Goal: Task Accomplishment & Management: Use online tool/utility

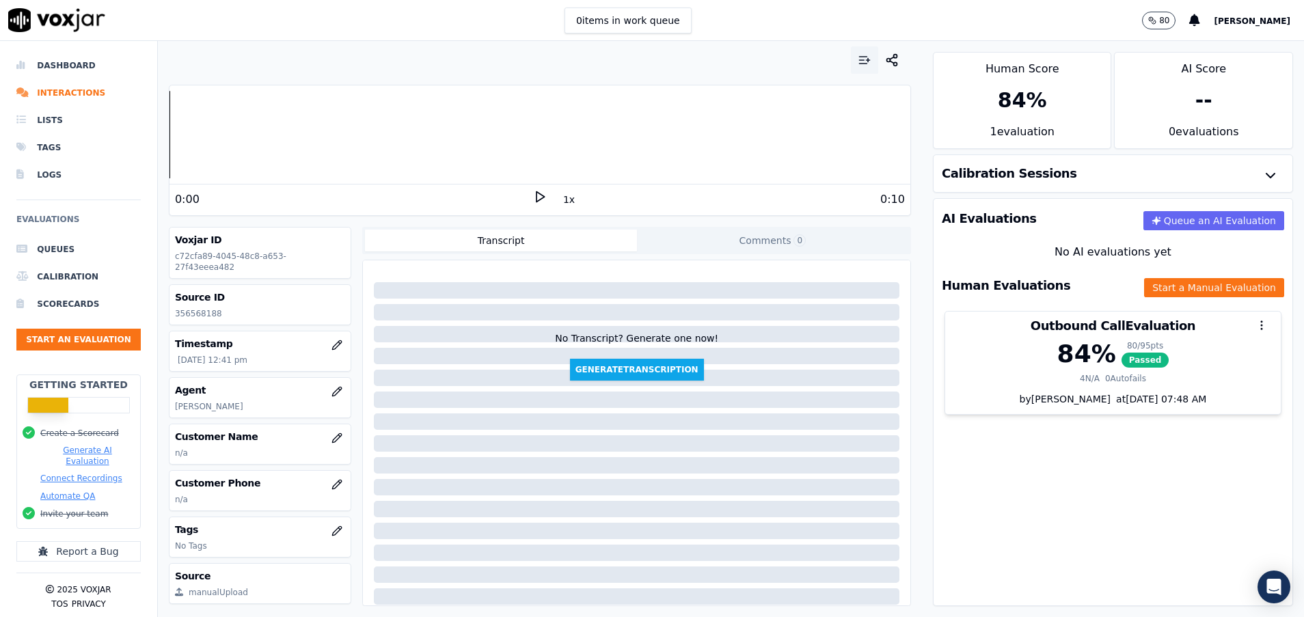
click at [857, 53] on icon "button" at bounding box center [864, 60] width 14 height 14
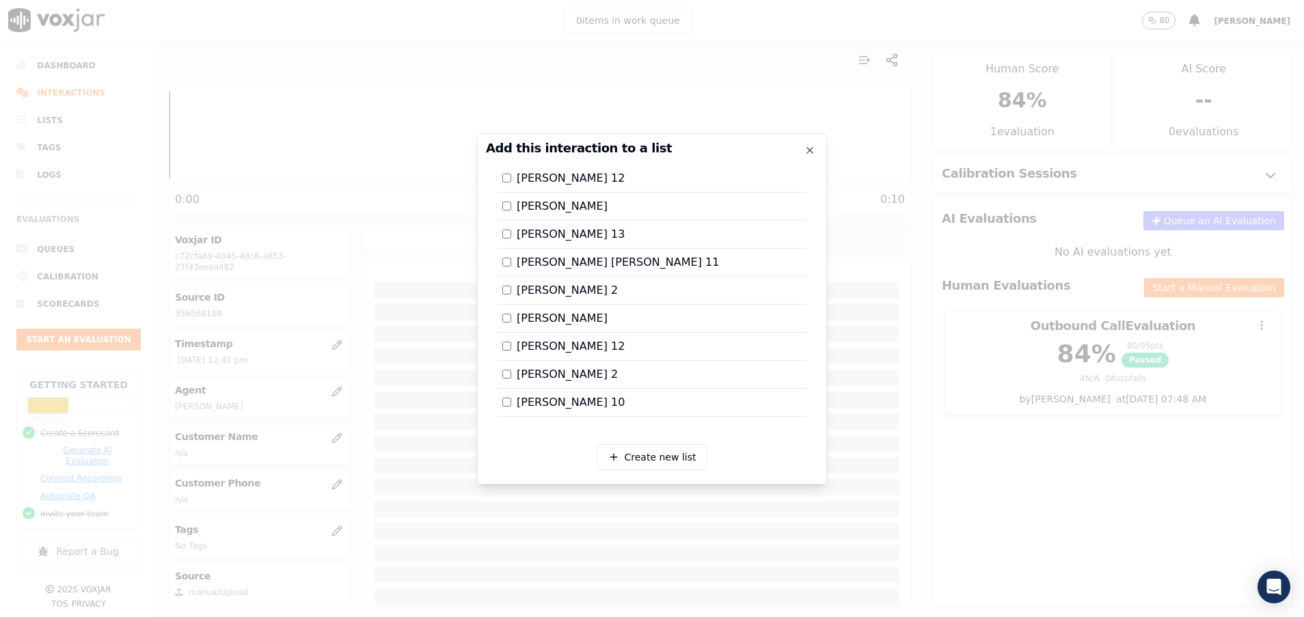
scroll to position [2296, 0]
click at [788, 70] on div at bounding box center [652, 308] width 1304 height 617
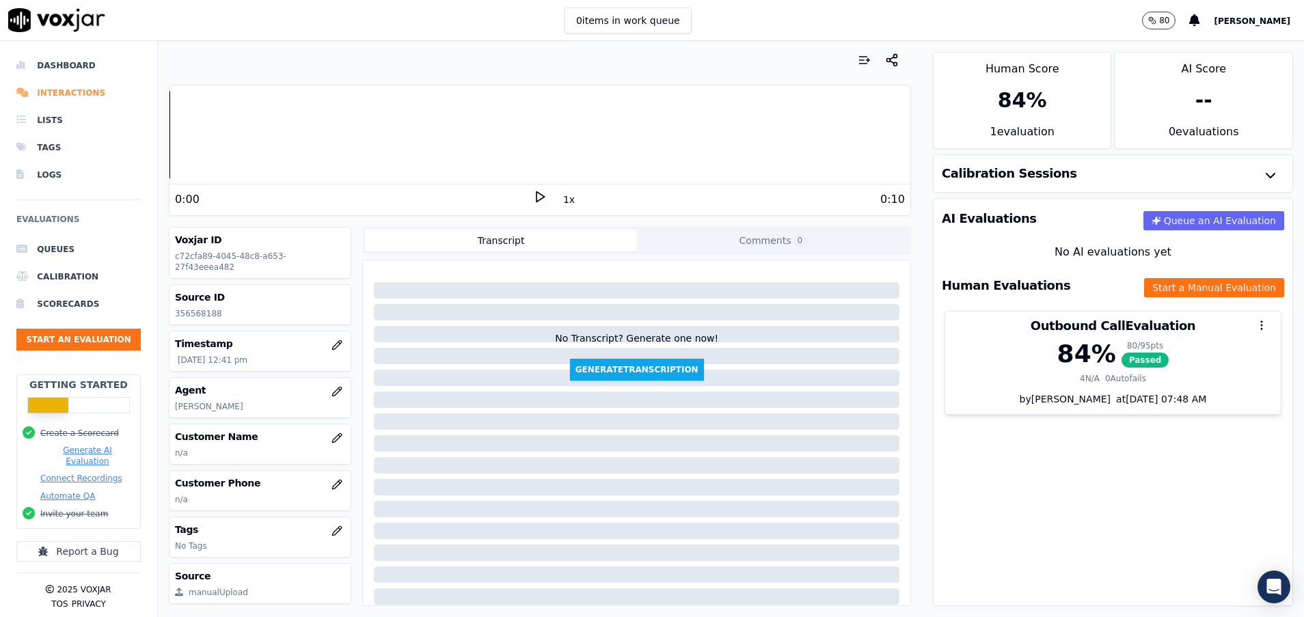
click at [62, 87] on li "Interactions" at bounding box center [78, 92] width 124 height 27
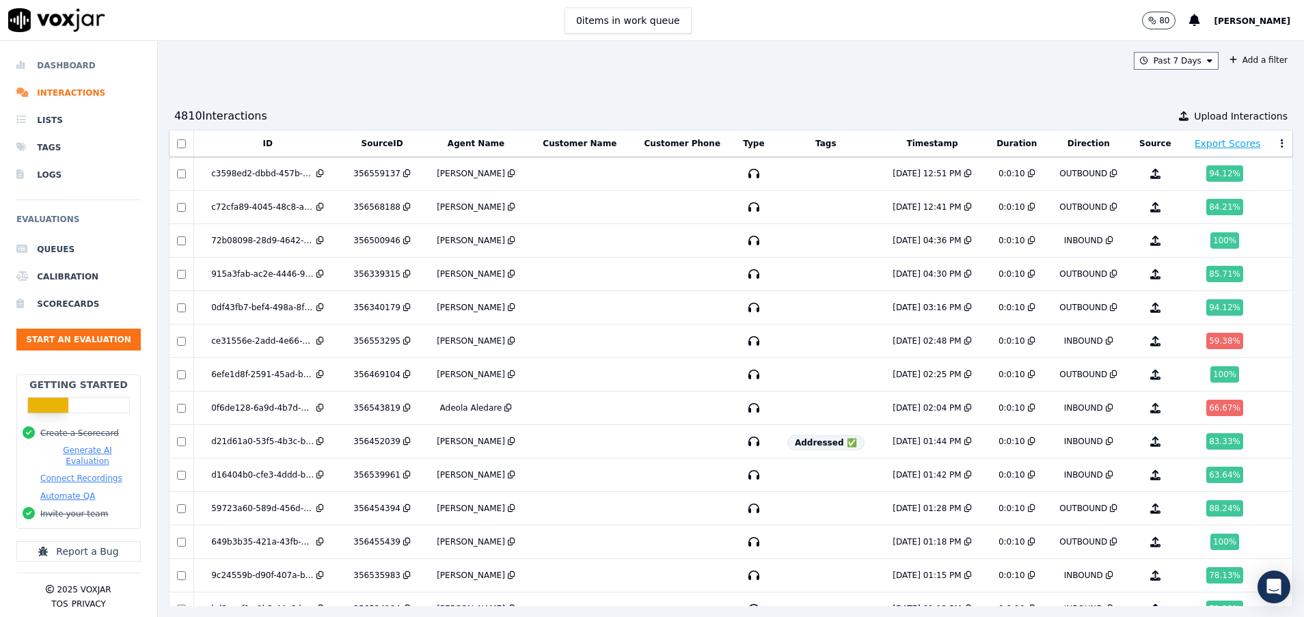
click at [62, 67] on li "Dashboard" at bounding box center [78, 65] width 124 height 27
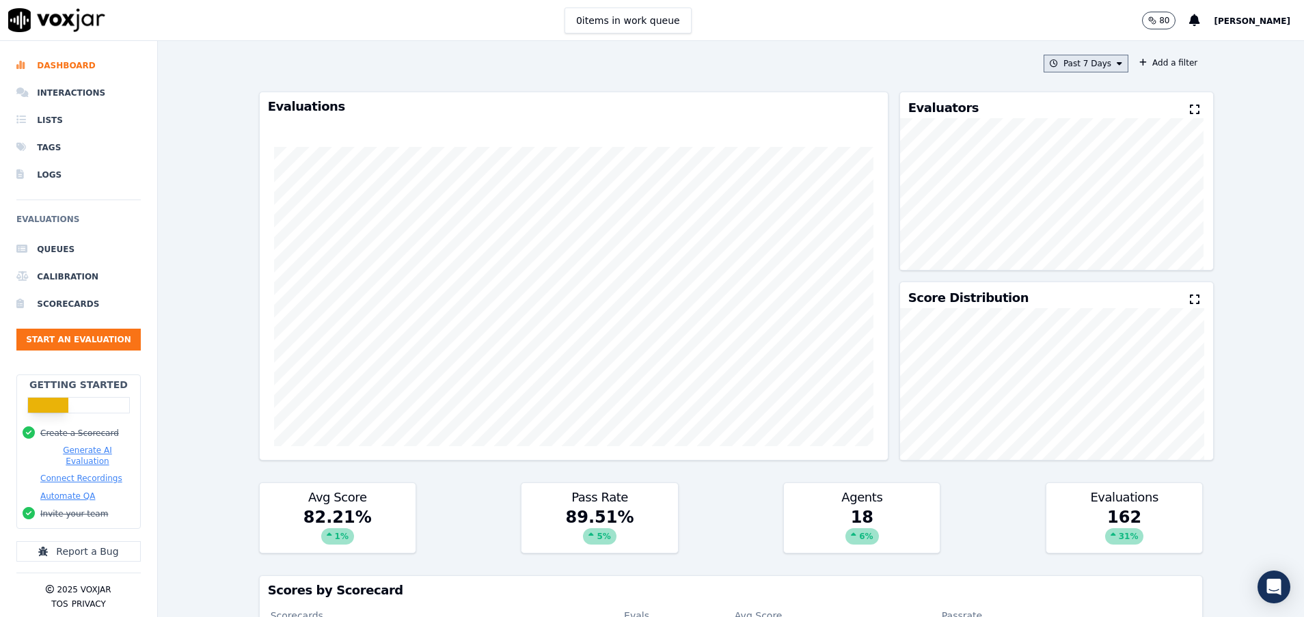
click at [1077, 67] on button "Past 7 Days" at bounding box center [1085, 64] width 85 height 18
click at [1073, 92] on label "Custom" at bounding box center [1081, 89] width 73 height 16
click at [925, 109] on div "Today" at bounding box center [939, 105] width 28 height 11
click at [1077, 237] on div "Cancel Add" at bounding box center [1085, 220] width 84 height 33
click at [1094, 232] on button "Add" at bounding box center [1107, 221] width 27 height 22
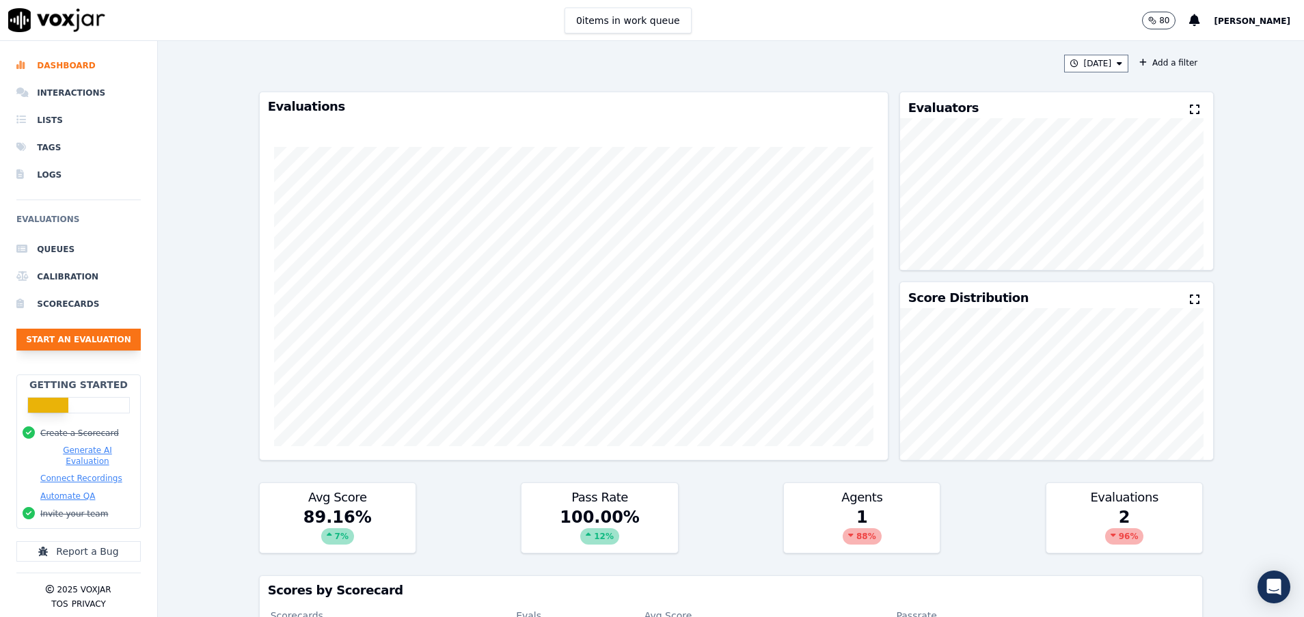
click at [68, 338] on button "Start an Evaluation" at bounding box center [78, 340] width 124 height 22
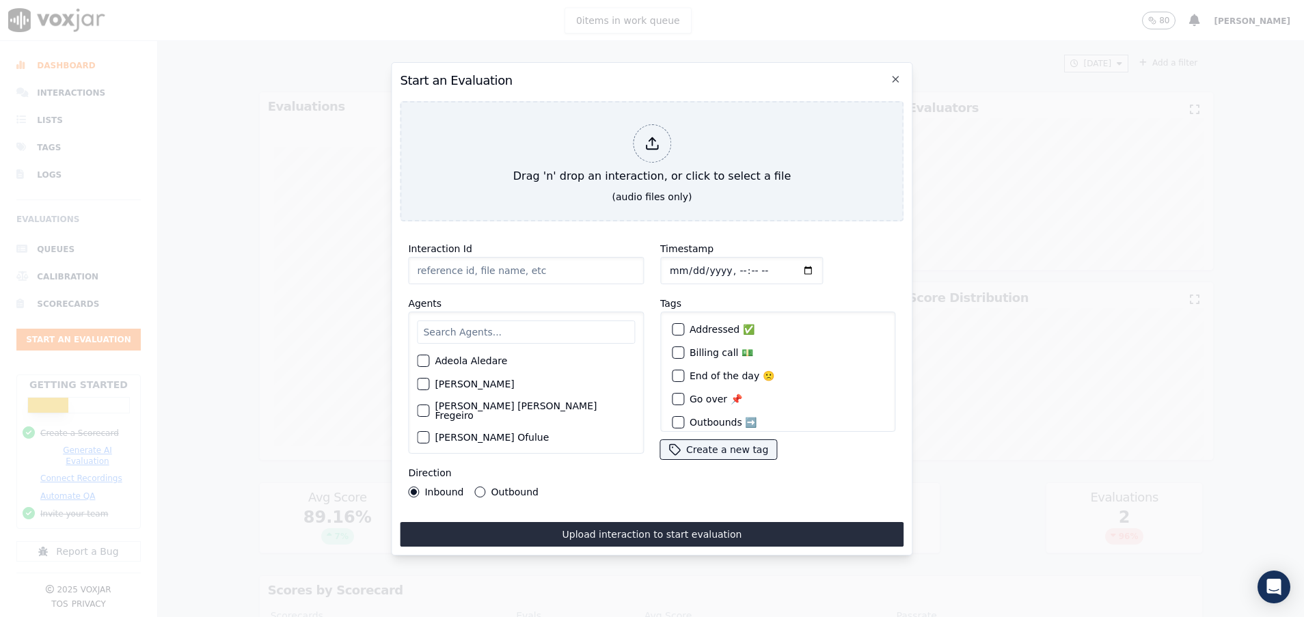
paste input "356545578"
type input "356545578"
click at [471, 320] on input "text" at bounding box center [526, 331] width 218 height 23
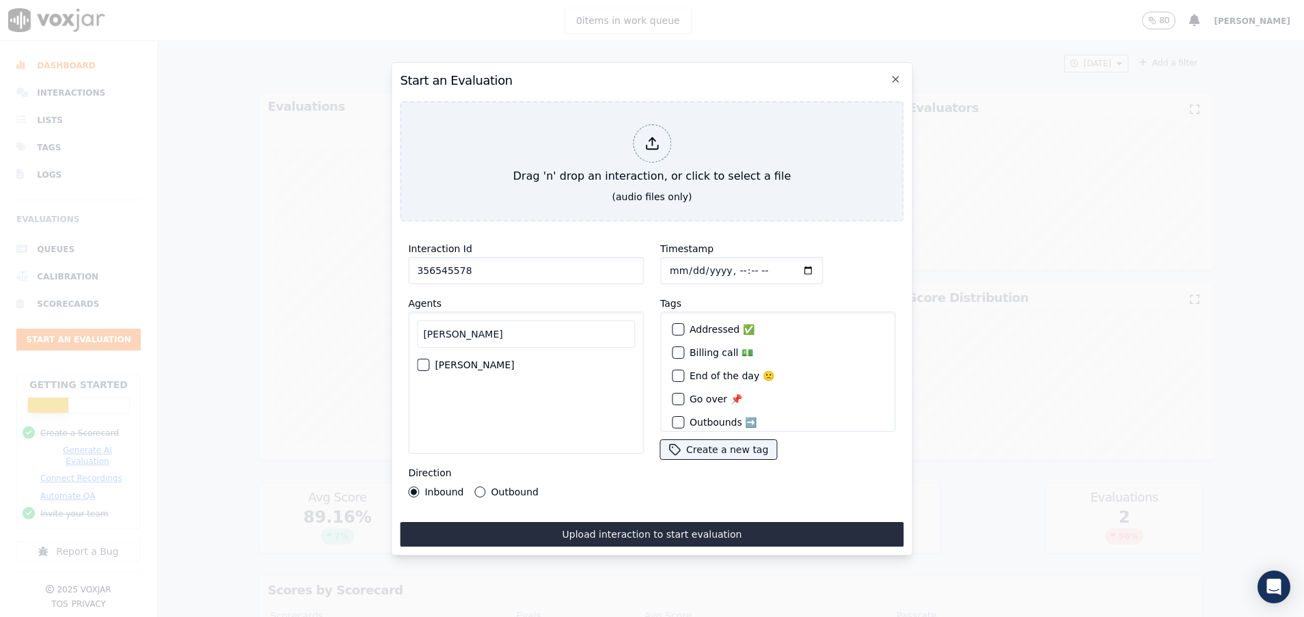
type input "pam"
click at [419, 360] on div "button" at bounding box center [422, 365] width 10 height 10
click at [474, 490] on div "Interaction Id 356545578 Agents pam Pamela Bustos Direction Inbound Outbound" at bounding box center [526, 368] width 252 height 273
click at [473, 478] on div "Direction Inbound Outbound" at bounding box center [526, 481] width 236 height 33
click at [478, 486] on button "Outbound" at bounding box center [480, 491] width 11 height 11
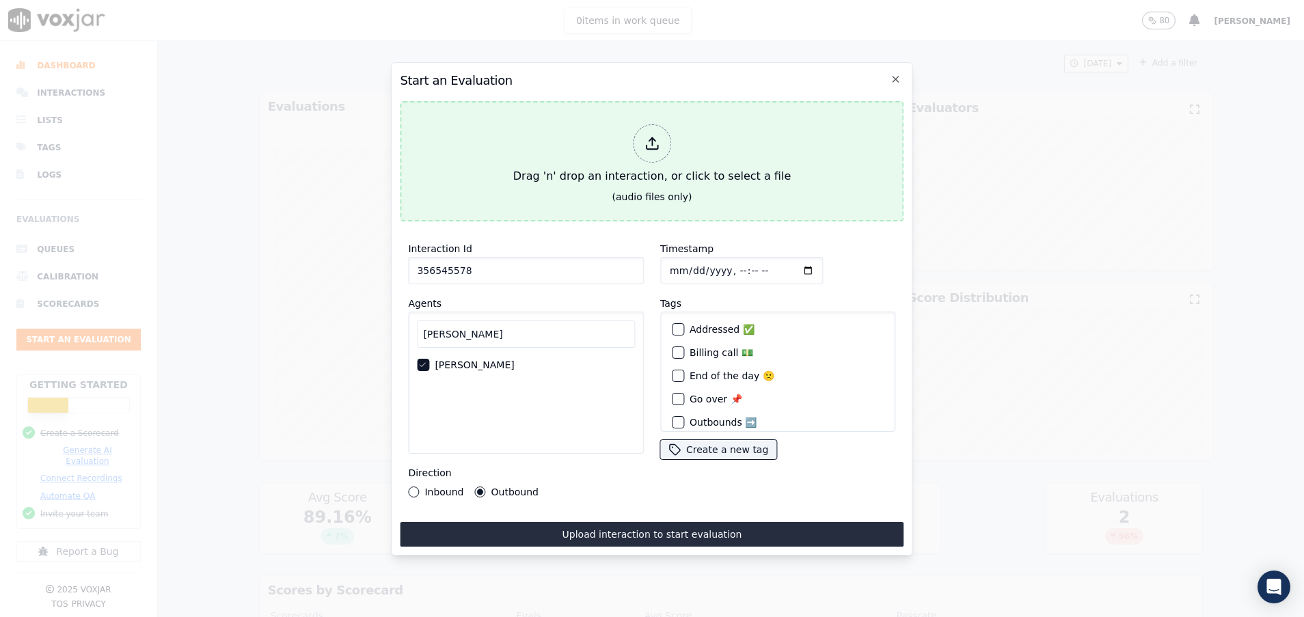
click at [582, 169] on div "Drag 'n' drop an interaction, or click to select a file" at bounding box center [652, 154] width 288 height 71
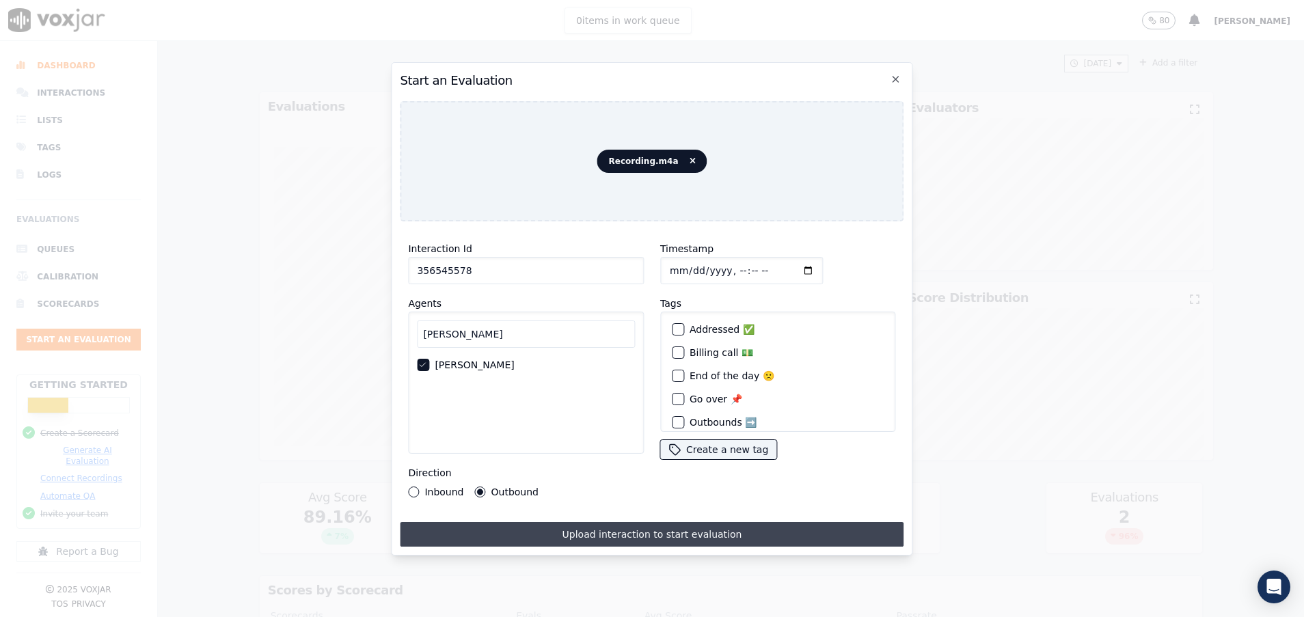
click at [609, 528] on button "Upload interaction to start evaluation" at bounding box center [652, 534] width 504 height 25
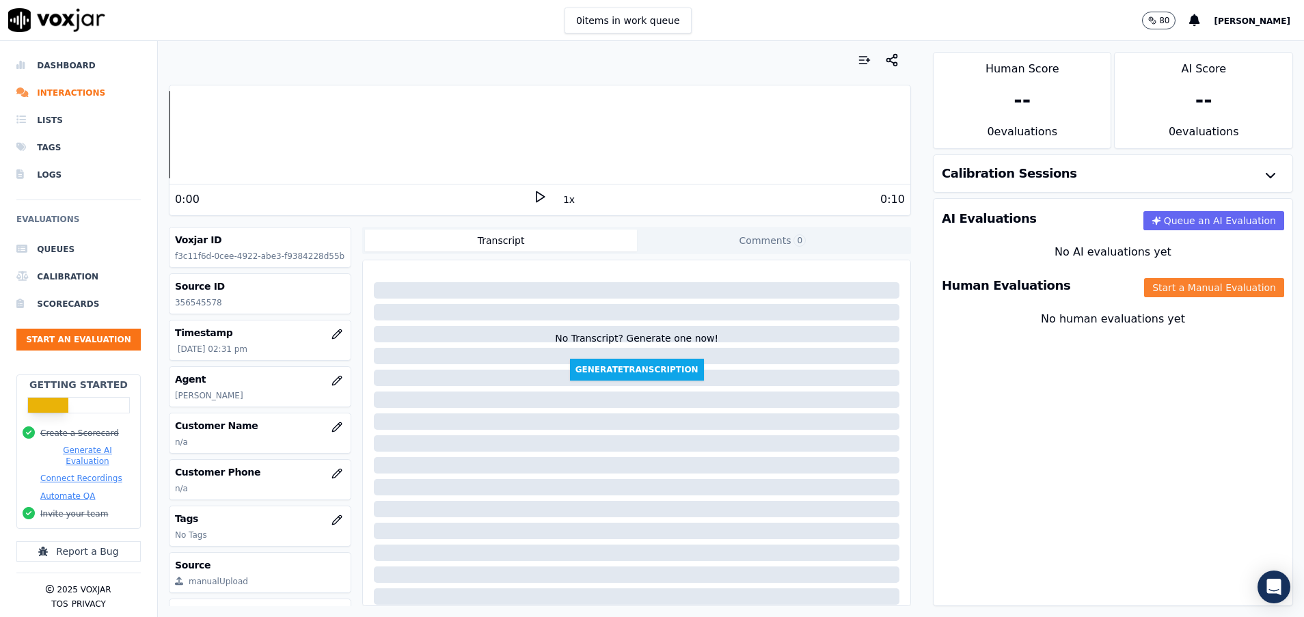
click at [1160, 282] on button "Start a Manual Evaluation" at bounding box center [1214, 287] width 140 height 19
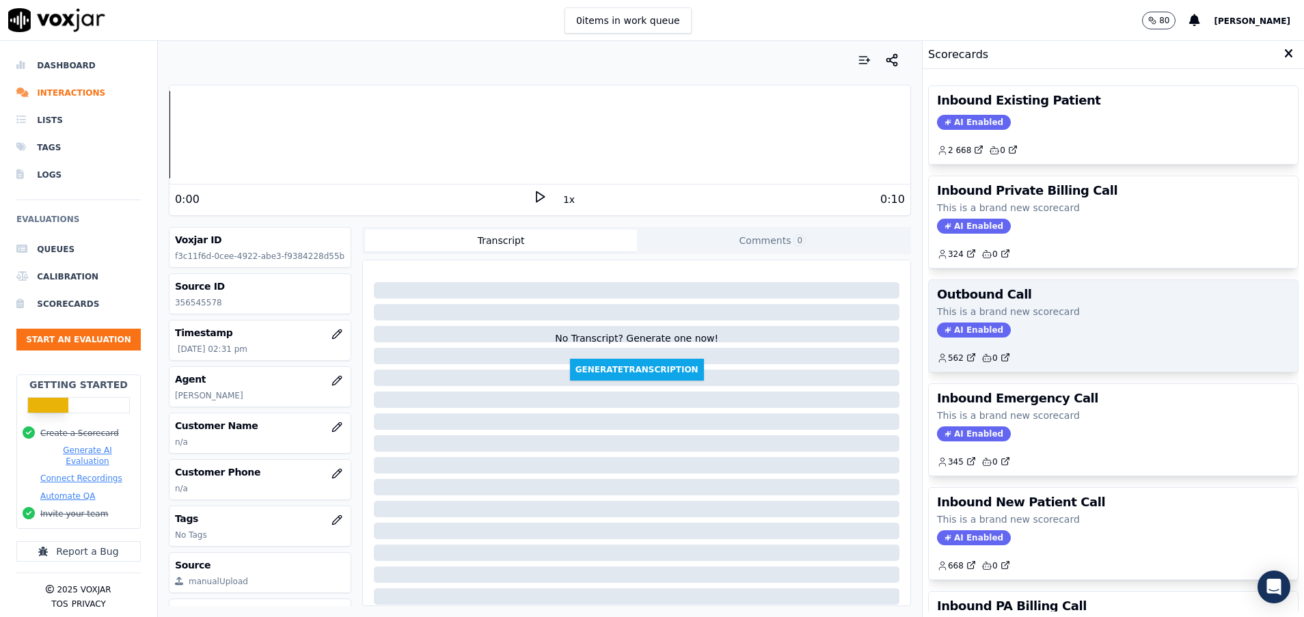
click at [1028, 330] on div "AI Enabled" at bounding box center [1113, 329] width 353 height 15
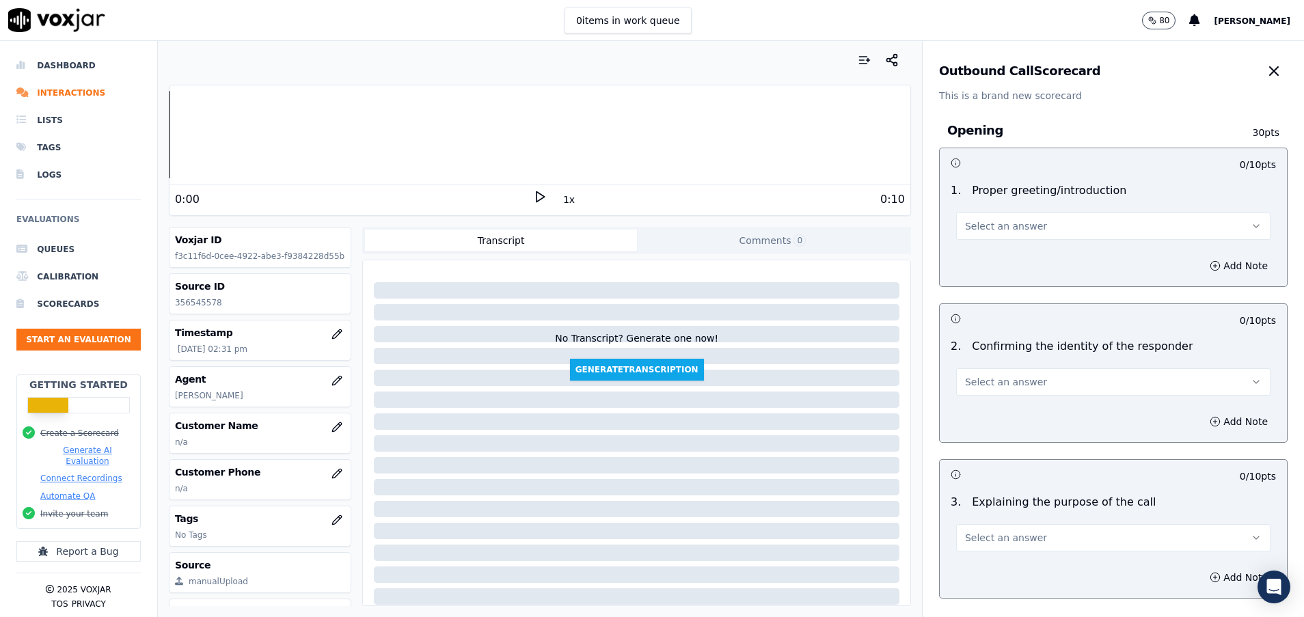
click at [1010, 220] on span "Select an answer" at bounding box center [1006, 226] width 82 height 14
click at [996, 251] on div "Yes" at bounding box center [1078, 257] width 281 height 22
click at [1060, 376] on button "Select an answer" at bounding box center [1113, 381] width 314 height 27
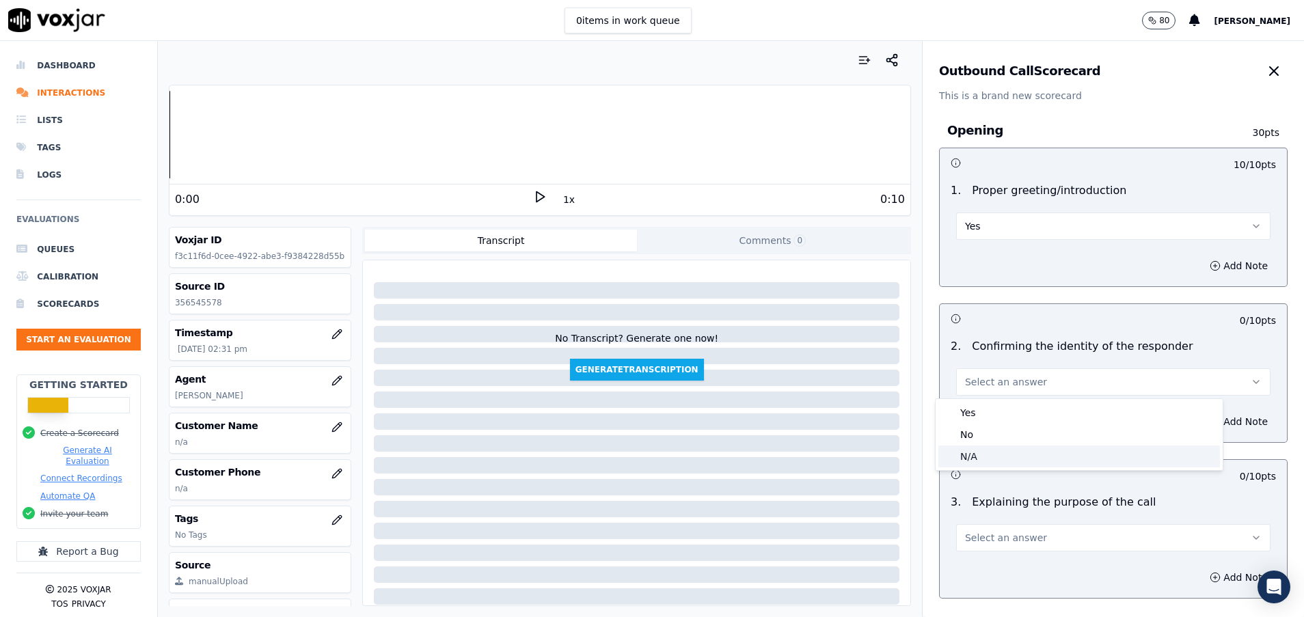
click at [992, 454] on div "N/A" at bounding box center [1078, 456] width 281 height 22
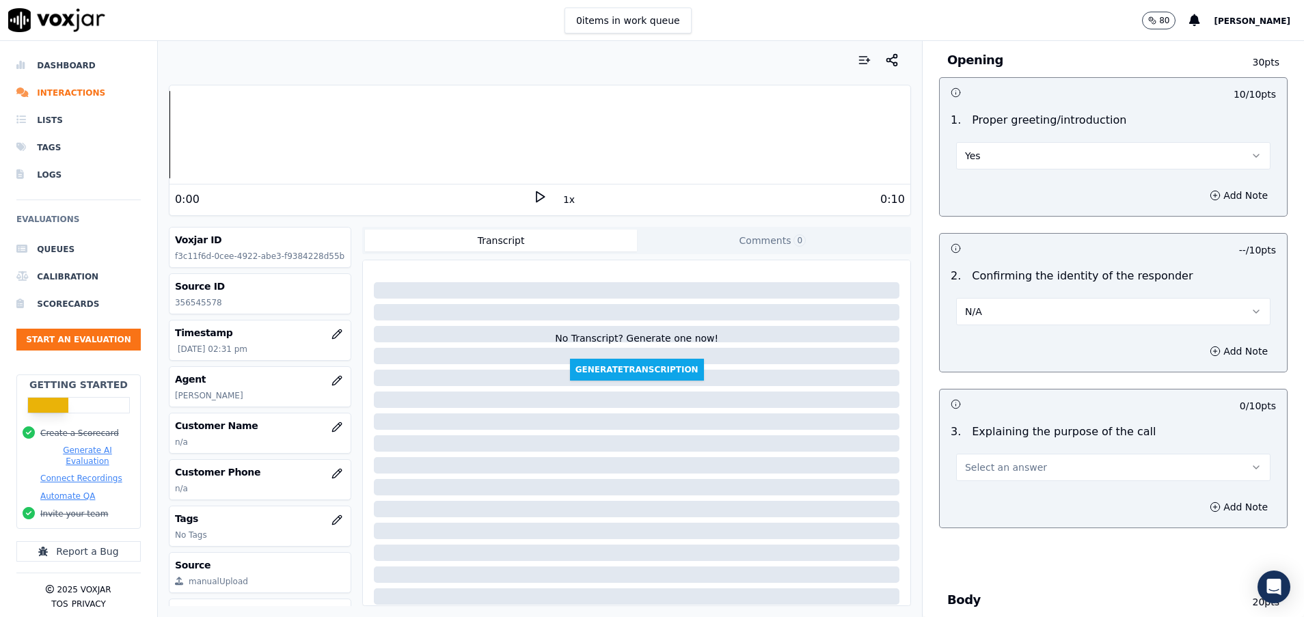
scroll to position [102, 0]
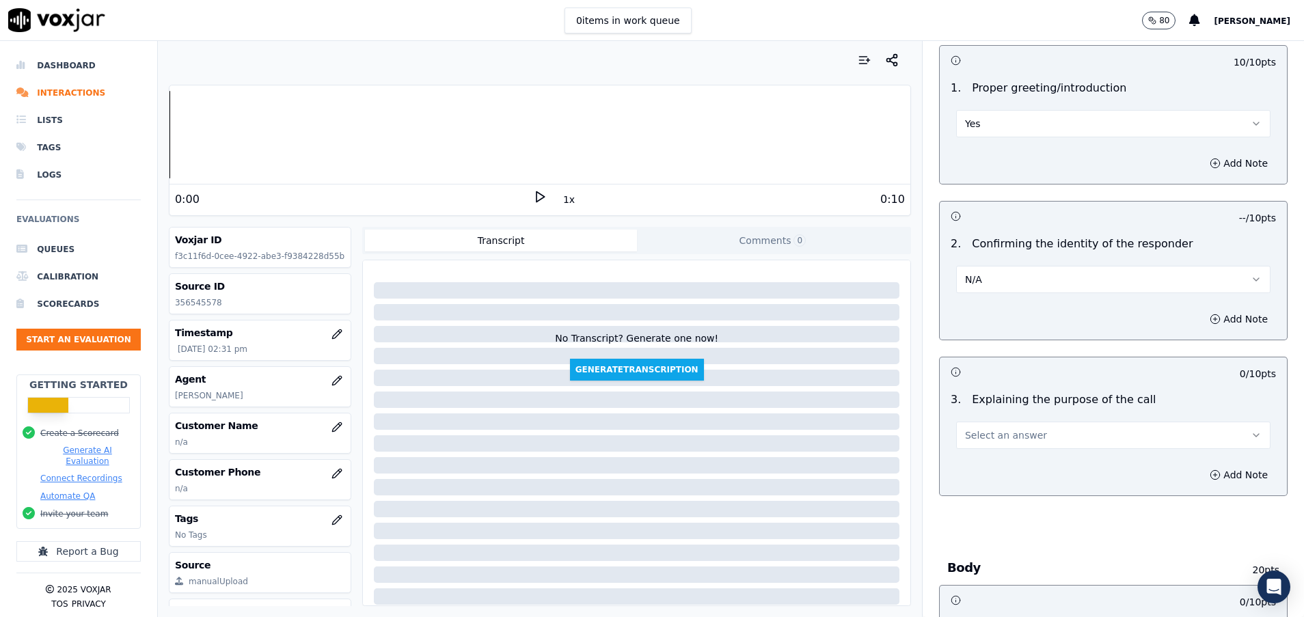
click at [978, 434] on span "Select an answer" at bounding box center [1006, 435] width 82 height 14
click at [978, 458] on div "Yes" at bounding box center [1078, 466] width 281 height 22
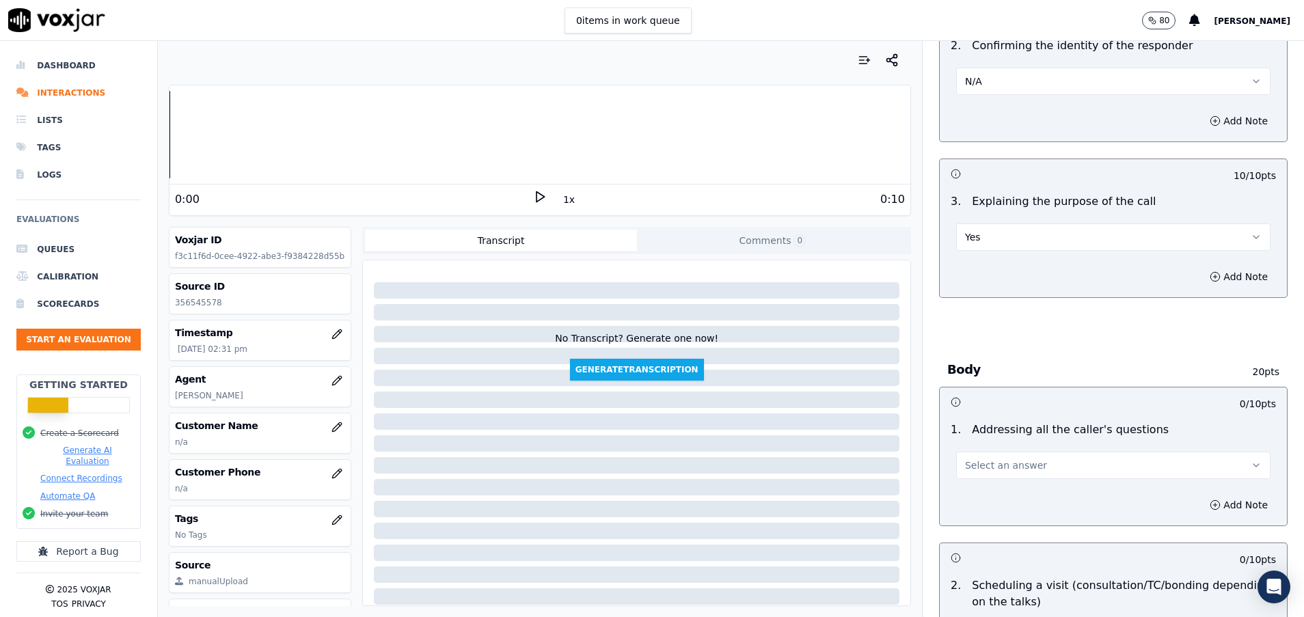
scroll to position [307, 0]
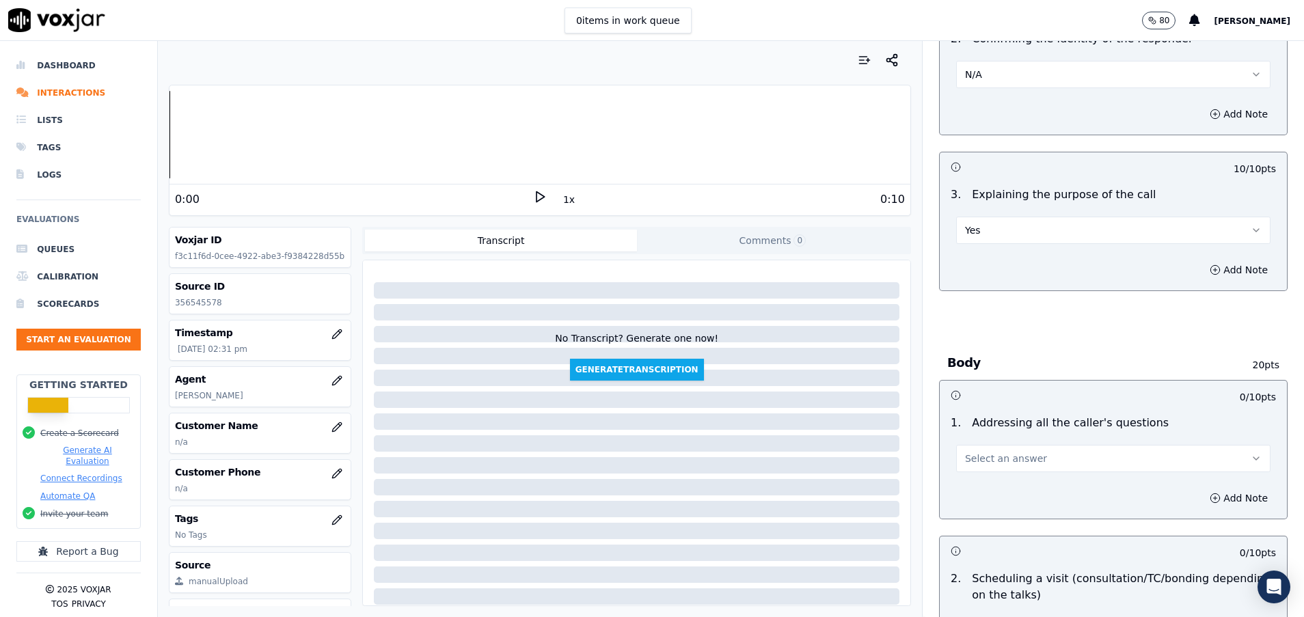
click at [978, 458] on span "Select an answer" at bounding box center [1006, 459] width 82 height 14
click at [980, 531] on div "N/A" at bounding box center [1078, 533] width 281 height 22
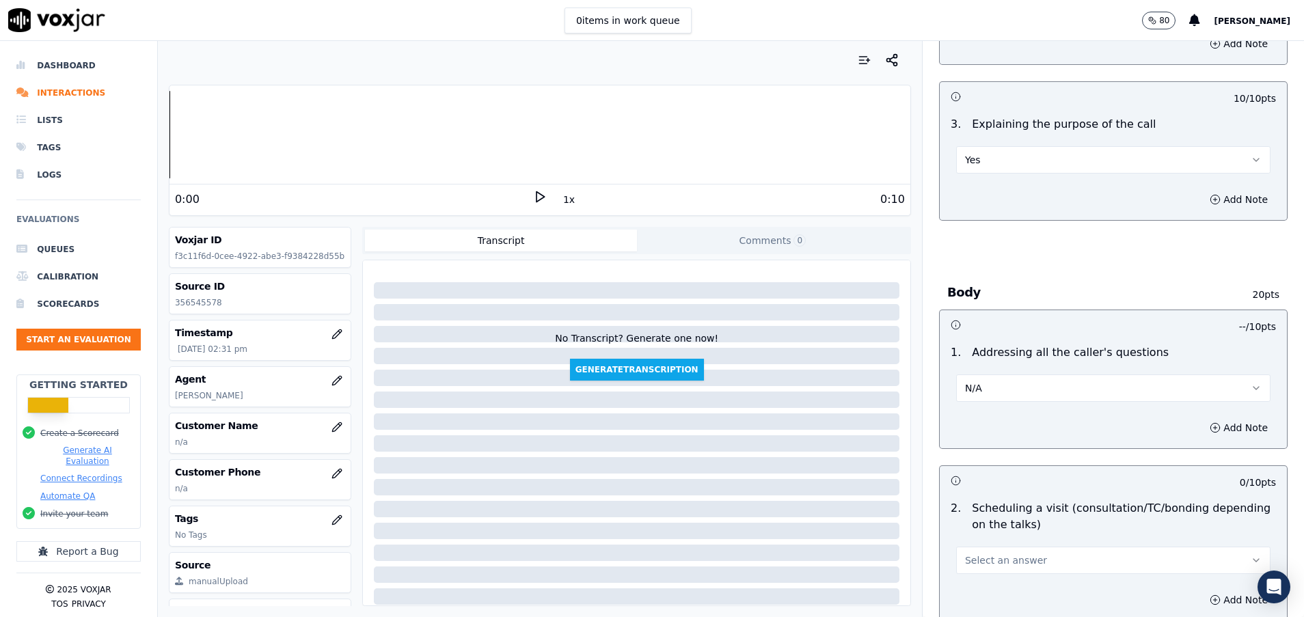
scroll to position [410, 0]
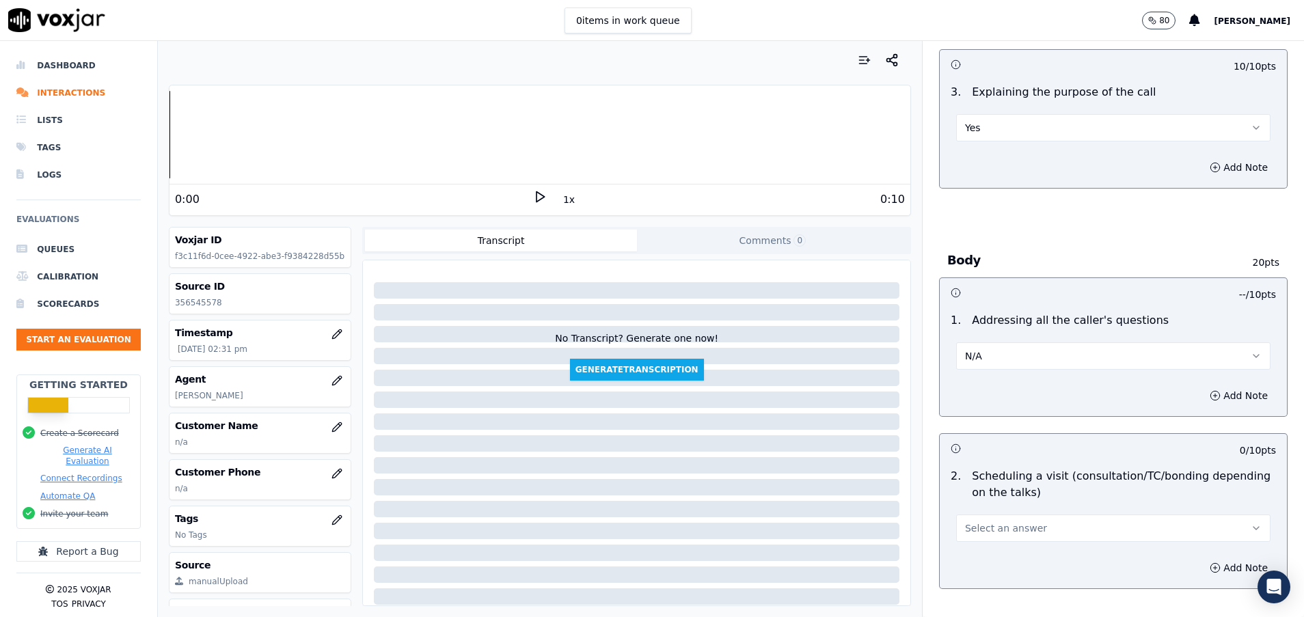
click at [977, 526] on span "Select an answer" at bounding box center [1006, 528] width 82 height 14
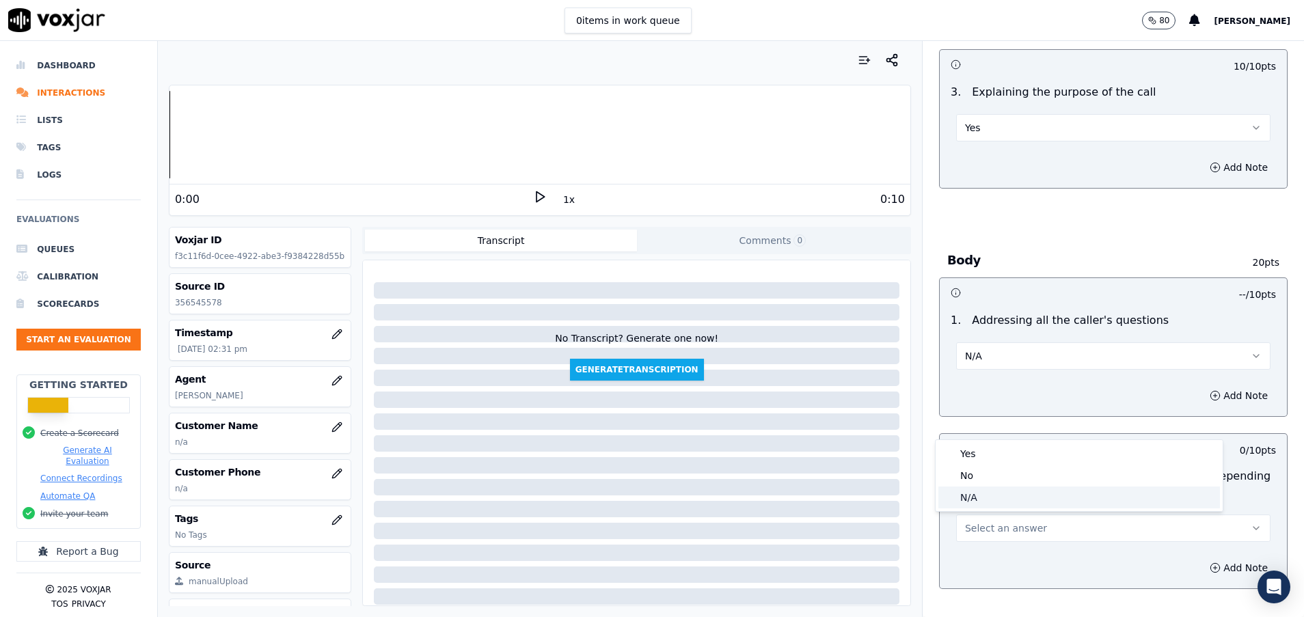
click at [974, 501] on div "N/A" at bounding box center [1078, 497] width 281 height 22
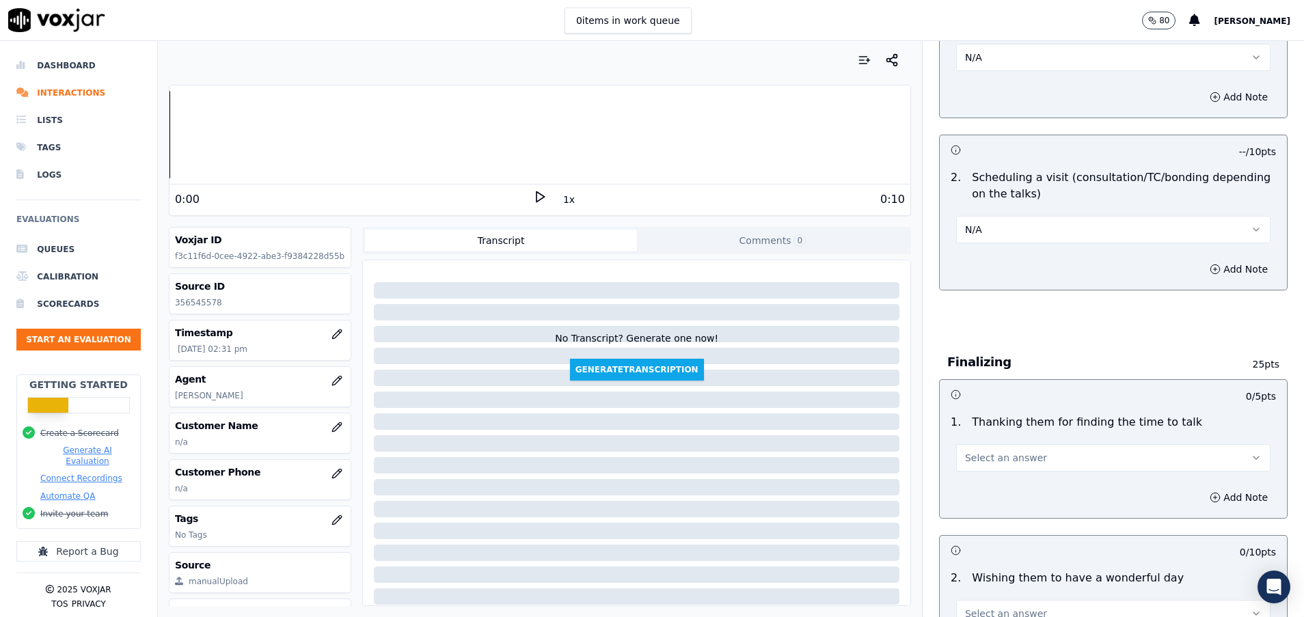
scroll to position [717, 0]
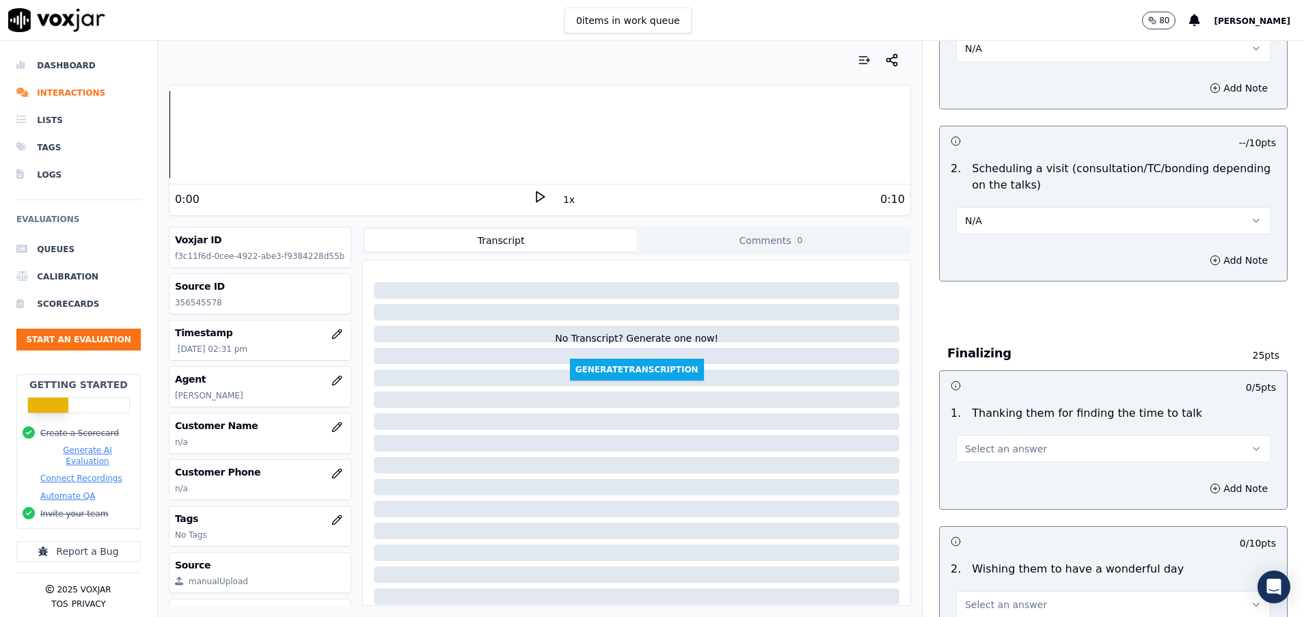
click at [969, 447] on span "Select an answer" at bounding box center [1006, 449] width 82 height 14
click at [970, 485] on div "Yes" at bounding box center [1078, 480] width 281 height 22
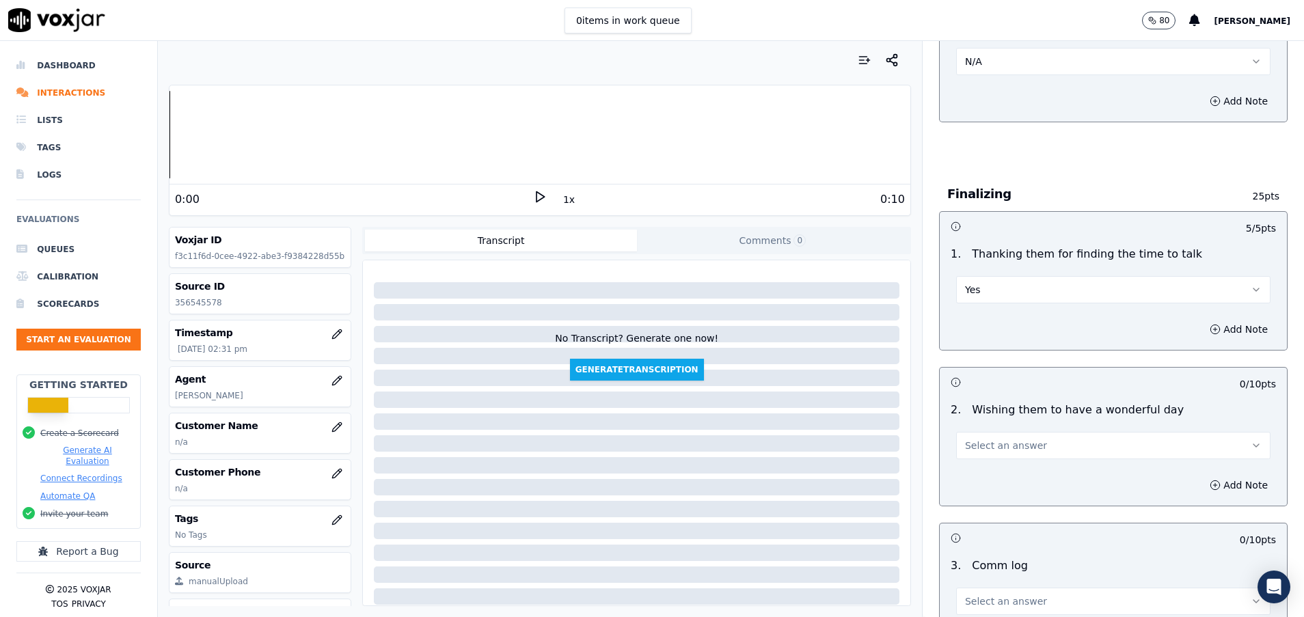
scroll to position [922, 0]
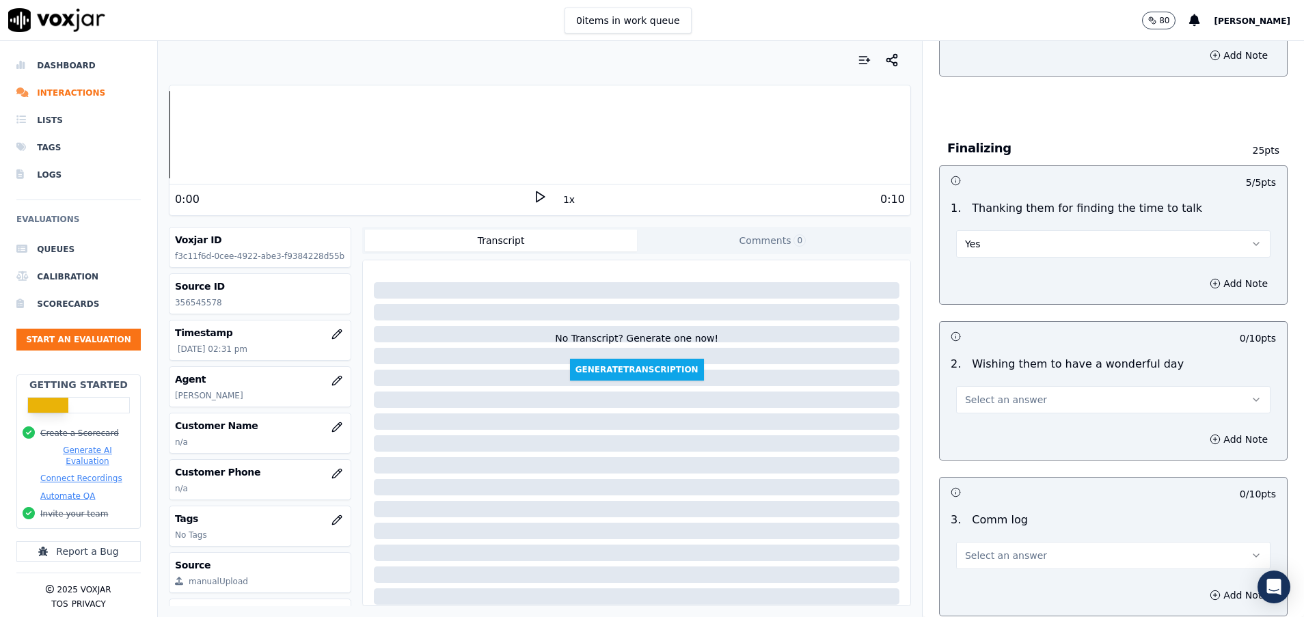
click at [978, 253] on button "Yes" at bounding box center [1113, 243] width 314 height 27
click at [976, 316] on div "N/A" at bounding box center [1078, 318] width 281 height 22
click at [980, 400] on span "Select an answer" at bounding box center [1006, 400] width 82 height 14
click at [980, 432] on div "Yes" at bounding box center [1078, 430] width 281 height 22
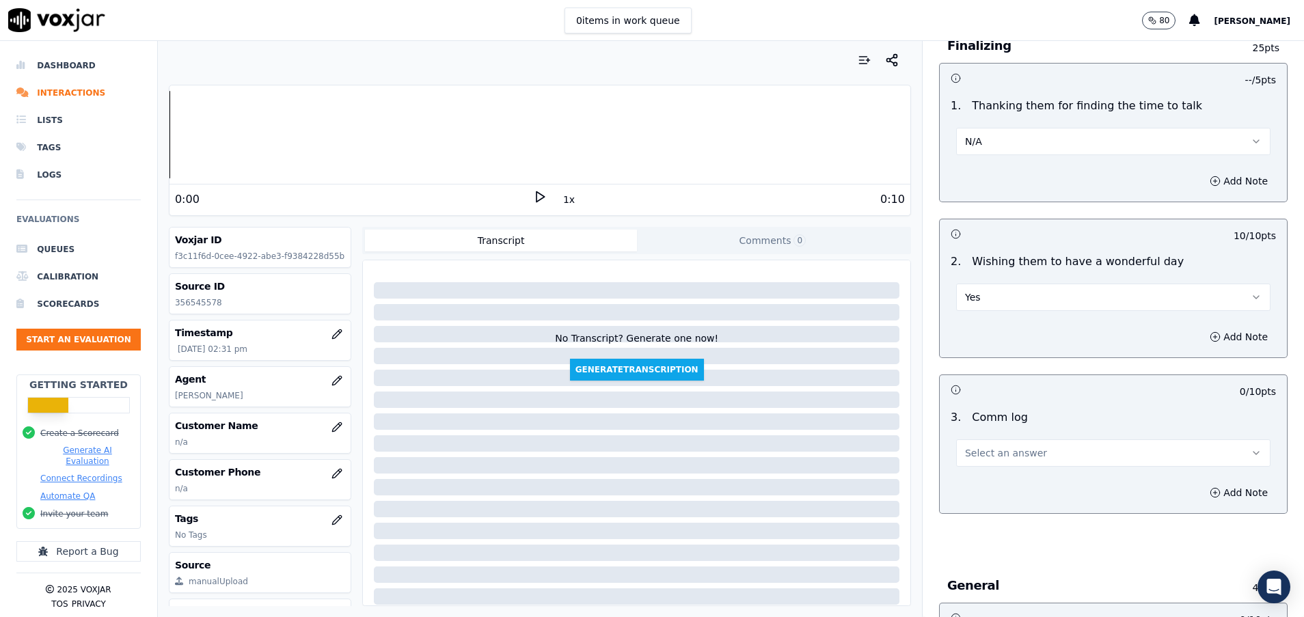
click at [984, 452] on span "Select an answer" at bounding box center [1006, 453] width 82 height 14
click at [986, 473] on div "Yes" at bounding box center [1078, 484] width 281 height 22
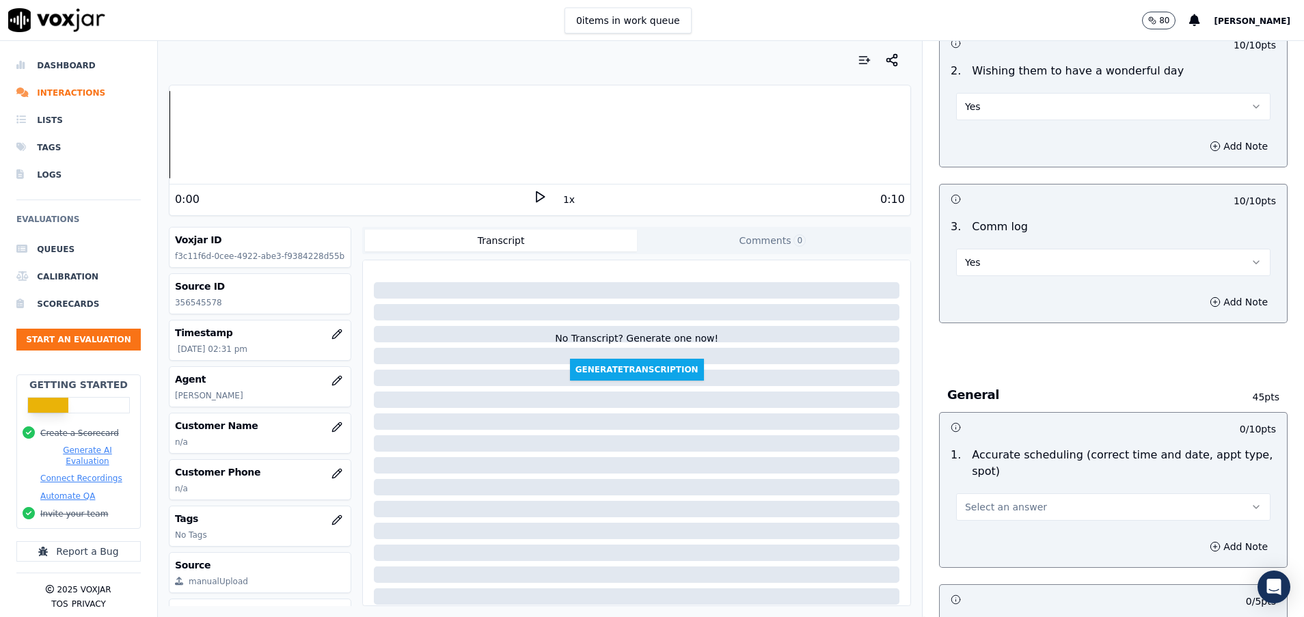
scroll to position [1332, 0]
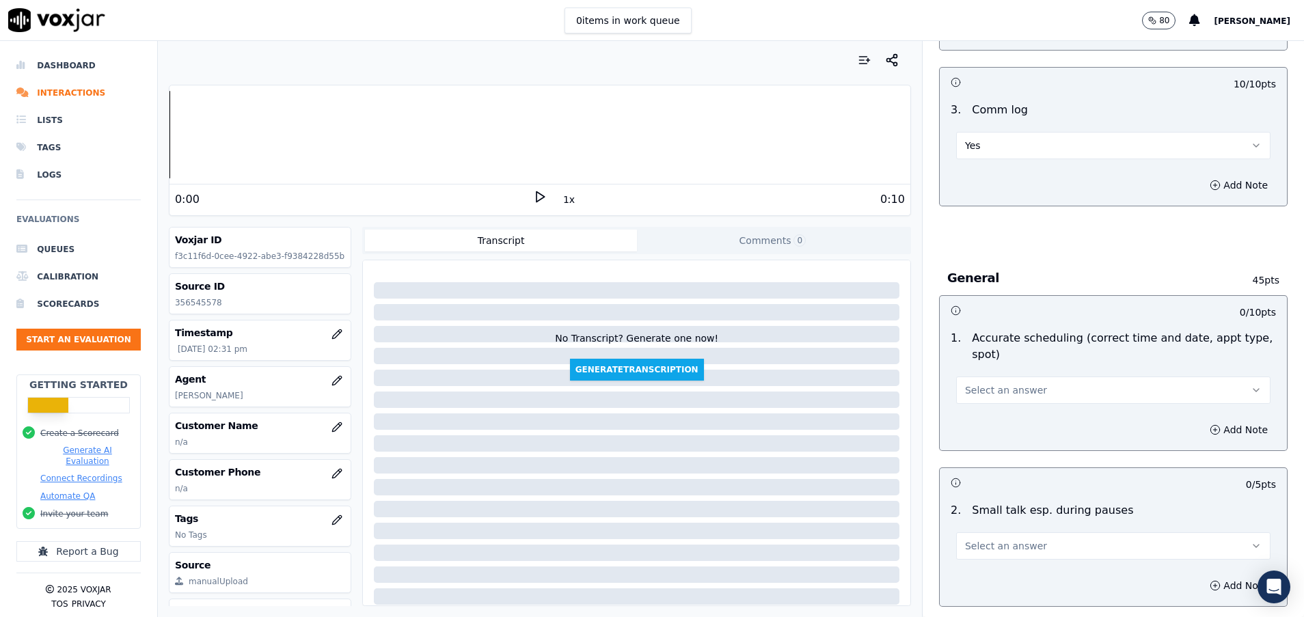
click at [1021, 393] on button "Select an answer" at bounding box center [1113, 389] width 314 height 27
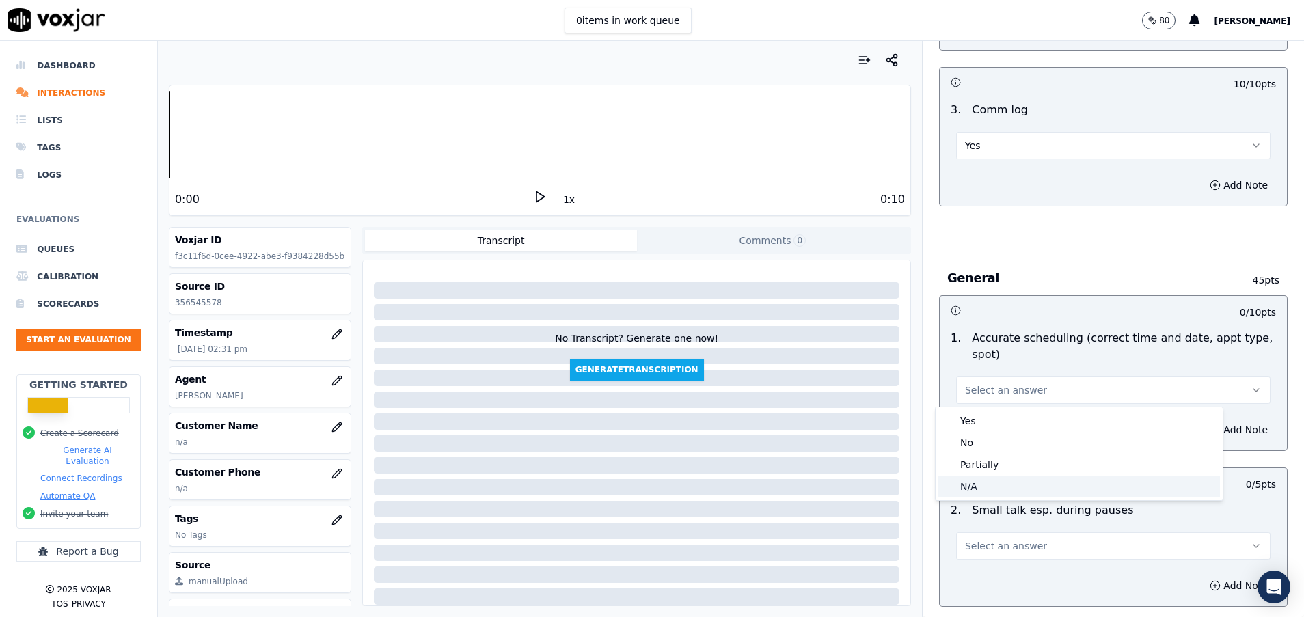
click at [969, 482] on div "N/A" at bounding box center [1078, 487] width 281 height 22
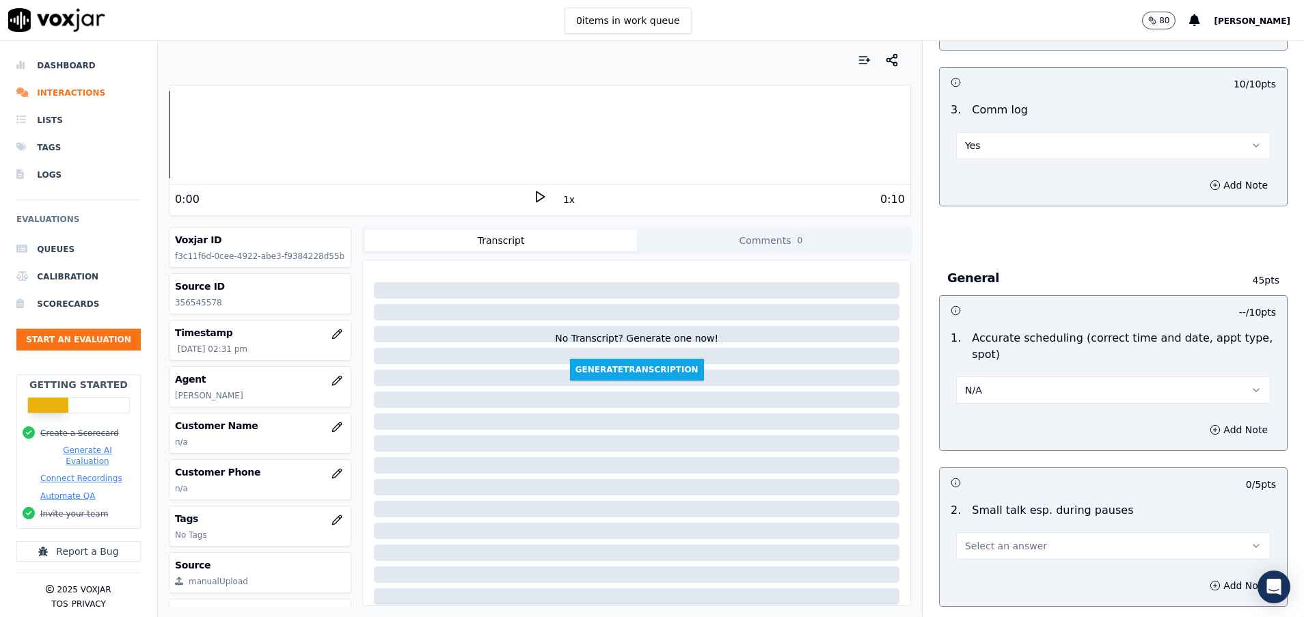
scroll to position [1537, 0]
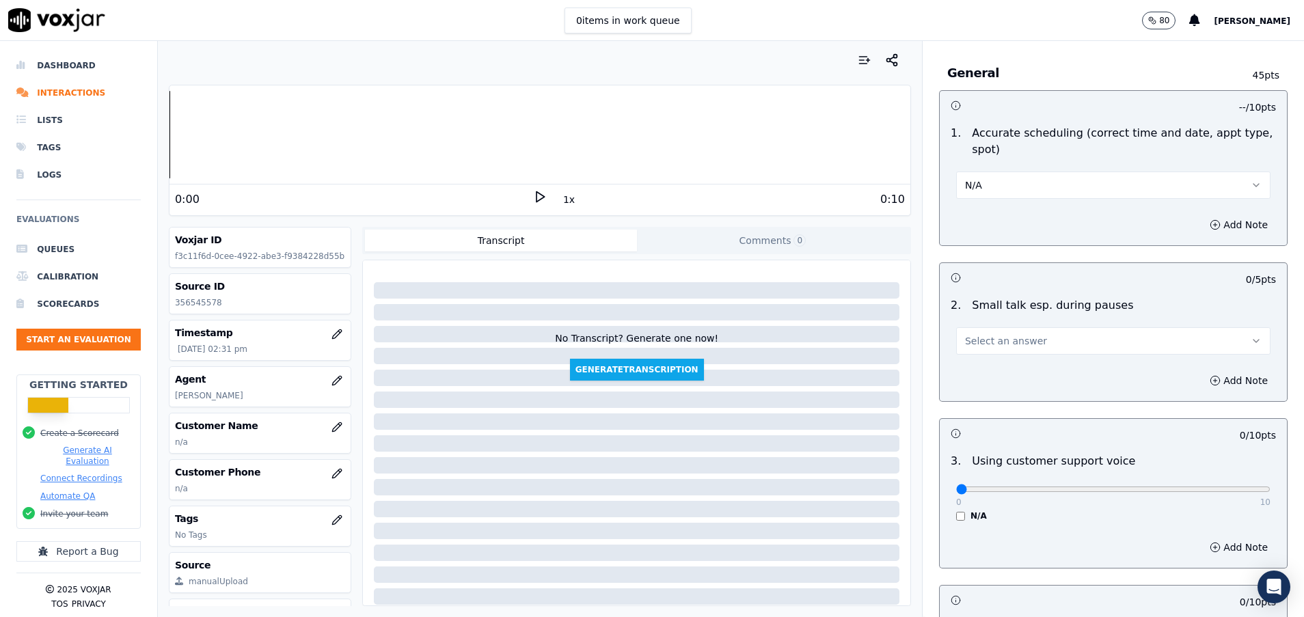
click at [997, 336] on span "Select an answer" at bounding box center [1006, 341] width 82 height 14
click at [993, 407] on div "N/A" at bounding box center [1078, 415] width 281 height 22
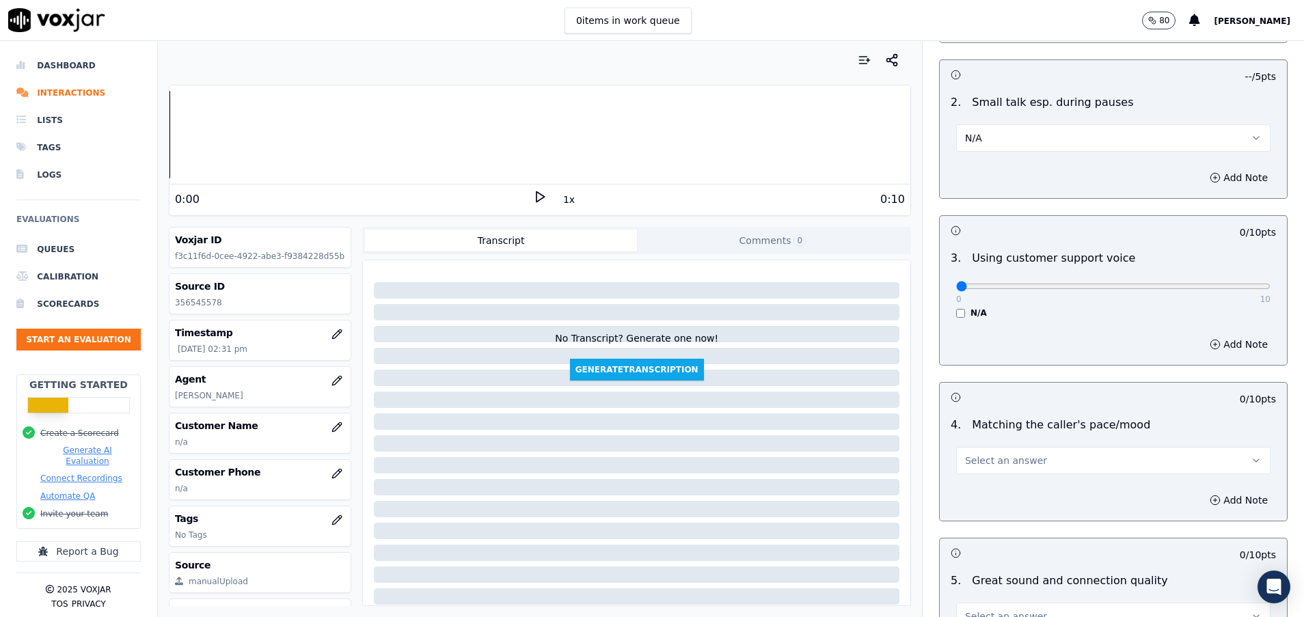
scroll to position [1742, 0]
type input "10"
click at [1216, 285] on input "range" at bounding box center [1113, 283] width 314 height 5
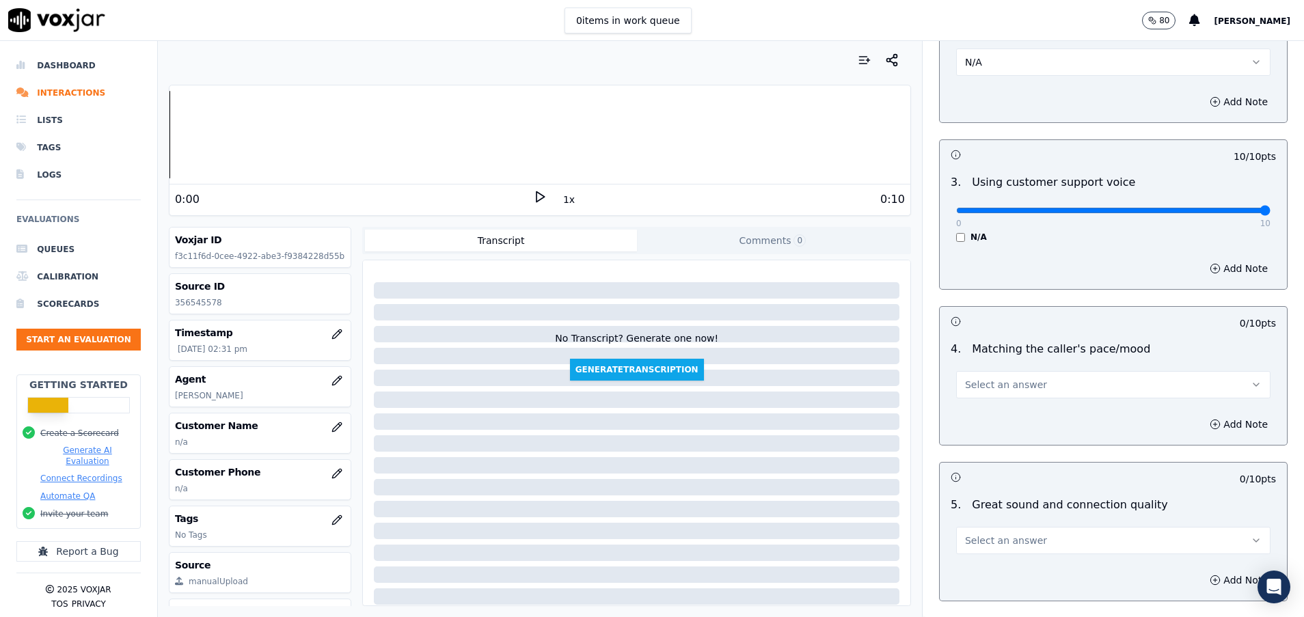
scroll to position [1845, 0]
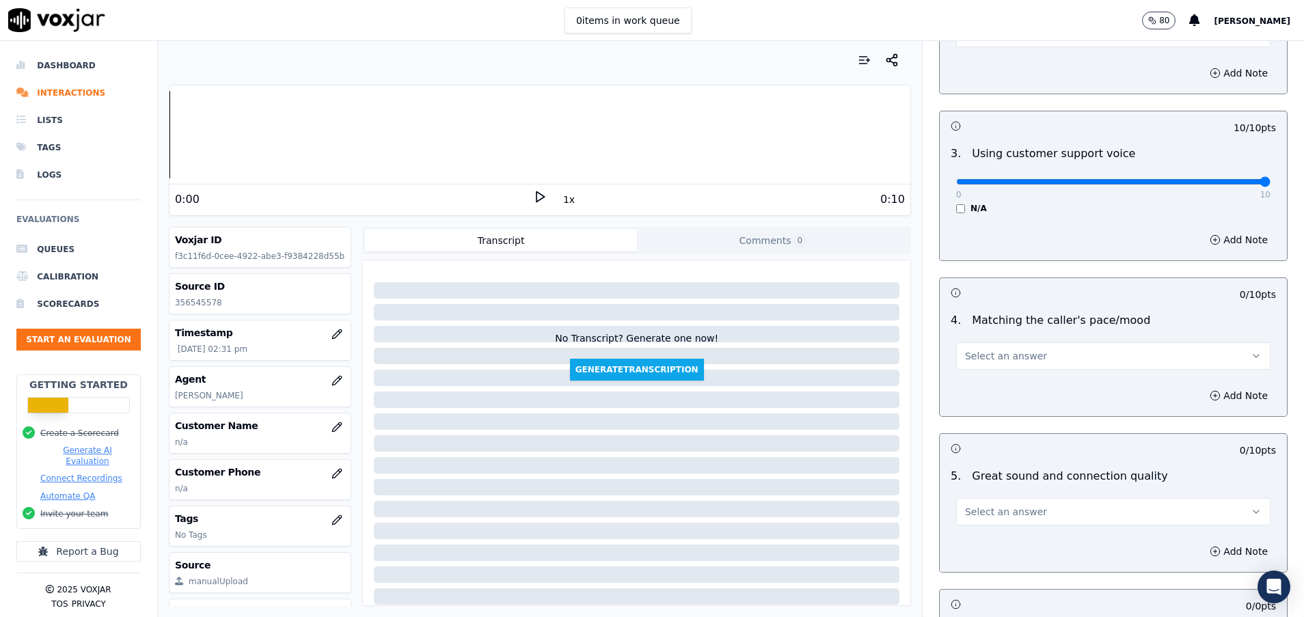
click at [979, 358] on span "Select an answer" at bounding box center [1006, 356] width 82 height 14
click at [971, 433] on div "N/A" at bounding box center [1078, 430] width 281 height 22
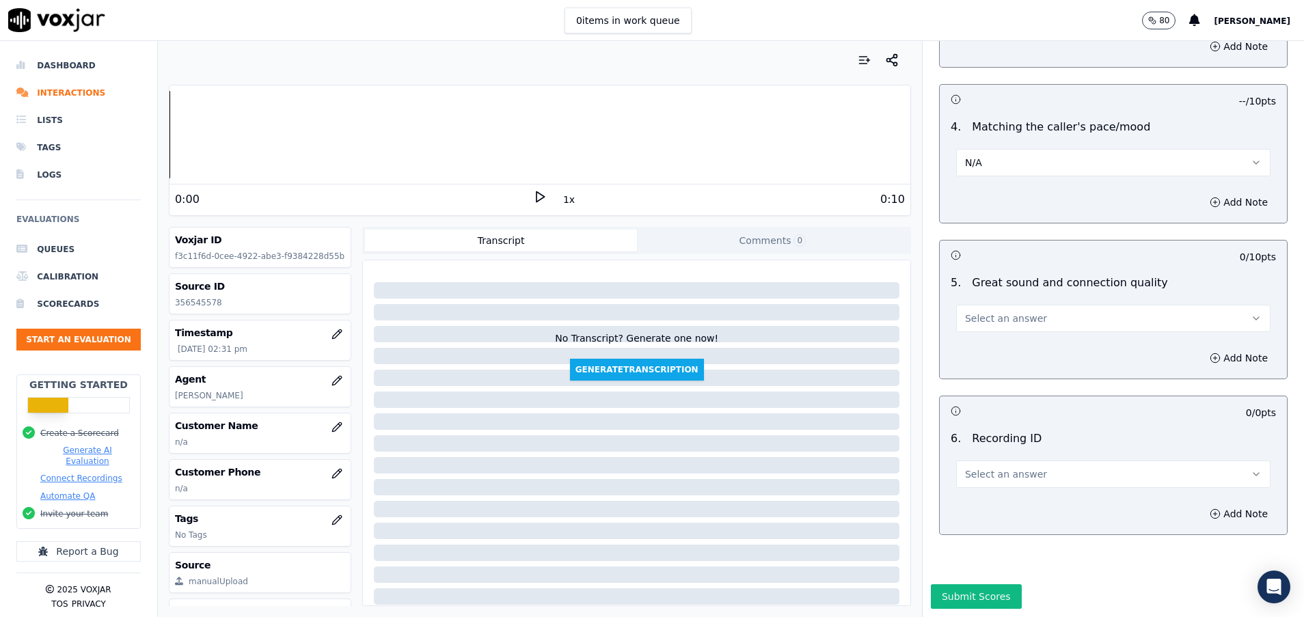
scroll to position [2050, 0]
click at [971, 312] on span "Select an answer" at bounding box center [1006, 319] width 82 height 14
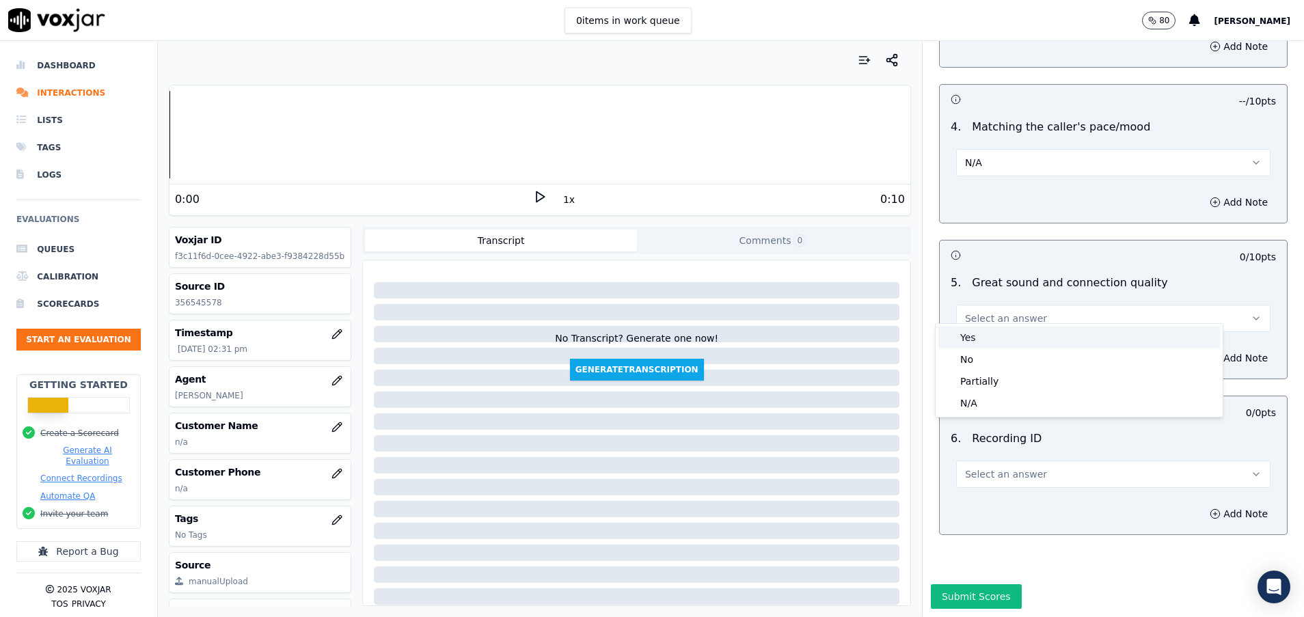
click at [978, 335] on div "Yes" at bounding box center [1078, 338] width 281 height 22
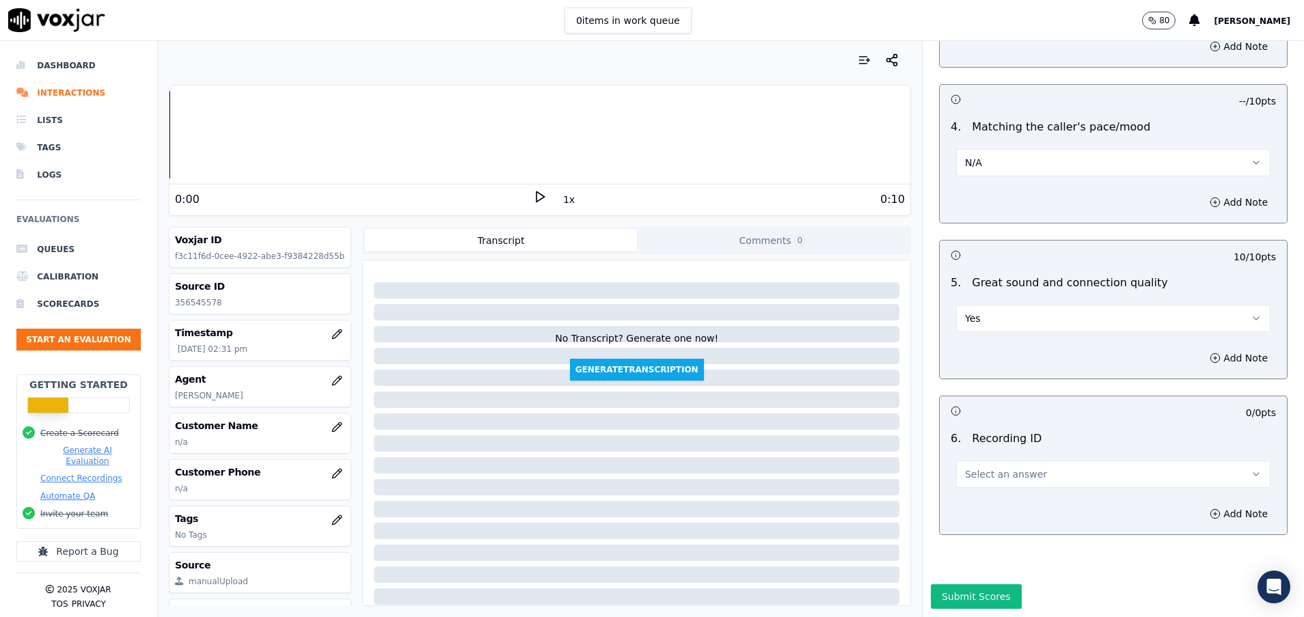
scroll to position [2085, 0]
click at [980, 467] on span "Select an answer" at bounding box center [1006, 474] width 82 height 14
click at [980, 469] on div "N/A" at bounding box center [1078, 466] width 281 height 22
click at [969, 584] on button "Submit Scores" at bounding box center [976, 596] width 91 height 25
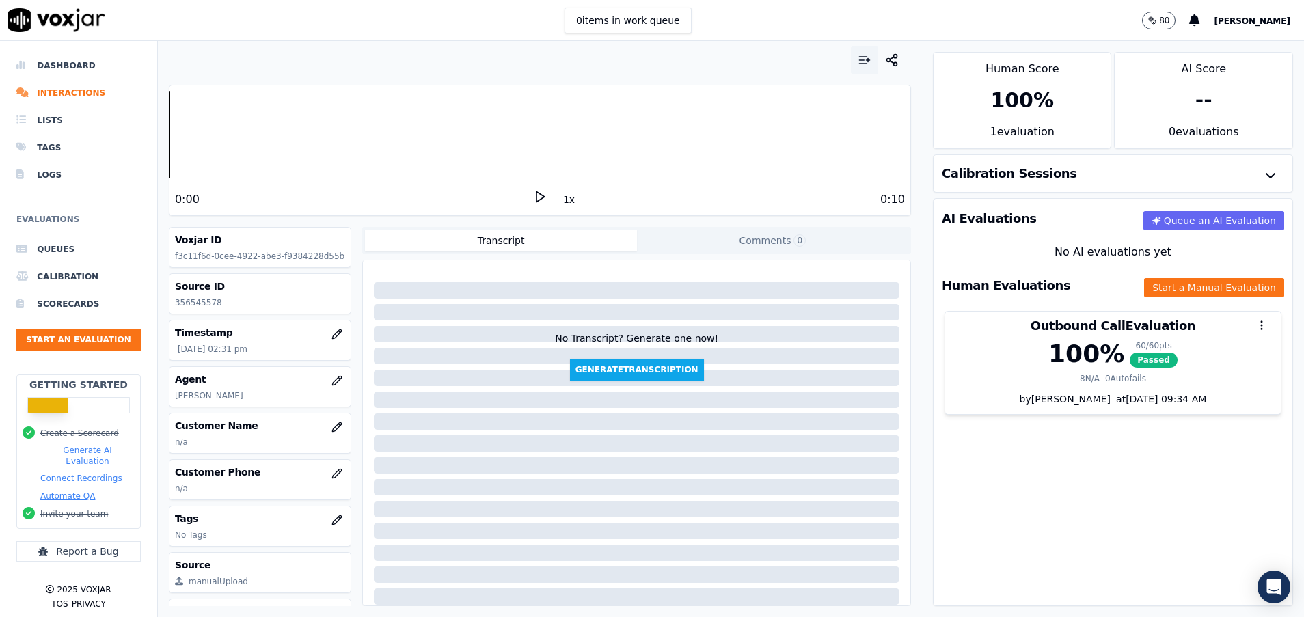
click at [857, 57] on icon "button" at bounding box center [864, 60] width 14 height 14
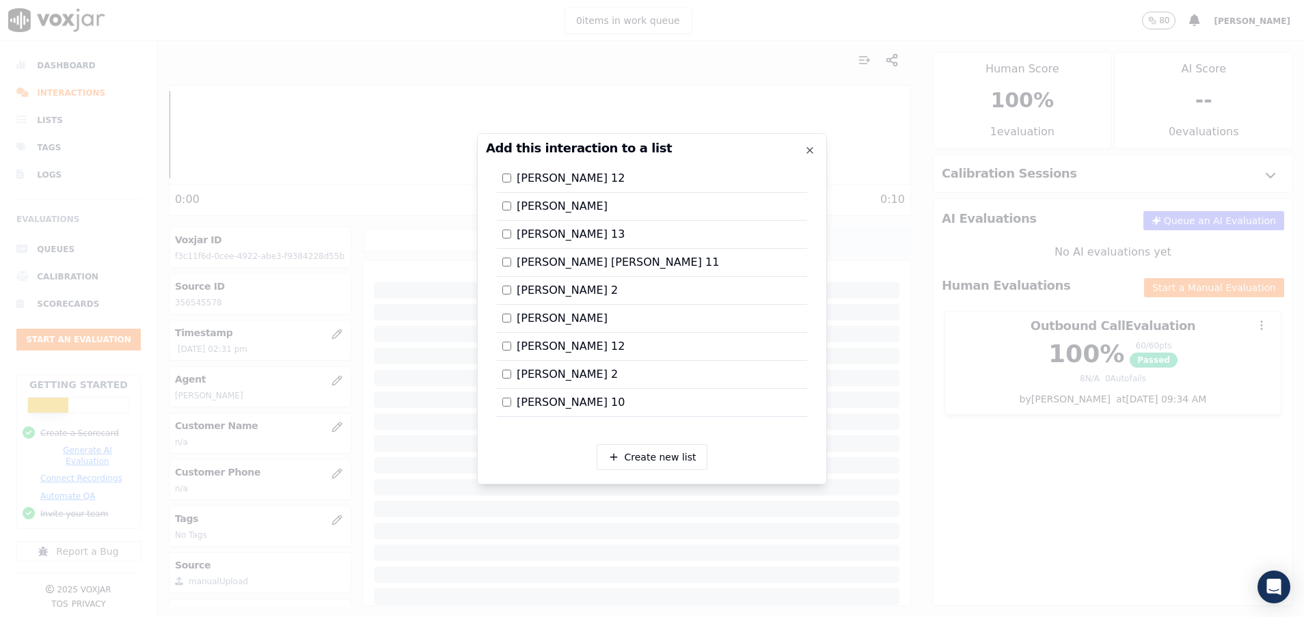
scroll to position [2296, 0]
click at [512, 226] on label "Pamela 13" at bounding box center [563, 234] width 122 height 16
click at [975, 331] on div at bounding box center [652, 308] width 1304 height 617
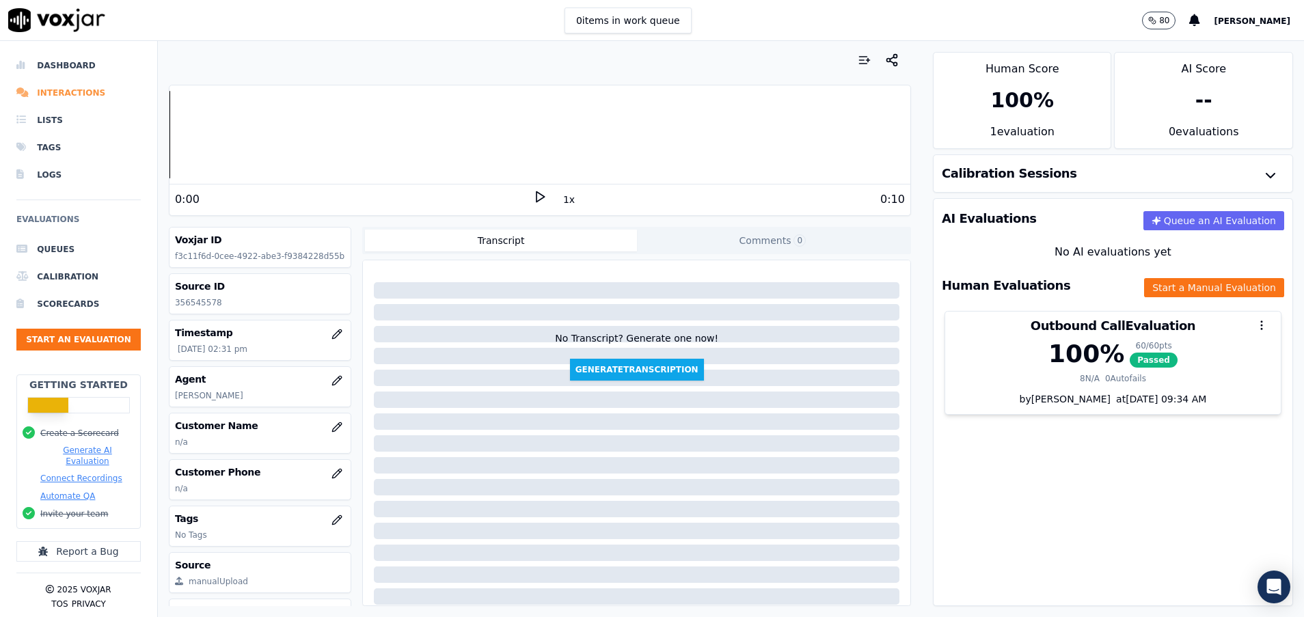
click at [75, 96] on li "Interactions" at bounding box center [78, 92] width 124 height 27
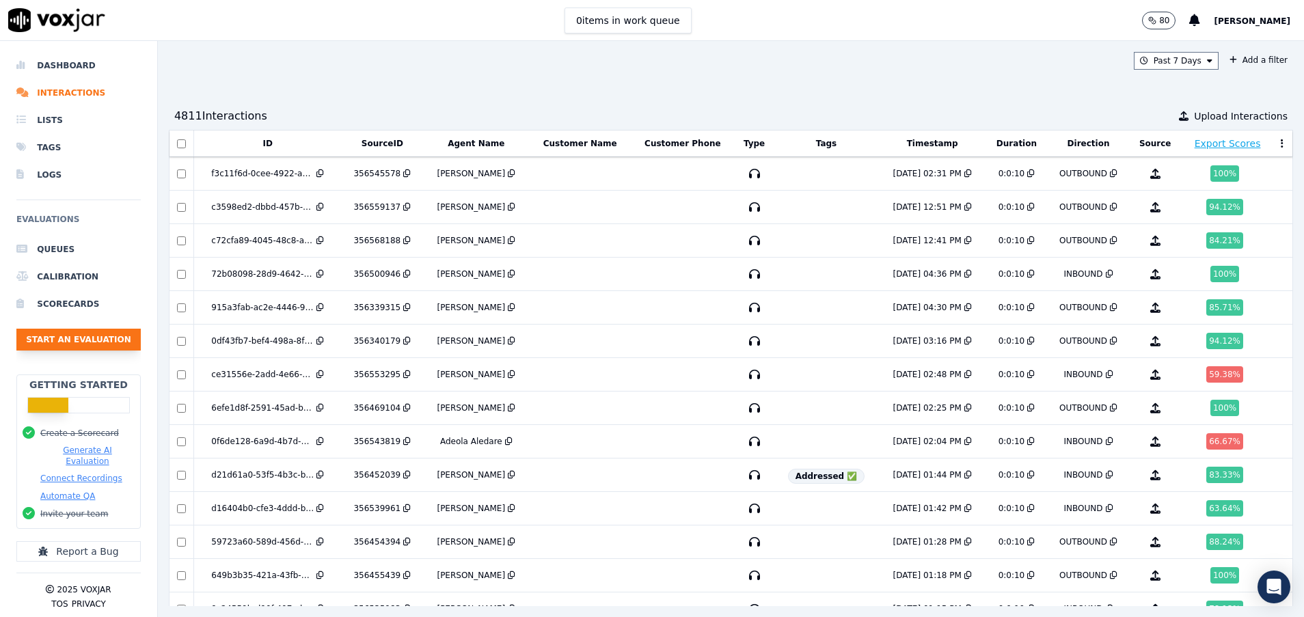
click at [70, 335] on button "Start an Evaluation" at bounding box center [78, 340] width 124 height 22
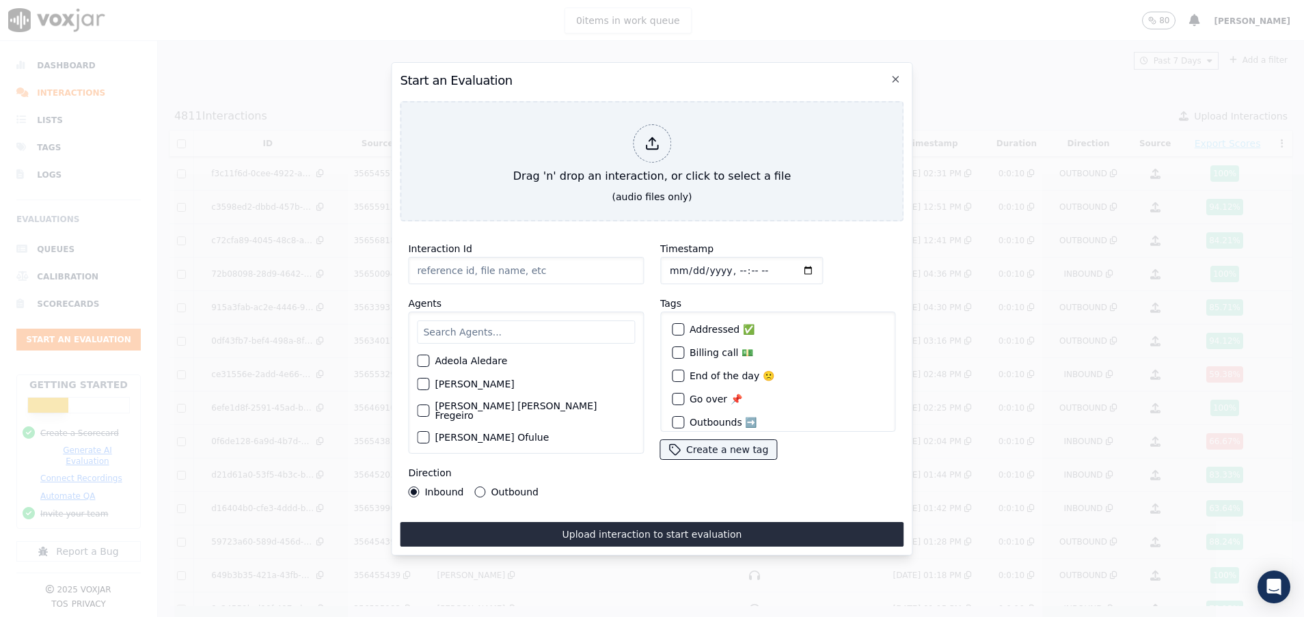
paste input "356587694"
type input "356587694"
click at [486, 329] on input "text" at bounding box center [526, 331] width 218 height 23
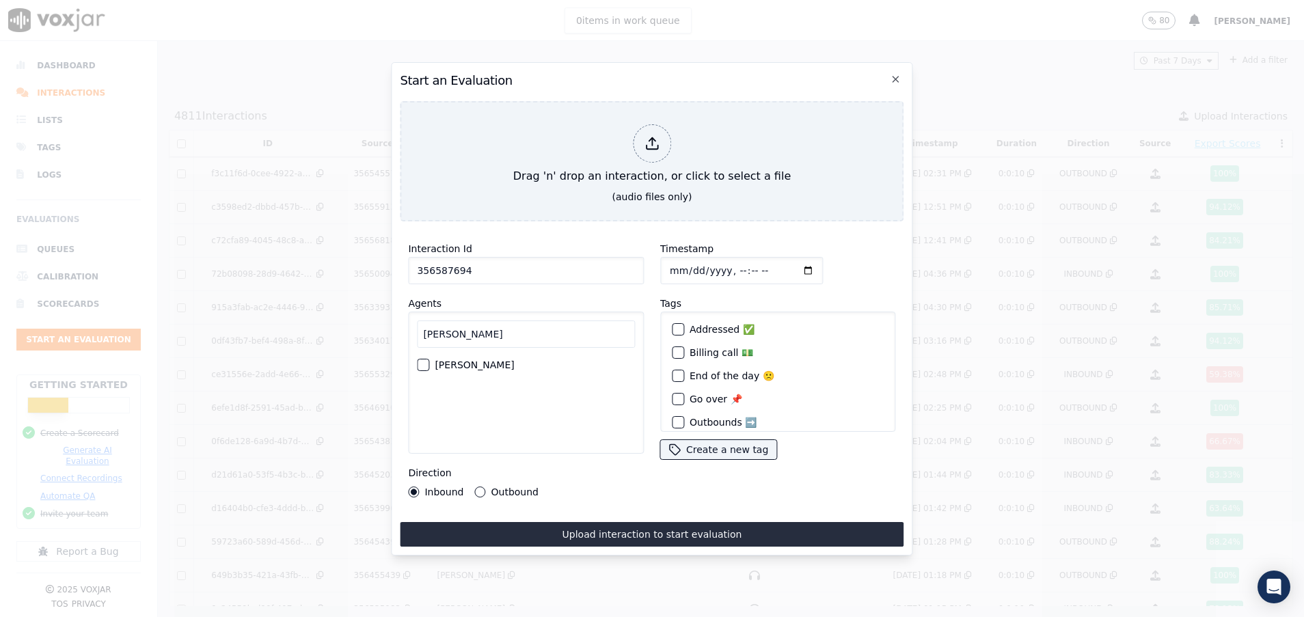
type input "pam"
click at [425, 360] on div "button" at bounding box center [422, 365] width 10 height 10
drag, startPoint x: 477, startPoint y: 485, endPoint x: 478, endPoint y: 452, distance: 33.5
click at [478, 486] on button "Outbound" at bounding box center [480, 491] width 11 height 11
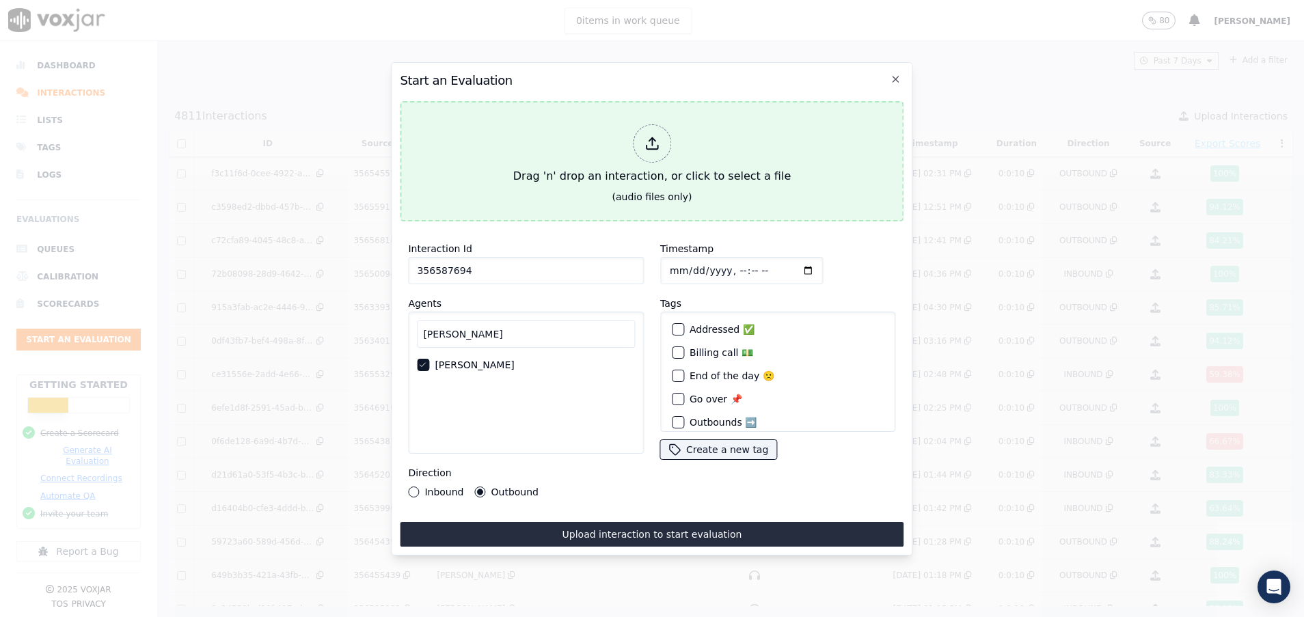
click at [499, 175] on button "Drag 'n' drop an interaction, or click to select a file (audio files only)" at bounding box center [652, 161] width 504 height 120
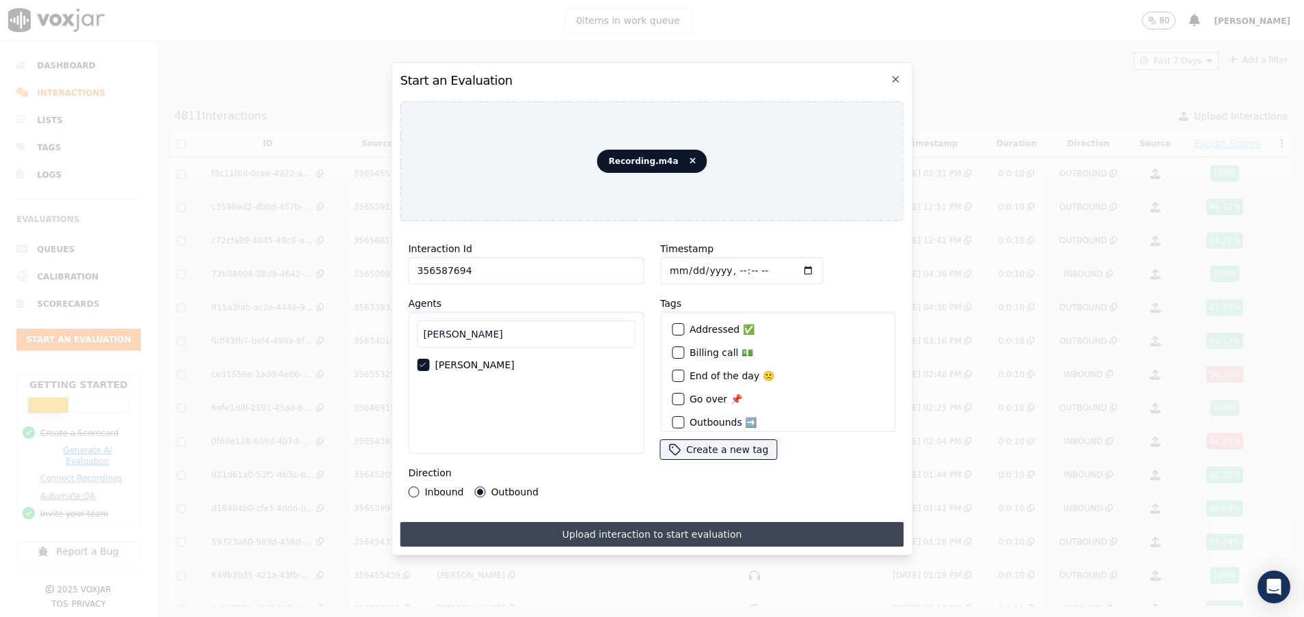
click at [603, 525] on button "Upload interaction to start evaluation" at bounding box center [652, 534] width 504 height 25
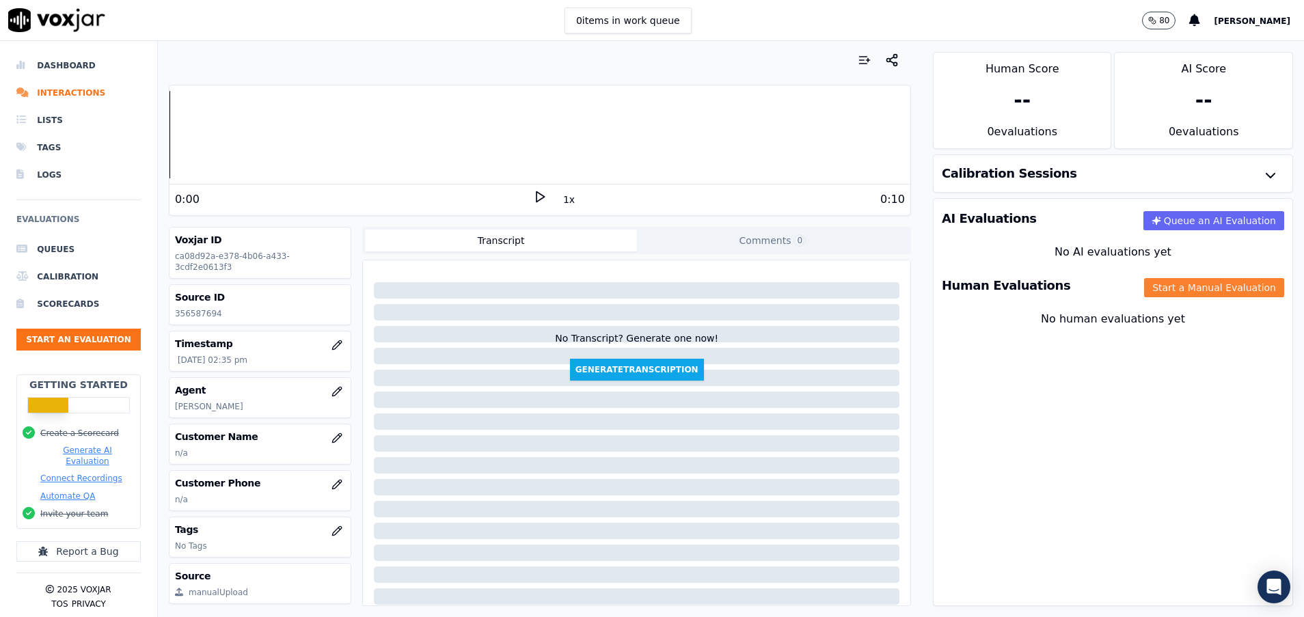
click at [1151, 281] on button "Start a Manual Evaluation" at bounding box center [1214, 287] width 140 height 19
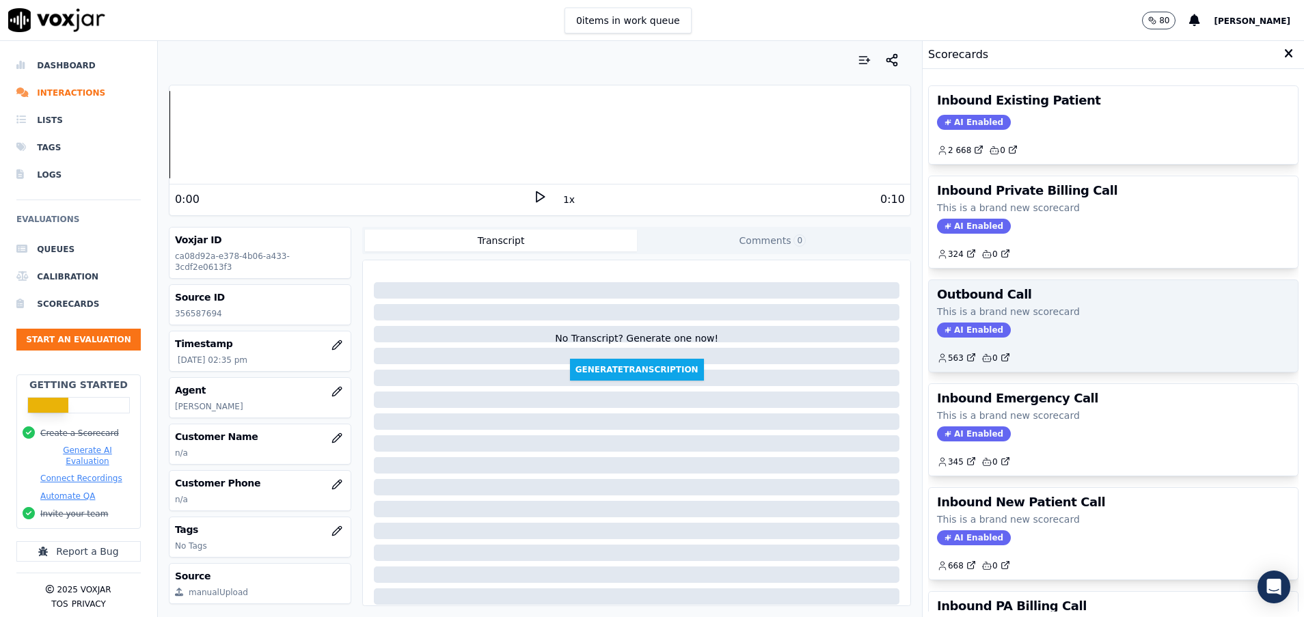
click at [1092, 311] on p "This is a brand new scorecard" at bounding box center [1113, 312] width 353 height 14
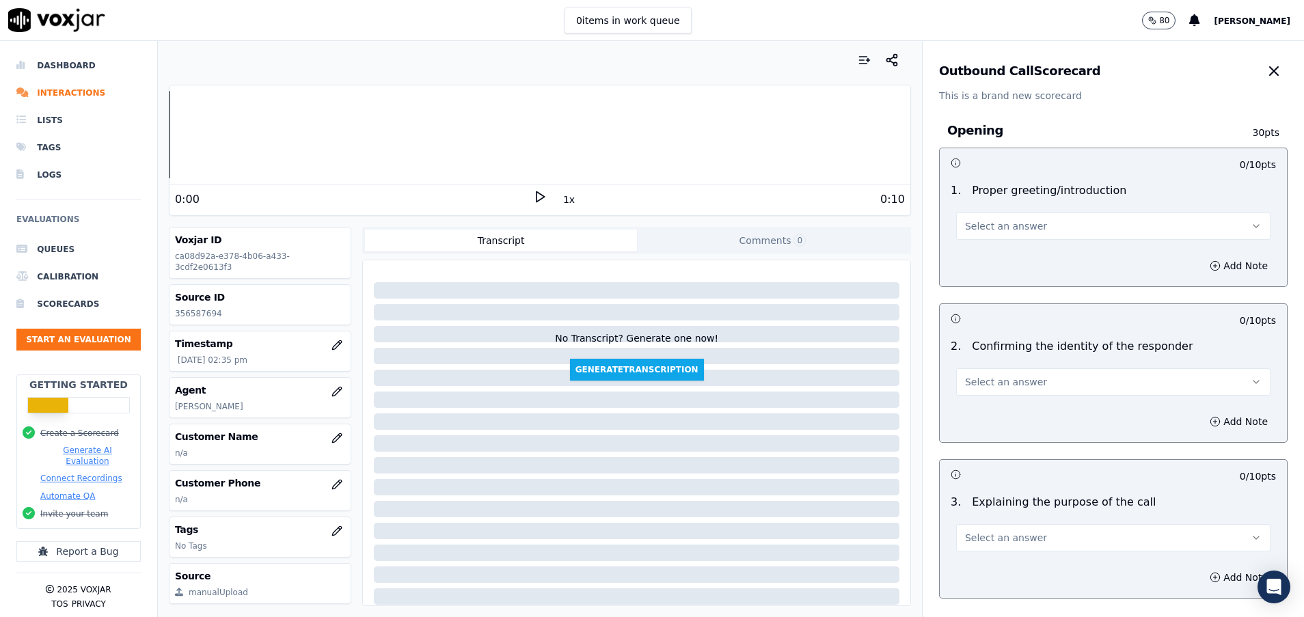
click at [1030, 234] on button "Select an answer" at bounding box center [1113, 225] width 314 height 27
click at [1000, 259] on div "Yes" at bounding box center [1078, 257] width 281 height 22
click at [993, 385] on span "Select an answer" at bounding box center [1006, 382] width 82 height 14
click at [991, 409] on div "Yes" at bounding box center [1078, 413] width 281 height 22
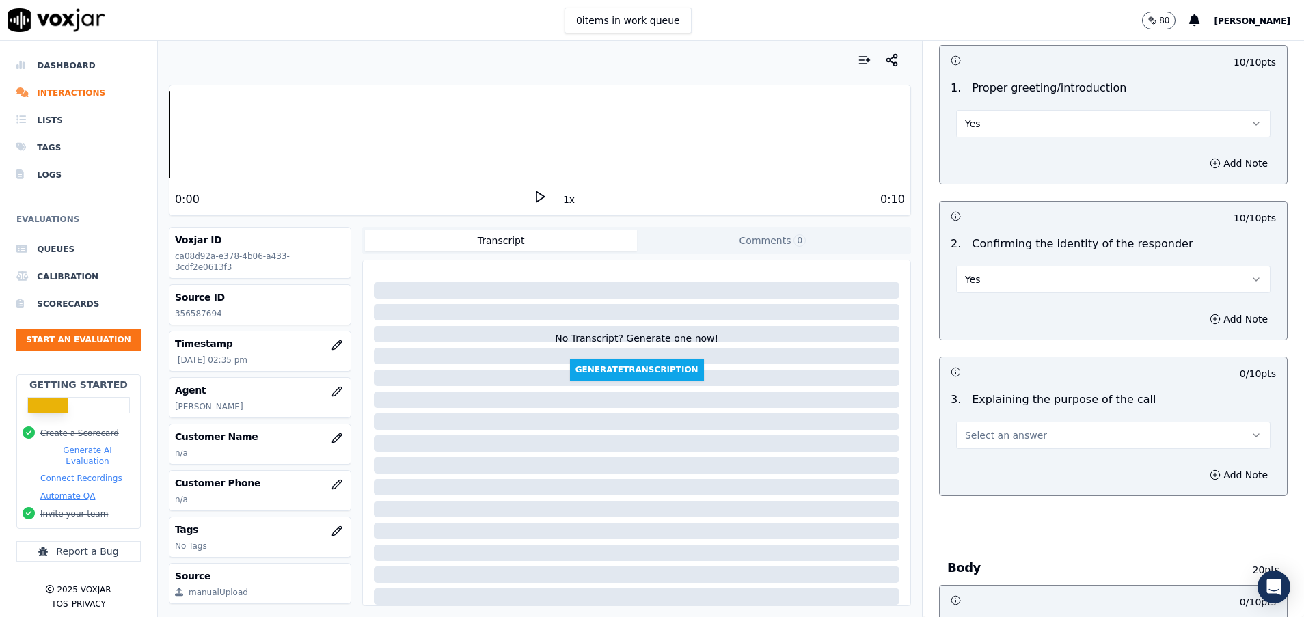
click at [985, 427] on button "Select an answer" at bounding box center [1113, 435] width 314 height 27
click at [983, 466] on div "Yes" at bounding box center [1078, 466] width 281 height 22
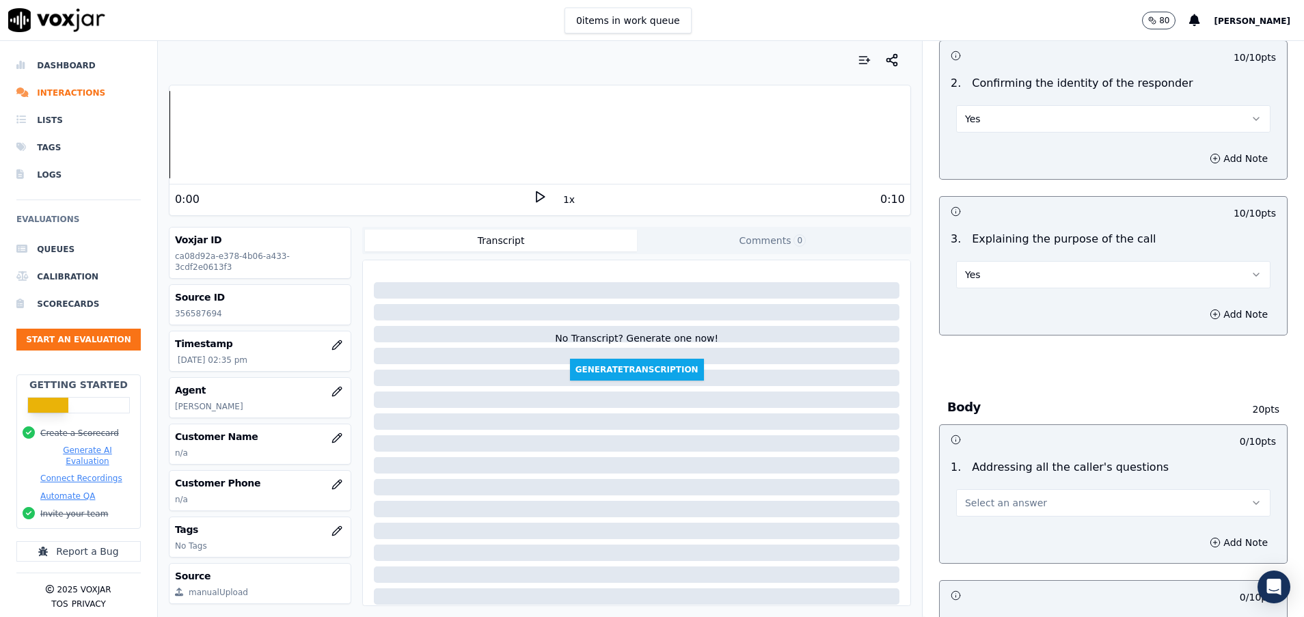
scroll to position [307, 0]
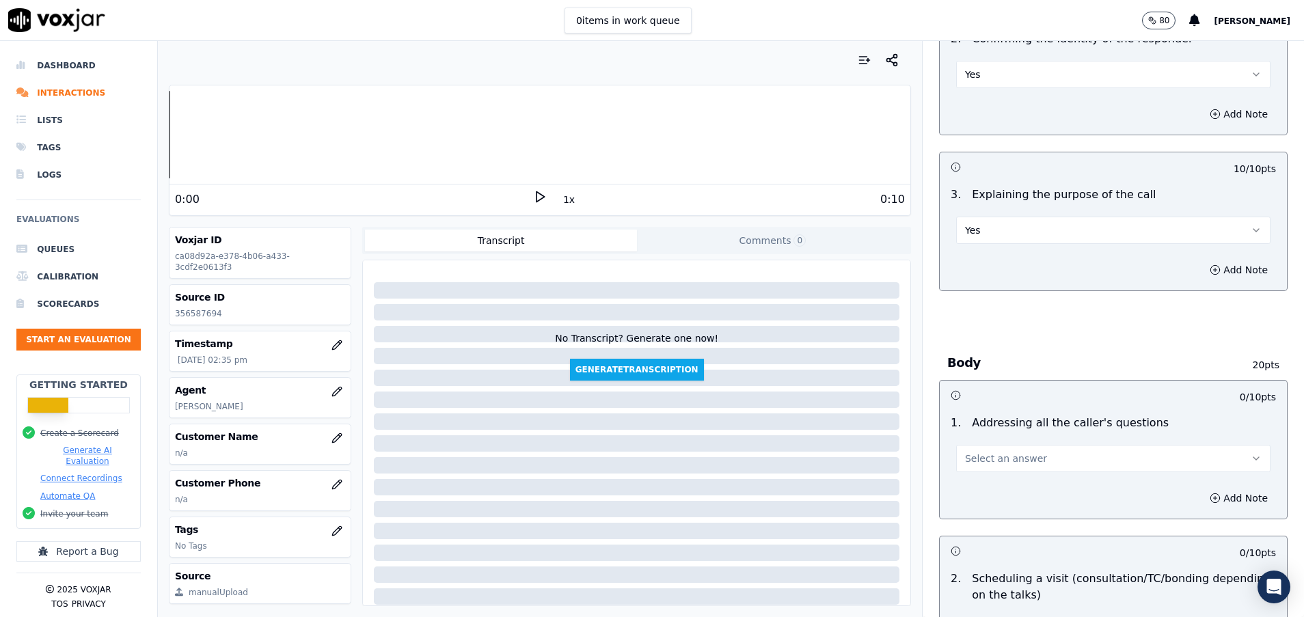
click at [983, 458] on span "Select an answer" at bounding box center [1006, 459] width 82 height 14
click at [1014, 491] on div "Yes" at bounding box center [1078, 489] width 281 height 22
click at [994, 453] on button "Yes" at bounding box center [1113, 458] width 314 height 27
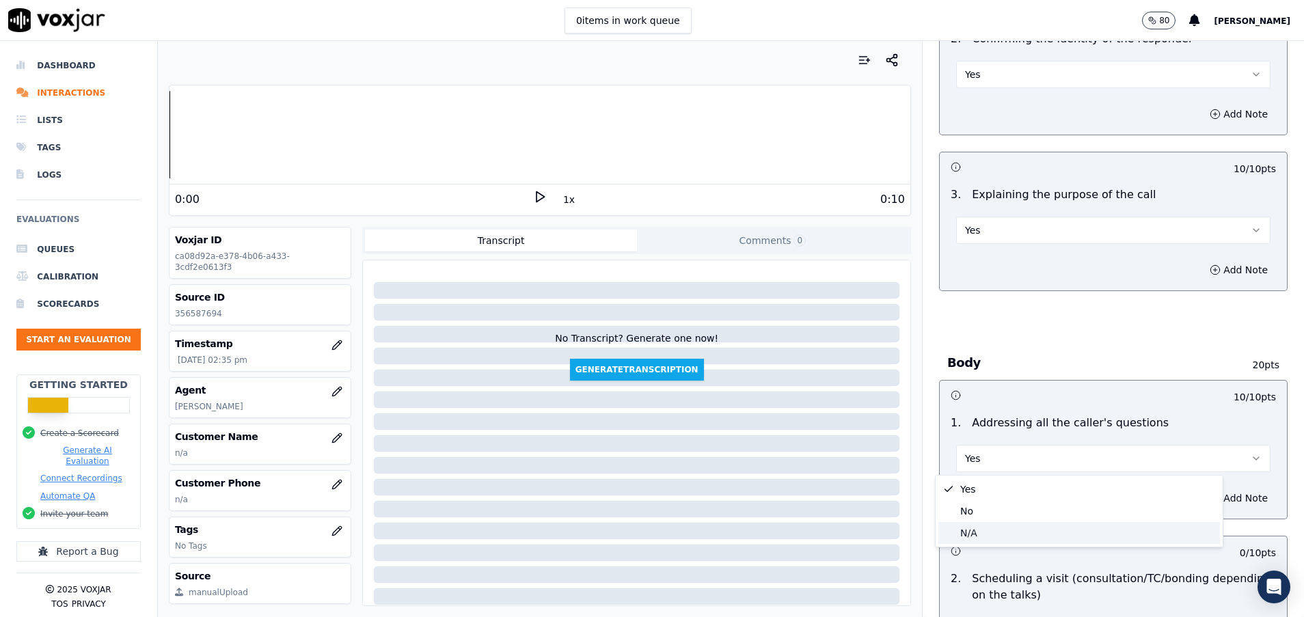
click at [980, 529] on div "N/A" at bounding box center [1078, 533] width 281 height 22
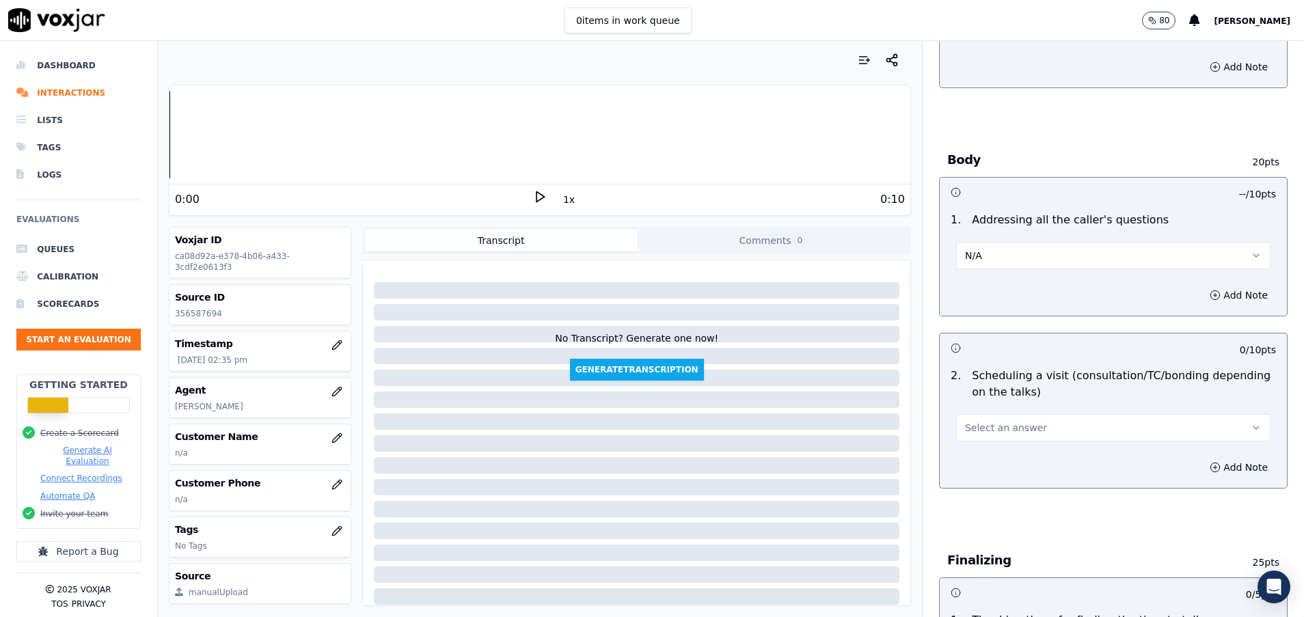
scroll to position [512, 0]
click at [970, 431] on span "Select an answer" at bounding box center [1006, 426] width 82 height 14
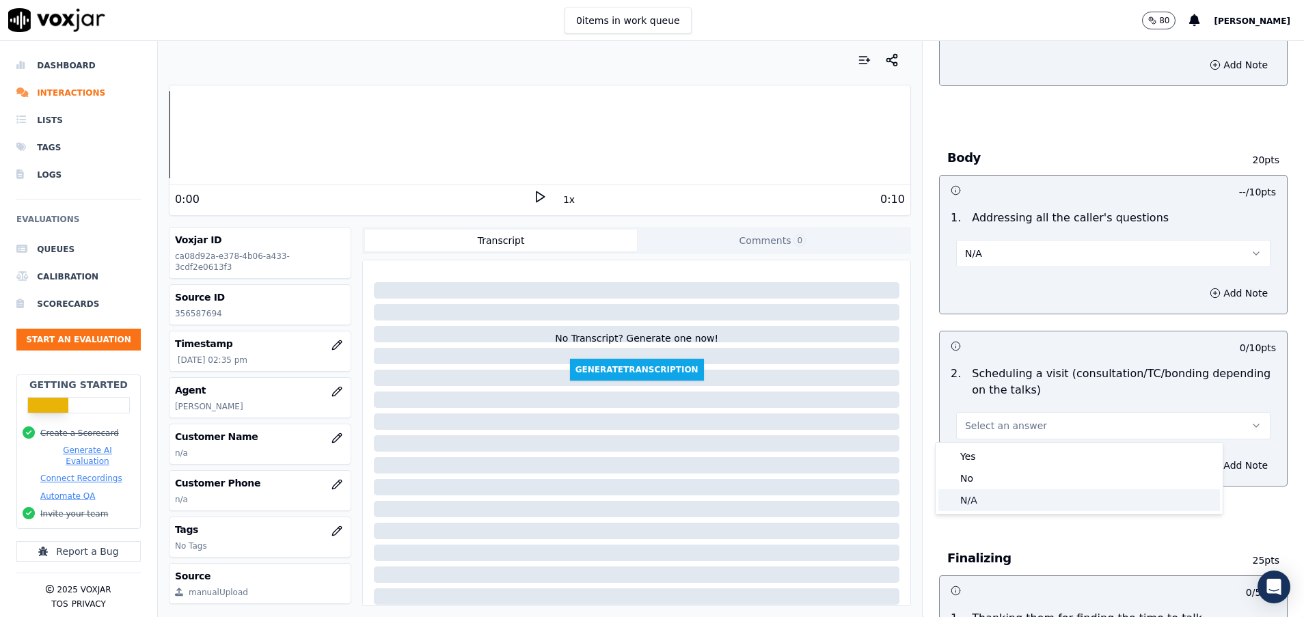
click at [965, 496] on div "N/A" at bounding box center [1078, 500] width 281 height 22
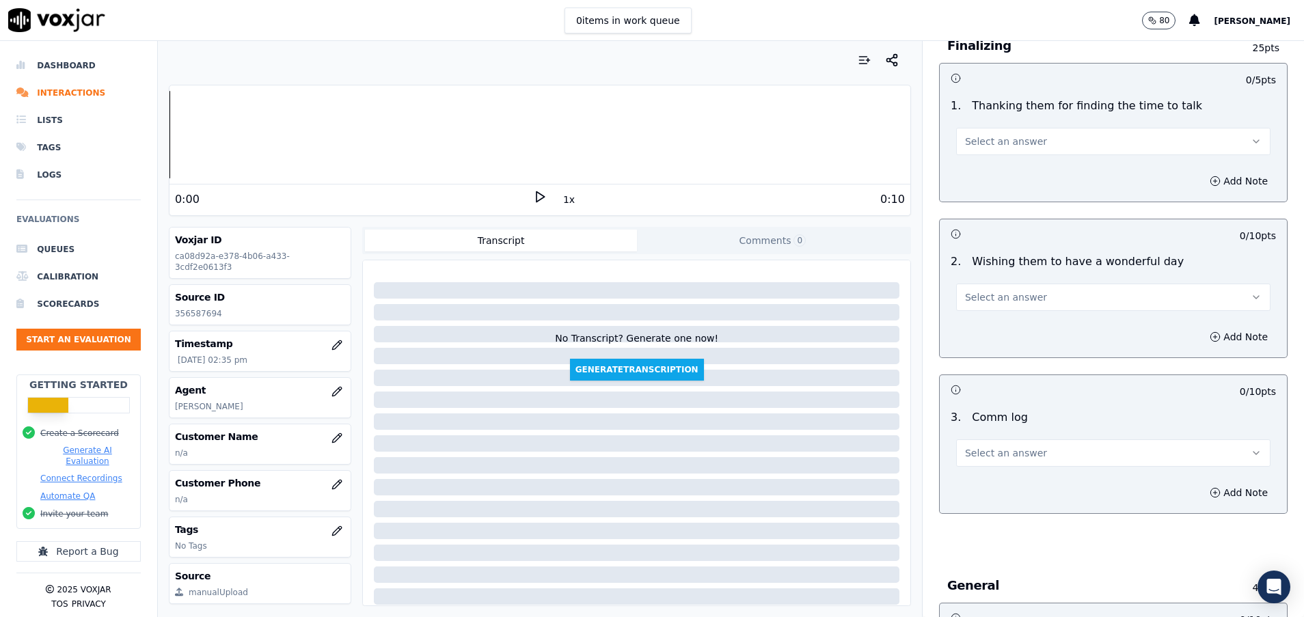
scroll to position [1230, 0]
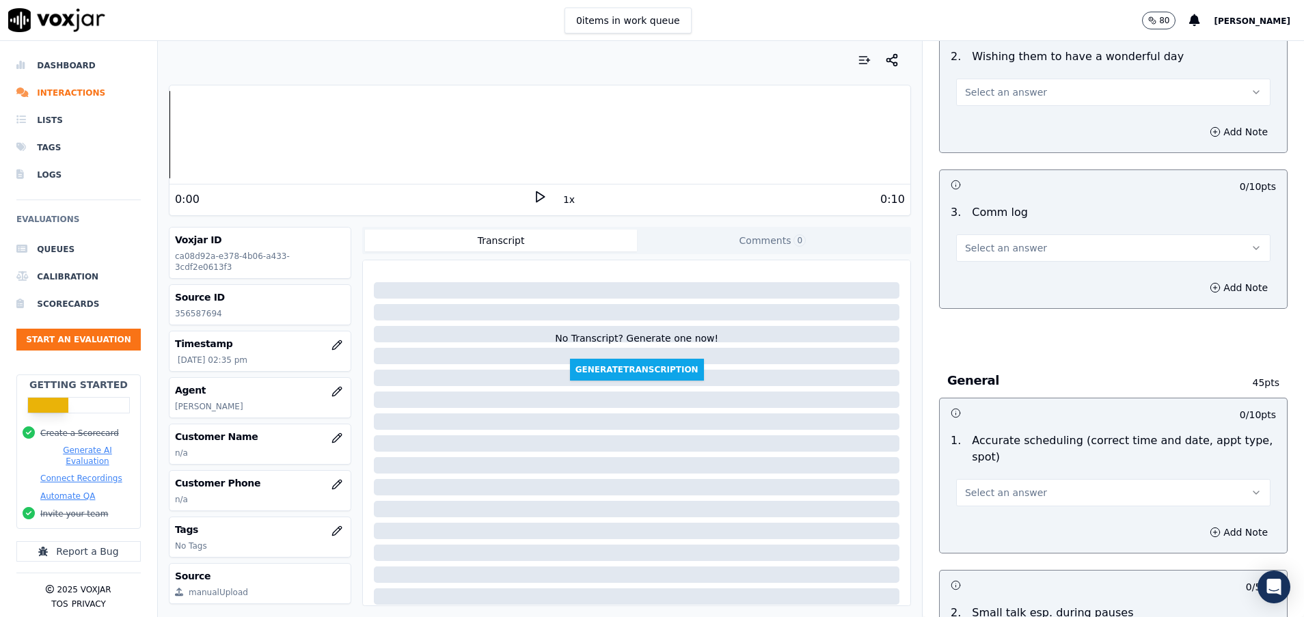
click at [989, 477] on div "Select an answer" at bounding box center [1113, 491] width 314 height 30
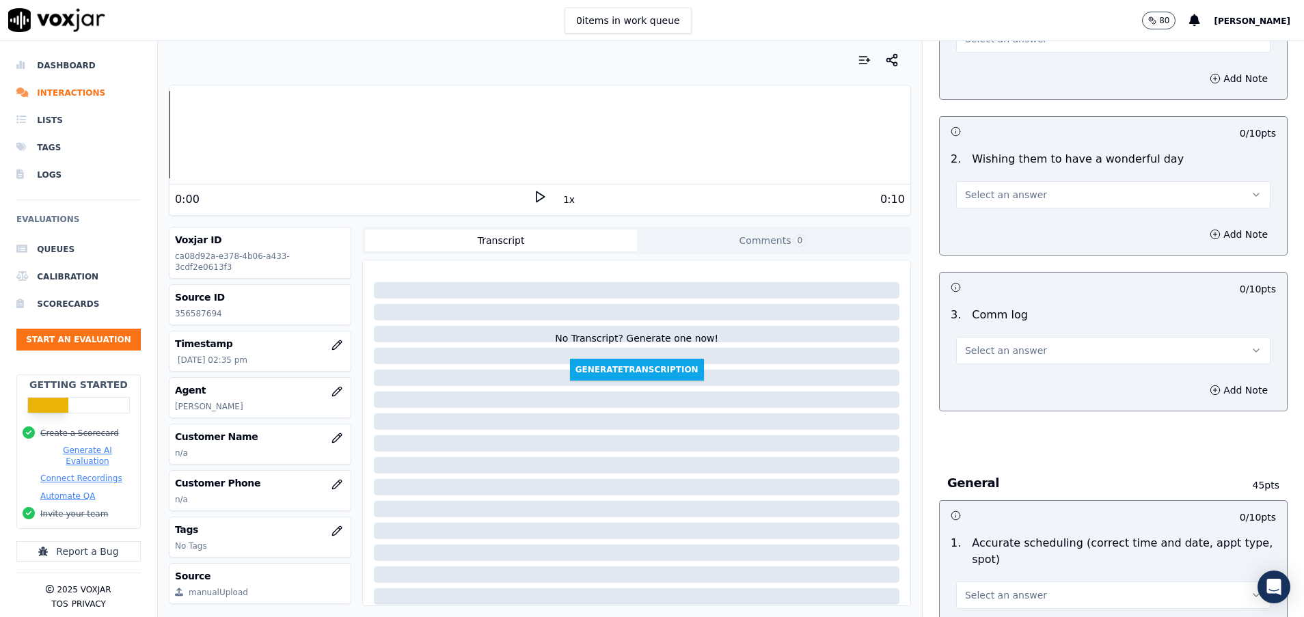
scroll to position [1025, 0]
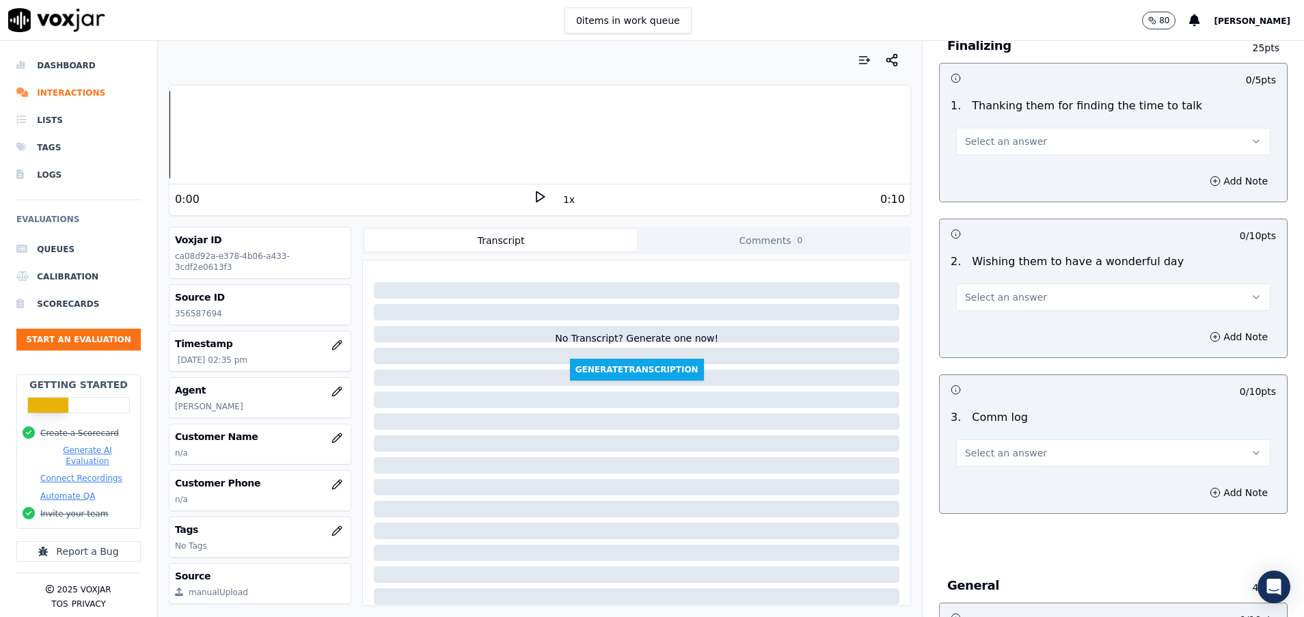
click at [980, 131] on button "Select an answer" at bounding box center [1113, 141] width 314 height 27
click at [978, 167] on div "Yes" at bounding box center [1078, 172] width 281 height 22
click at [982, 303] on span "Select an answer" at bounding box center [1006, 297] width 82 height 14
click at [987, 331] on div "Yes" at bounding box center [1078, 328] width 281 height 22
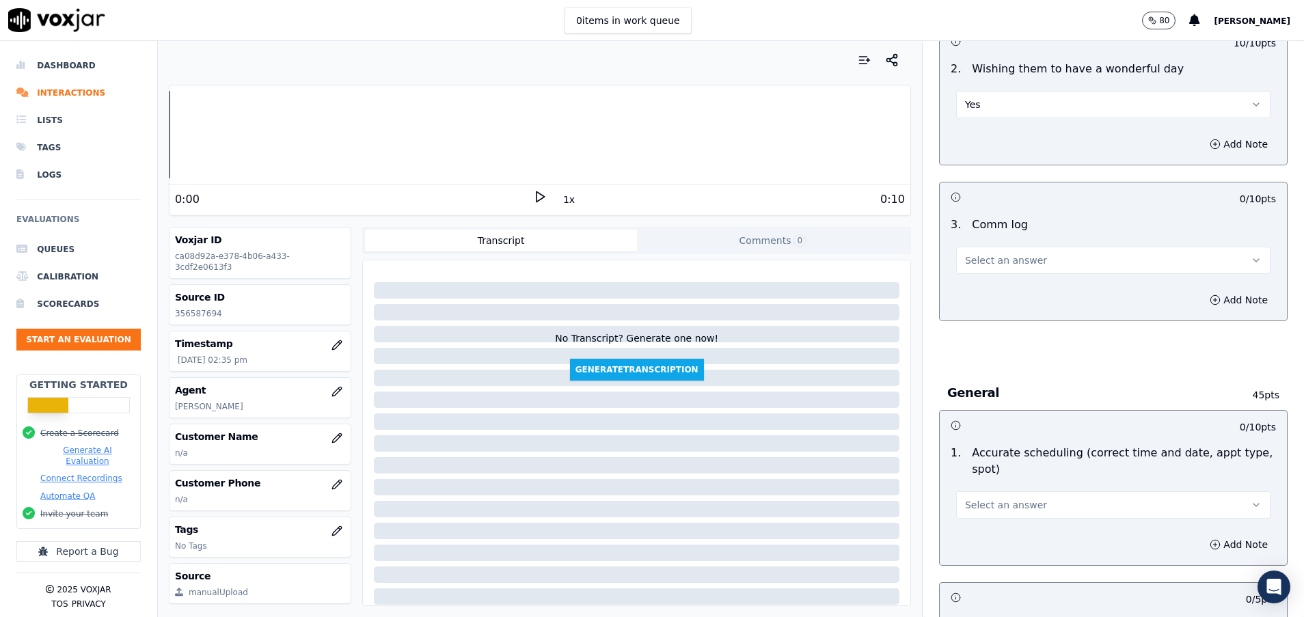
scroll to position [1230, 0]
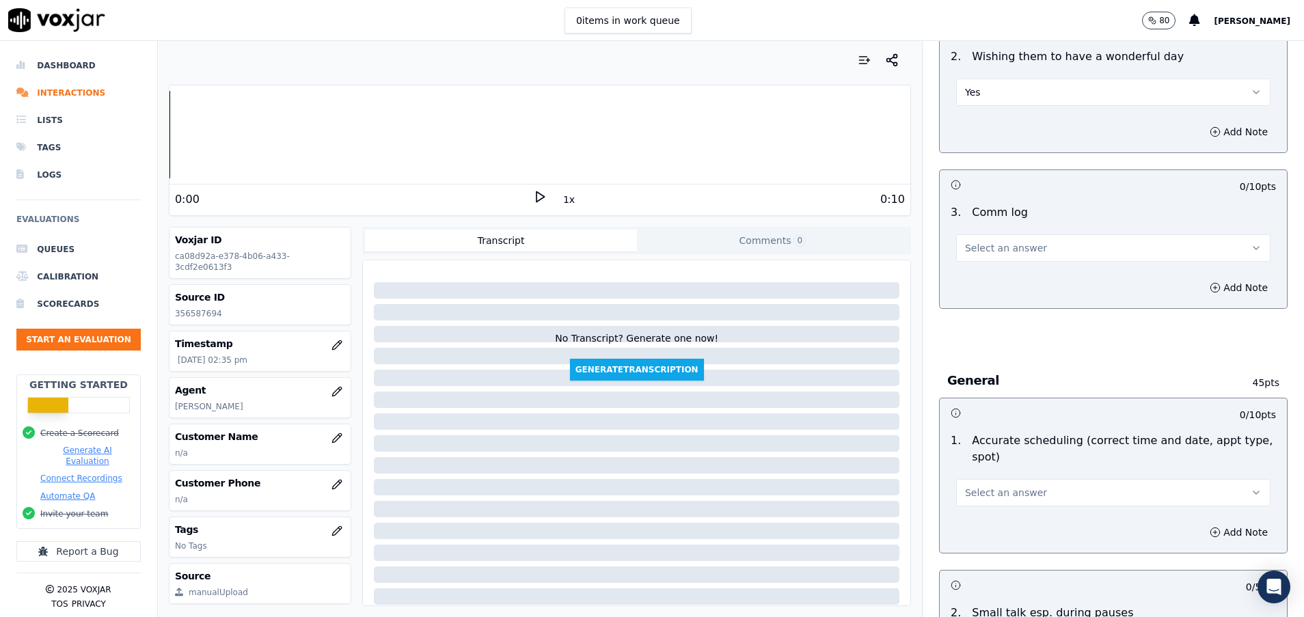
click at [977, 244] on span "Select an answer" at bounding box center [1006, 248] width 82 height 14
click at [978, 275] on div "Yes" at bounding box center [1078, 279] width 281 height 22
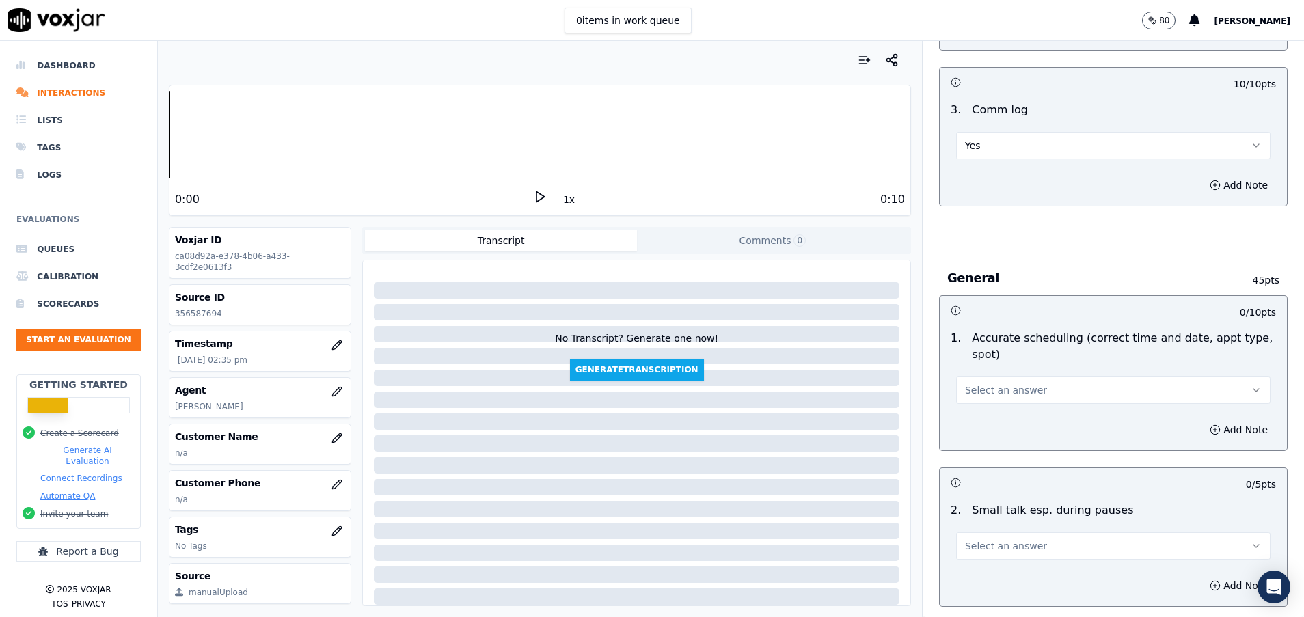
click at [985, 391] on span "Select an answer" at bounding box center [1006, 390] width 82 height 14
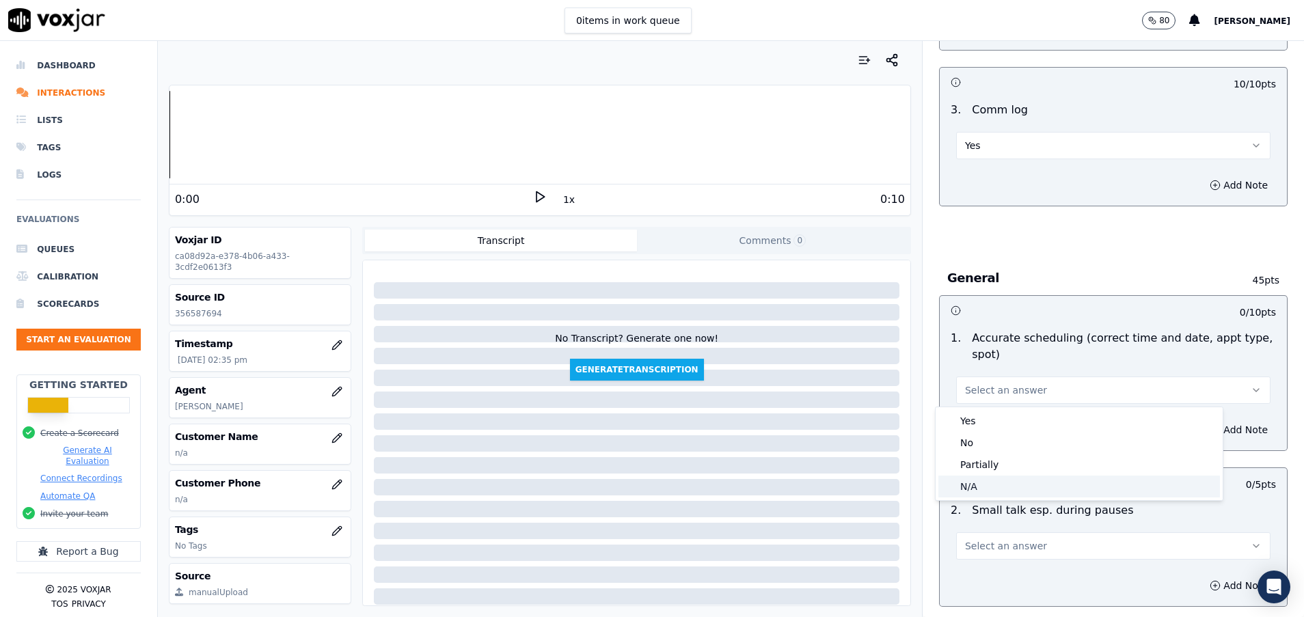
click at [974, 492] on div "N/A" at bounding box center [1078, 487] width 281 height 22
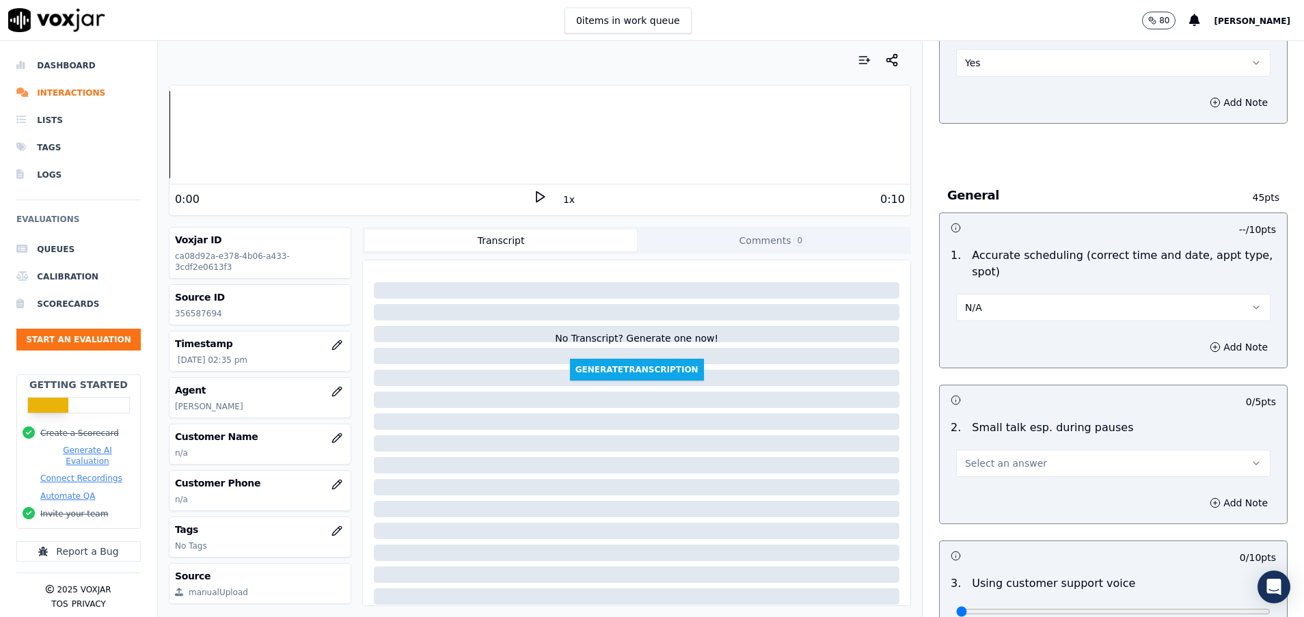
scroll to position [1537, 0]
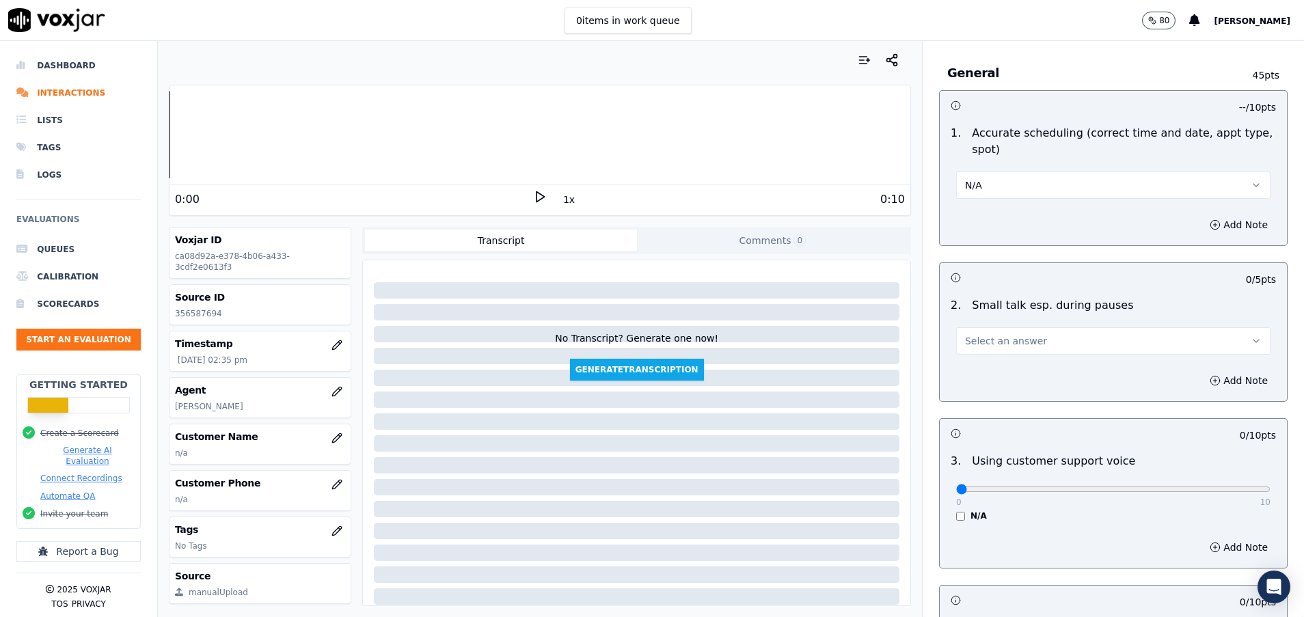
click at [986, 333] on button "Select an answer" at bounding box center [1113, 340] width 314 height 27
click at [984, 415] on div "N/A" at bounding box center [1078, 415] width 281 height 22
drag, startPoint x: 948, startPoint y: 490, endPoint x: 1295, endPoint y: 497, distance: 347.8
type input "10"
click at [1270, 492] on input "range" at bounding box center [1113, 488] width 314 height 5
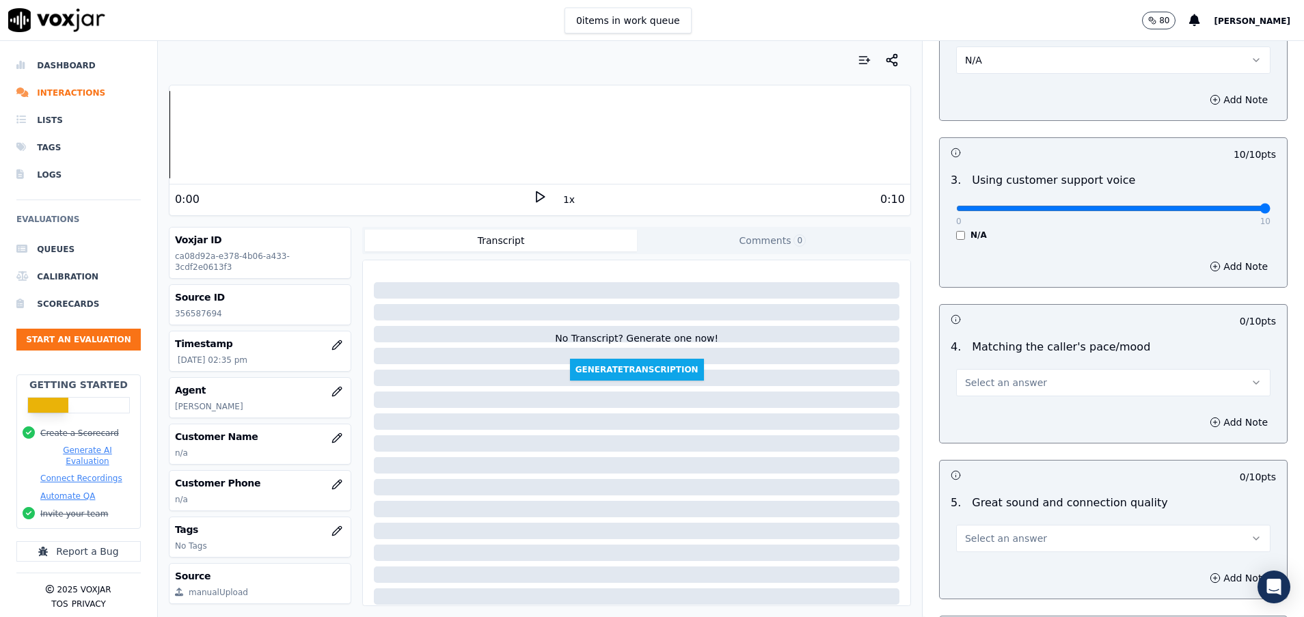
scroll to position [1845, 0]
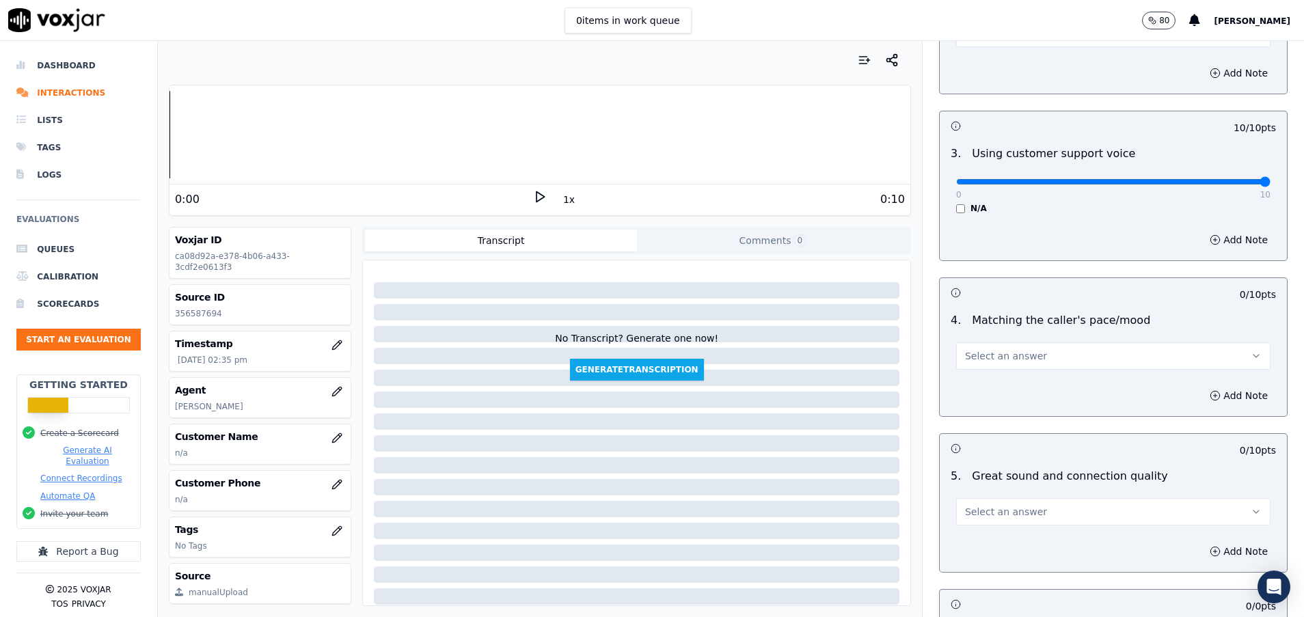
click at [1023, 356] on button "Select an answer" at bounding box center [1113, 355] width 314 height 27
click at [1019, 387] on div "Yes" at bounding box center [1078, 387] width 281 height 22
click at [1000, 497] on div "Select an answer" at bounding box center [1113, 510] width 314 height 30
click at [1002, 515] on span "Select an answer" at bounding box center [1006, 512] width 82 height 14
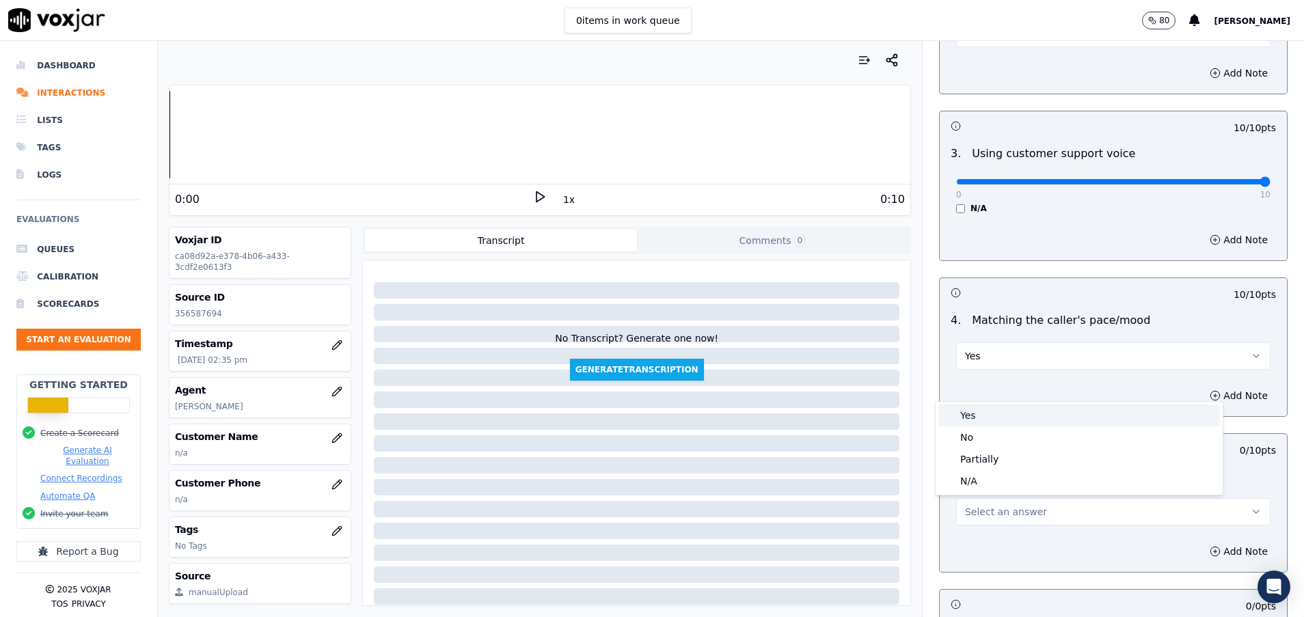
click at [997, 411] on div "Yes" at bounding box center [1078, 415] width 281 height 22
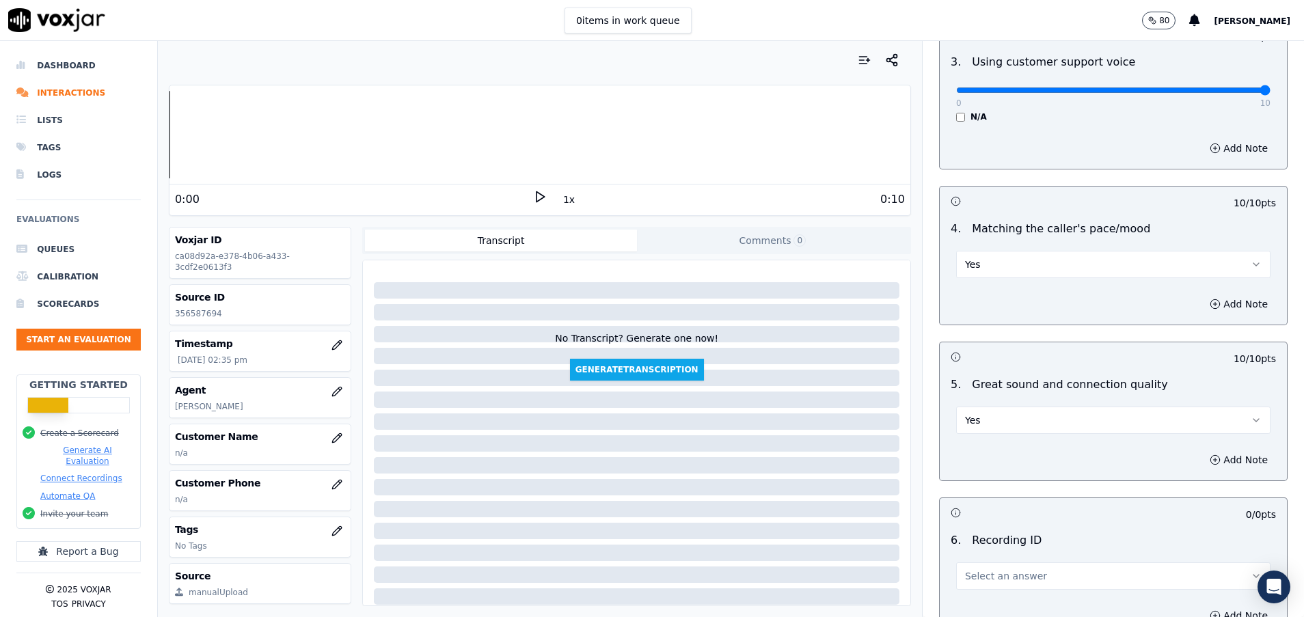
scroll to position [2050, 0]
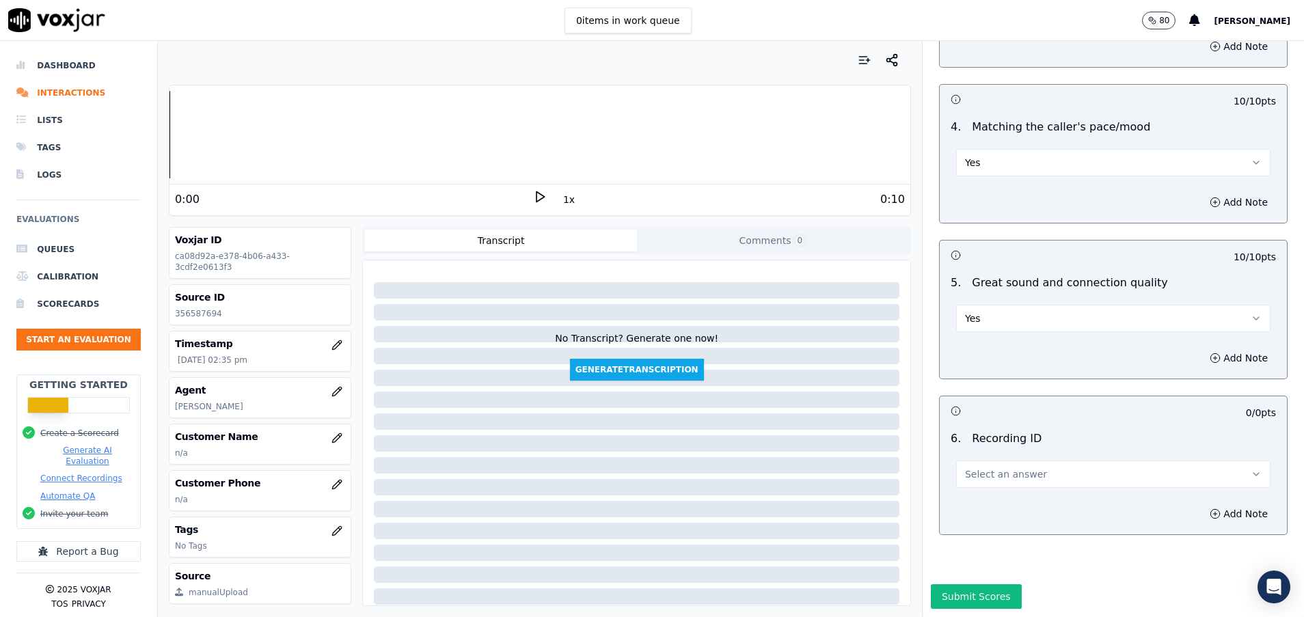
click at [991, 471] on button "Select an answer" at bounding box center [1113, 473] width 314 height 27
click at [993, 508] on div "N/A" at bounding box center [1078, 502] width 281 height 22
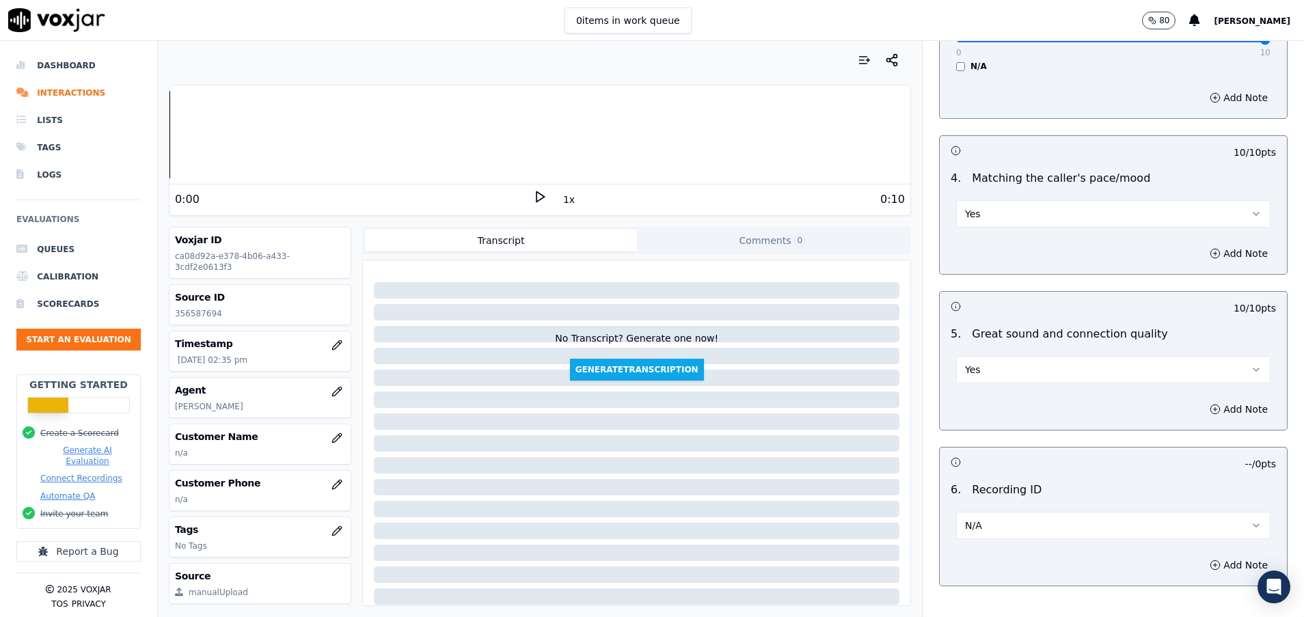
scroll to position [2085, 0]
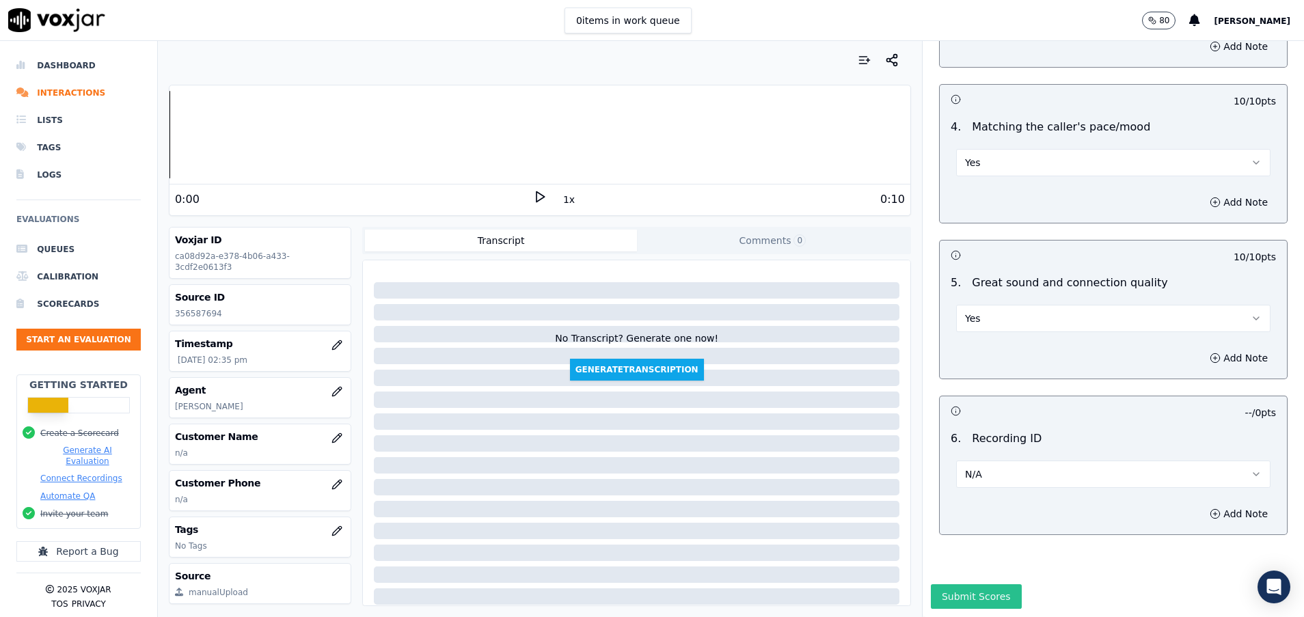
click at [960, 584] on button "Submit Scores" at bounding box center [976, 596] width 91 height 25
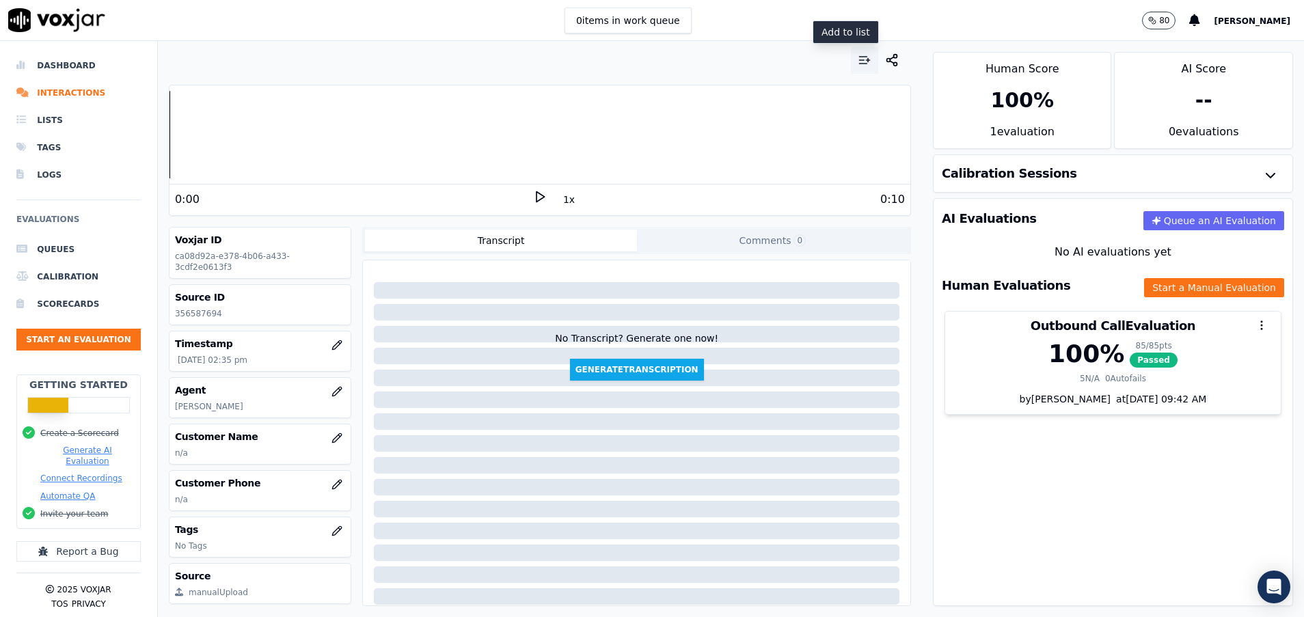
click at [857, 59] on icon "button" at bounding box center [864, 60] width 14 height 14
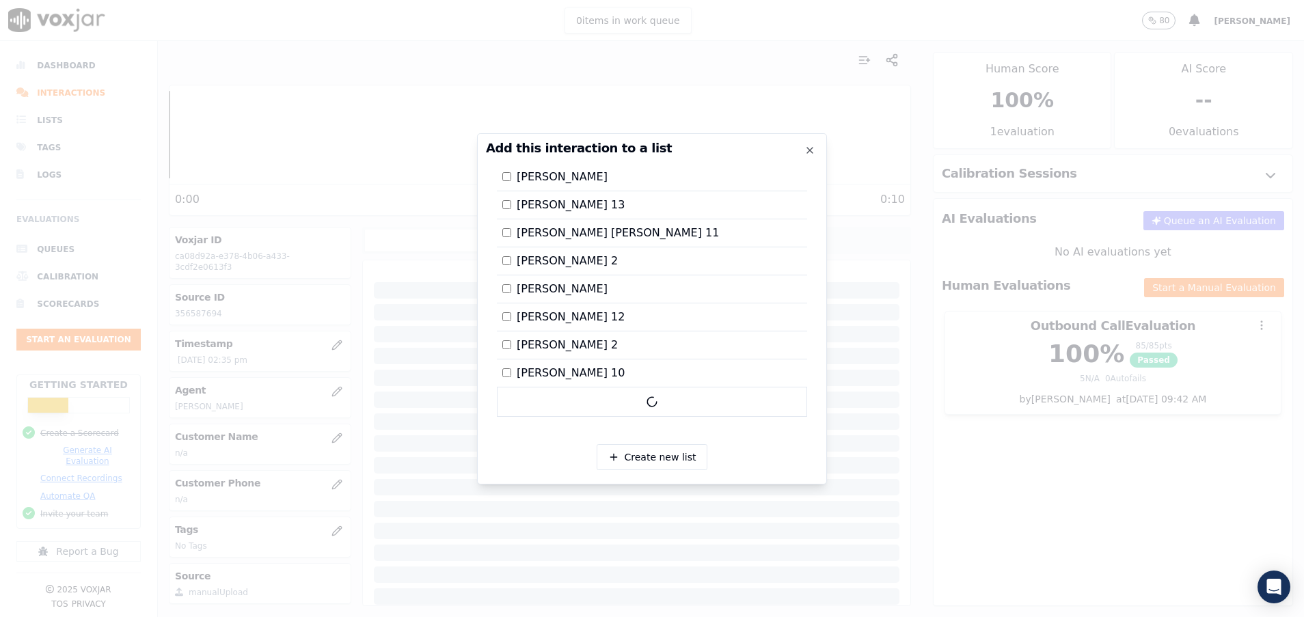
scroll to position [2296, 0]
click at [988, 496] on div at bounding box center [652, 308] width 1304 height 617
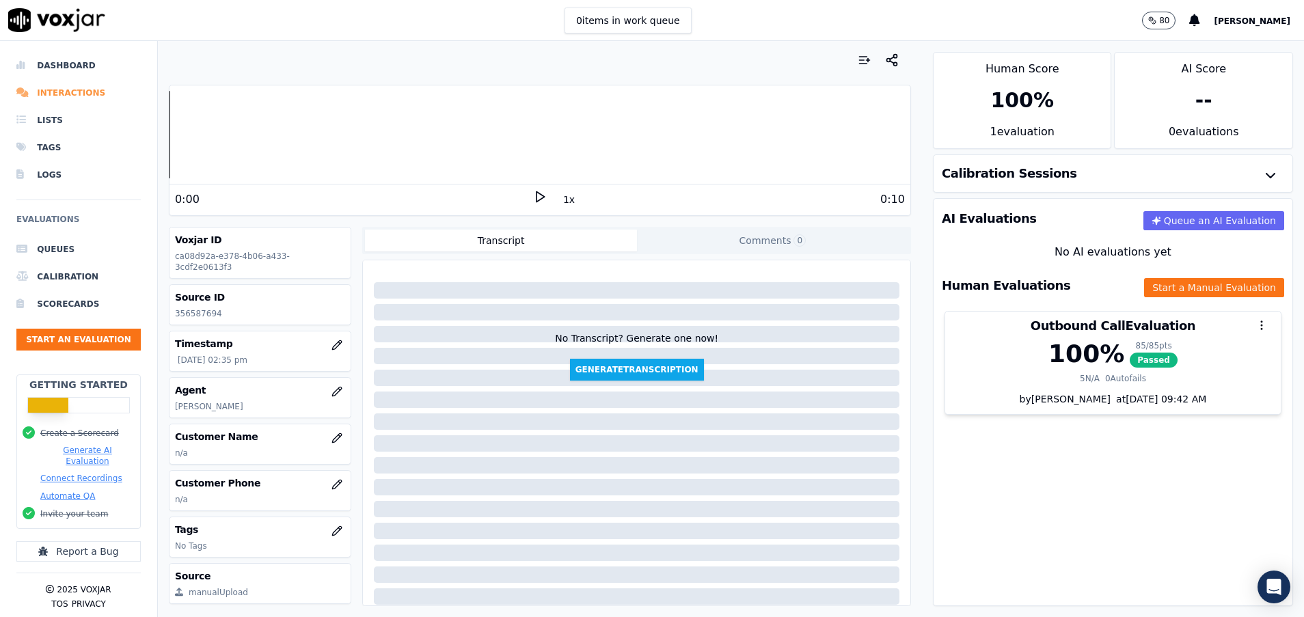
click at [74, 92] on li "Interactions" at bounding box center [78, 92] width 124 height 27
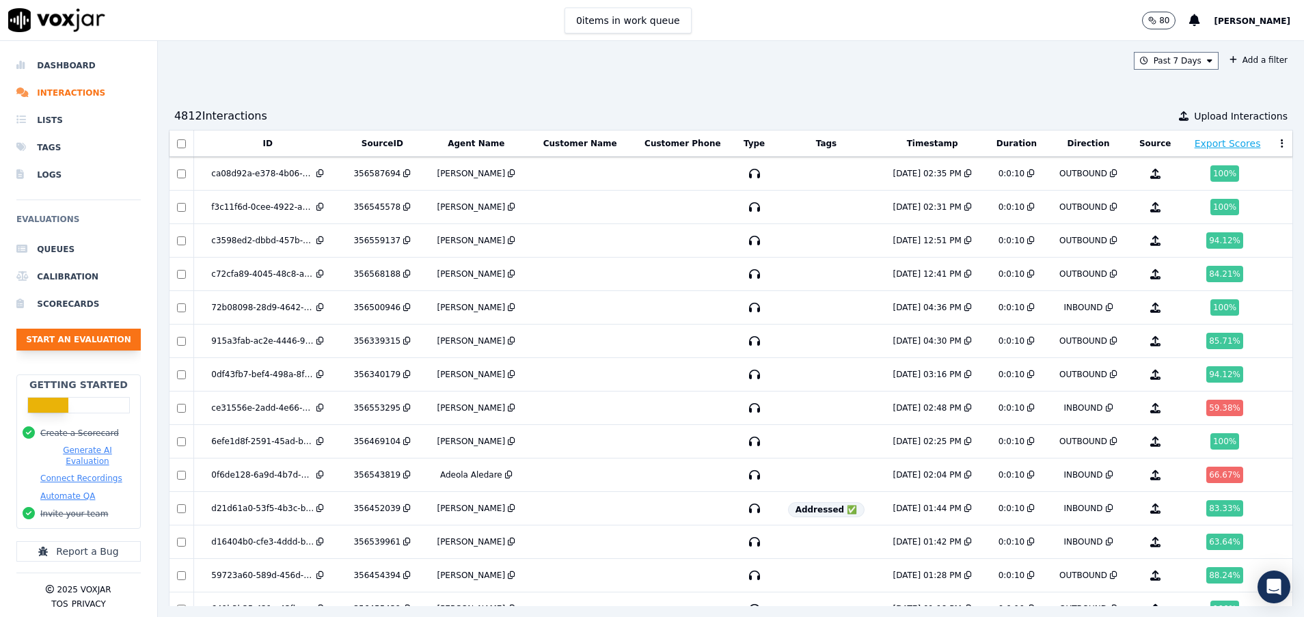
click at [95, 348] on button "Start an Evaluation" at bounding box center [78, 340] width 124 height 22
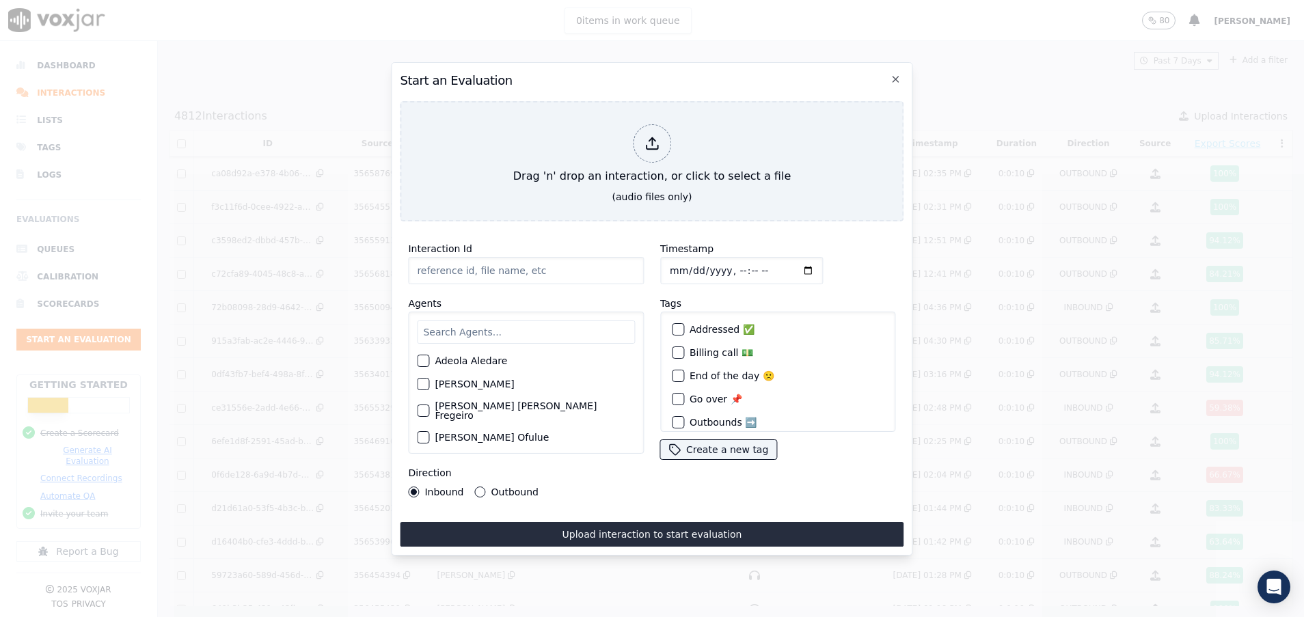
paste input "356586389"
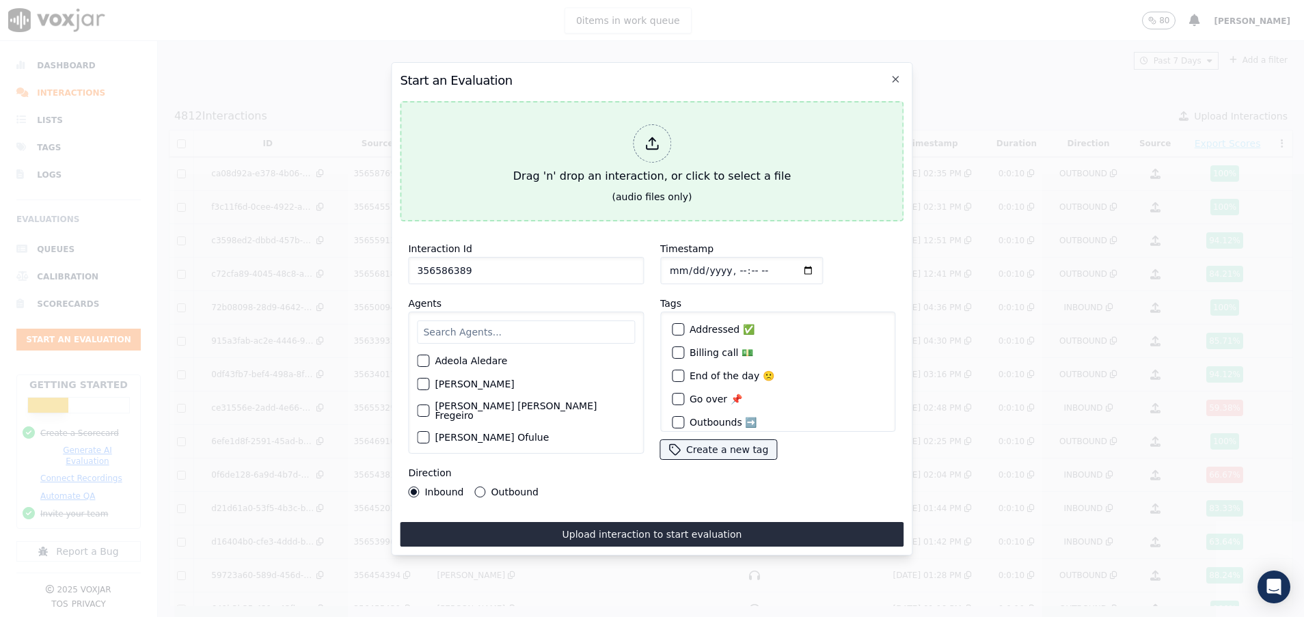
type input "356586389"
click at [564, 148] on div "Drag 'n' drop an interaction, or click to select a file" at bounding box center [652, 154] width 288 height 71
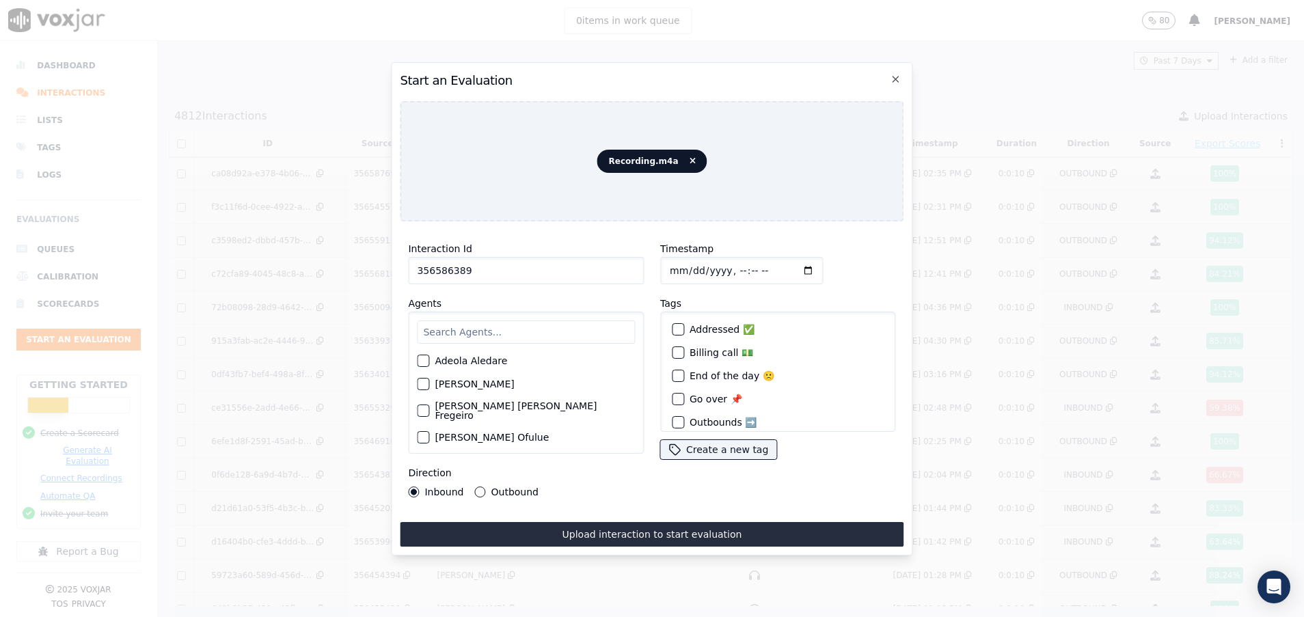
click at [475, 320] on input "text" at bounding box center [526, 331] width 218 height 23
type input "pam"
click at [426, 360] on div "button" at bounding box center [422, 365] width 10 height 10
click at [493, 487] on label "Outbound" at bounding box center [514, 492] width 47 height 10
click at [486, 486] on button "Outbound" at bounding box center [480, 491] width 11 height 11
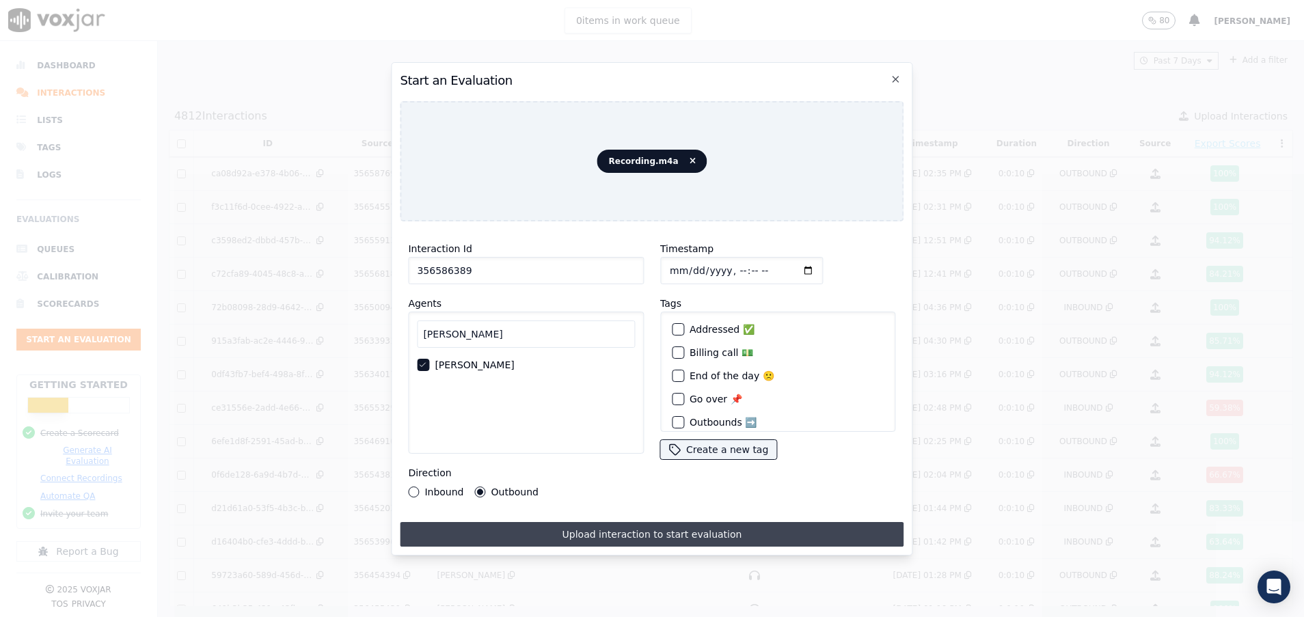
click at [598, 528] on button "Upload interaction to start evaluation" at bounding box center [652, 534] width 504 height 25
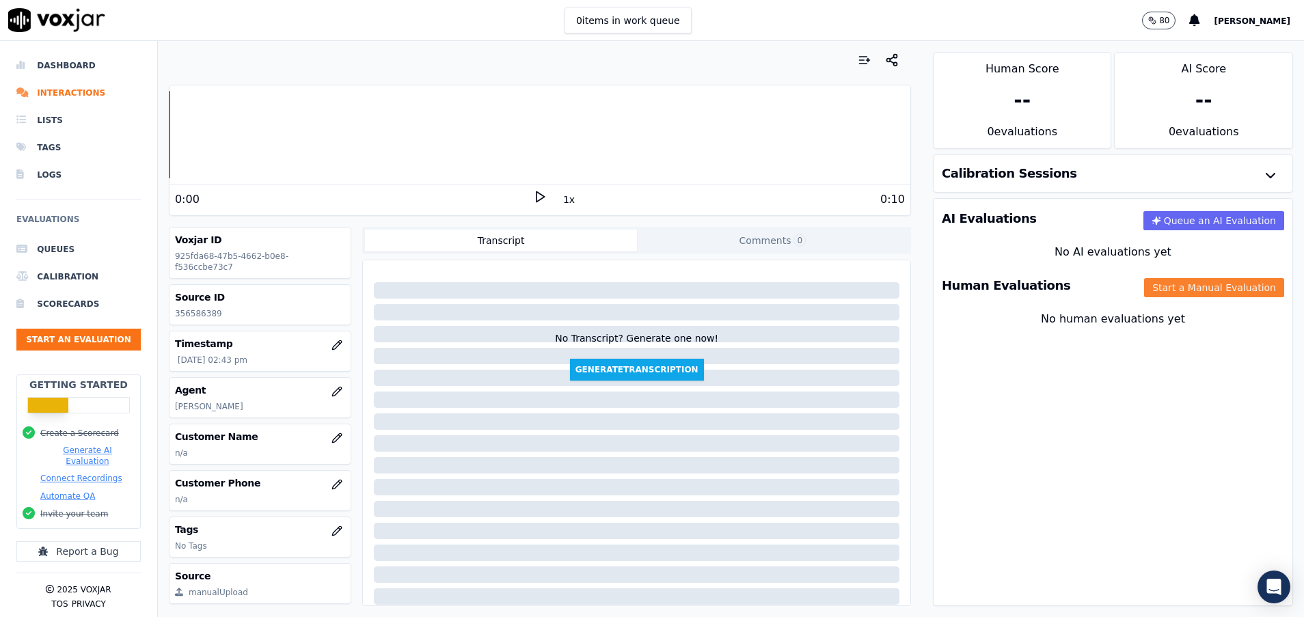
click at [1160, 281] on button "Start a Manual Evaluation" at bounding box center [1214, 287] width 140 height 19
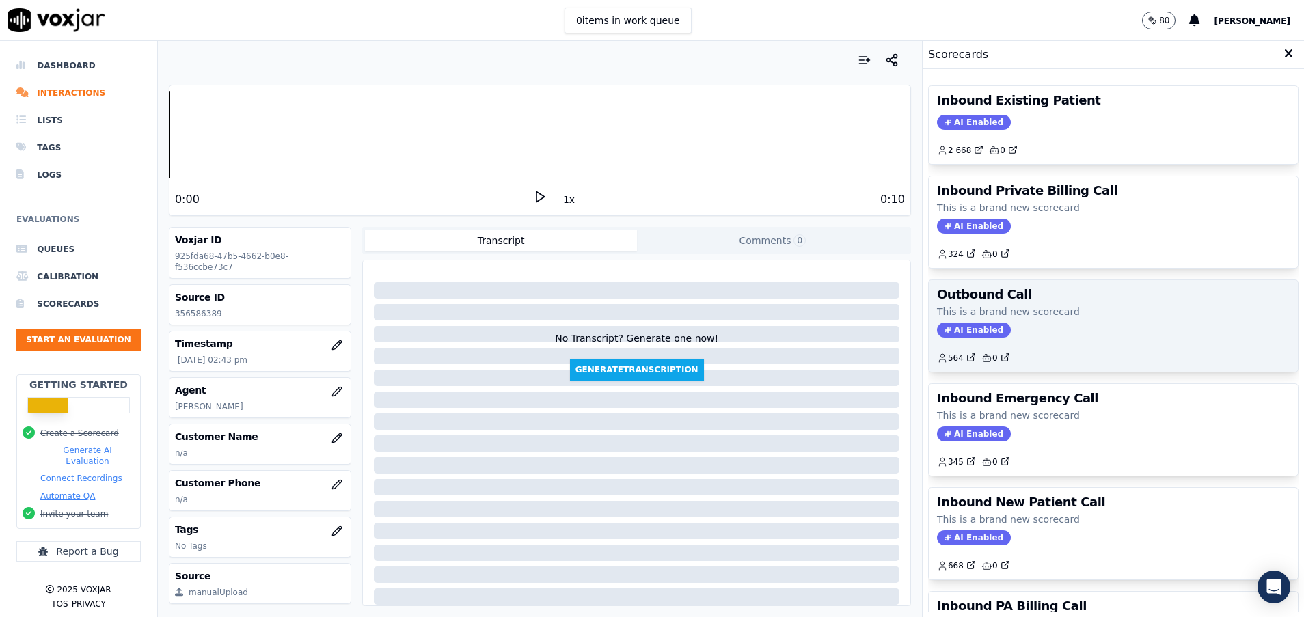
click at [1091, 312] on p "This is a brand new scorecard" at bounding box center [1113, 312] width 353 height 14
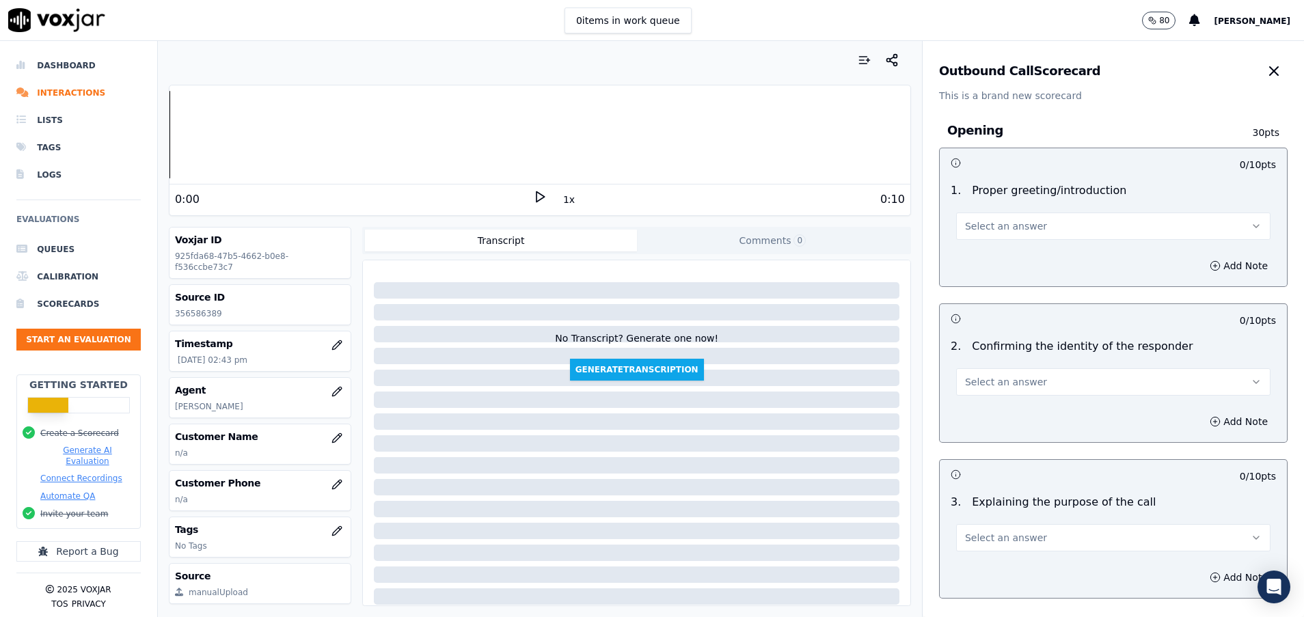
click at [1046, 230] on button "Select an answer" at bounding box center [1113, 225] width 314 height 27
click at [1021, 249] on div "Yes" at bounding box center [1078, 257] width 281 height 22
click at [994, 389] on button "Select an answer" at bounding box center [1113, 381] width 314 height 27
click at [989, 419] on div "Yes" at bounding box center [1078, 413] width 281 height 22
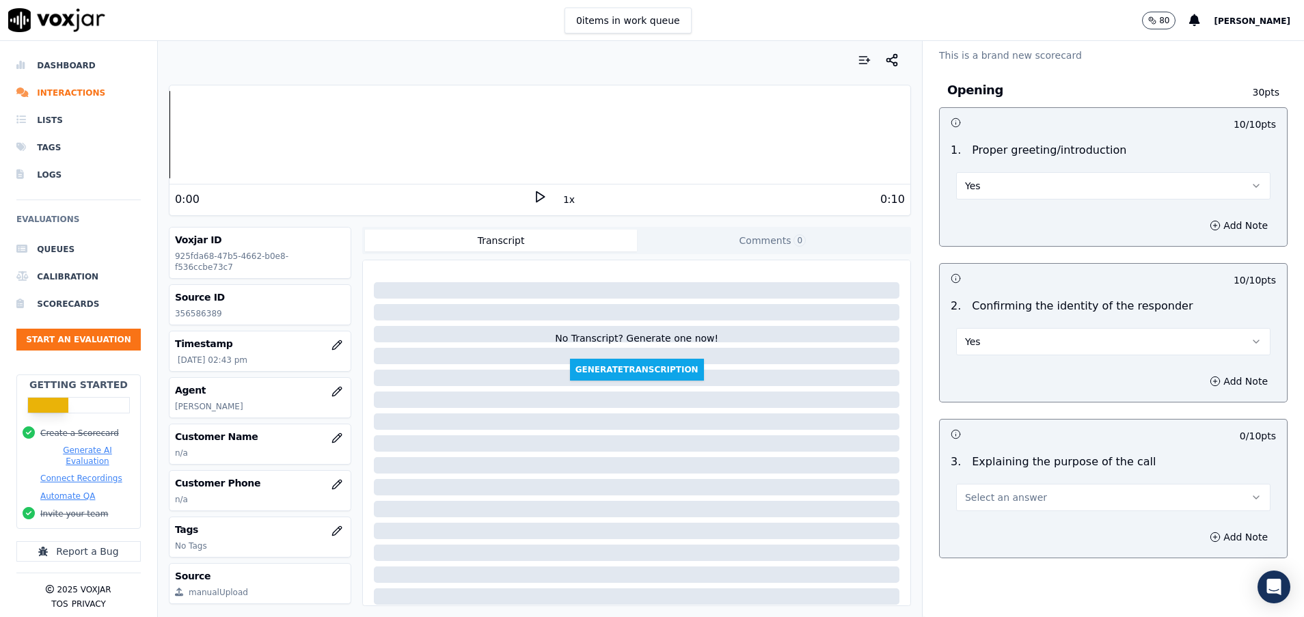
scroll to position [102, 0]
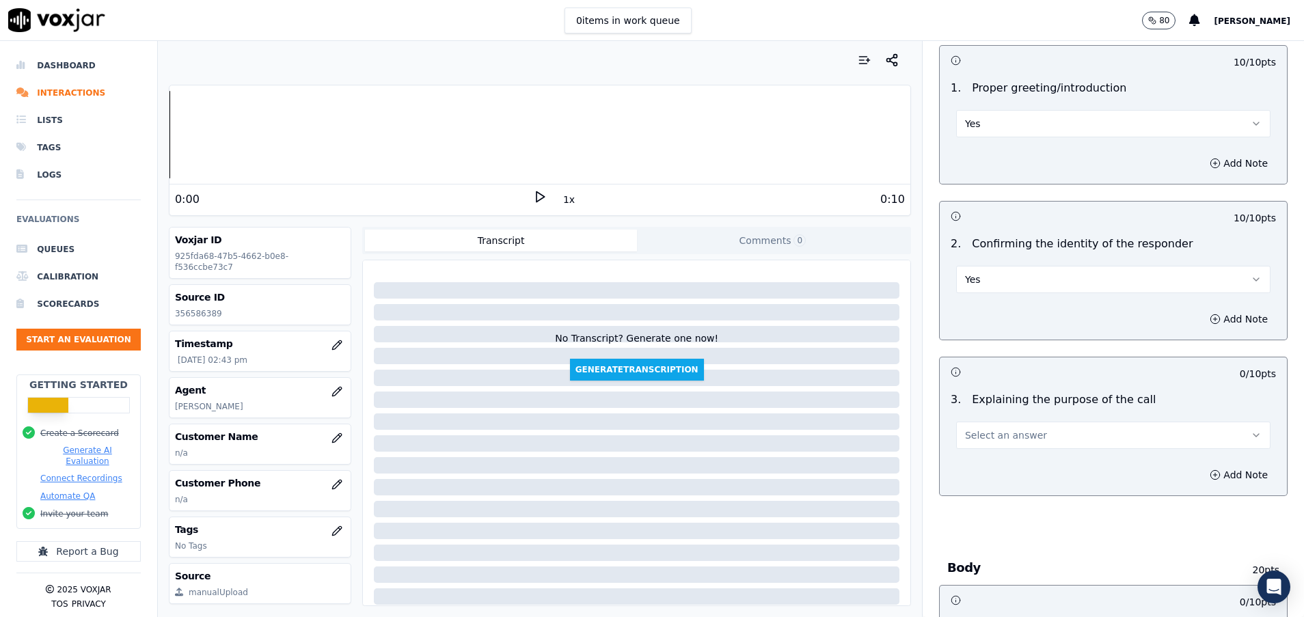
click at [994, 440] on span "Select an answer" at bounding box center [1006, 435] width 82 height 14
click at [995, 460] on div "Yes" at bounding box center [1078, 466] width 281 height 22
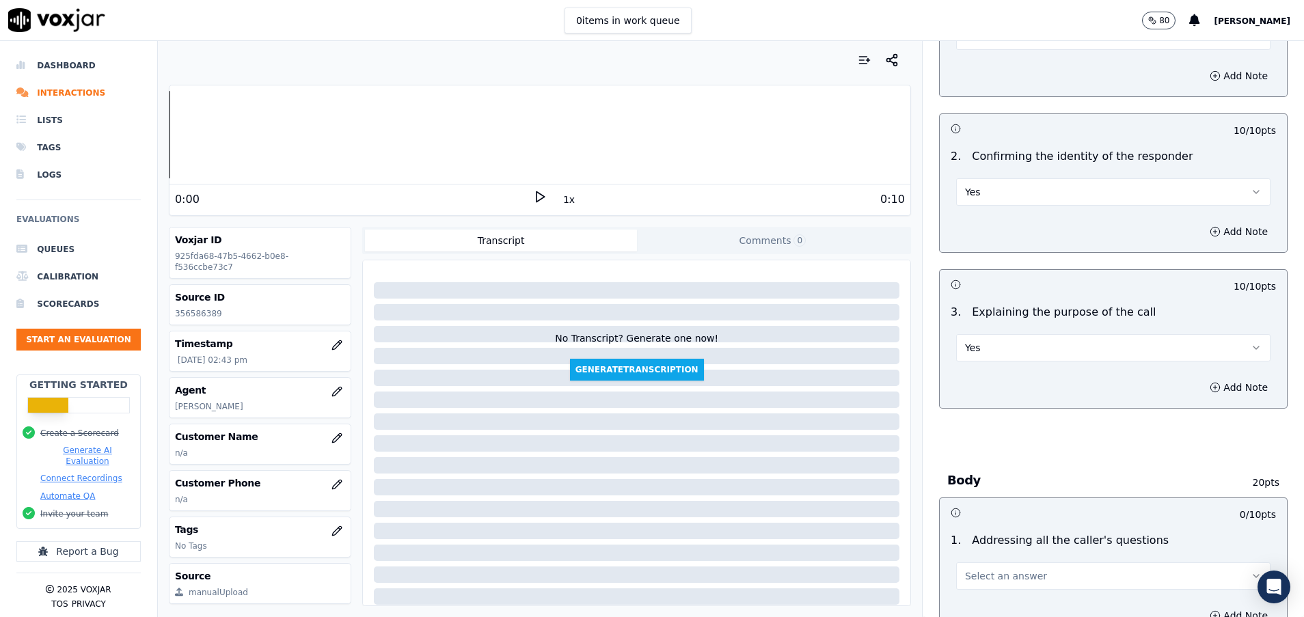
scroll to position [307, 0]
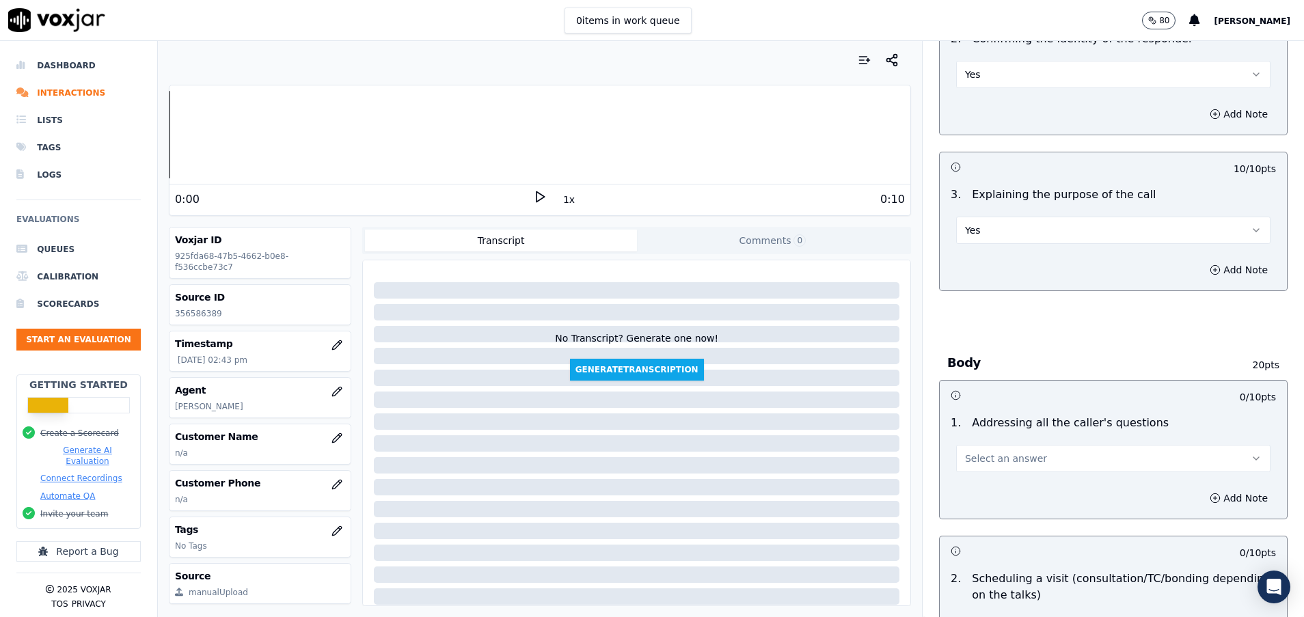
click at [995, 460] on span "Select an answer" at bounding box center [1006, 459] width 82 height 14
click at [961, 534] on div "N/A" at bounding box center [1078, 533] width 281 height 22
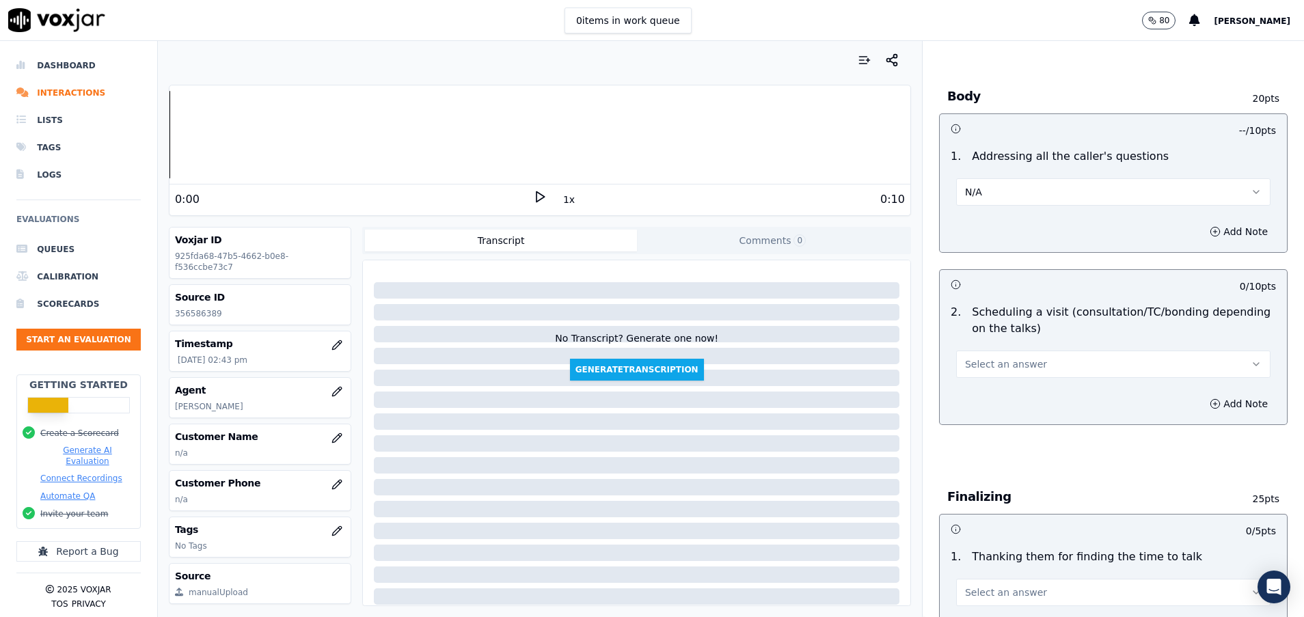
scroll to position [615, 0]
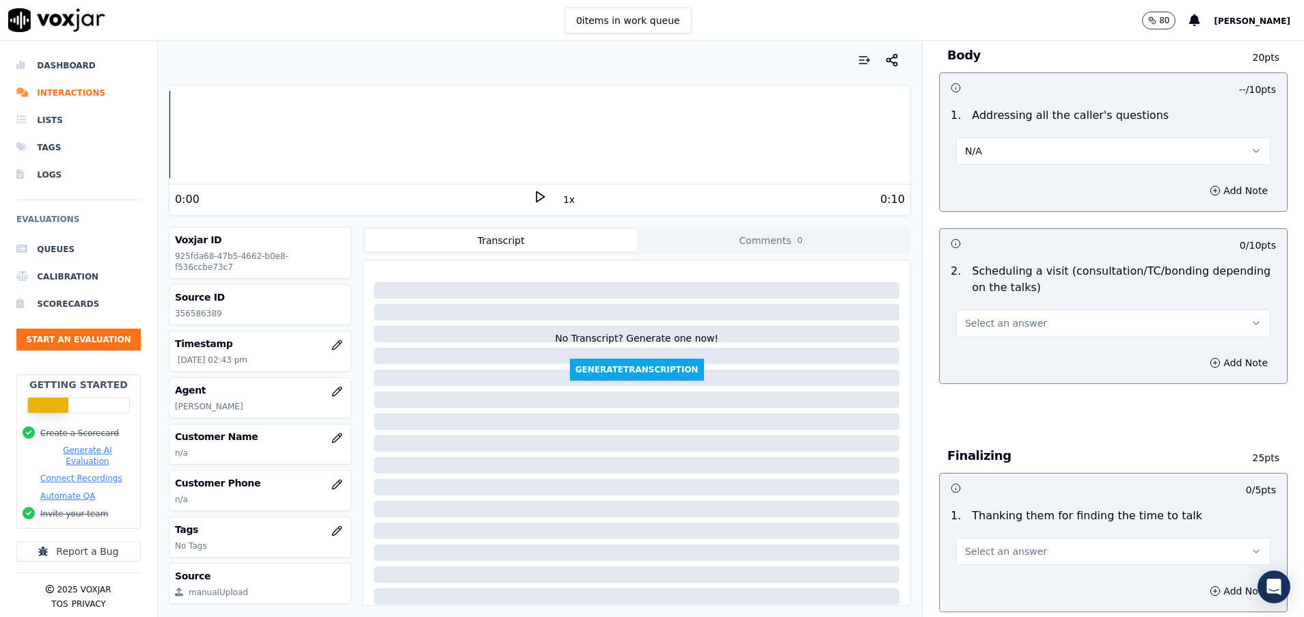
click at [977, 326] on span "Select an answer" at bounding box center [1006, 323] width 82 height 14
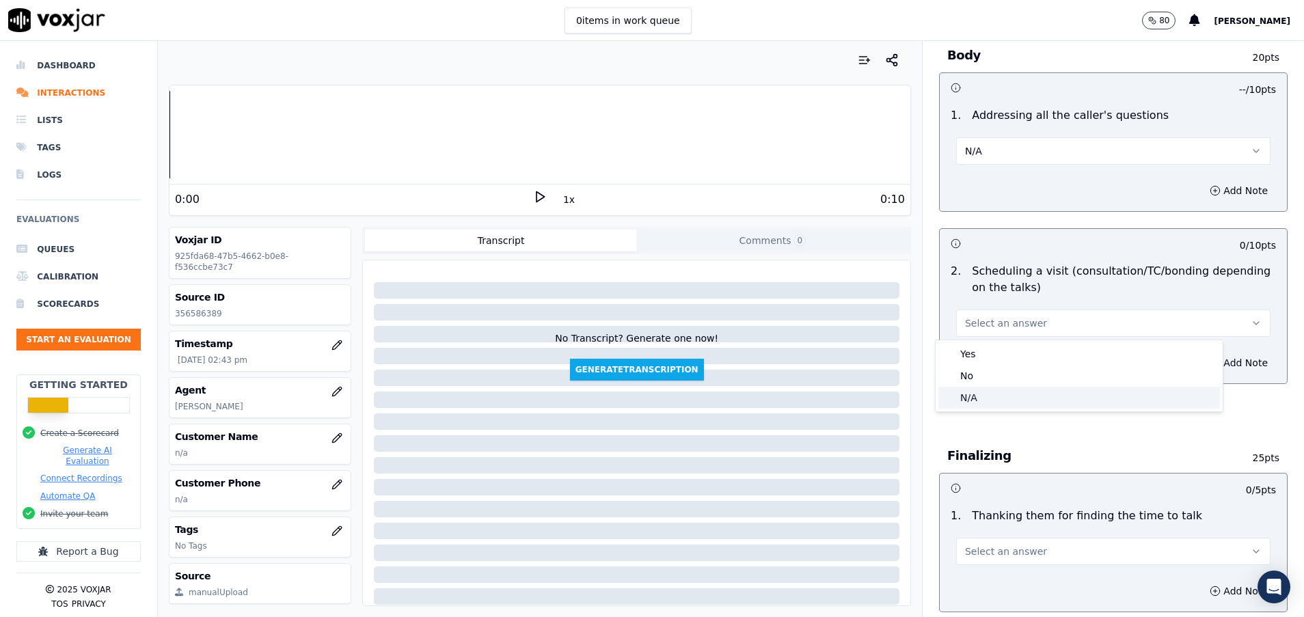
click at [974, 398] on div "N/A" at bounding box center [1078, 398] width 281 height 22
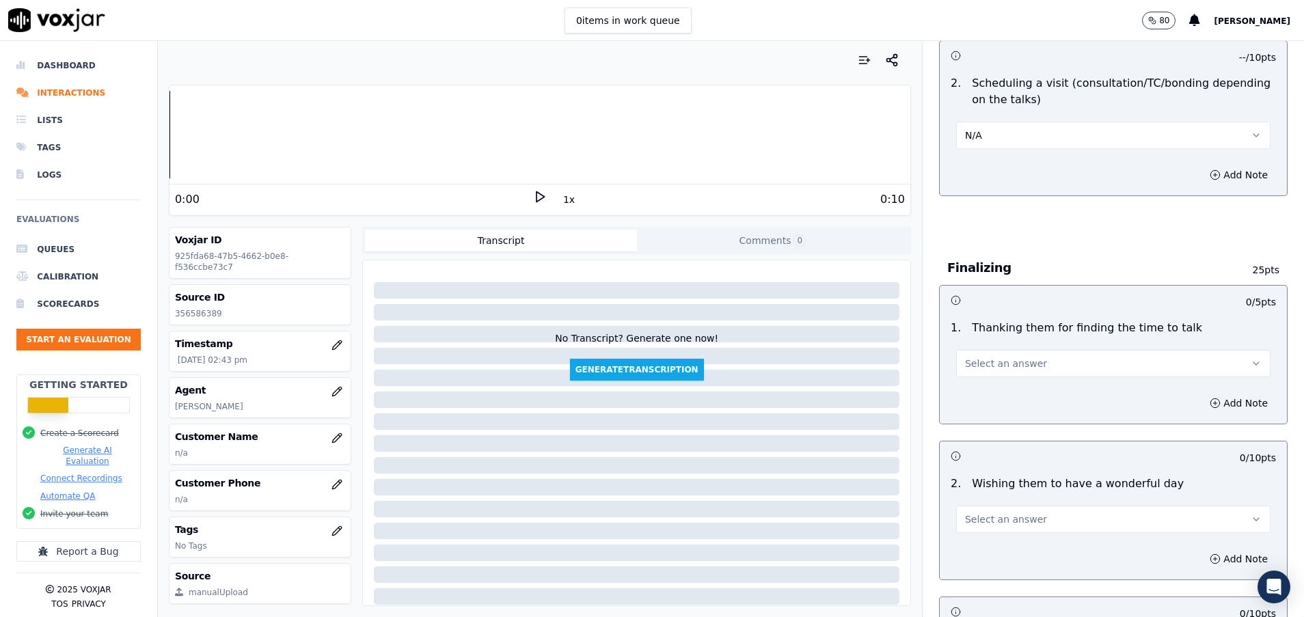
scroll to position [820, 0]
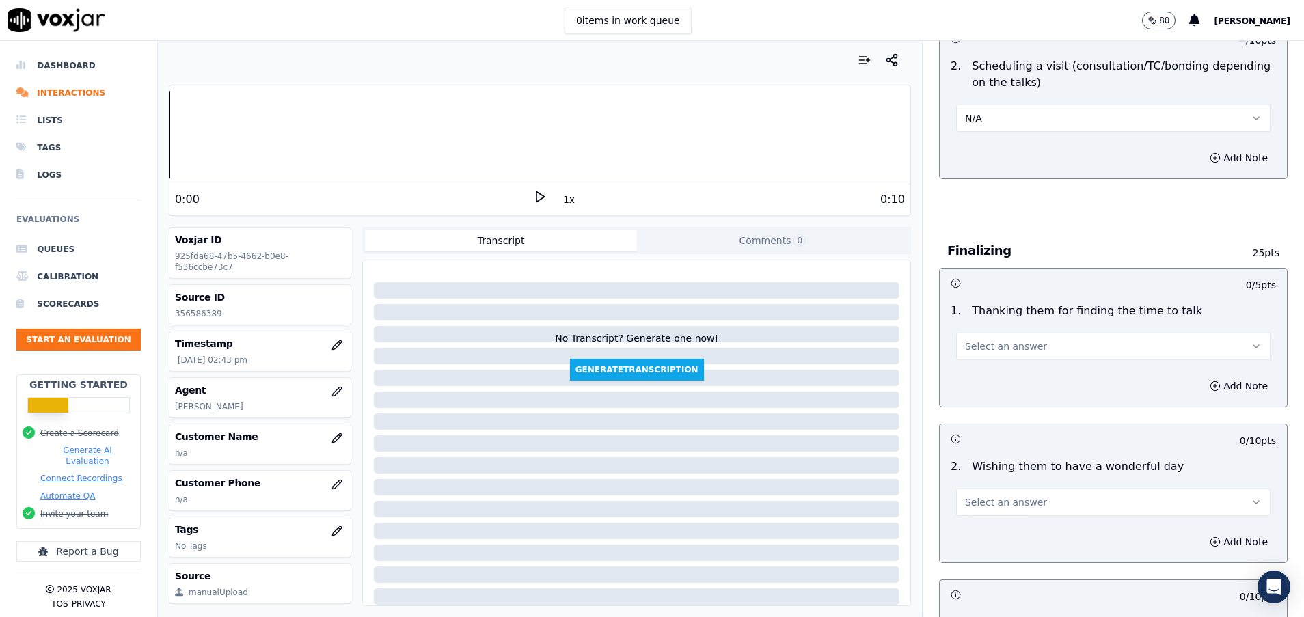
click at [966, 348] on span "Select an answer" at bounding box center [1006, 347] width 82 height 14
click at [966, 378] on div "Yes" at bounding box center [1078, 377] width 281 height 22
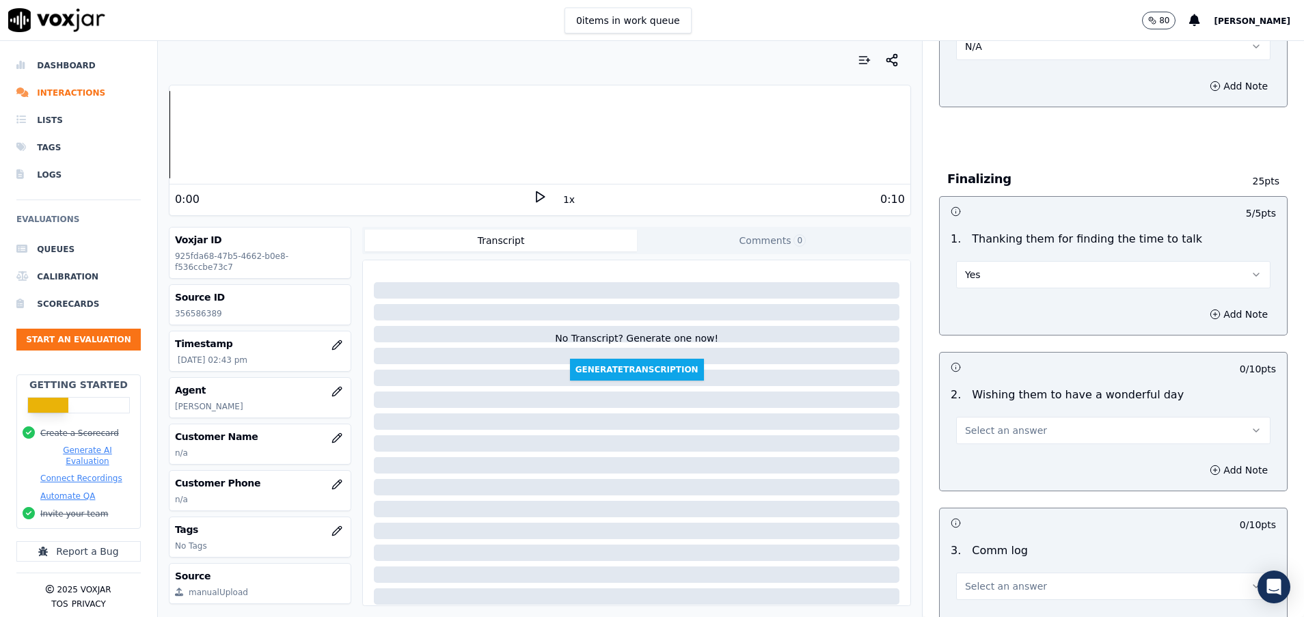
scroll to position [922, 0]
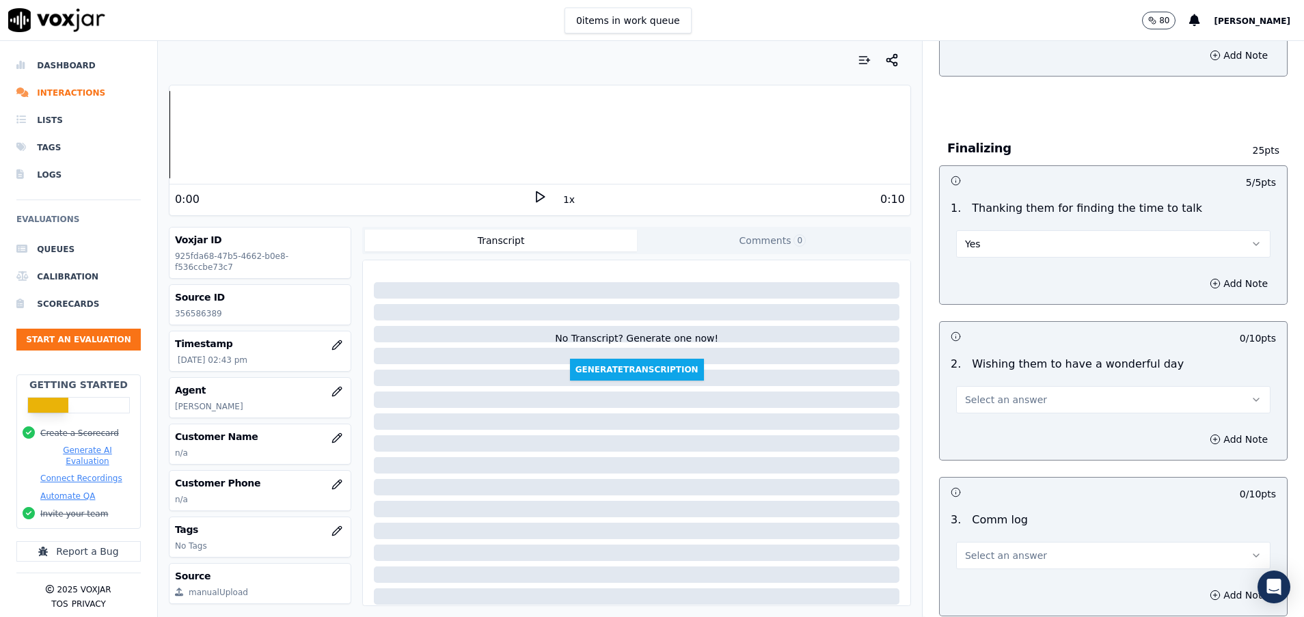
click at [967, 408] on button "Select an answer" at bounding box center [1113, 399] width 314 height 27
click at [970, 430] on div "Yes" at bounding box center [1078, 430] width 281 height 22
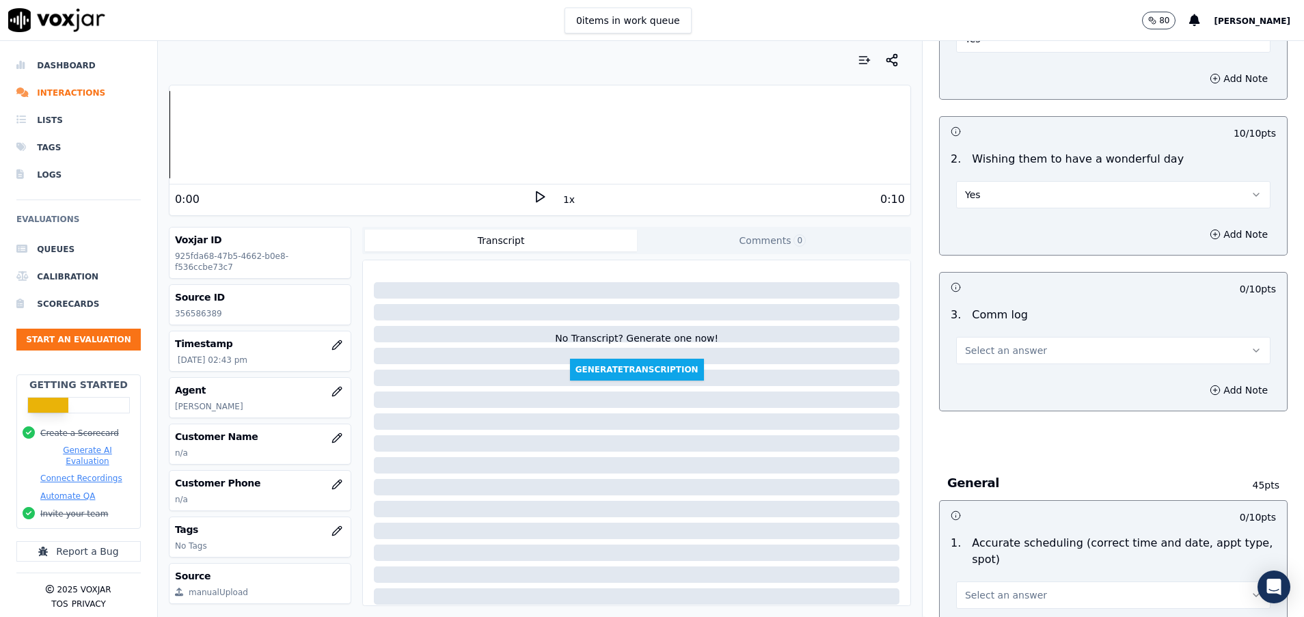
click at [968, 357] on span "Select an answer" at bounding box center [1006, 351] width 82 height 14
click at [972, 384] on div "Yes" at bounding box center [1078, 381] width 281 height 22
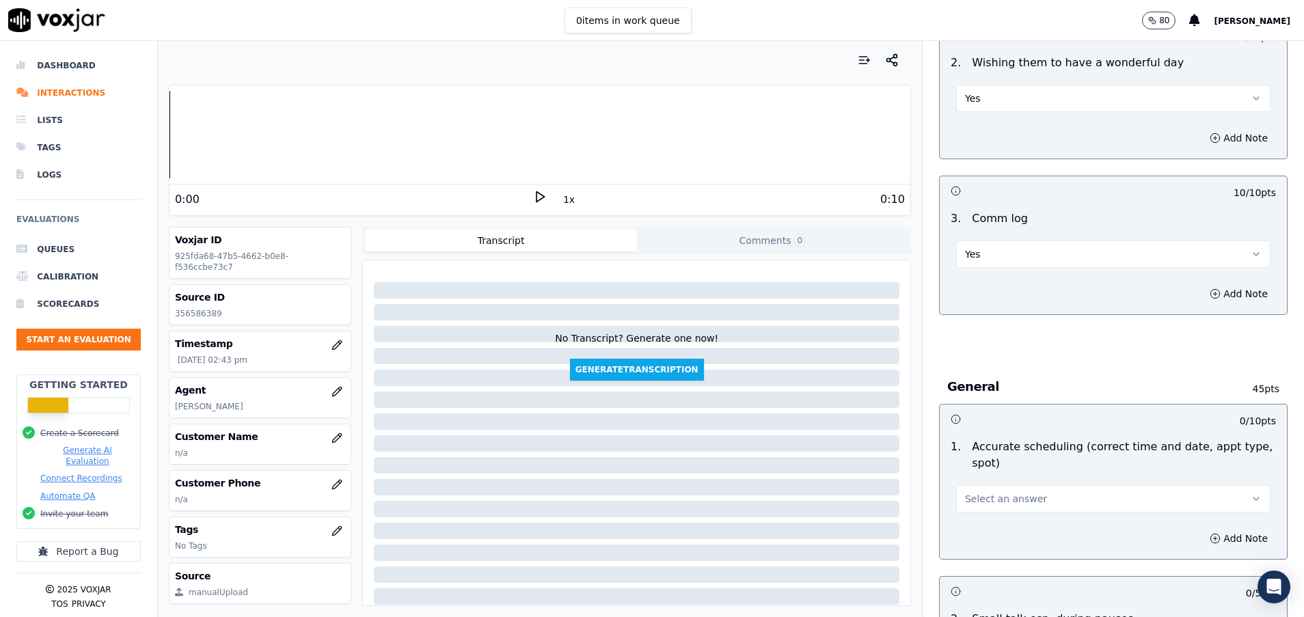
scroll to position [1332, 0]
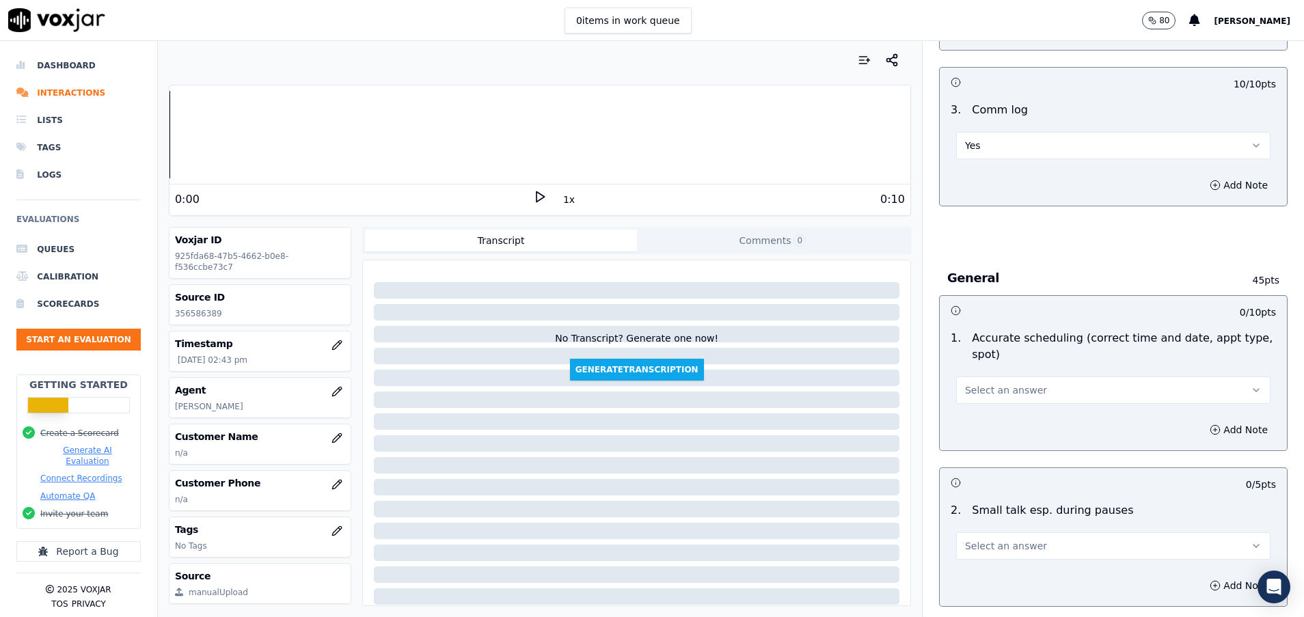
click at [972, 394] on span "Select an answer" at bounding box center [1006, 390] width 82 height 14
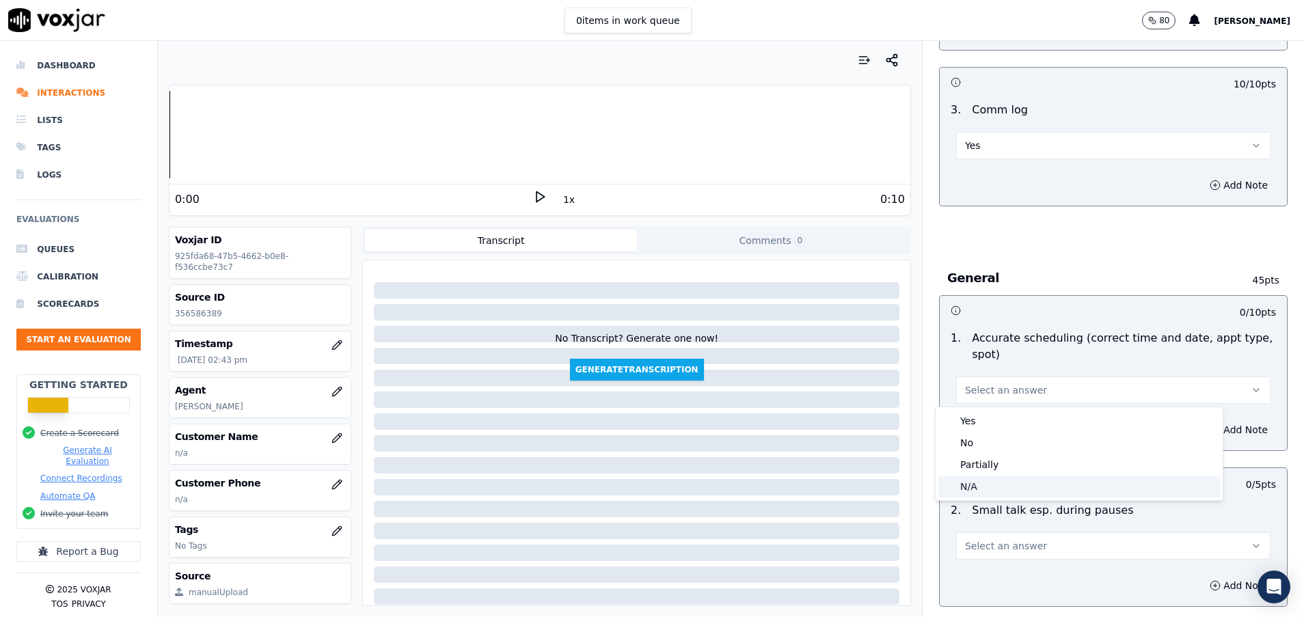
click at [971, 484] on div "N/A" at bounding box center [1078, 487] width 281 height 22
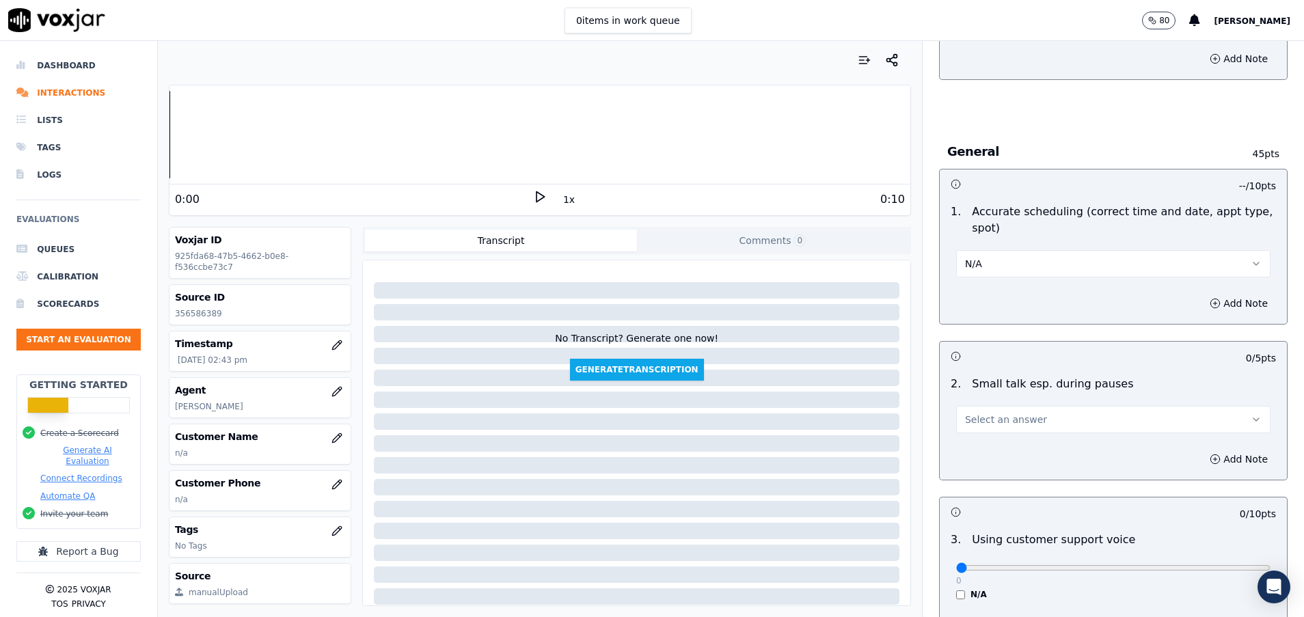
scroll to position [1640, 0]
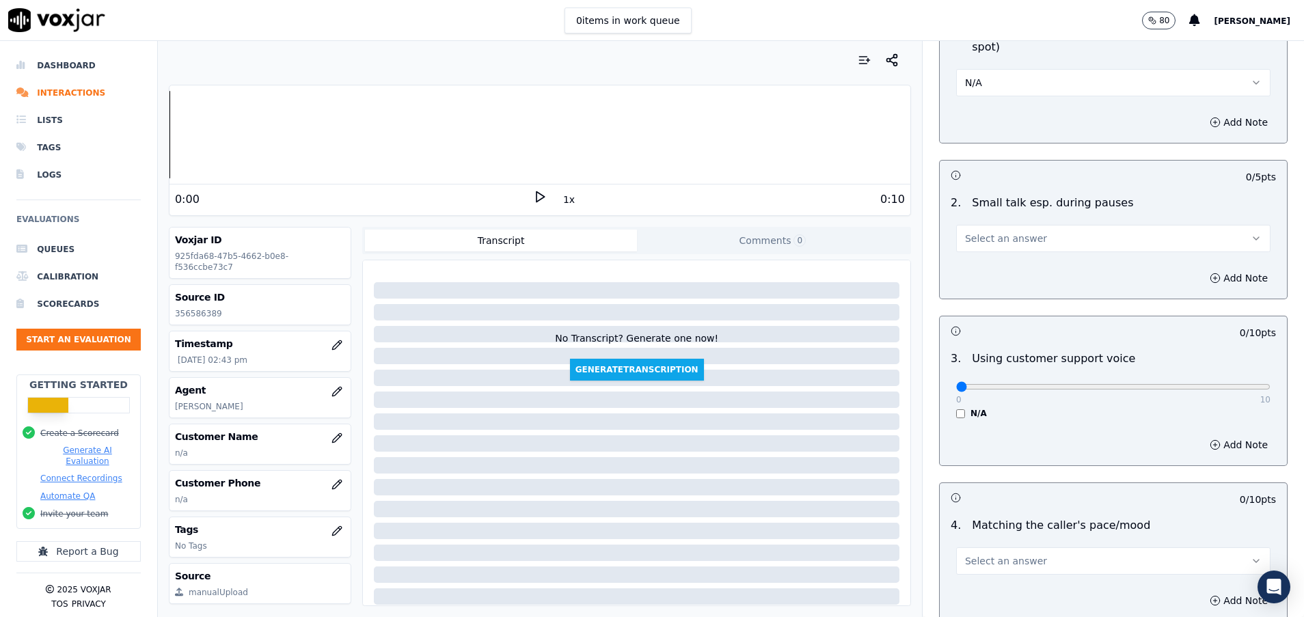
click at [993, 229] on button "Select an answer" at bounding box center [1113, 238] width 314 height 27
click at [993, 306] on div "N/A" at bounding box center [1078, 313] width 281 height 22
type input "10"
click at [1218, 387] on input "range" at bounding box center [1113, 386] width 314 height 5
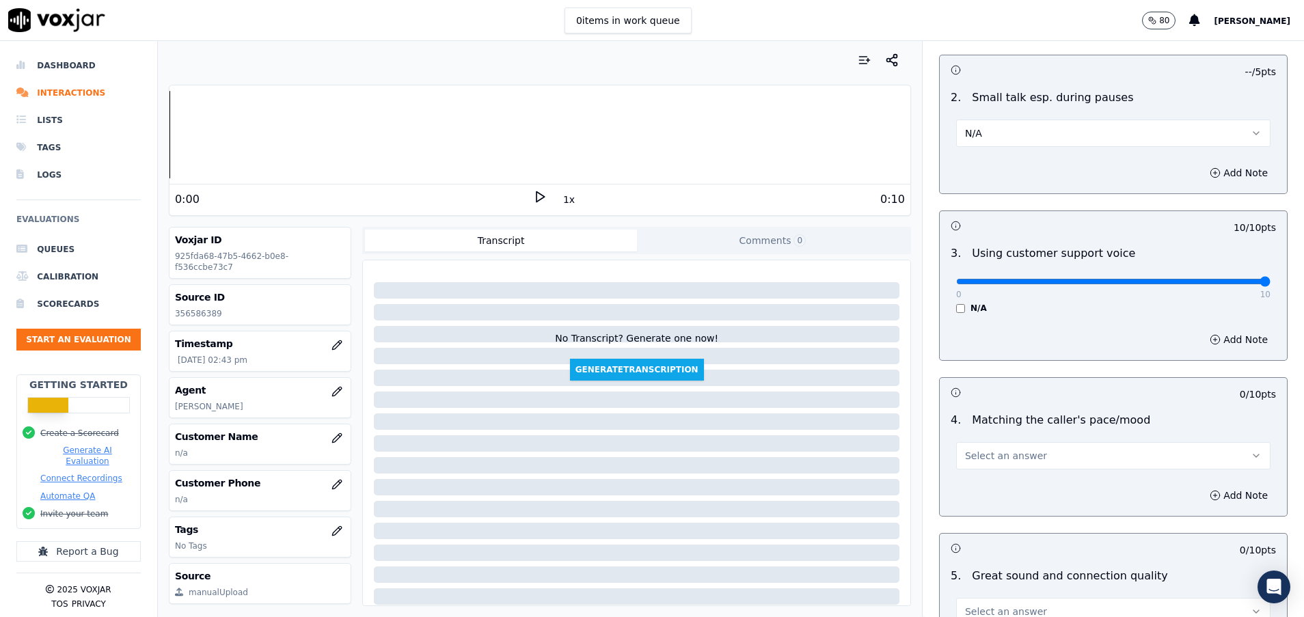
scroll to position [1845, 0]
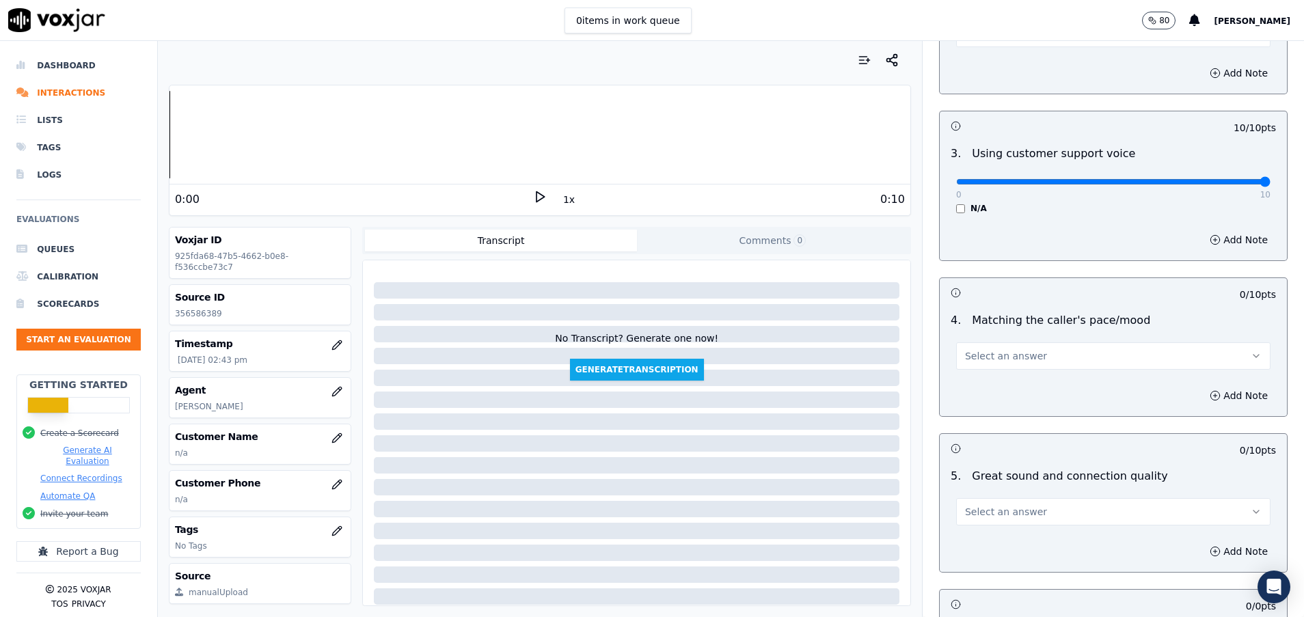
click at [1019, 363] on button "Select an answer" at bounding box center [1113, 355] width 314 height 27
click at [1017, 381] on div "Yes" at bounding box center [1078, 387] width 281 height 22
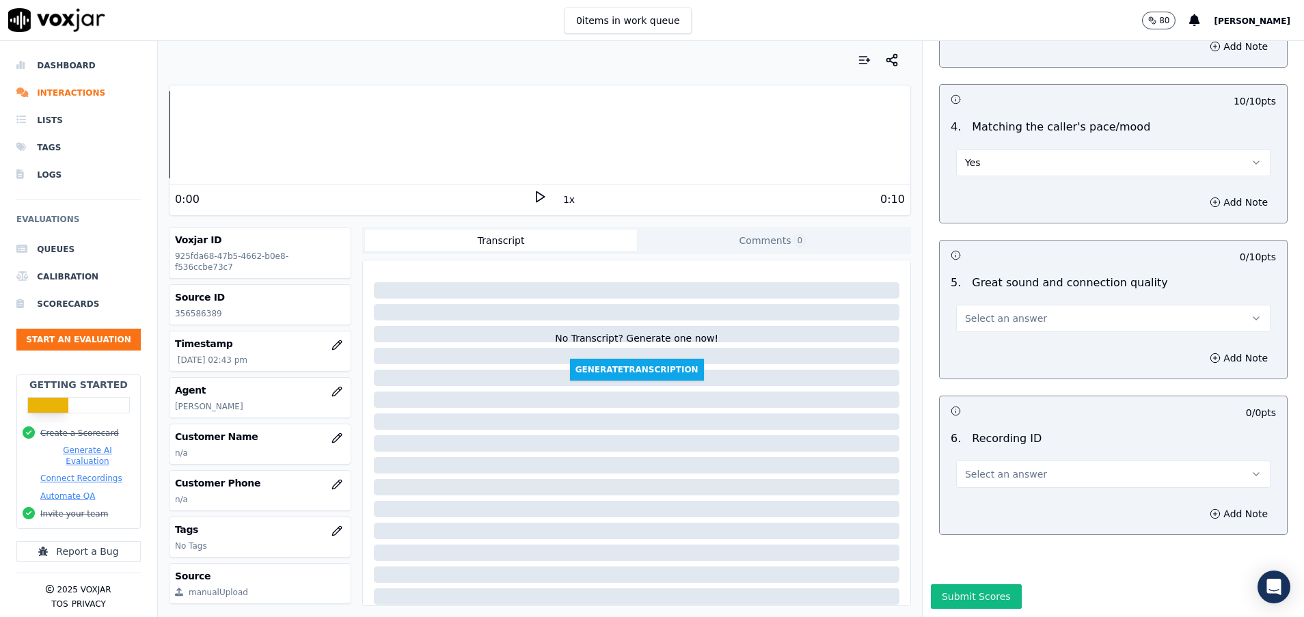
scroll to position [2085, 0]
click at [1004, 312] on span "Select an answer" at bounding box center [1006, 319] width 82 height 14
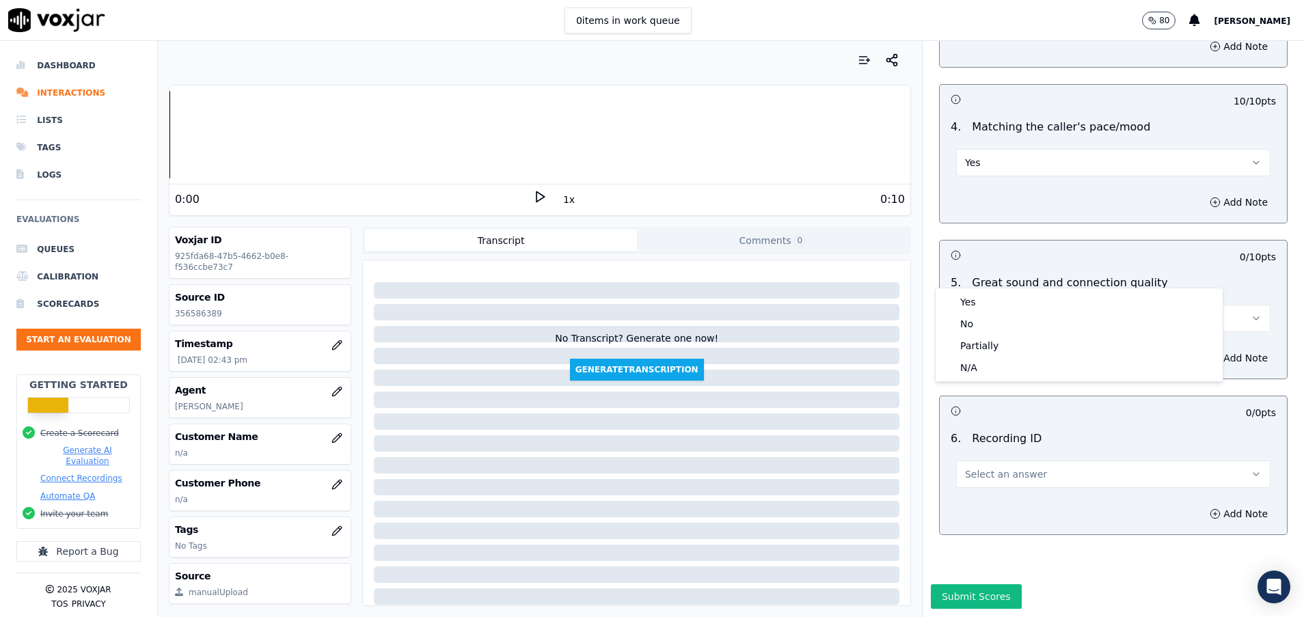
click at [1001, 290] on div "Yes No Partially N/A" at bounding box center [1078, 334] width 287 height 93
click at [1001, 302] on div "Yes" at bounding box center [1078, 302] width 281 height 22
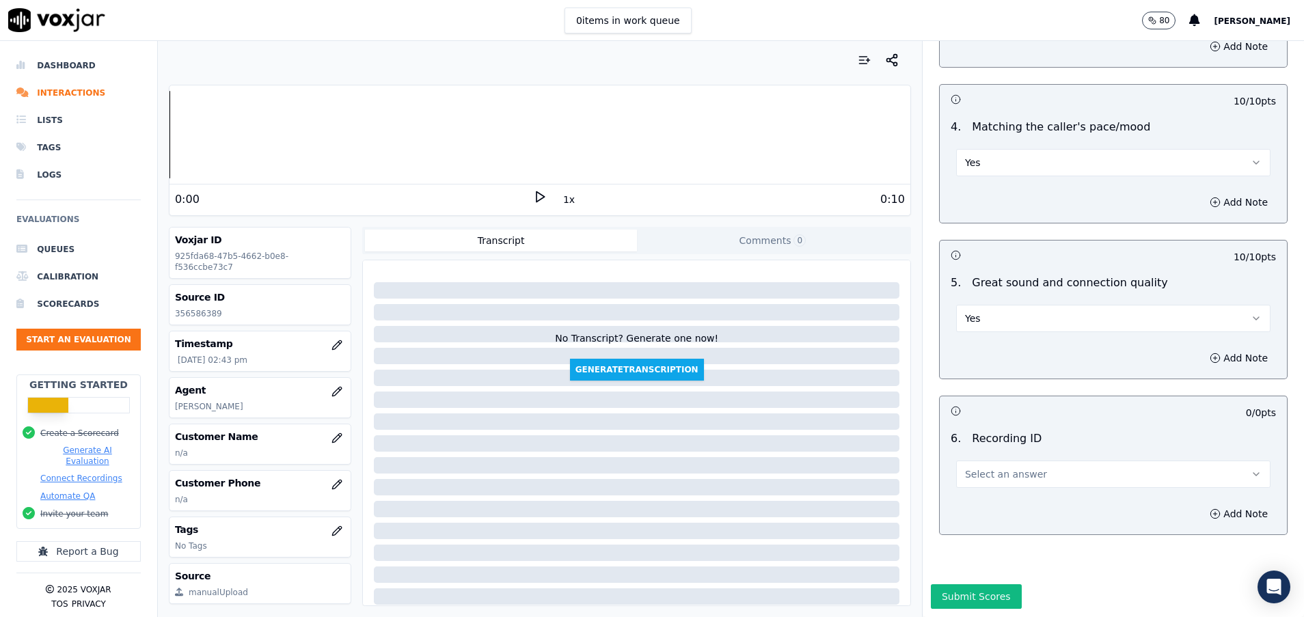
click at [996, 467] on span "Select an answer" at bounding box center [1006, 474] width 82 height 14
click at [987, 462] on div "N/A" at bounding box center [1078, 466] width 281 height 22
click at [973, 584] on button "Submit Scores" at bounding box center [976, 596] width 91 height 25
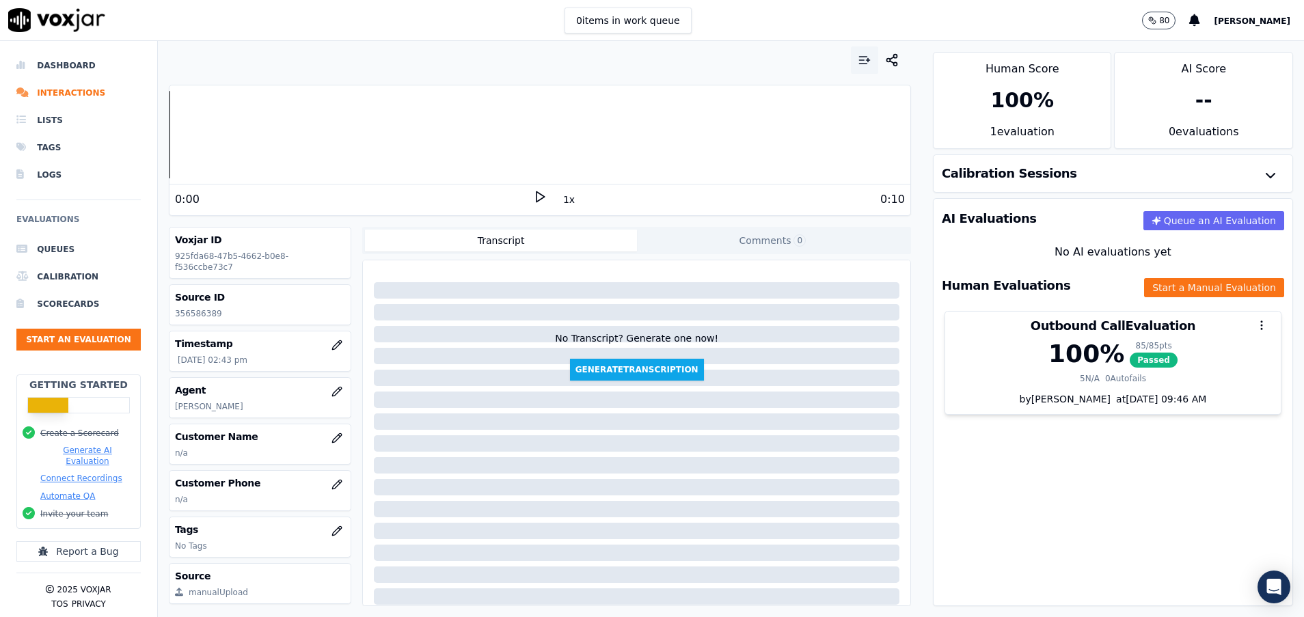
click at [851, 50] on button "button" at bounding box center [864, 59] width 27 height 27
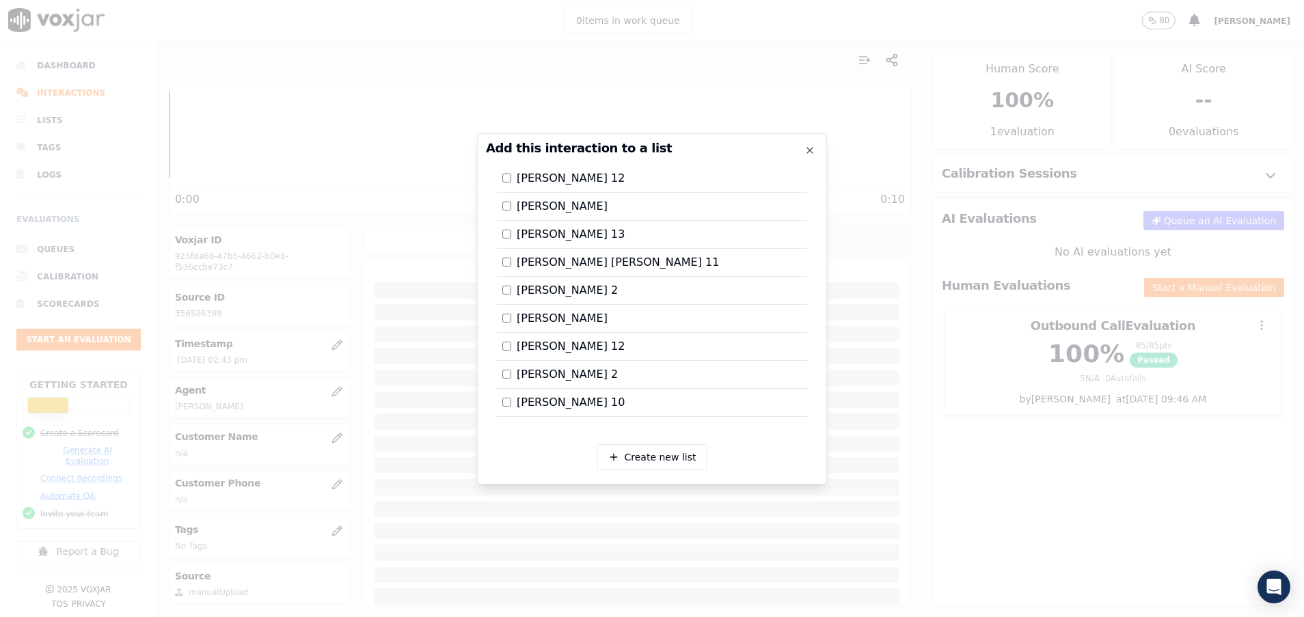
scroll to position [2296, 0]
click at [1043, 529] on div at bounding box center [652, 308] width 1304 height 617
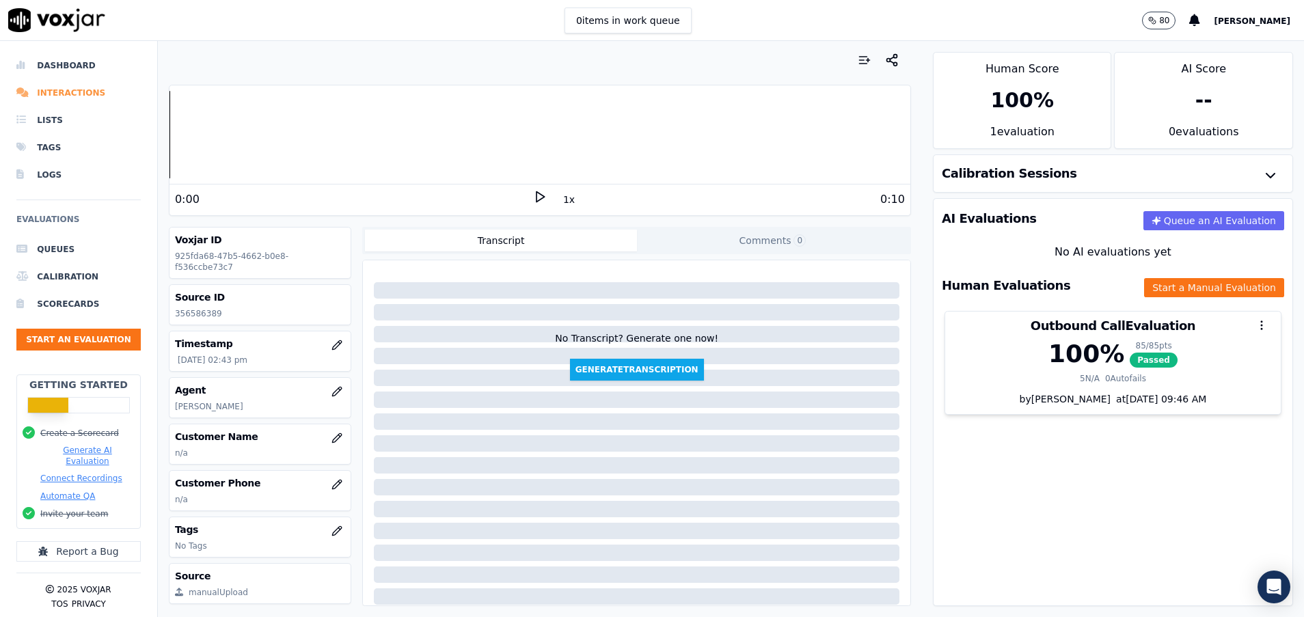
click at [79, 91] on li "Interactions" at bounding box center [78, 92] width 124 height 27
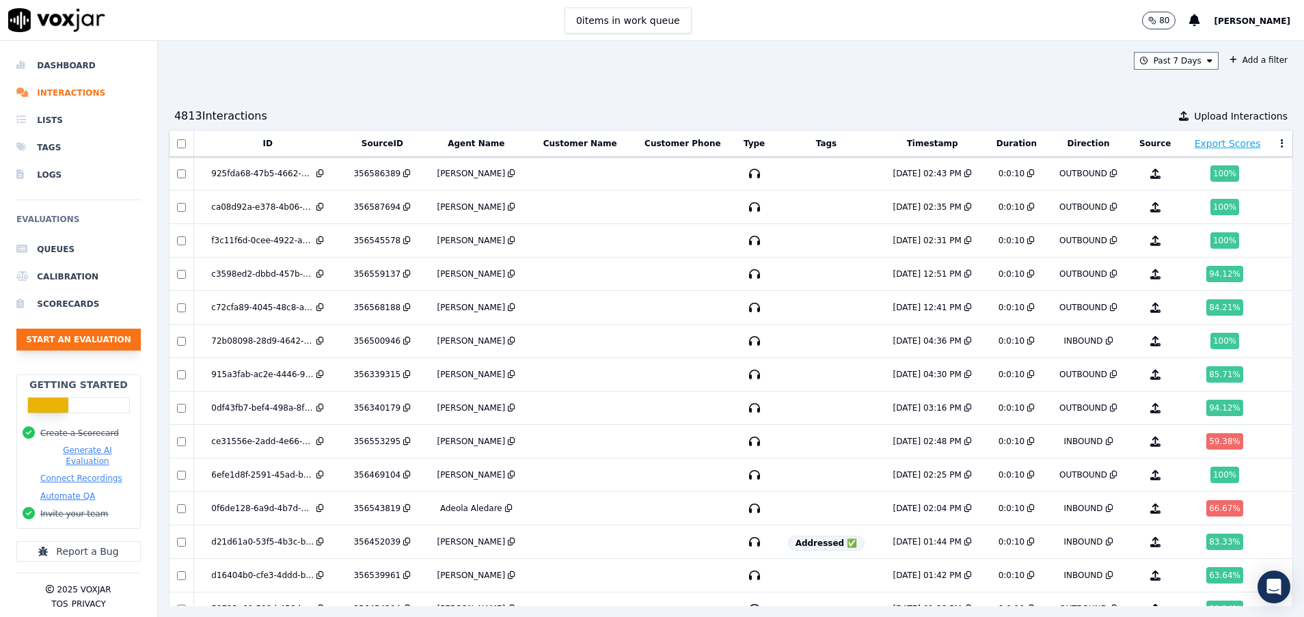
click at [102, 337] on button "Start an Evaluation" at bounding box center [78, 340] width 124 height 22
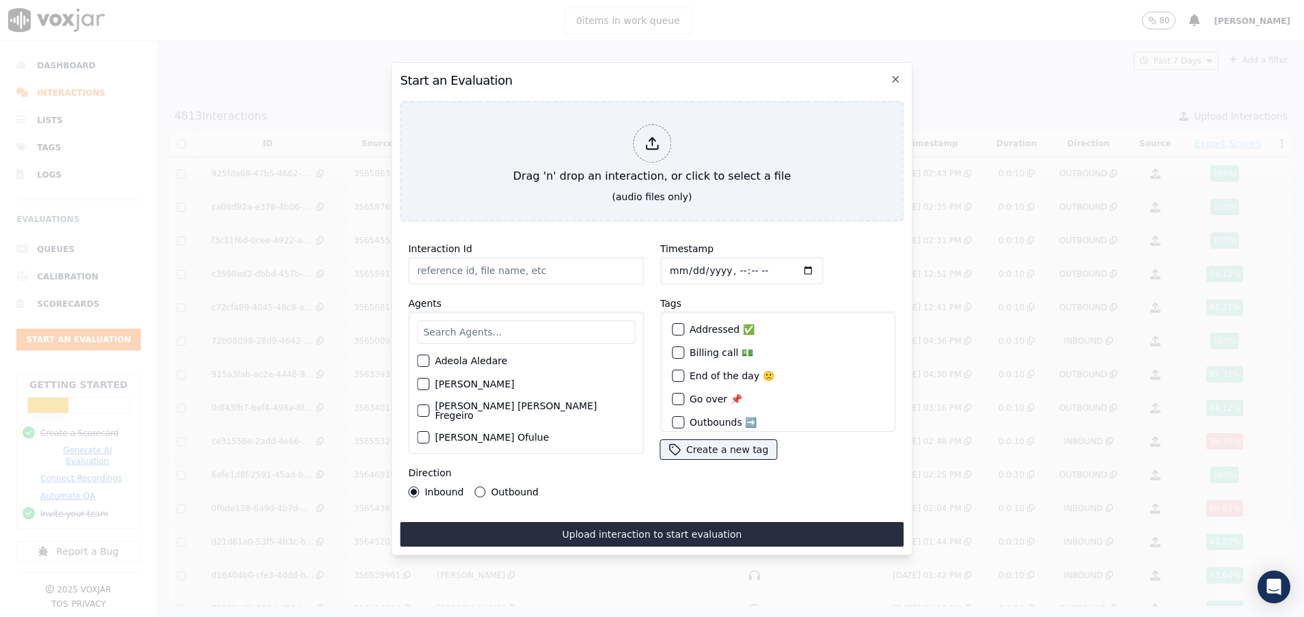
click at [448, 257] on input "Interaction Id" at bounding box center [526, 270] width 236 height 27
paste input "356592051"
type input "356592051"
click at [445, 320] on input "text" at bounding box center [526, 331] width 218 height 23
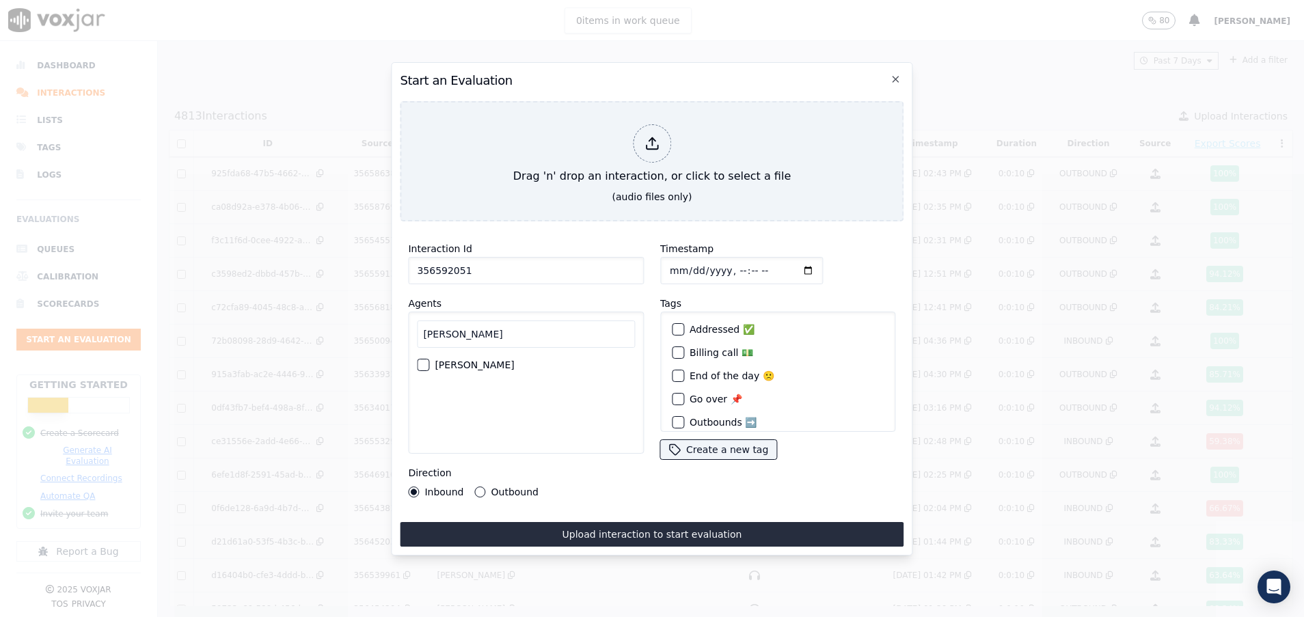
type input "pam"
click at [422, 361] on button "Pamela Bustos" at bounding box center [423, 365] width 12 height 12
click at [481, 477] on div "Direction Inbound Outbound" at bounding box center [526, 481] width 236 height 33
click at [481, 486] on button "Outbound" at bounding box center [480, 491] width 11 height 11
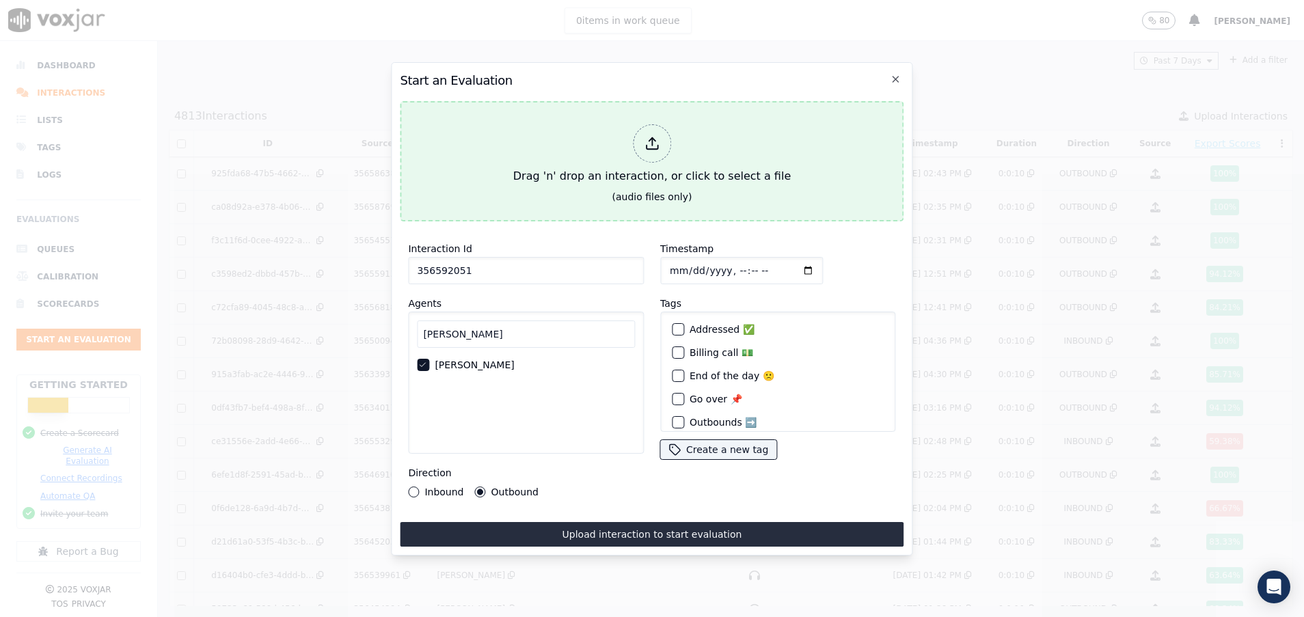
click at [507, 153] on button "Drag 'n' drop an interaction, or click to select a file (audio files only)" at bounding box center [652, 161] width 504 height 120
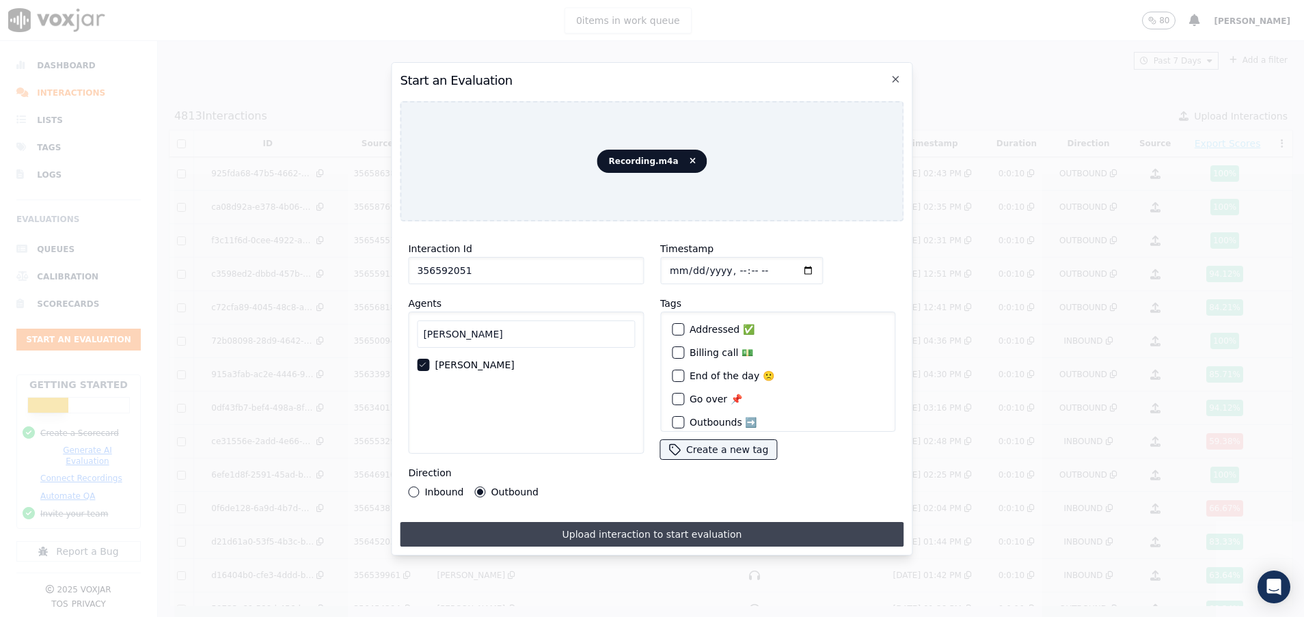
click at [588, 528] on button "Upload interaction to start evaluation" at bounding box center [652, 534] width 504 height 25
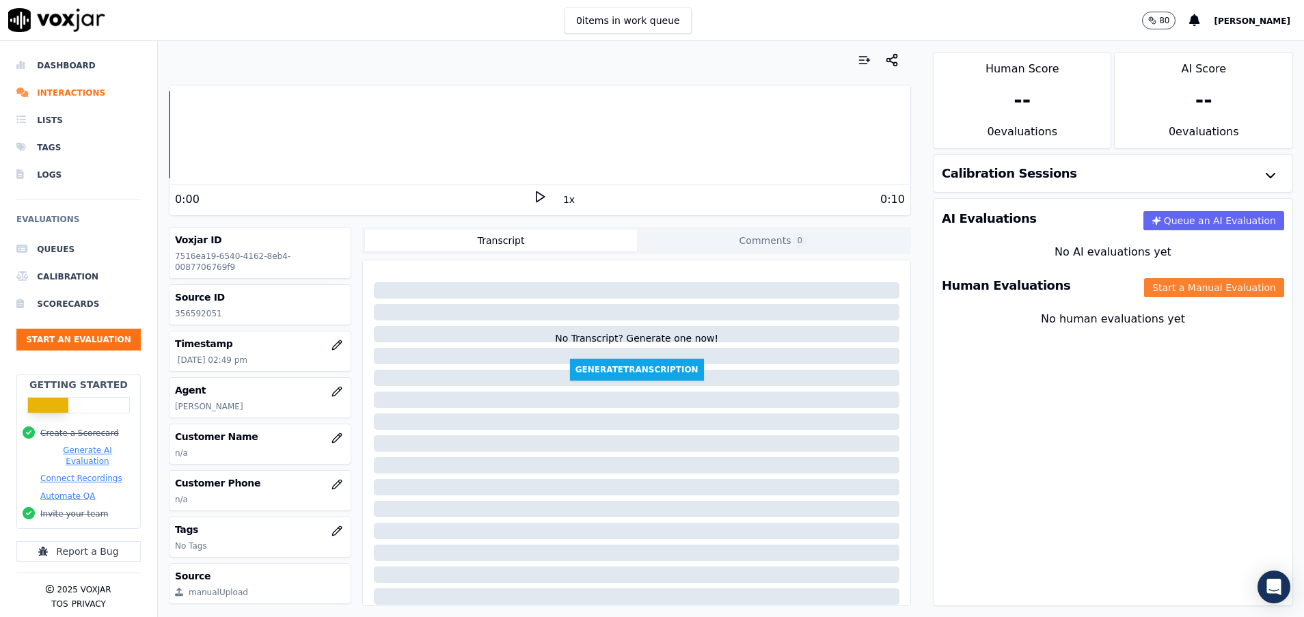
click at [1159, 285] on button "Start a Manual Evaluation" at bounding box center [1214, 287] width 140 height 19
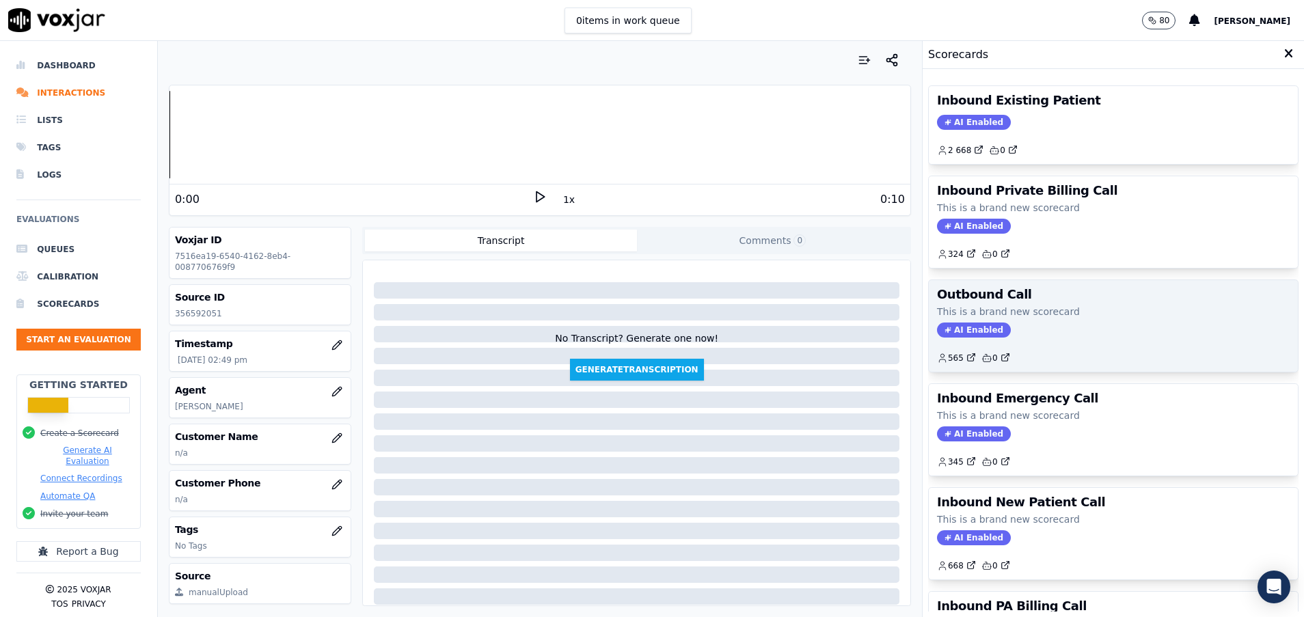
click at [1017, 314] on p "This is a brand new scorecard" at bounding box center [1113, 312] width 353 height 14
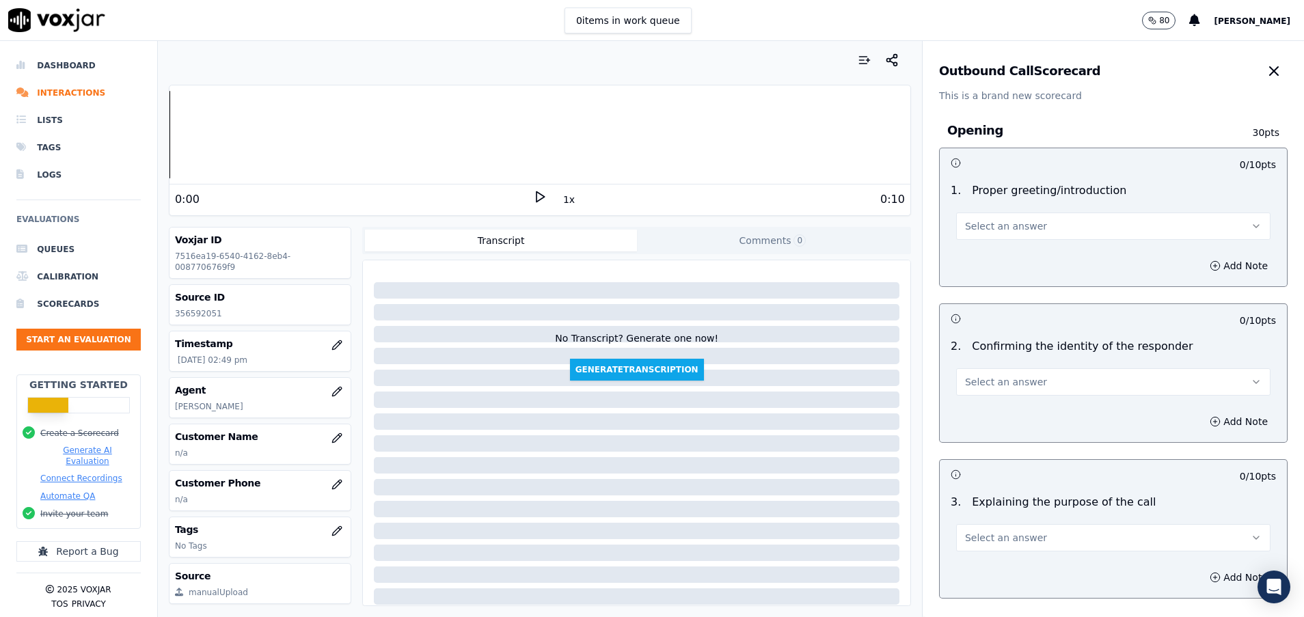
click at [995, 227] on span "Select an answer" at bounding box center [1006, 226] width 82 height 14
click at [986, 264] on div "Yes" at bounding box center [1078, 257] width 281 height 22
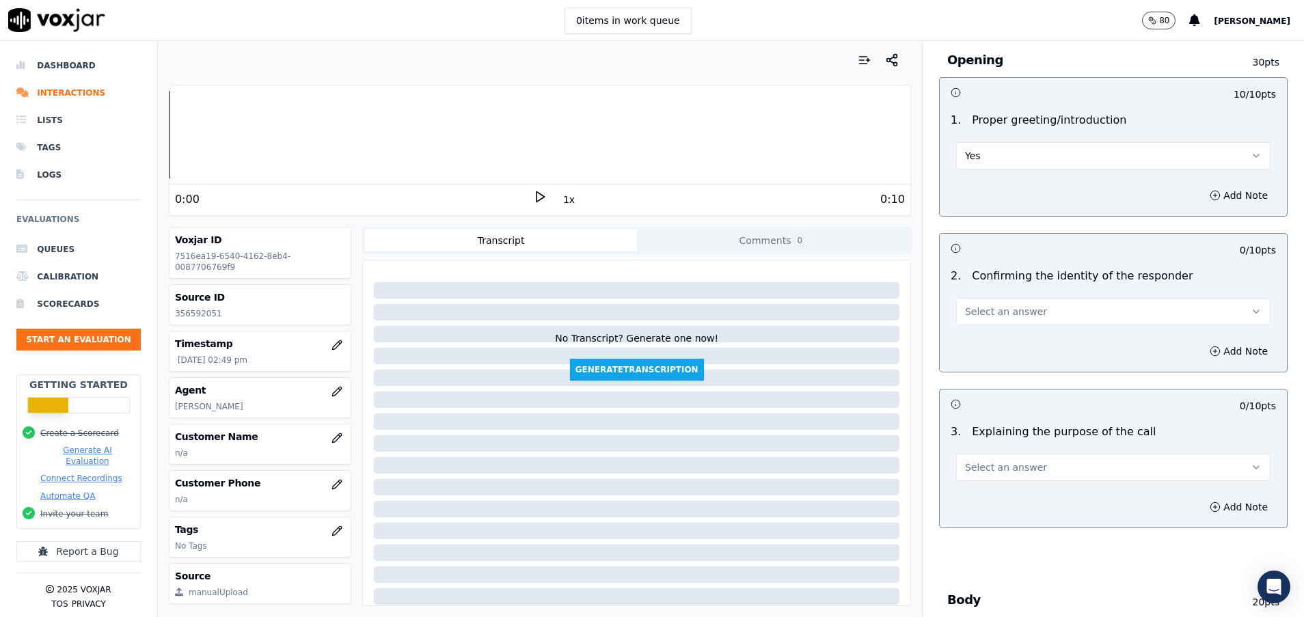
scroll to position [102, 0]
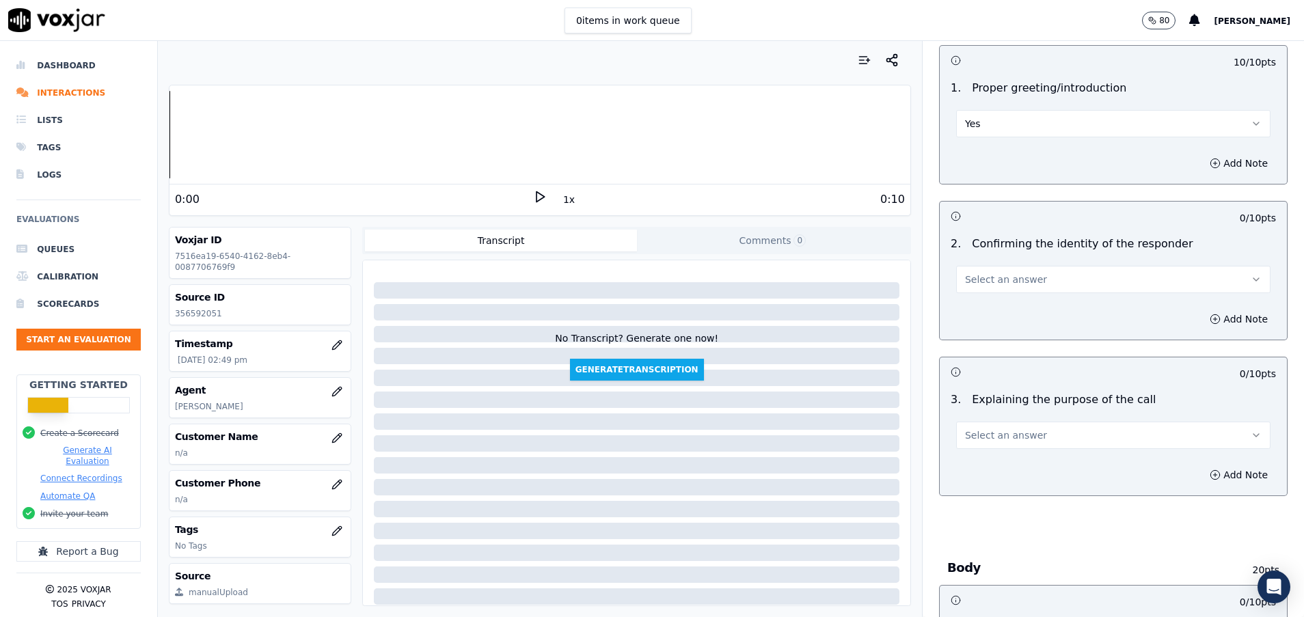
click at [994, 282] on span "Select an answer" at bounding box center [1006, 280] width 82 height 14
click at [990, 352] on div "N/A" at bounding box center [1078, 354] width 281 height 22
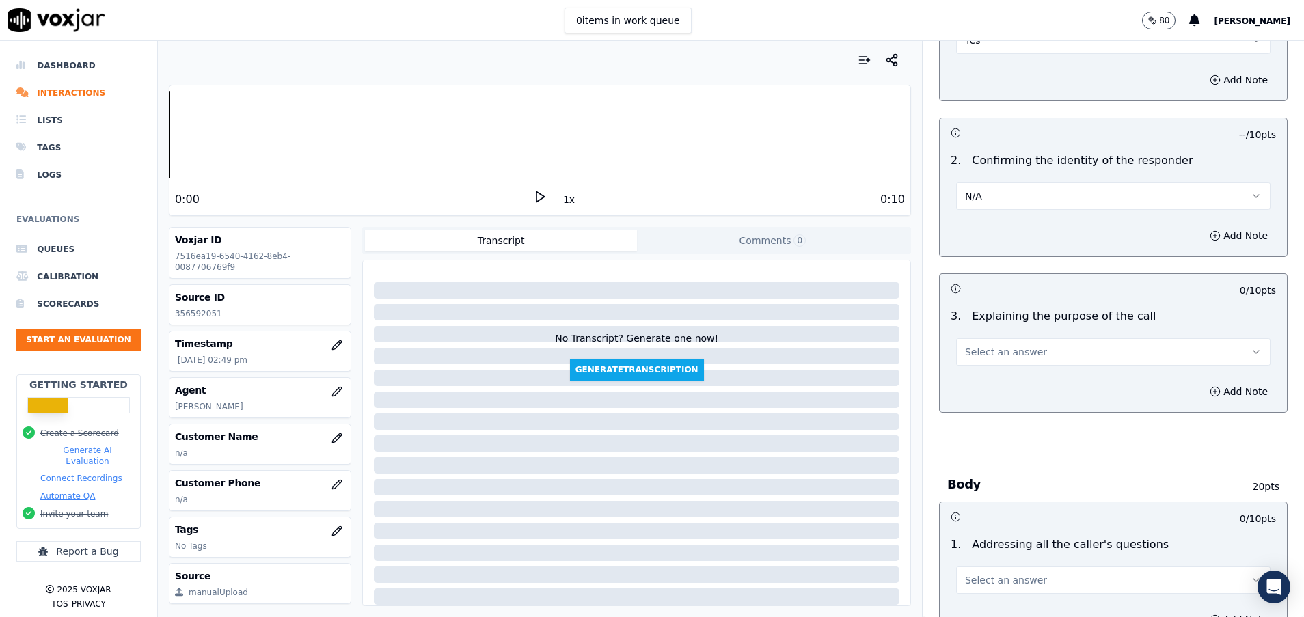
scroll to position [205, 0]
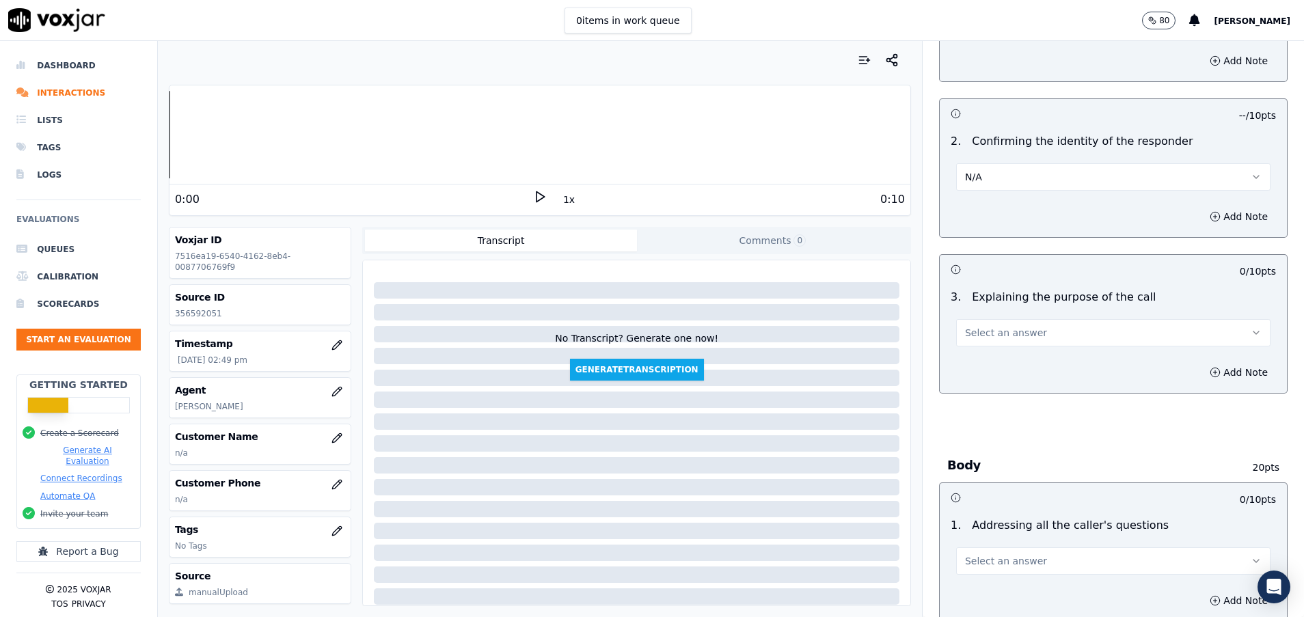
click at [990, 344] on button "Select an answer" at bounding box center [1113, 332] width 314 height 27
click at [991, 363] on div "Yes" at bounding box center [1078, 364] width 281 height 22
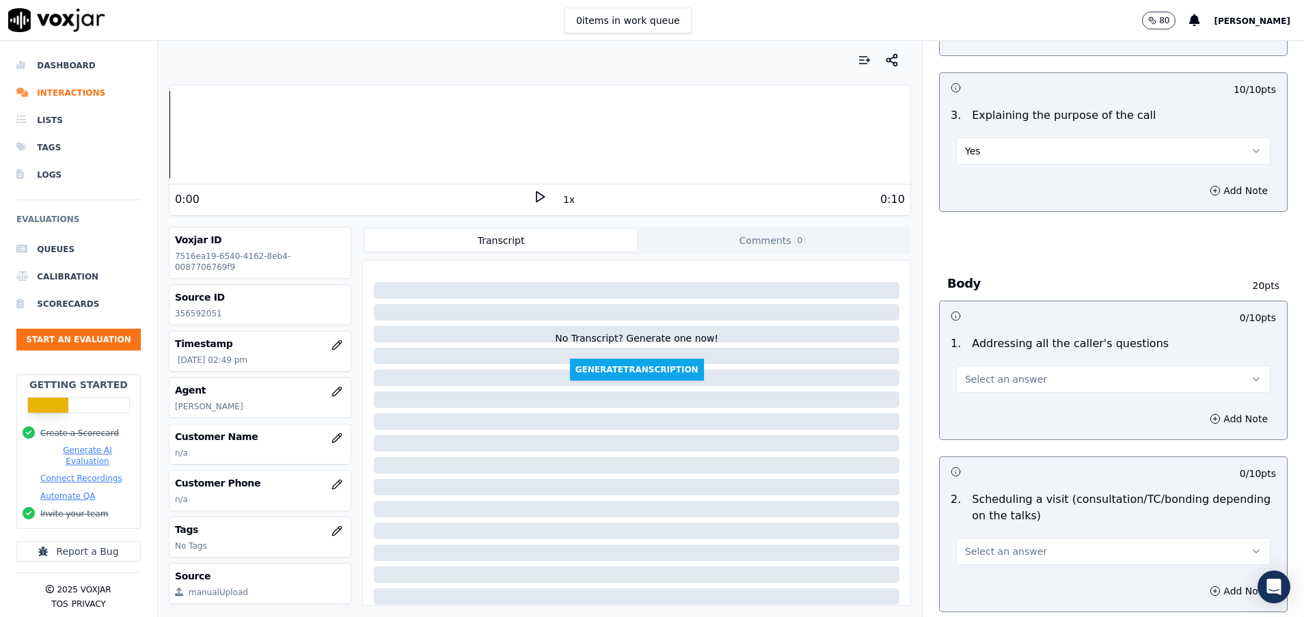
scroll to position [410, 0]
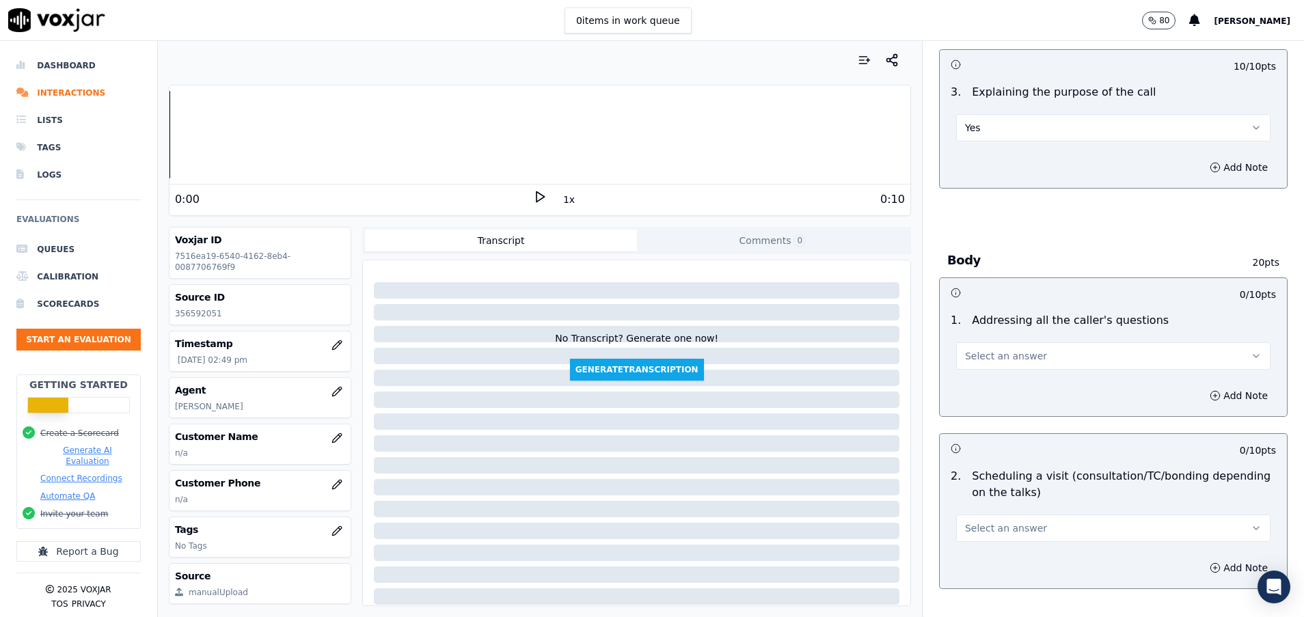
click at [991, 363] on button "Select an answer" at bounding box center [1113, 355] width 314 height 27
click at [990, 428] on div "N/A" at bounding box center [1078, 430] width 281 height 22
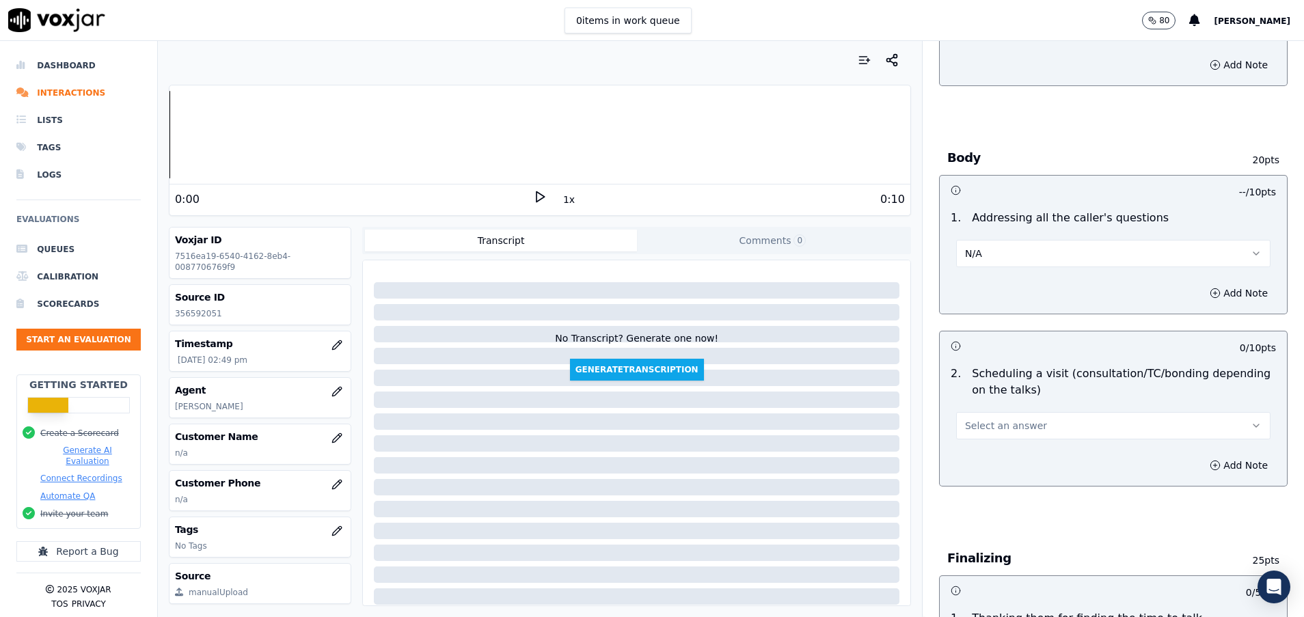
click at [990, 428] on span "Select an answer" at bounding box center [1006, 426] width 82 height 14
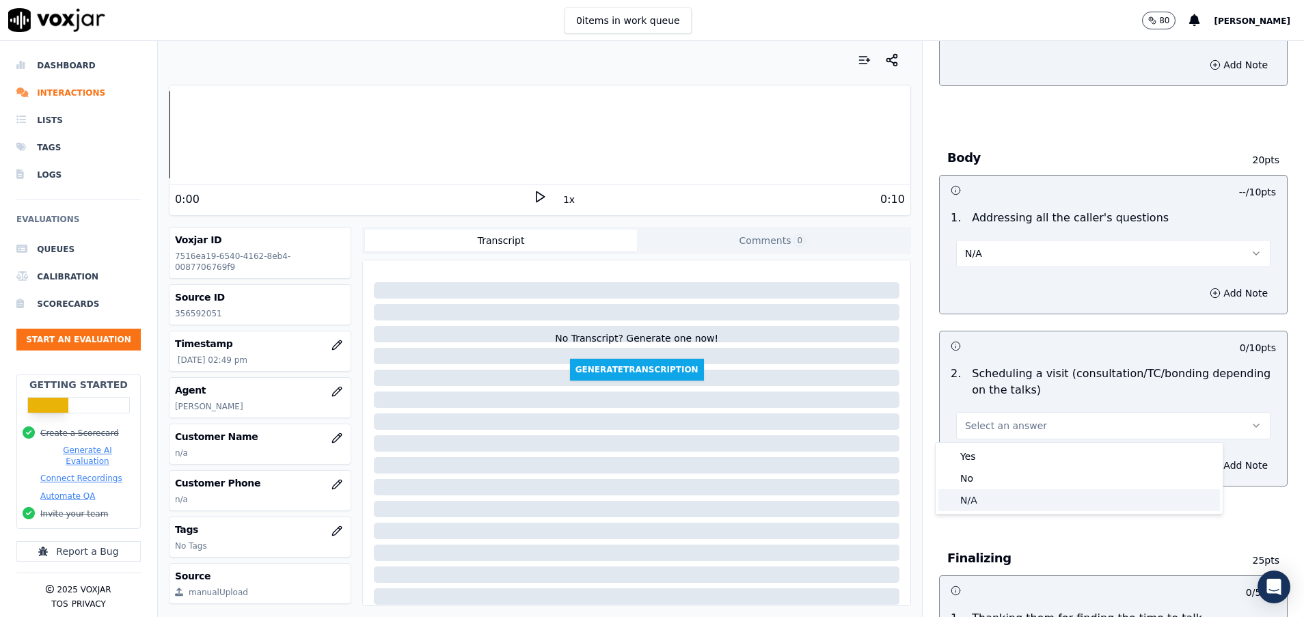
click at [989, 493] on div "N/A" at bounding box center [1078, 500] width 281 height 22
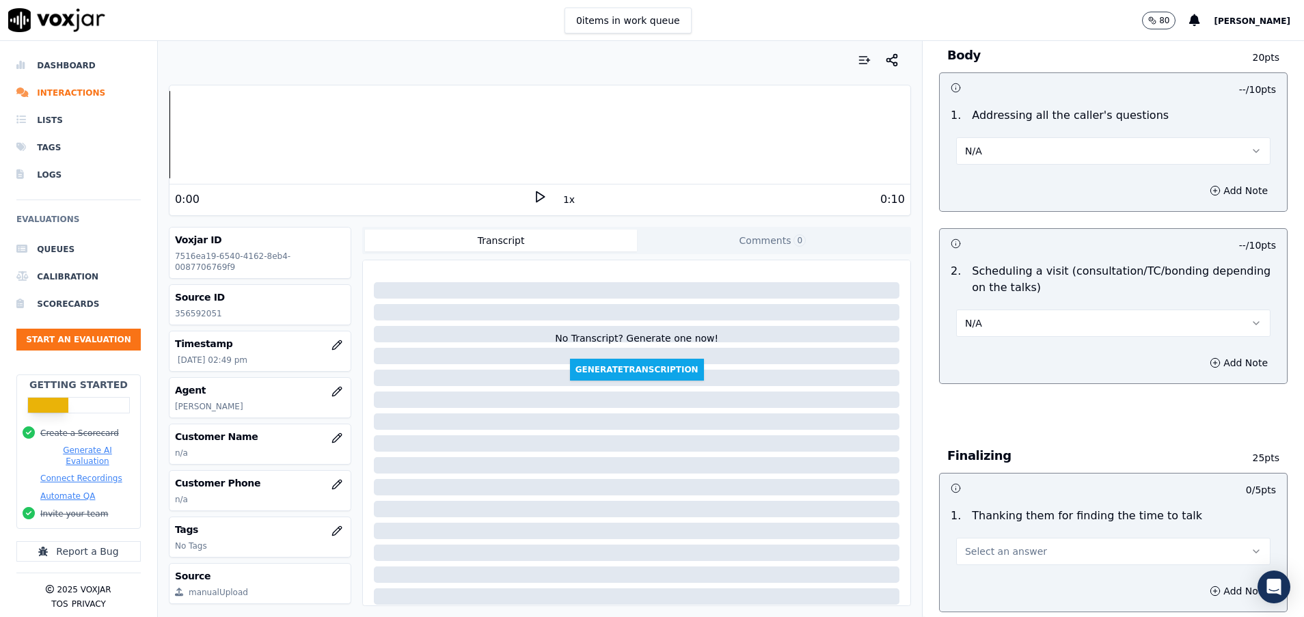
scroll to position [717, 0]
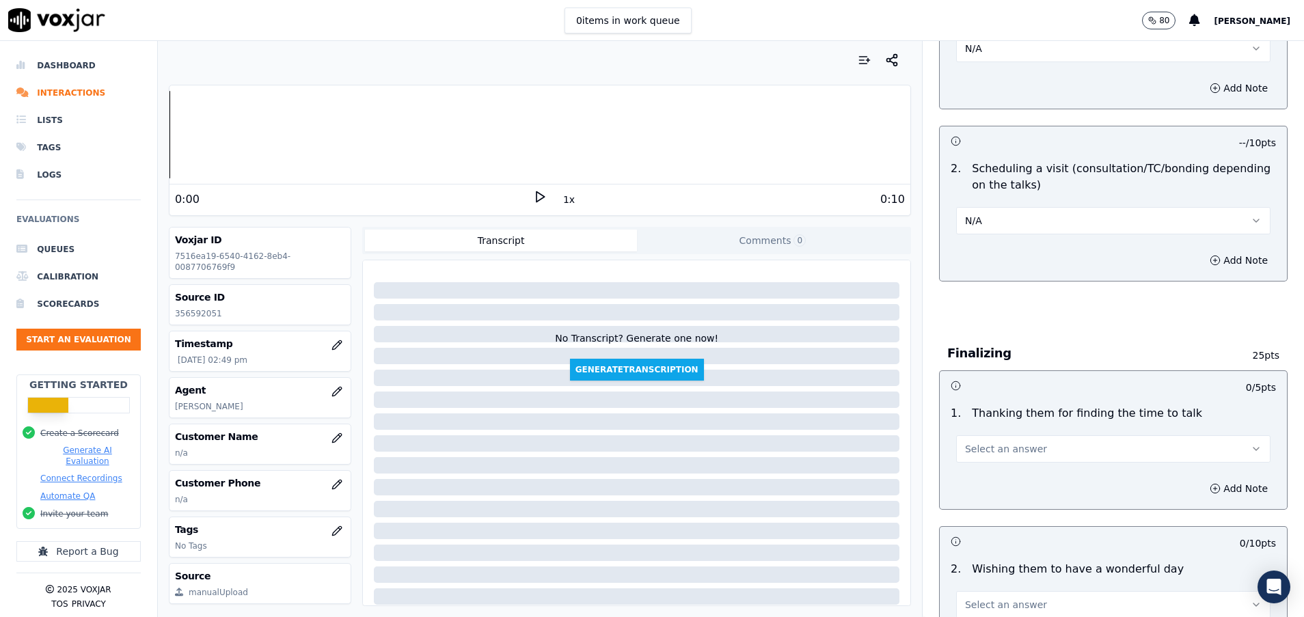
click at [986, 443] on span "Select an answer" at bounding box center [1006, 449] width 82 height 14
click at [986, 476] on div "Yes" at bounding box center [1078, 480] width 281 height 22
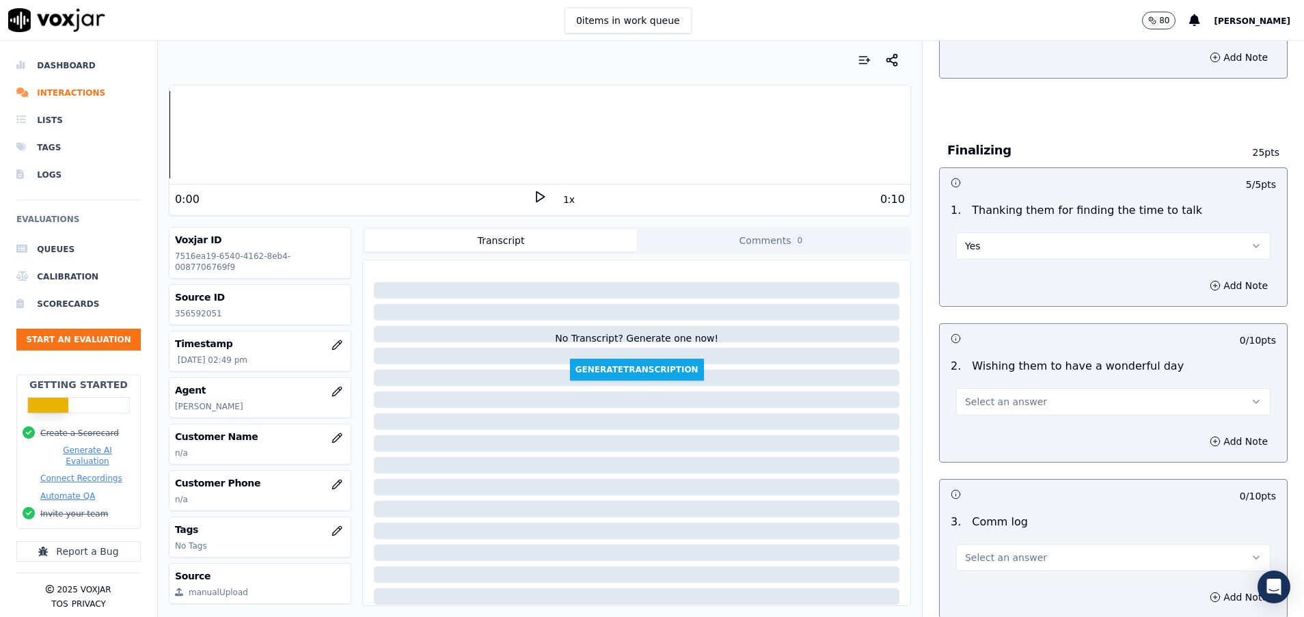
scroll to position [922, 0]
click at [988, 412] on button "Select an answer" at bounding box center [1113, 399] width 314 height 27
click at [985, 434] on div "Yes" at bounding box center [1078, 430] width 281 height 22
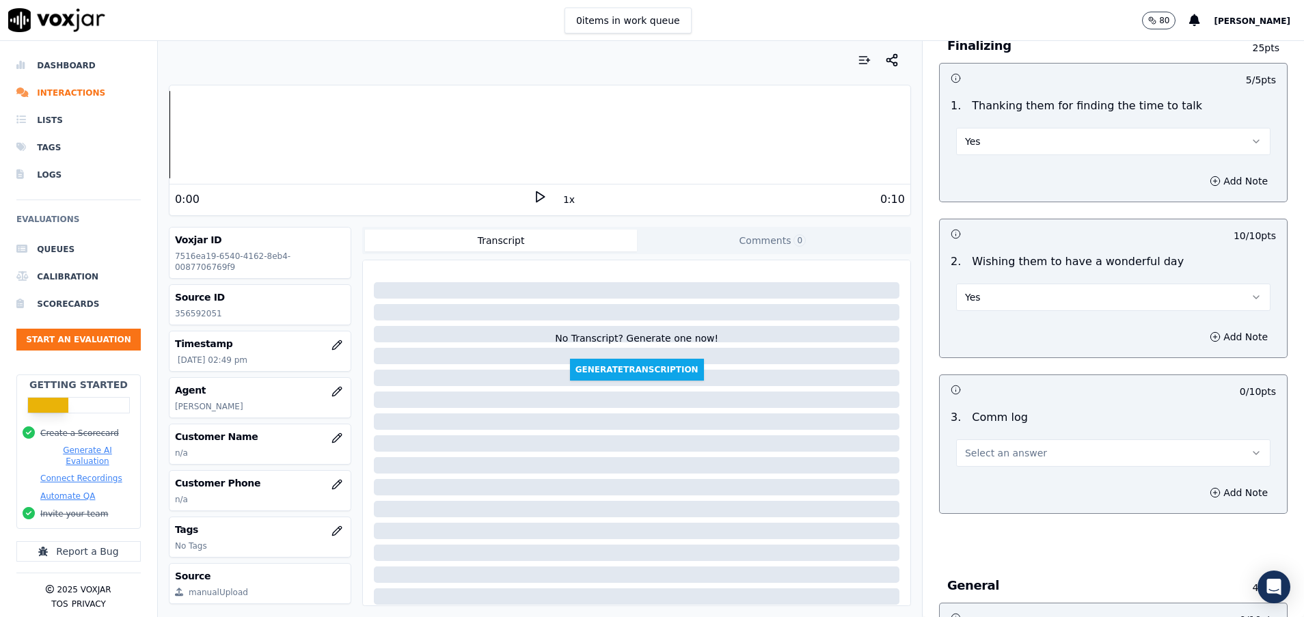
click at [984, 453] on span "Select an answer" at bounding box center [1006, 453] width 82 height 14
click at [983, 488] on div "Yes" at bounding box center [1078, 484] width 281 height 22
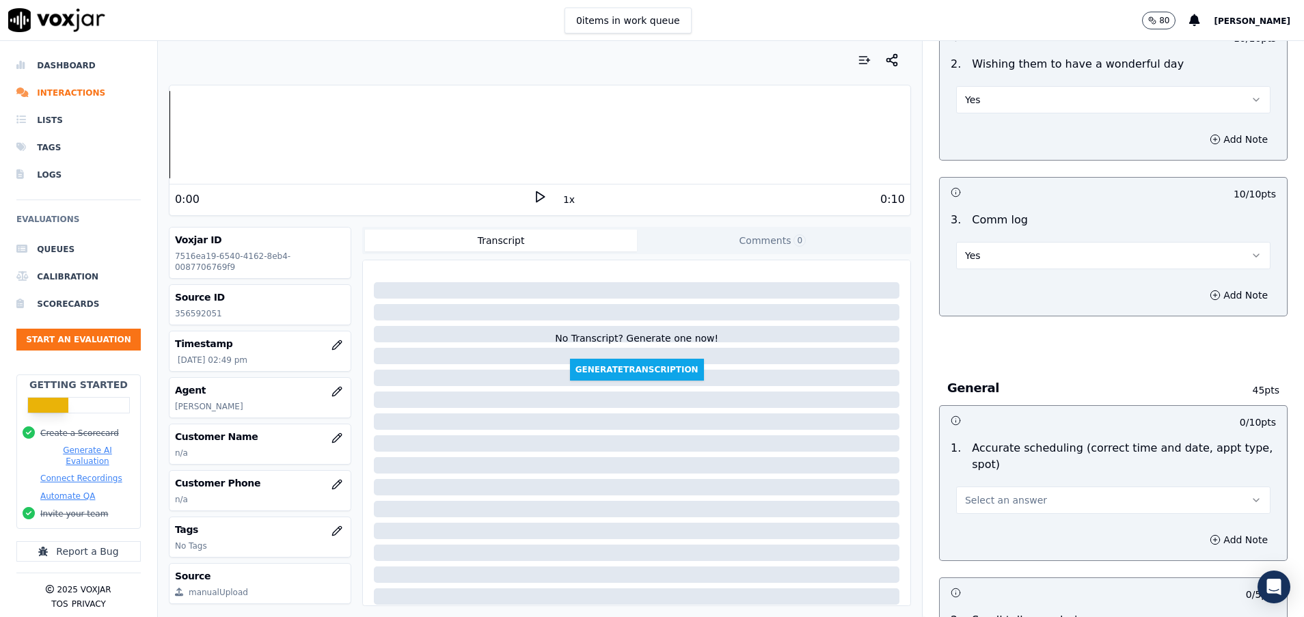
scroll to position [1230, 0]
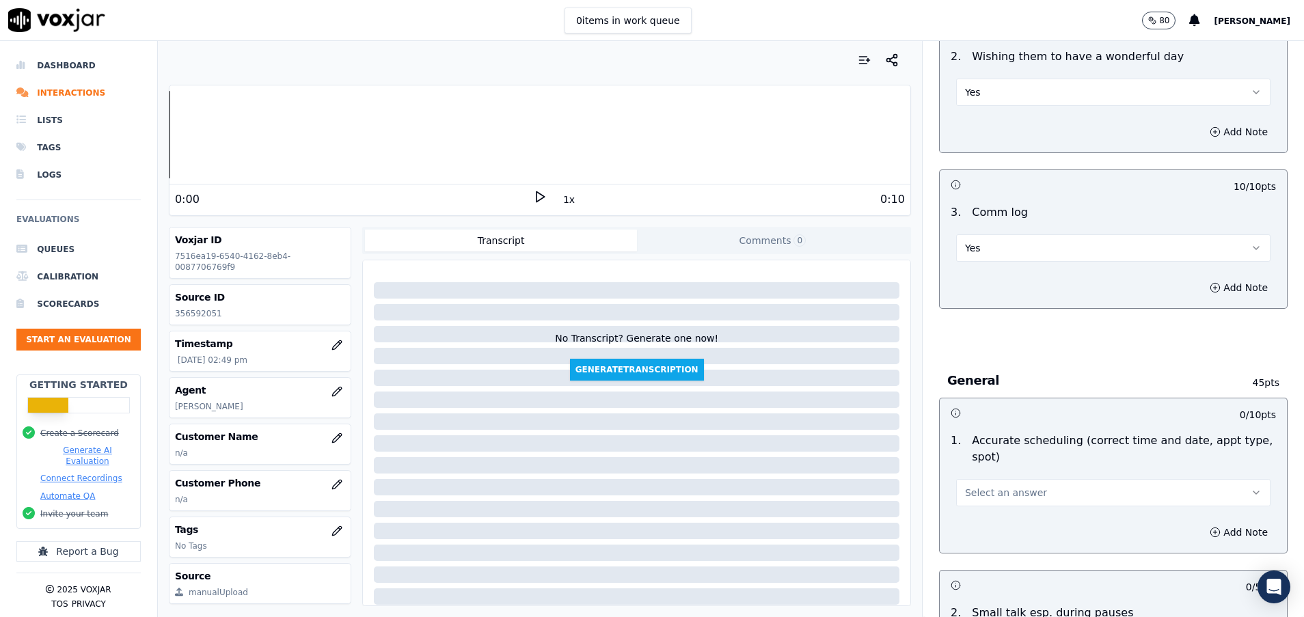
click at [981, 501] on button "Select an answer" at bounding box center [1113, 492] width 314 height 27
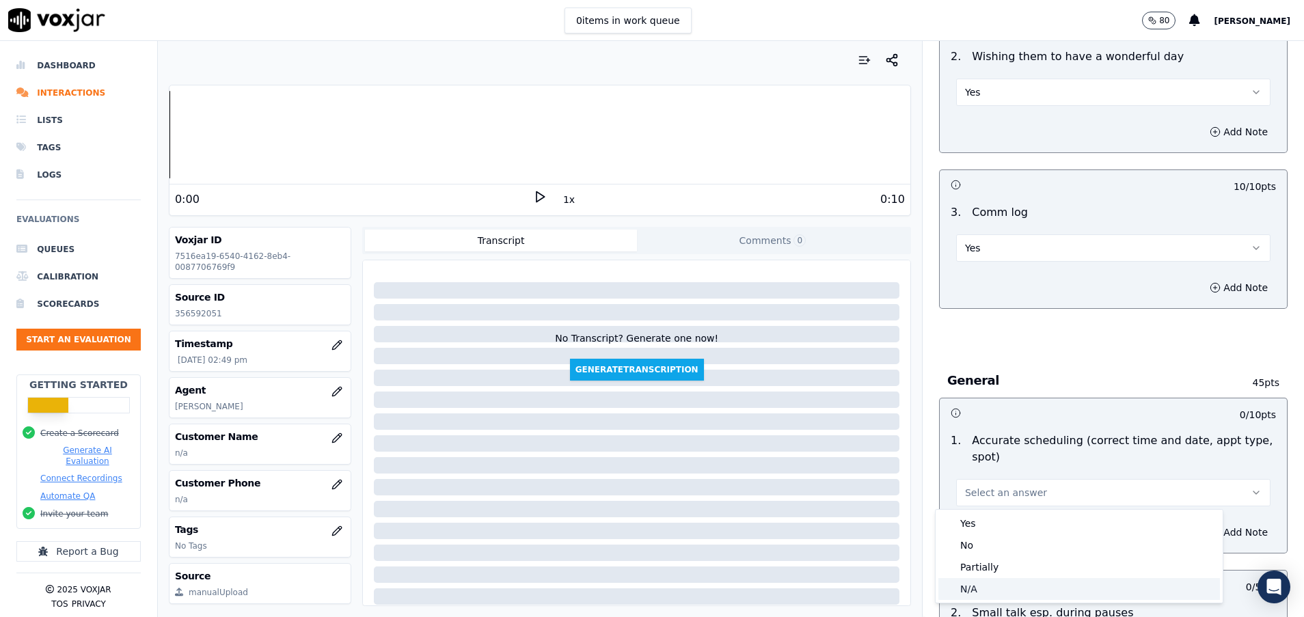
click at [977, 583] on div "N/A" at bounding box center [1078, 589] width 281 height 22
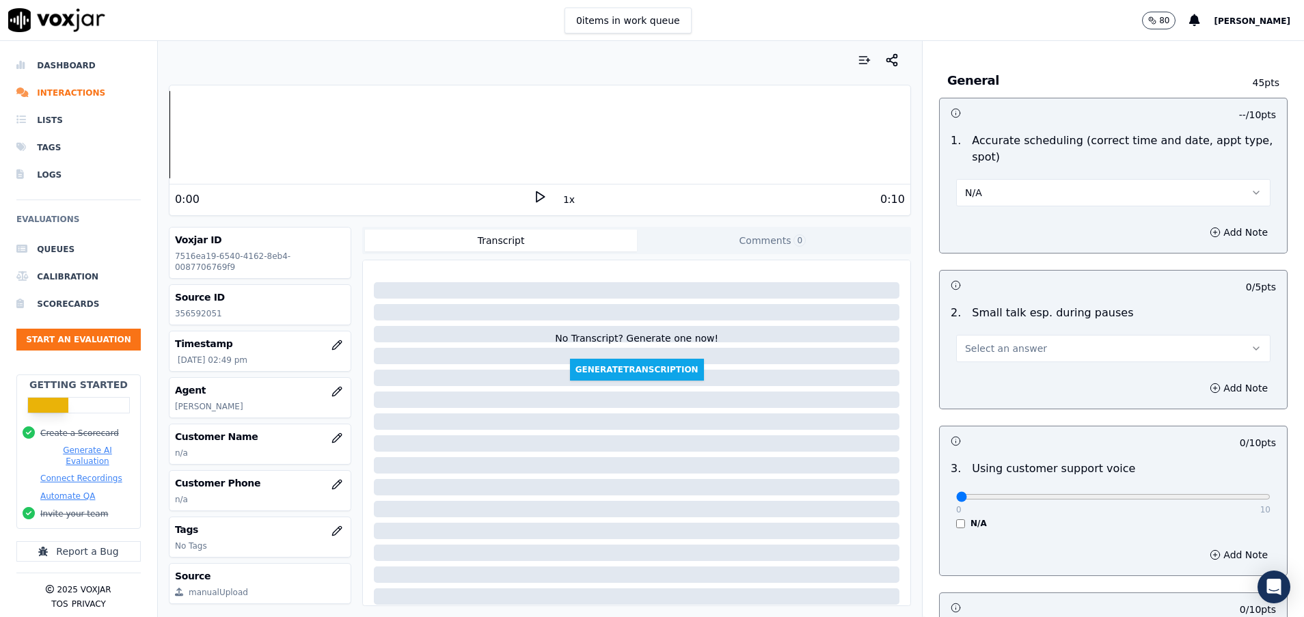
scroll to position [1537, 0]
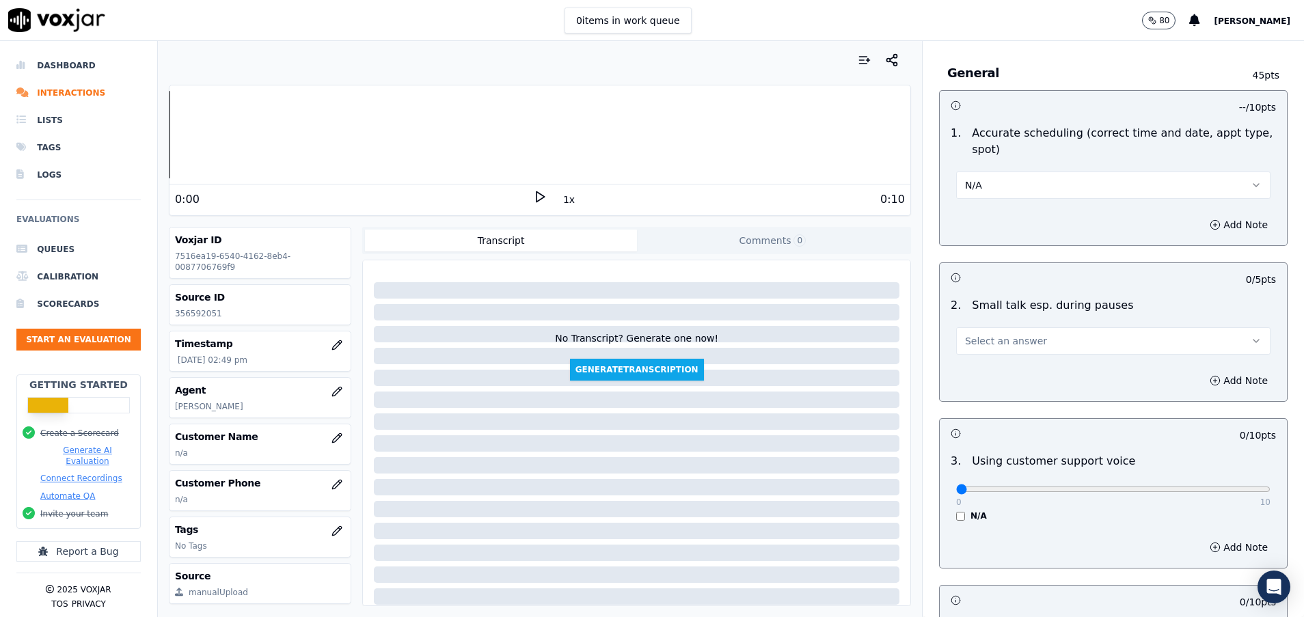
click at [965, 335] on span "Select an answer" at bounding box center [1006, 341] width 82 height 14
click at [979, 411] on div "N/A" at bounding box center [1078, 415] width 281 height 22
drag, startPoint x: 943, startPoint y: 494, endPoint x: 1262, endPoint y: 494, distance: 319.1
type input "10"
click at [1262, 492] on input "range" at bounding box center [1113, 488] width 314 height 5
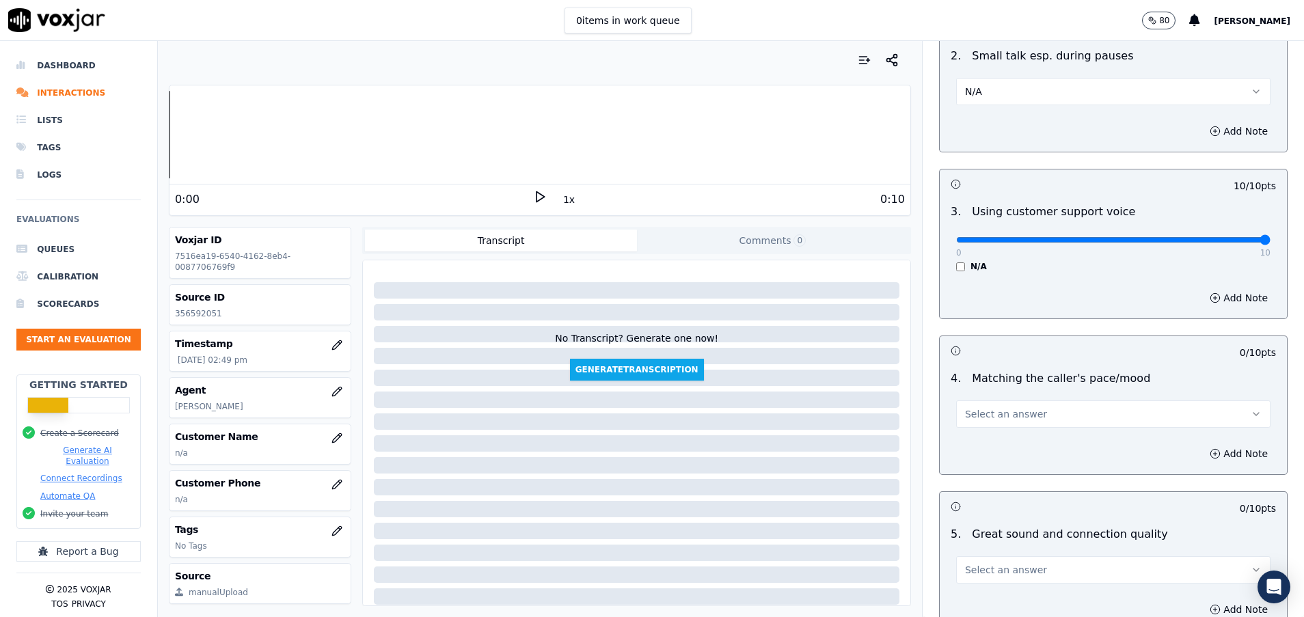
scroll to position [1845, 0]
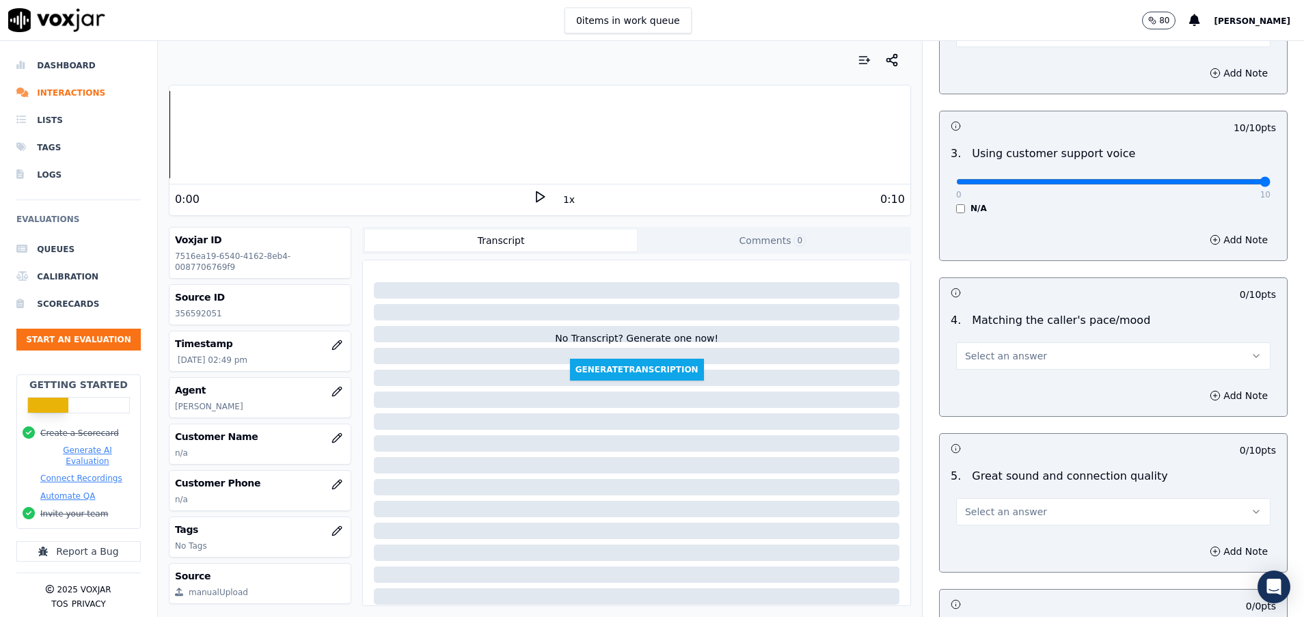
click at [1017, 355] on button "Select an answer" at bounding box center [1113, 355] width 314 height 27
click at [997, 430] on div "N/A" at bounding box center [1078, 430] width 281 height 22
click at [985, 499] on button "Select an answer" at bounding box center [1113, 511] width 314 height 27
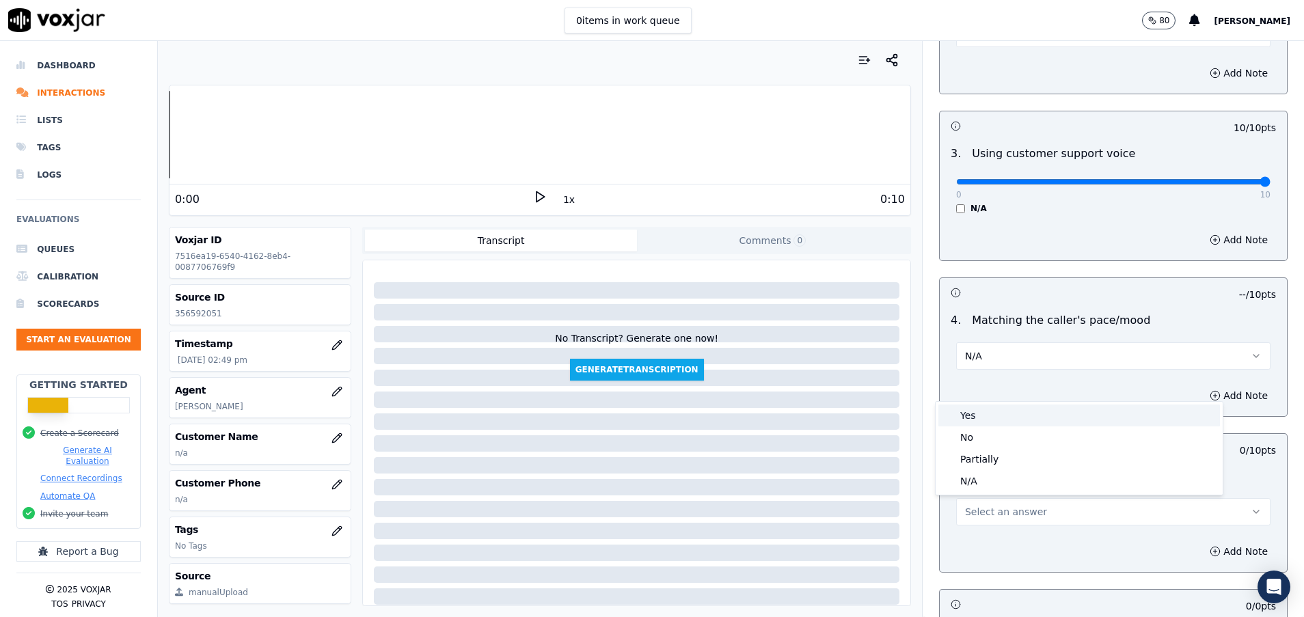
click at [1000, 419] on div "Yes" at bounding box center [1078, 415] width 281 height 22
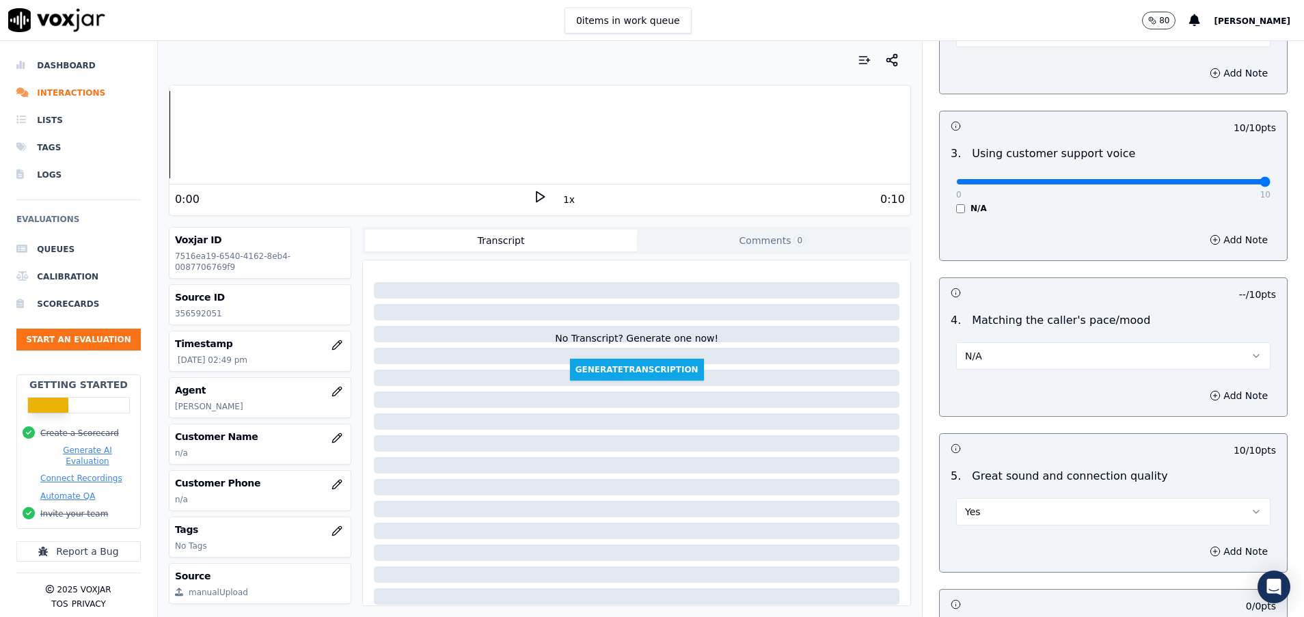
scroll to position [2085, 0]
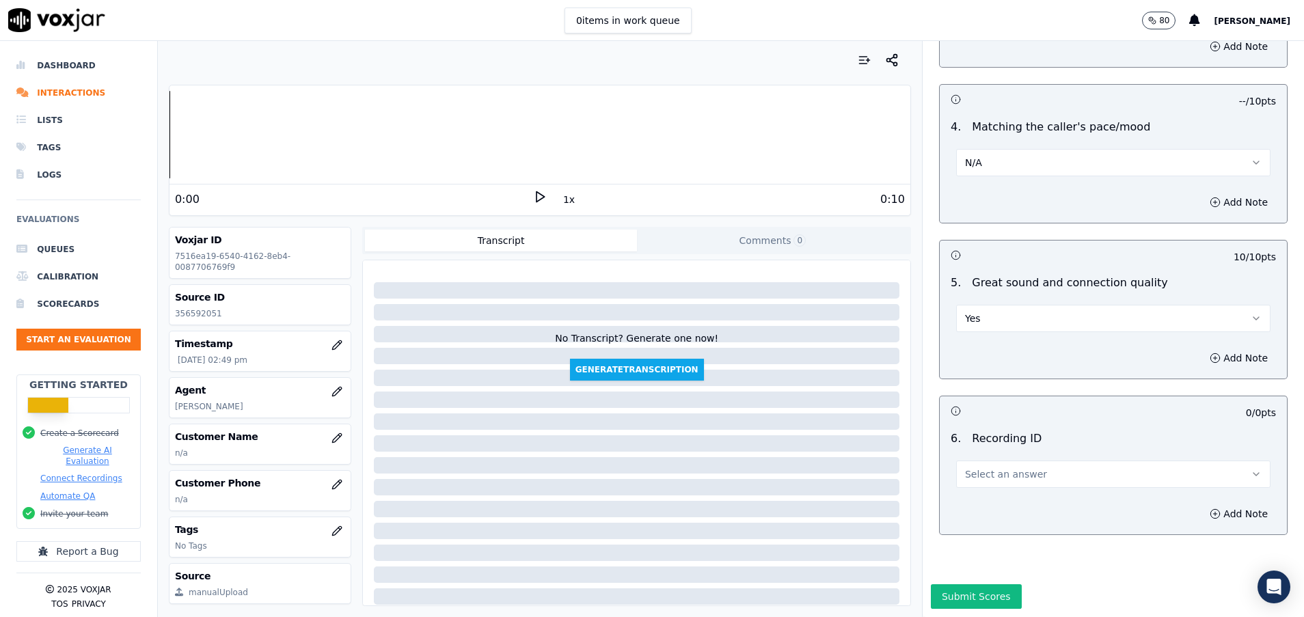
click at [973, 467] on span "Select an answer" at bounding box center [1006, 474] width 82 height 14
click at [968, 471] on div "N/A" at bounding box center [1078, 466] width 281 height 22
click at [948, 584] on button "Submit Scores" at bounding box center [976, 596] width 91 height 25
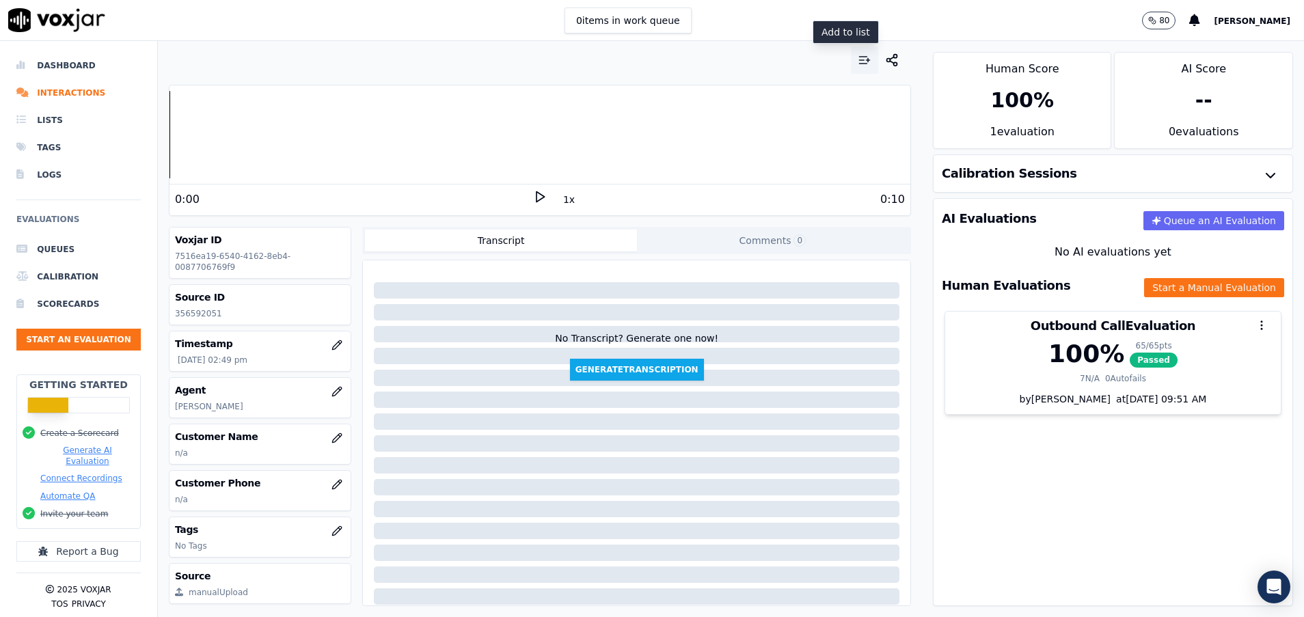
click at [857, 64] on icon "button" at bounding box center [864, 60] width 14 height 14
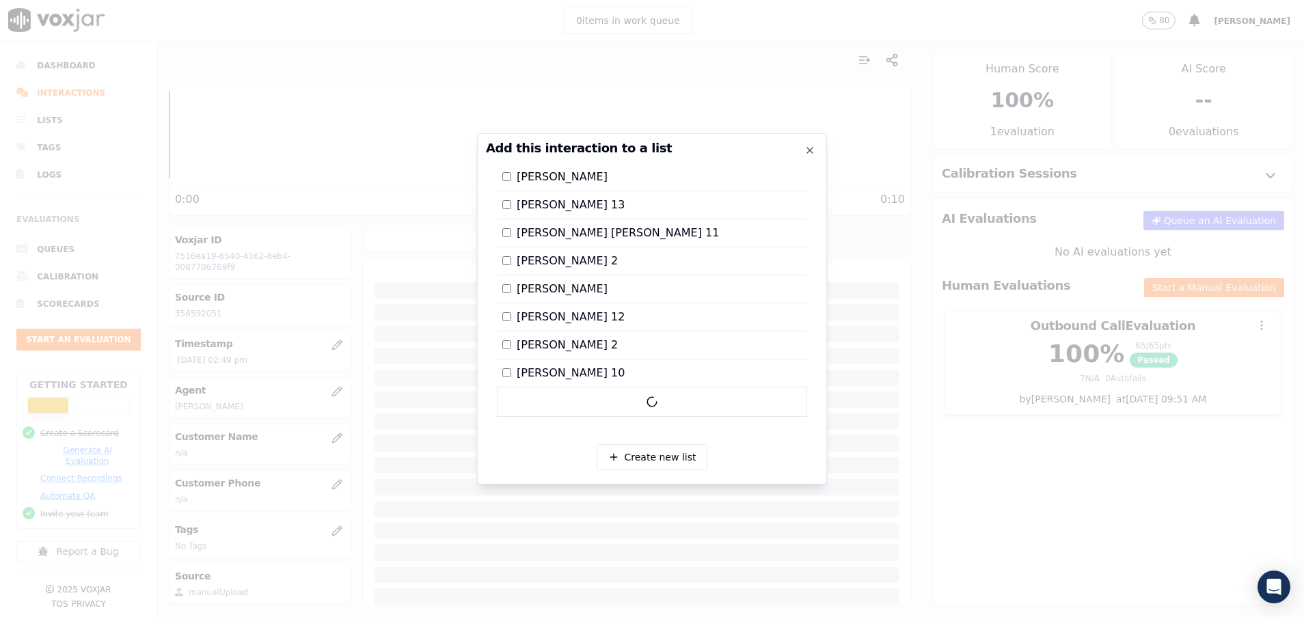
scroll to position [2296, 0]
click at [516, 226] on label "Pamela 13" at bounding box center [563, 234] width 122 height 16
click at [929, 362] on div at bounding box center [652, 308] width 1304 height 617
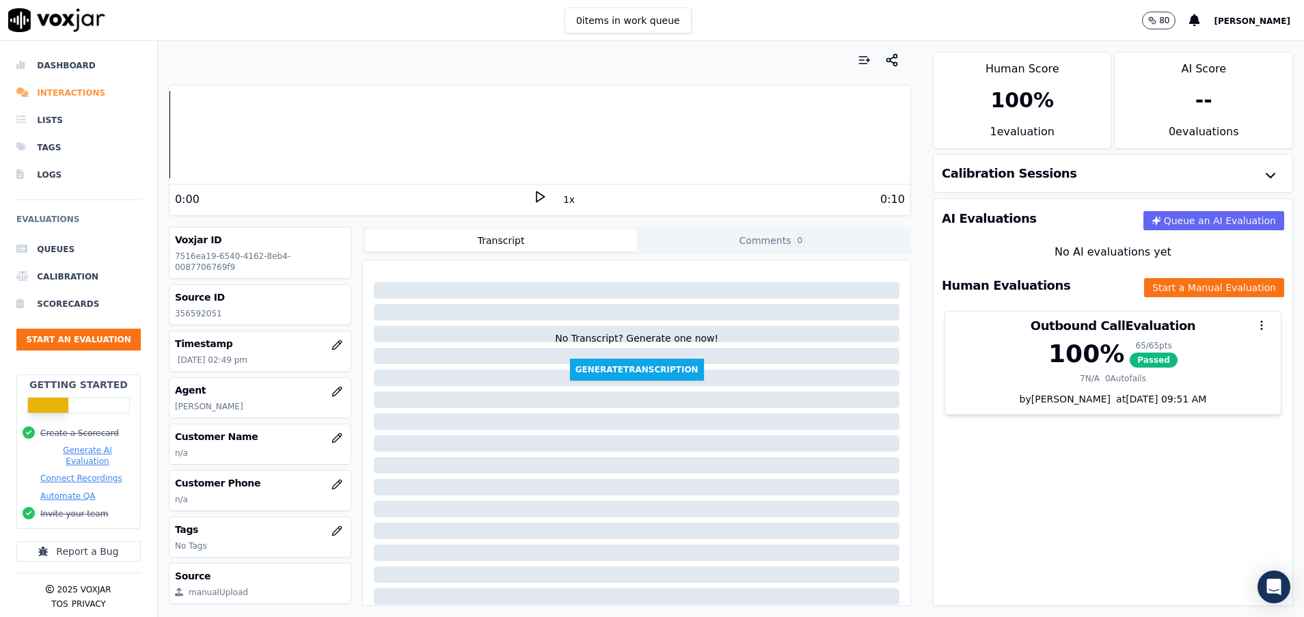
click at [78, 90] on li "Interactions" at bounding box center [78, 92] width 124 height 27
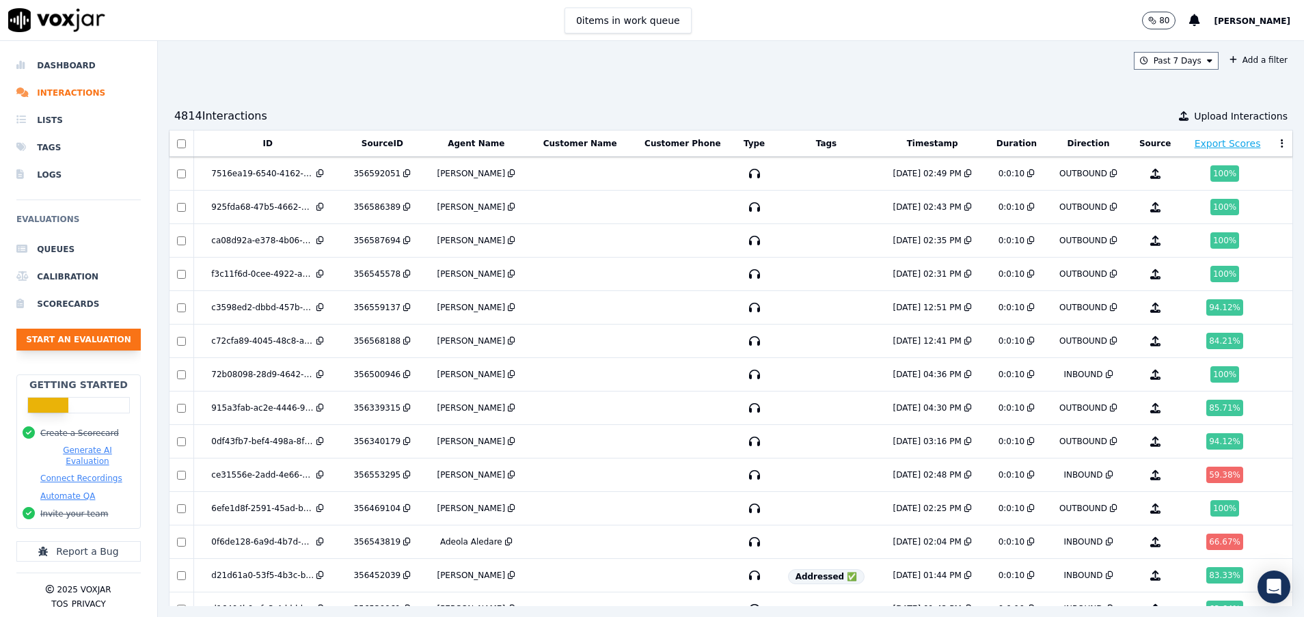
click at [79, 331] on button "Start an Evaluation" at bounding box center [78, 340] width 124 height 22
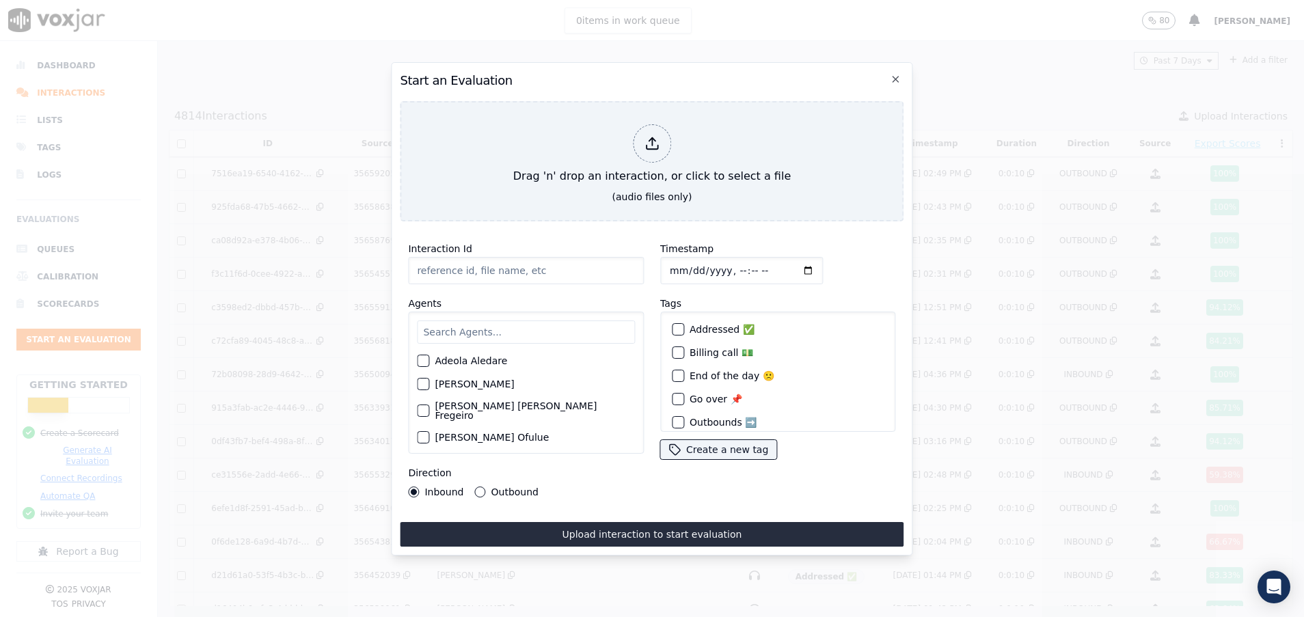
click at [495, 329] on input "text" at bounding box center [526, 331] width 218 height 23
paste input "356556030"
type input "356556030"
click at [457, 320] on input "text" at bounding box center [526, 331] width 218 height 23
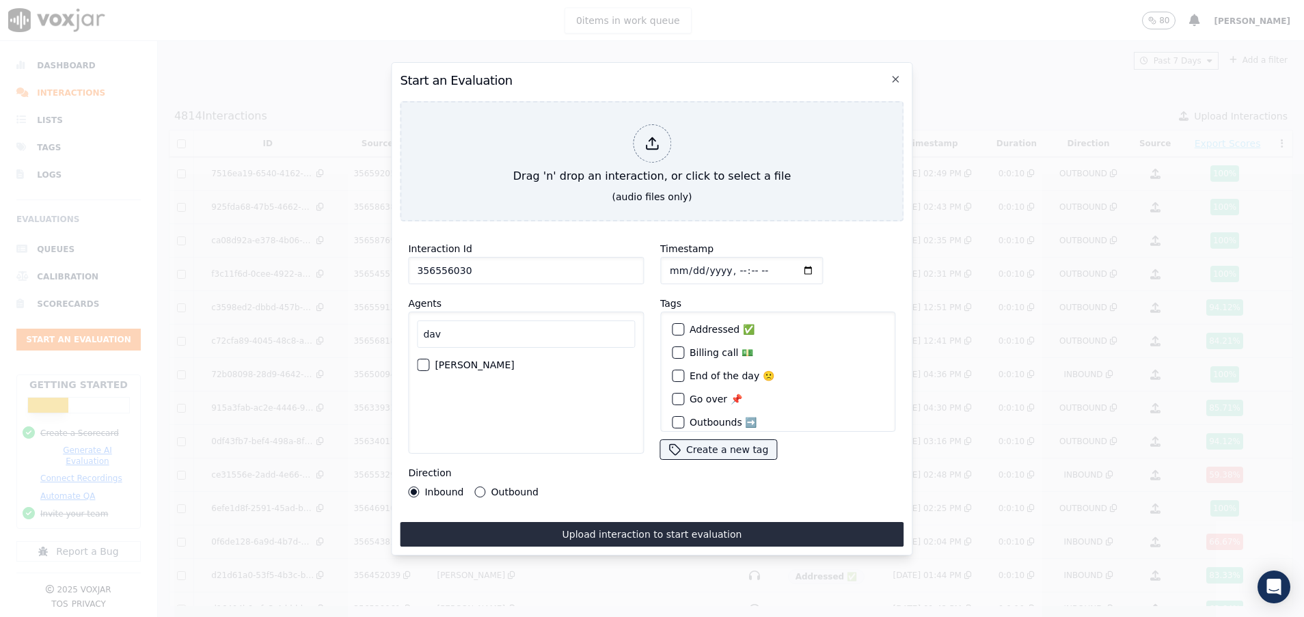
type input "dav"
click at [419, 353] on div "David Lliguin" at bounding box center [526, 364] width 218 height 23
click at [430, 359] on div "David Lliguin" at bounding box center [526, 364] width 218 height 23
click at [429, 359] on button "David Lliguin" at bounding box center [423, 365] width 12 height 12
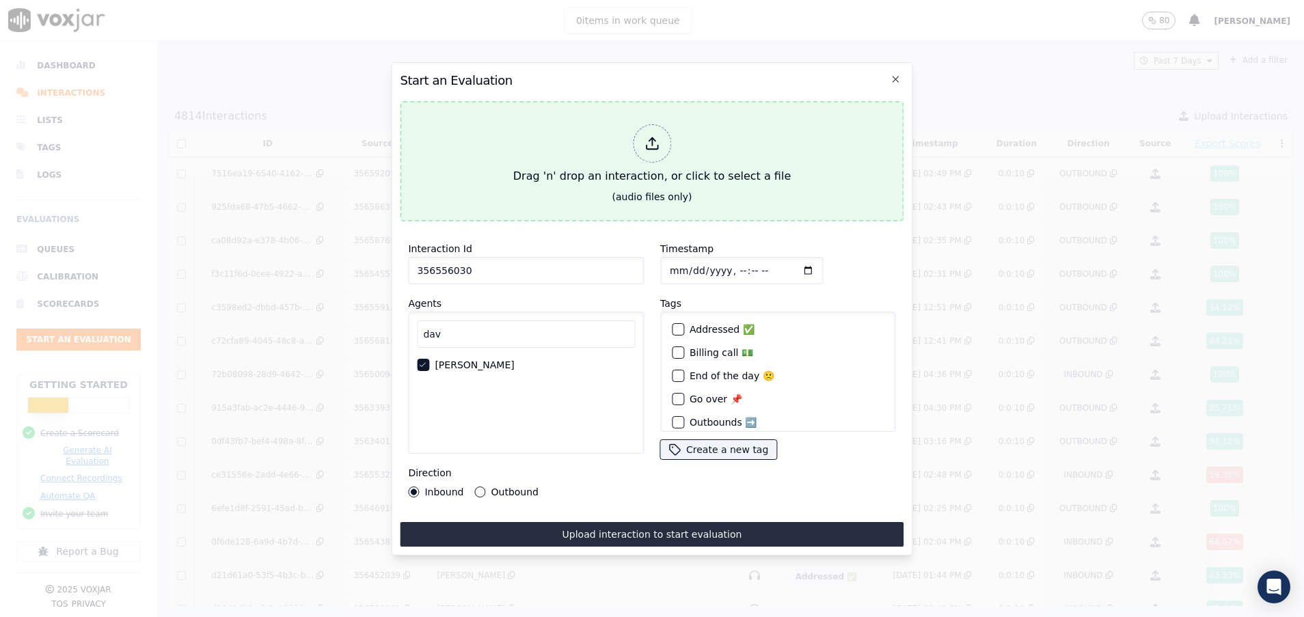
click at [547, 146] on div "Drag 'n' drop an interaction, or click to select a file" at bounding box center [652, 154] width 288 height 71
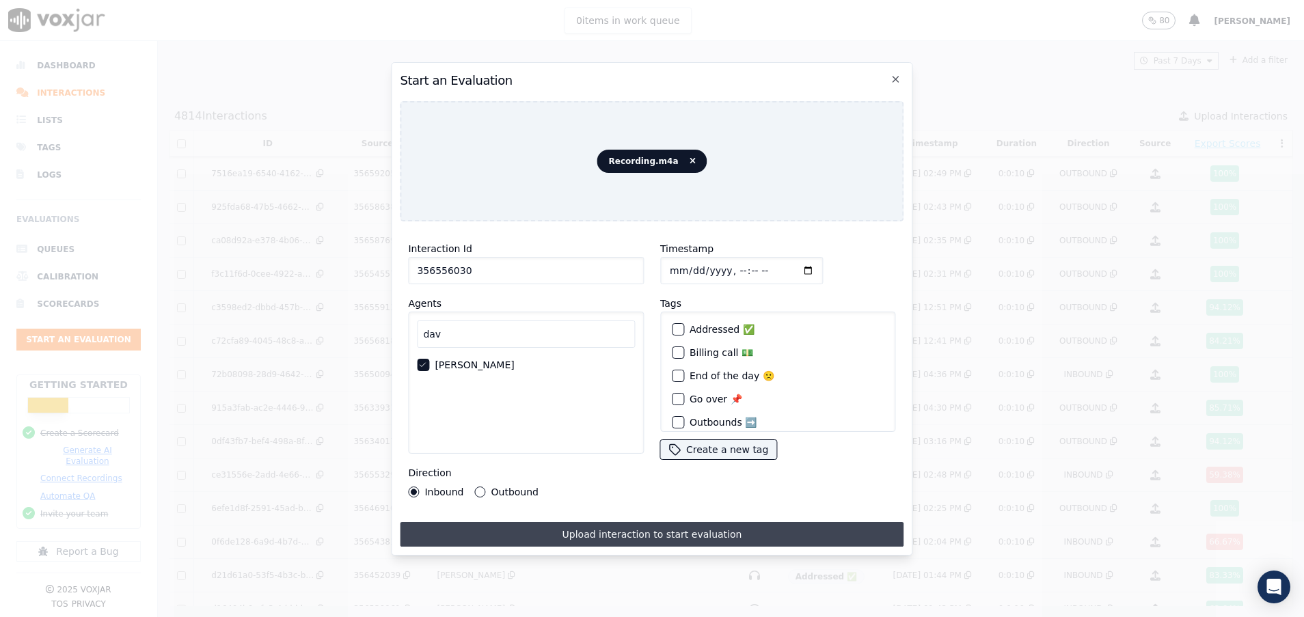
click at [607, 522] on button "Upload interaction to start evaluation" at bounding box center [652, 534] width 504 height 25
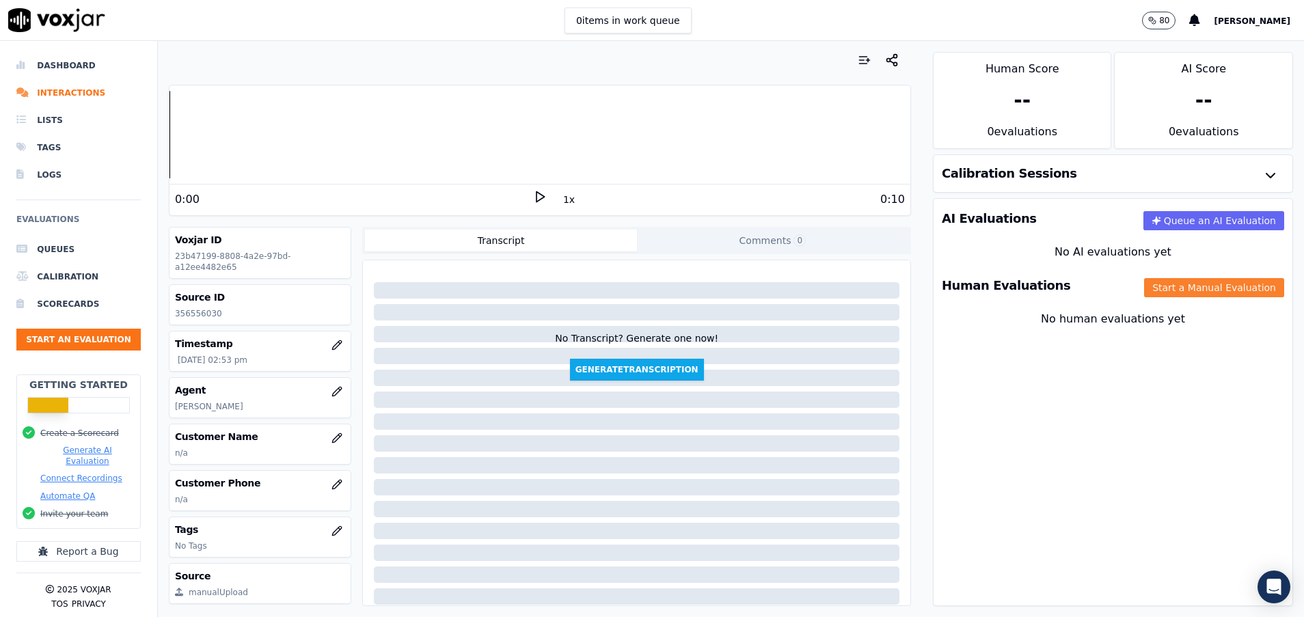
click at [1185, 279] on button "Start a Manual Evaluation" at bounding box center [1214, 287] width 140 height 19
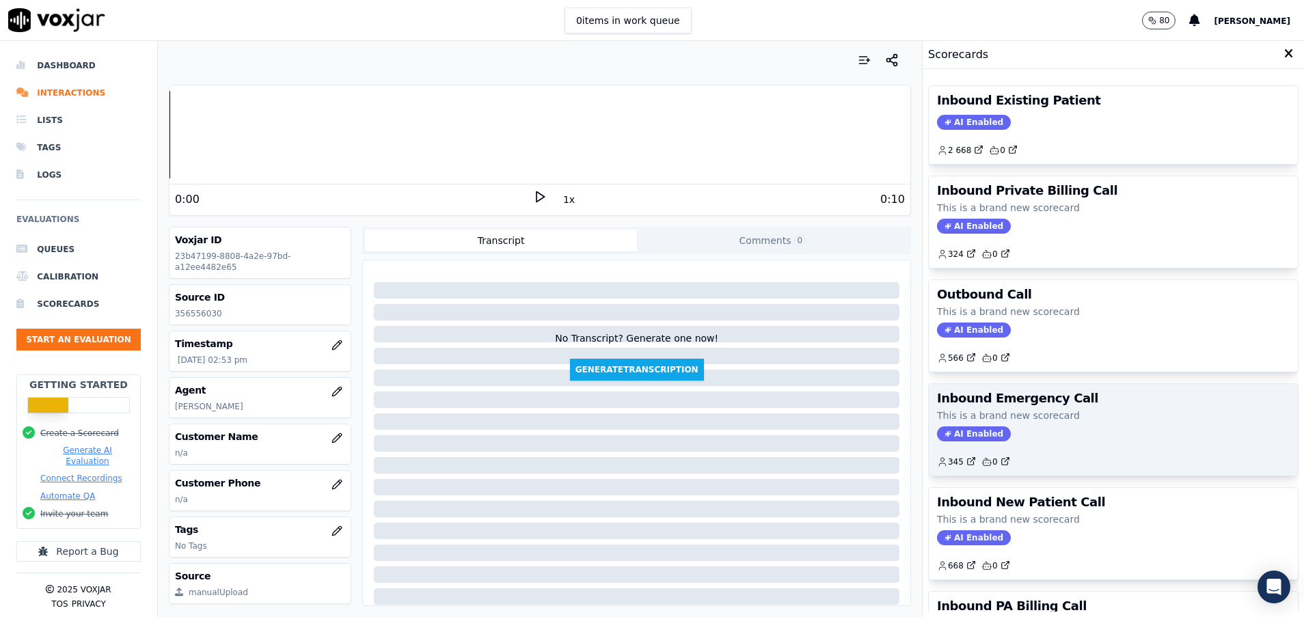
scroll to position [102, 0]
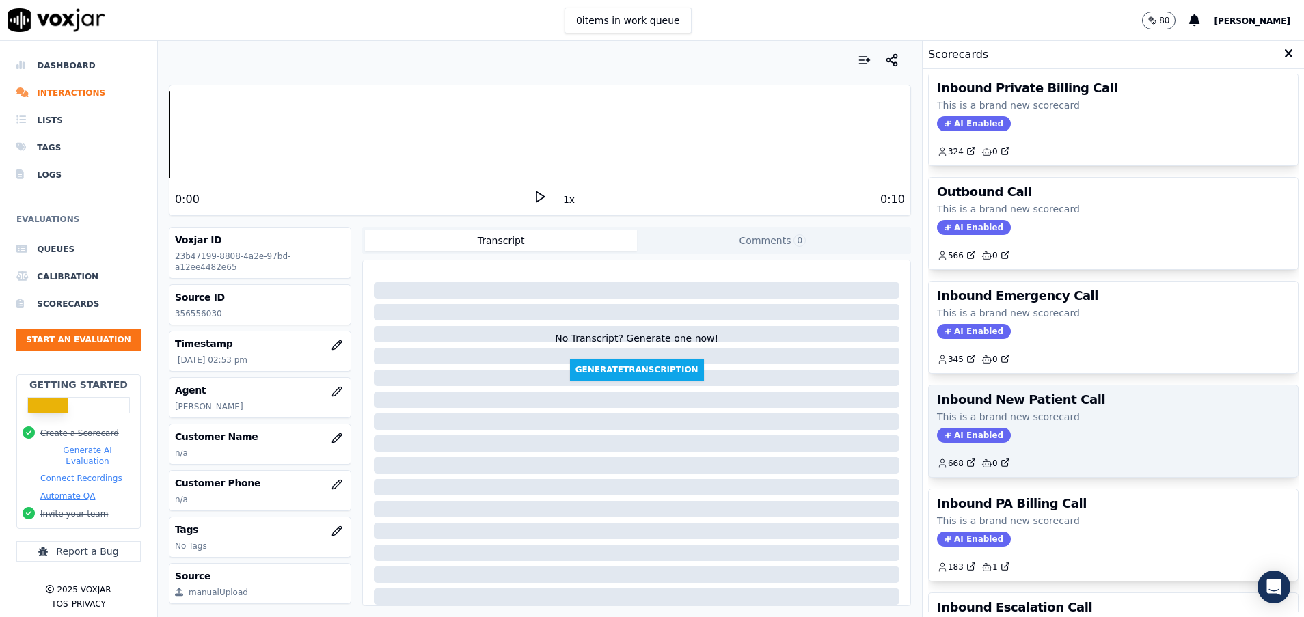
click at [1057, 406] on div "Inbound New Patient Call This is a brand new scorecard AI Enabled 668 0" at bounding box center [1112, 431] width 369 height 92
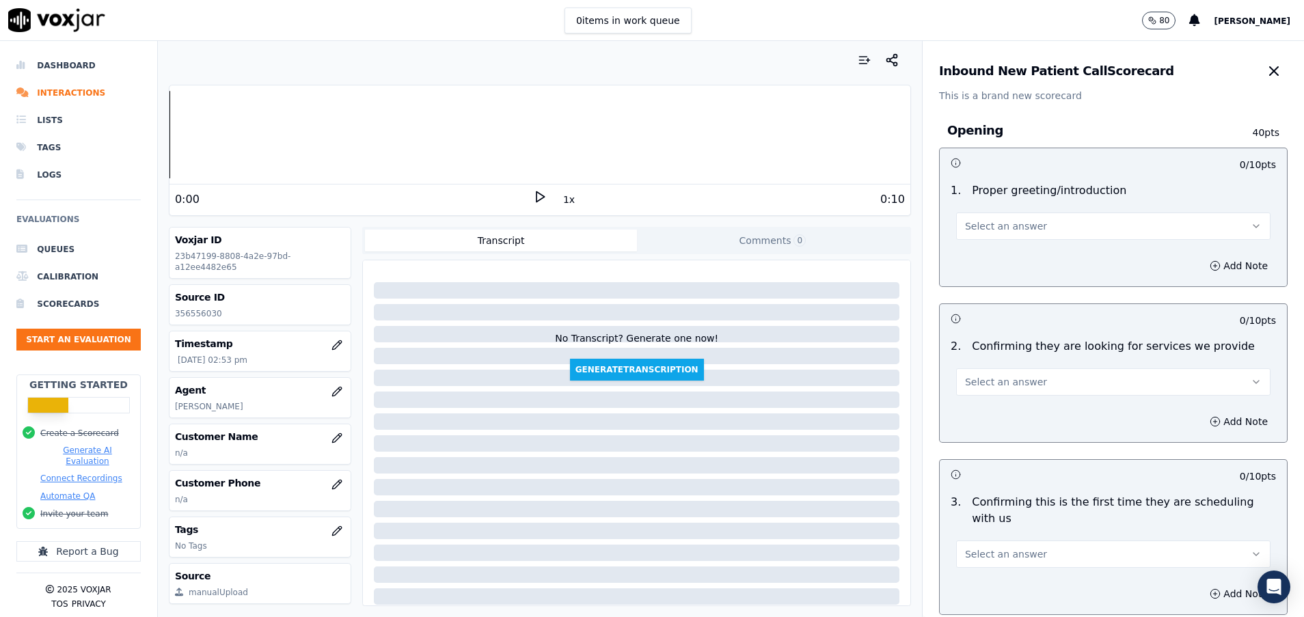
click at [976, 215] on button "Select an answer" at bounding box center [1113, 225] width 314 height 27
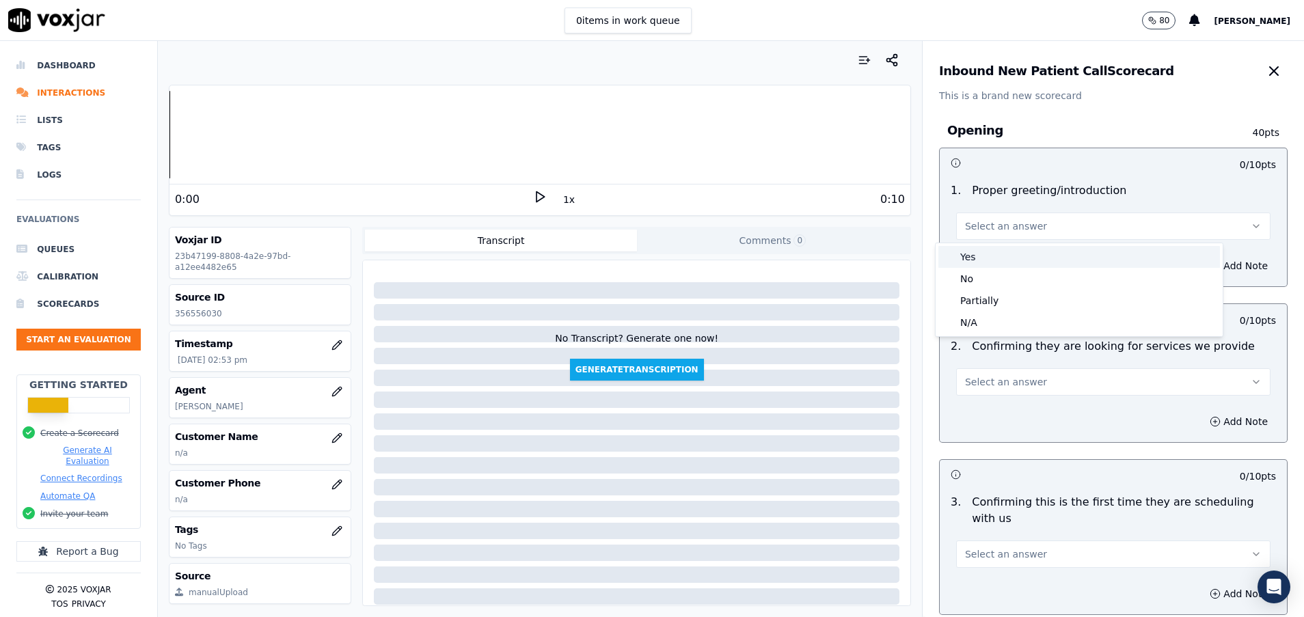
click at [1007, 256] on div "Yes" at bounding box center [1078, 257] width 281 height 22
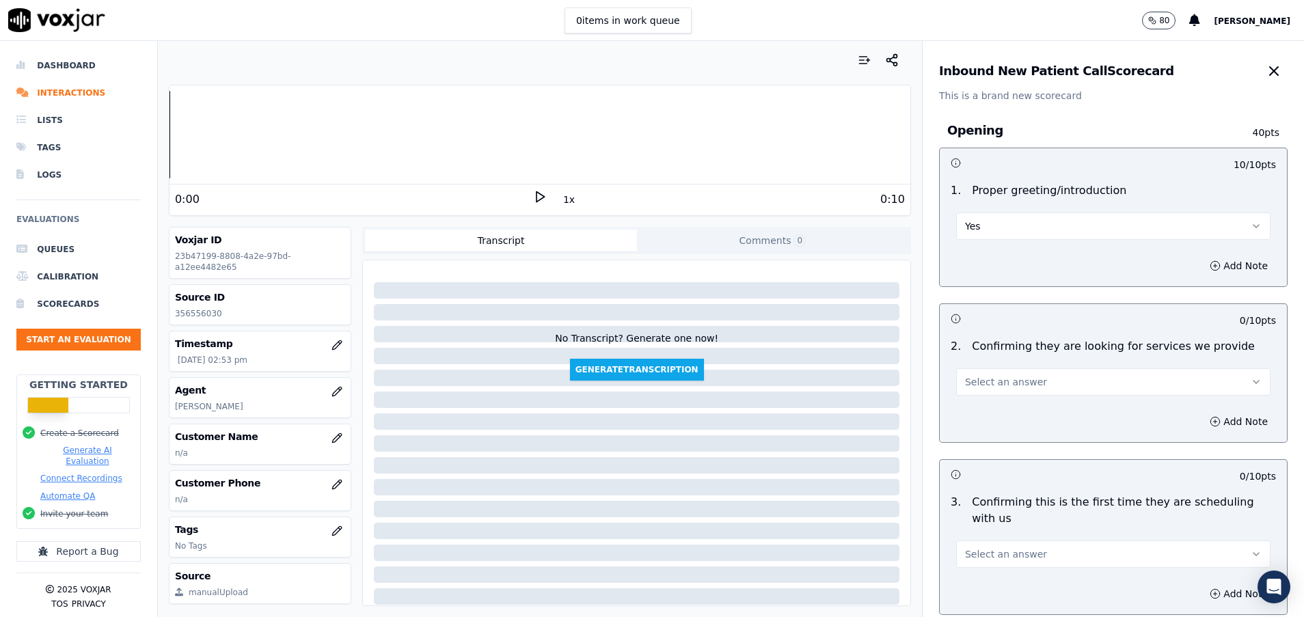
click at [1010, 381] on span "Select an answer" at bounding box center [1006, 382] width 82 height 14
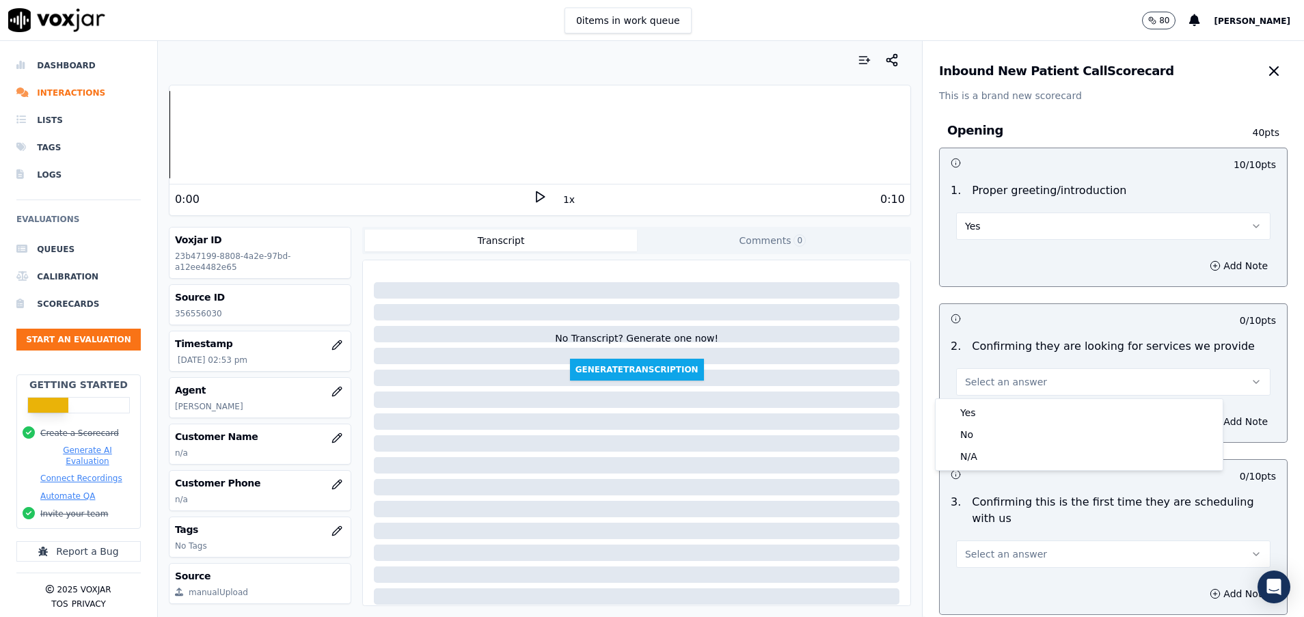
click at [982, 549] on span "Select an answer" at bounding box center [1006, 554] width 82 height 14
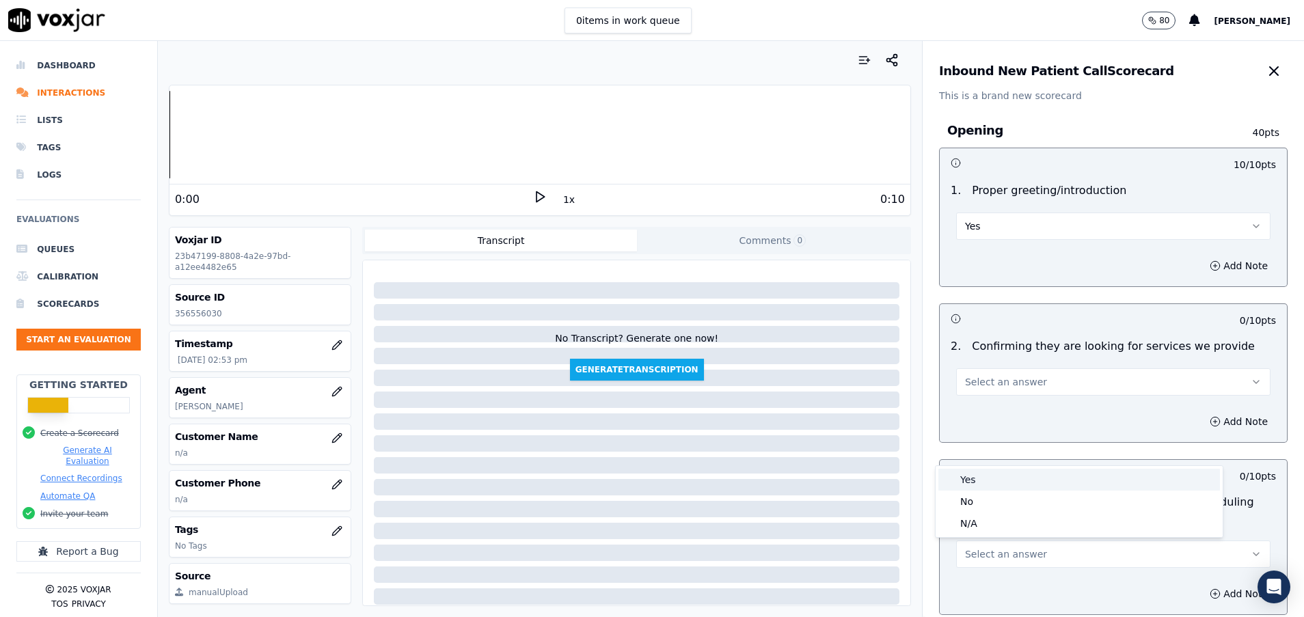
click at [985, 484] on div "Yes" at bounding box center [1078, 480] width 281 height 22
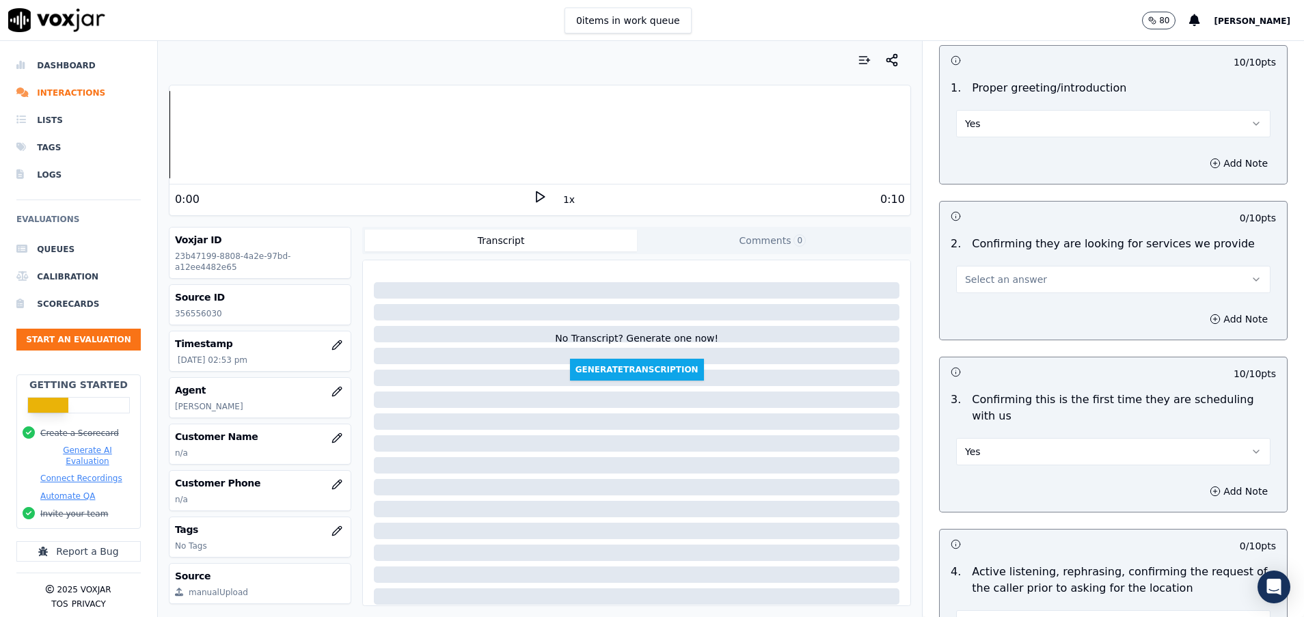
click at [1054, 274] on button "Select an answer" at bounding box center [1113, 279] width 314 height 27
click at [1015, 331] on div "No" at bounding box center [1078, 332] width 281 height 22
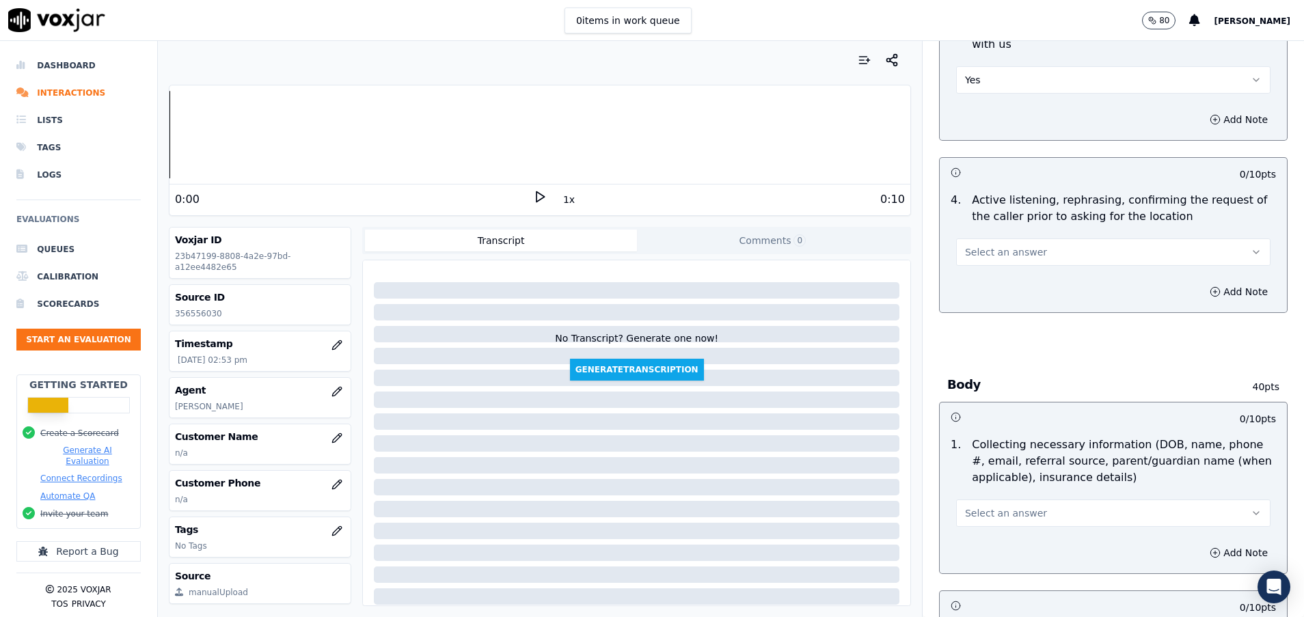
scroll to position [512, 0]
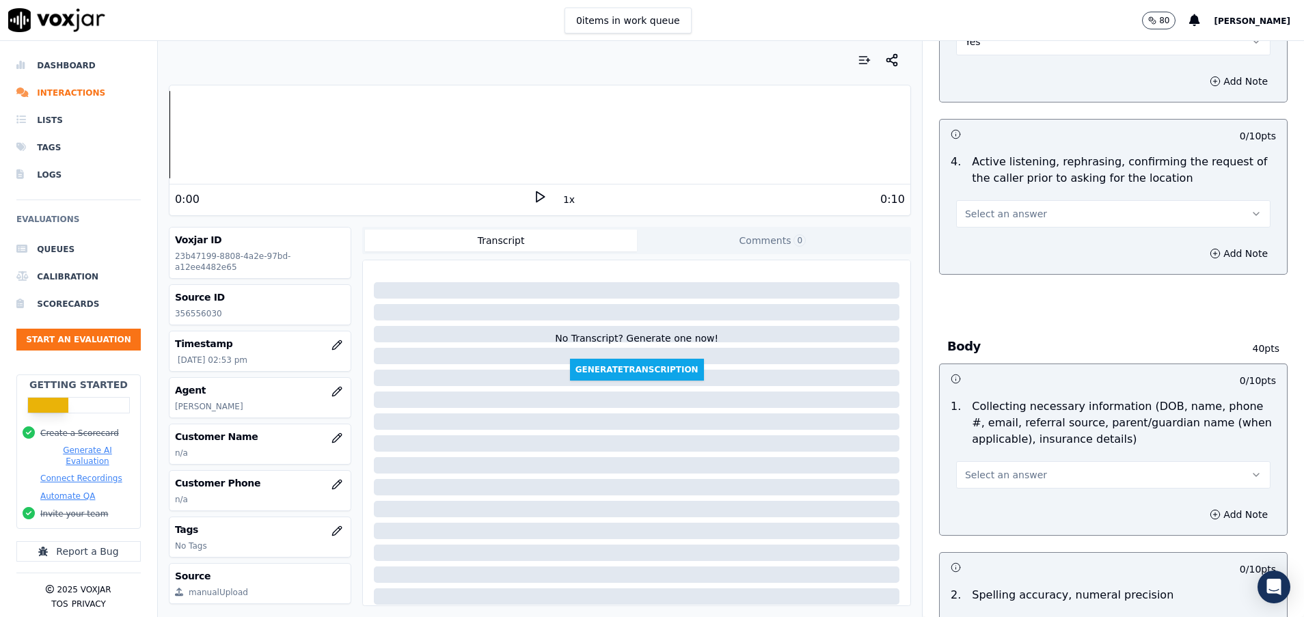
click at [1059, 217] on button "Select an answer" at bounding box center [1113, 213] width 314 height 27
click at [1056, 255] on div "Yes" at bounding box center [1078, 245] width 281 height 22
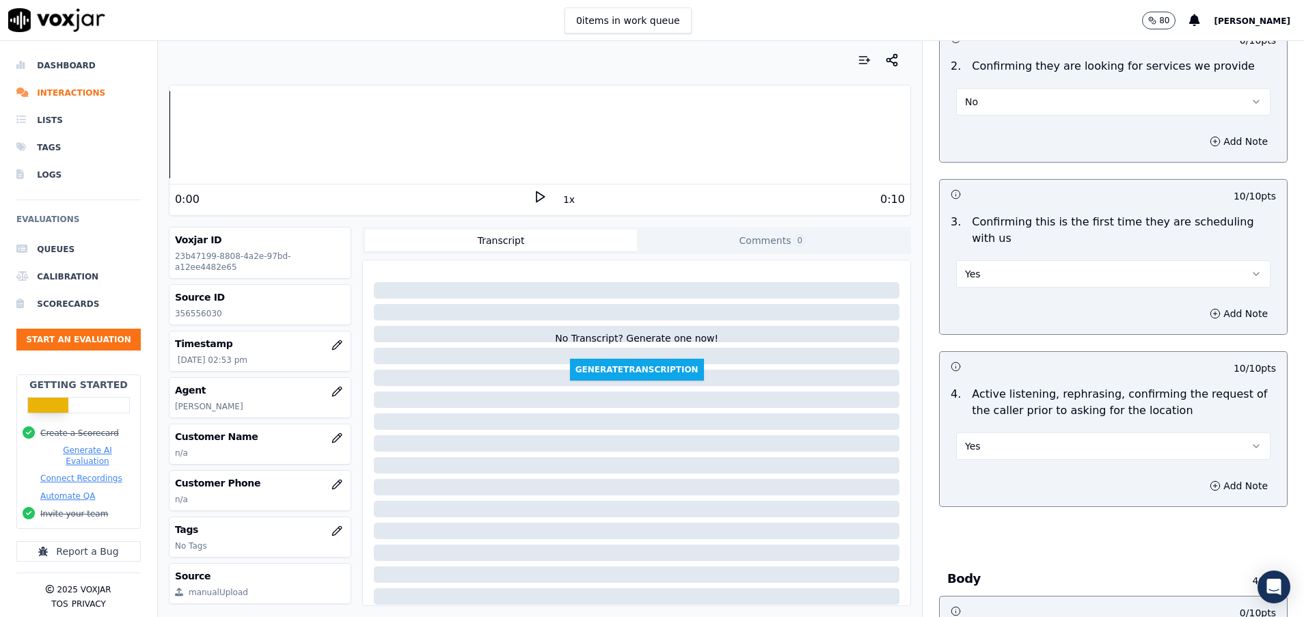
scroll to position [205, 0]
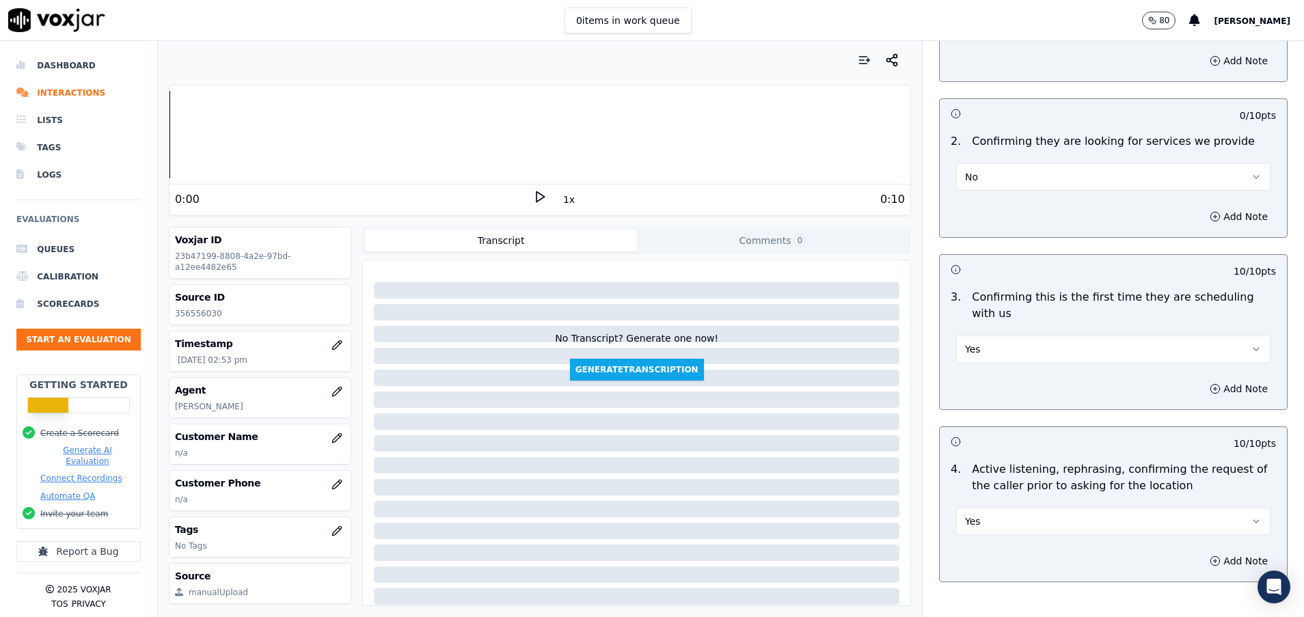
click at [1000, 184] on button "No" at bounding box center [1113, 176] width 314 height 27
click at [993, 201] on div "Yes" at bounding box center [1078, 208] width 281 height 22
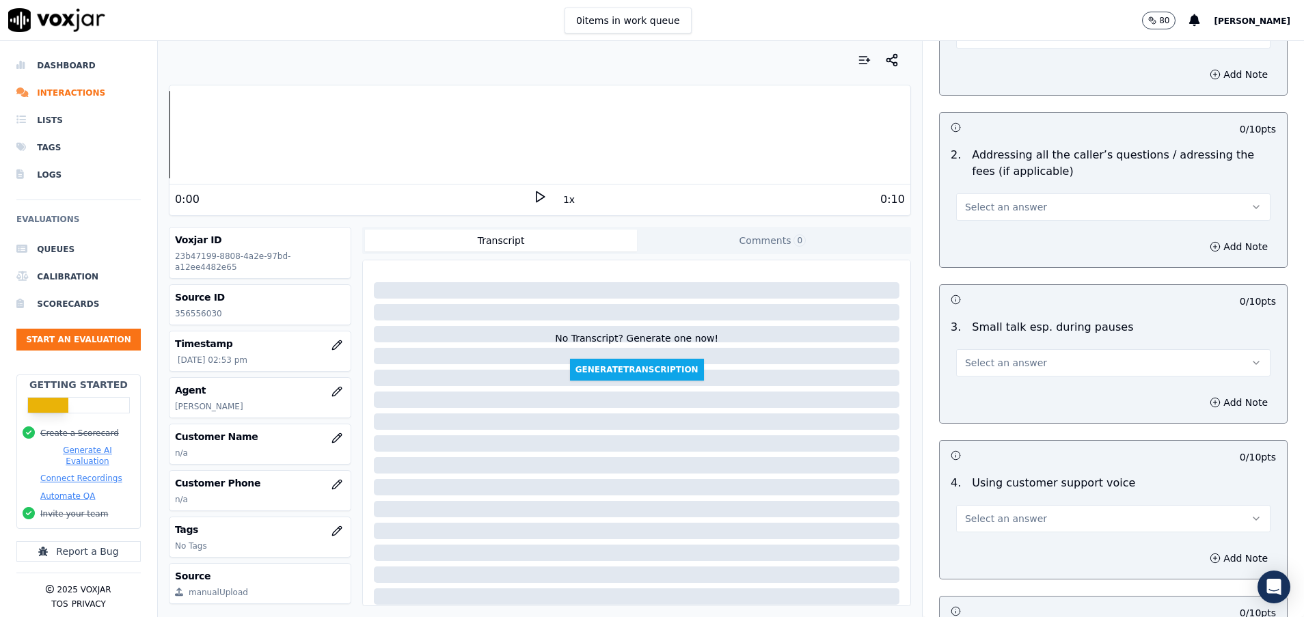
scroll to position [2255, 0]
click at [974, 365] on span "Select an answer" at bounding box center [1006, 362] width 82 height 14
click at [976, 393] on div "Yes" at bounding box center [1078, 392] width 281 height 22
click at [994, 517] on span "Select an answer" at bounding box center [1006, 517] width 82 height 14
click at [990, 546] on div "Yes" at bounding box center [1078, 548] width 281 height 22
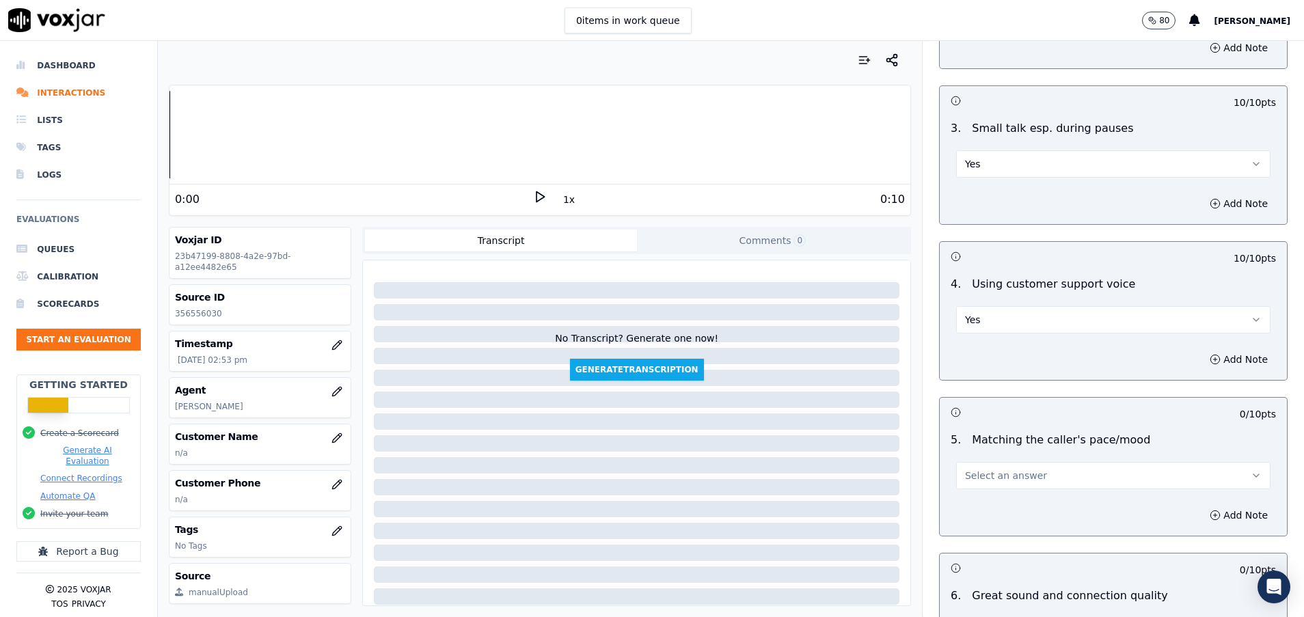
scroll to position [2460, 0]
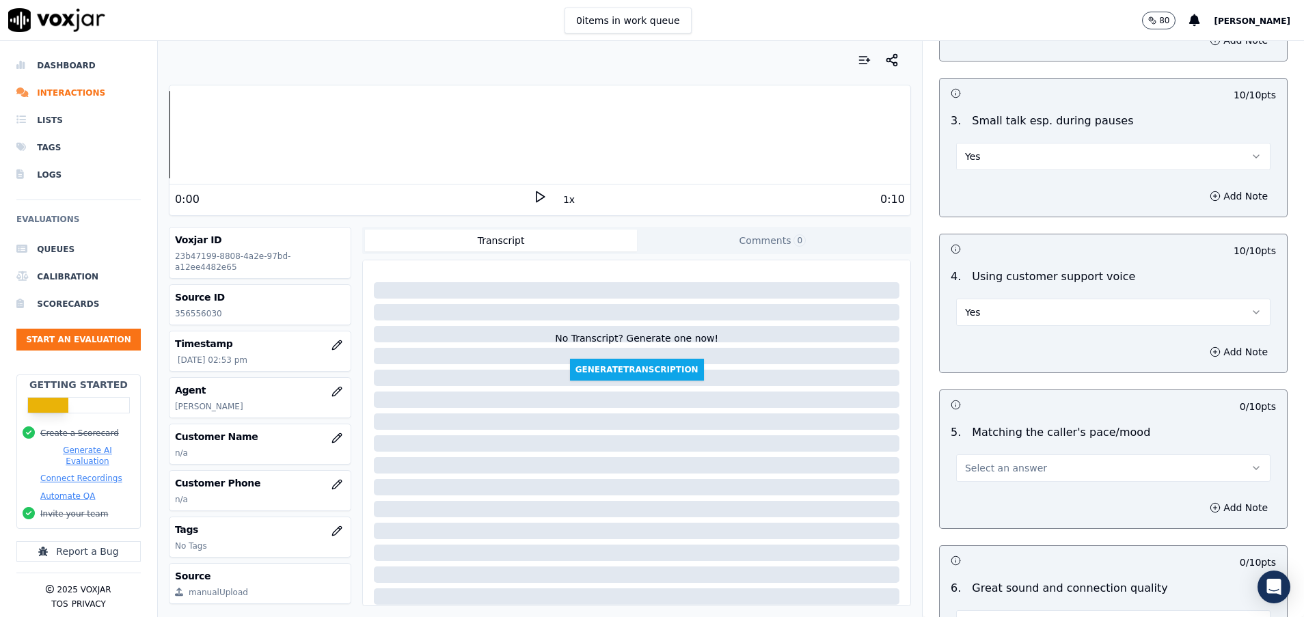
click at [991, 469] on span "Select an answer" at bounding box center [1006, 468] width 82 height 14
click at [989, 490] on div "Yes" at bounding box center [1078, 499] width 281 height 22
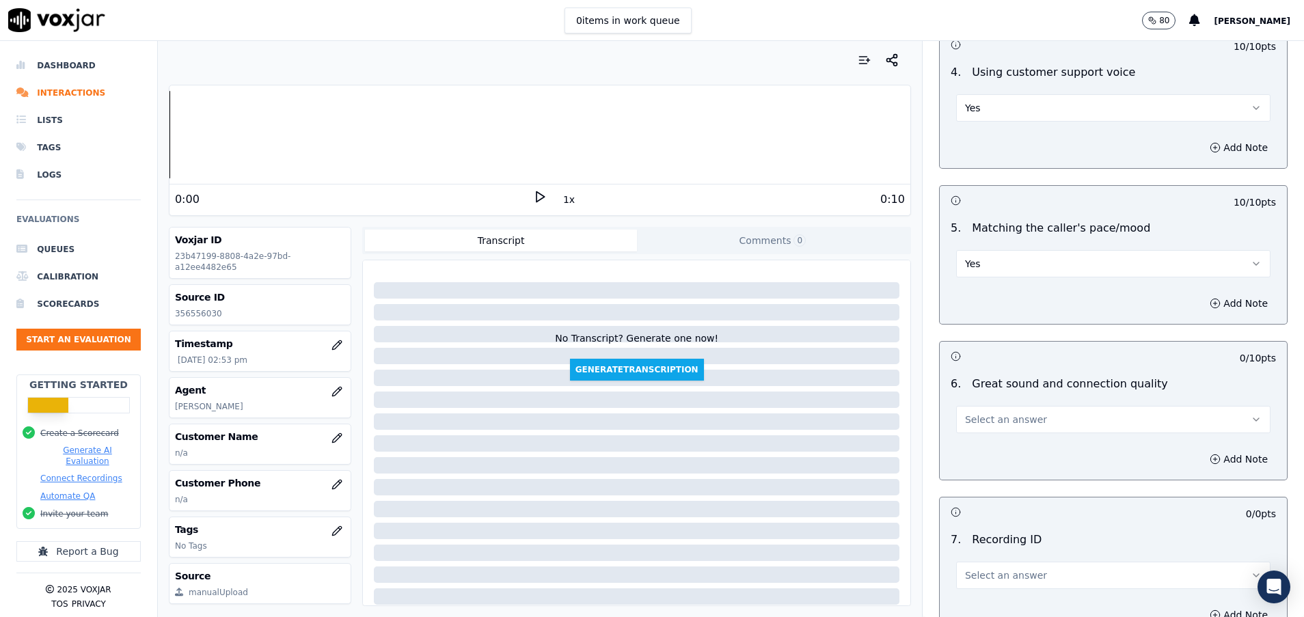
scroll to position [2665, 0]
click at [962, 429] on button "Select an answer" at bounding box center [1113, 418] width 314 height 27
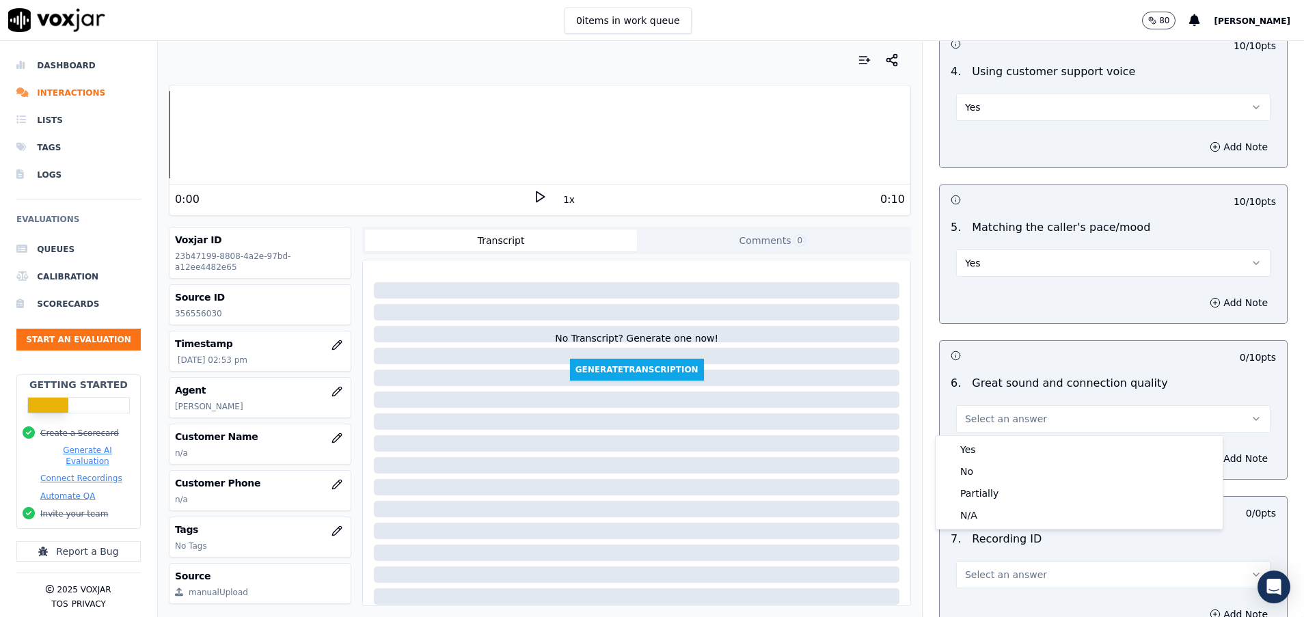
click at [978, 366] on div "0 / 10 pts" at bounding box center [1112, 355] width 347 height 29
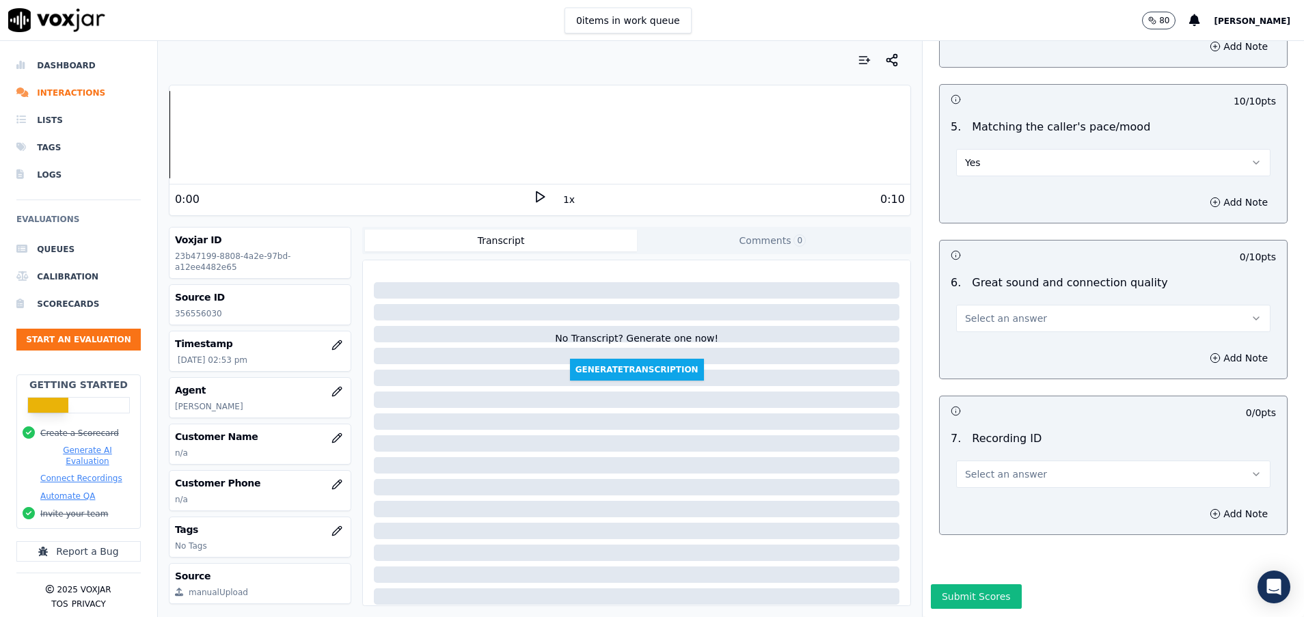
scroll to position [2812, 0]
click at [969, 467] on span "Select an answer" at bounding box center [1006, 474] width 82 height 14
click at [961, 469] on div "N/A" at bounding box center [1078, 466] width 281 height 22
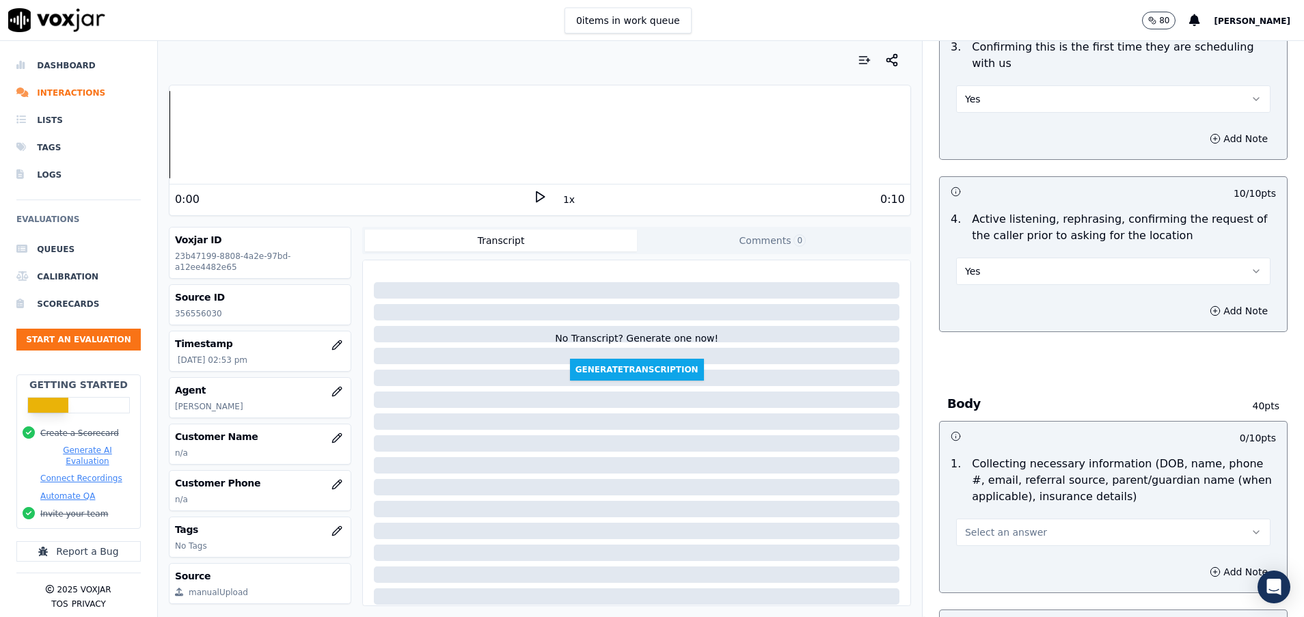
scroll to position [660, 0]
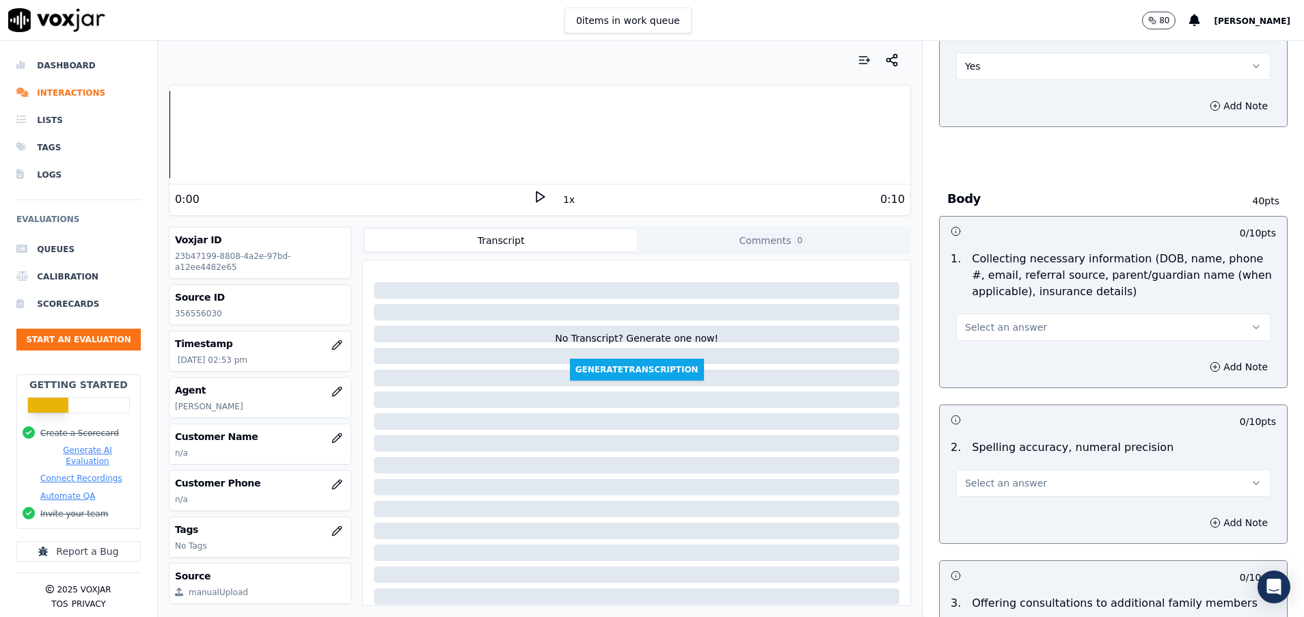
click at [1091, 322] on button "Select an answer" at bounding box center [1113, 327] width 314 height 27
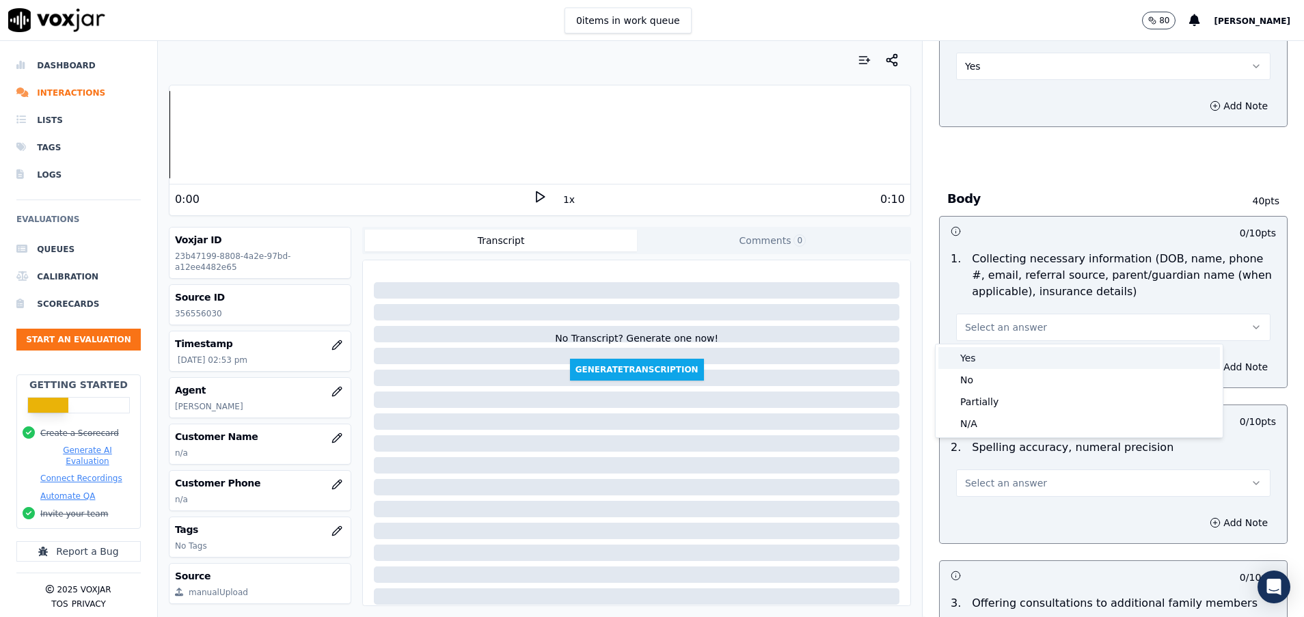
click at [1057, 350] on div "Yes" at bounding box center [1078, 358] width 281 height 22
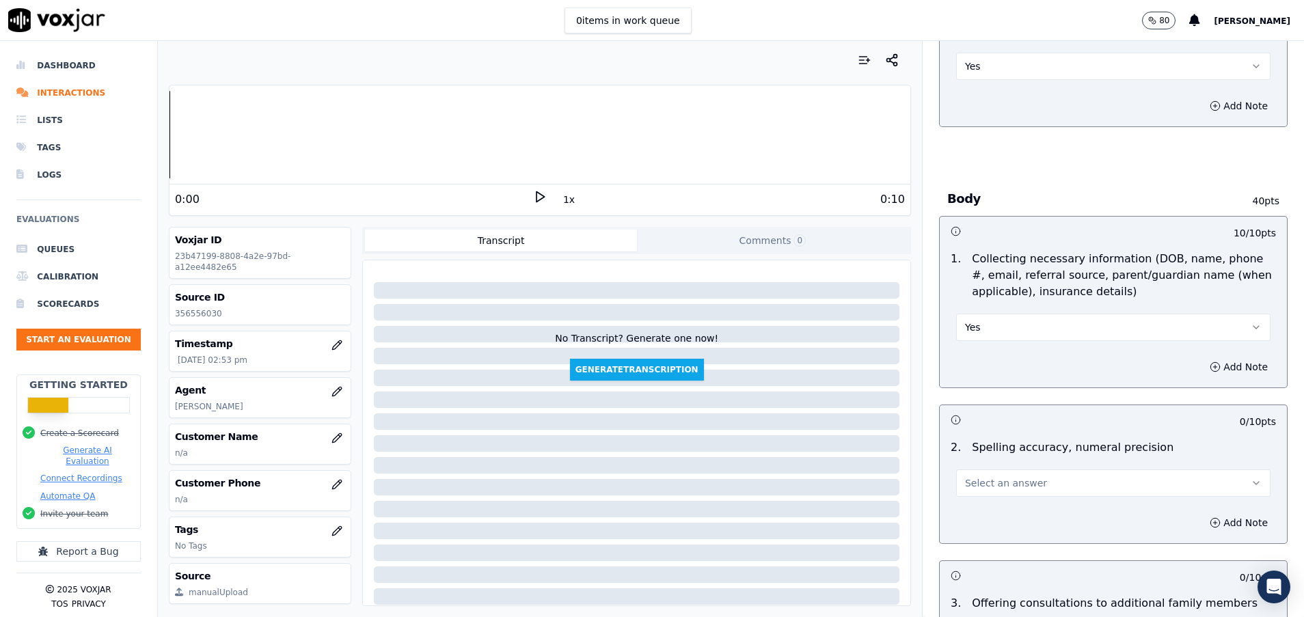
click at [1023, 500] on div "2 . Spelling accuracy, numeral precision Select an answer" at bounding box center [1112, 468] width 347 height 68
click at [1020, 484] on button "Select an answer" at bounding box center [1113, 482] width 314 height 27
click at [1013, 510] on div "Yes" at bounding box center [1078, 514] width 281 height 22
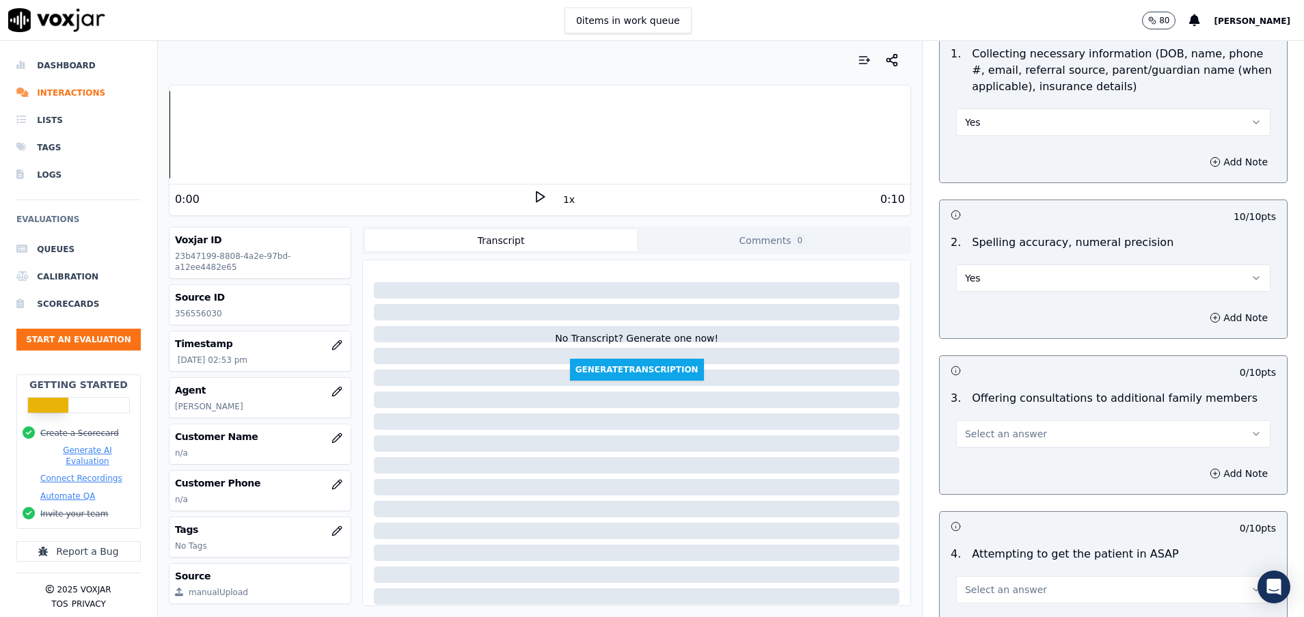
scroll to position [967, 0]
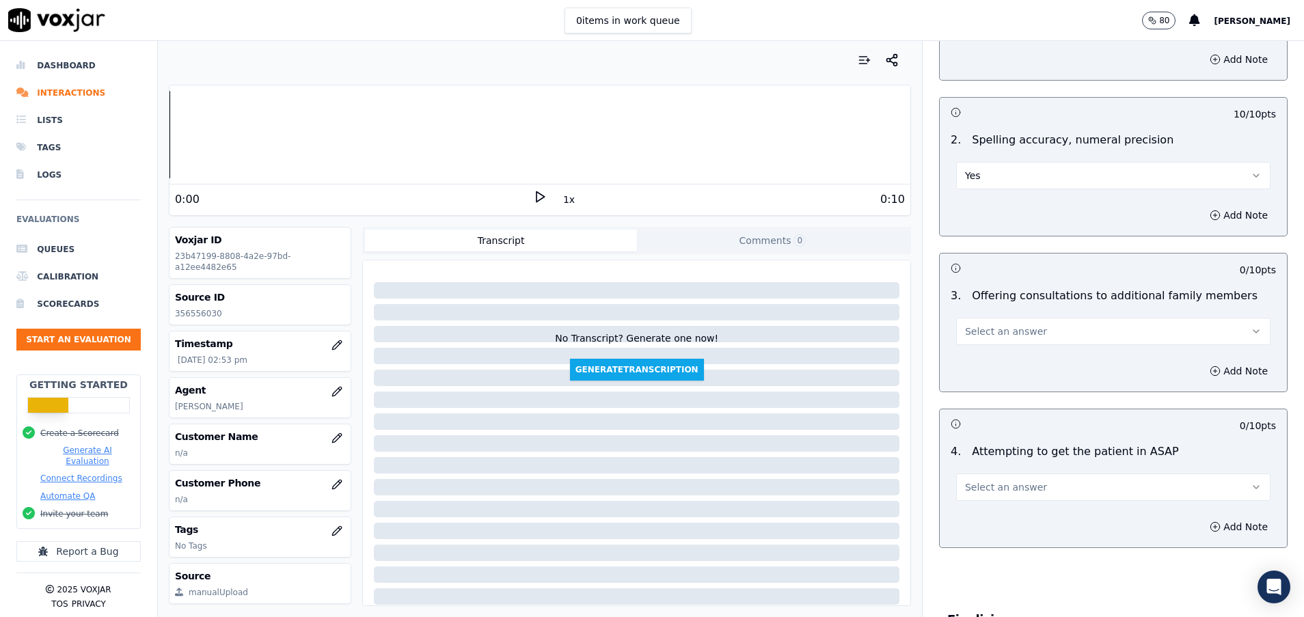
click at [1043, 487] on button "Select an answer" at bounding box center [1113, 486] width 314 height 27
click at [1031, 509] on div "Yes" at bounding box center [1078, 518] width 281 height 22
click at [987, 329] on span "Select an answer" at bounding box center [1006, 332] width 82 height 14
click at [988, 361] on div "Yes" at bounding box center [1078, 362] width 281 height 22
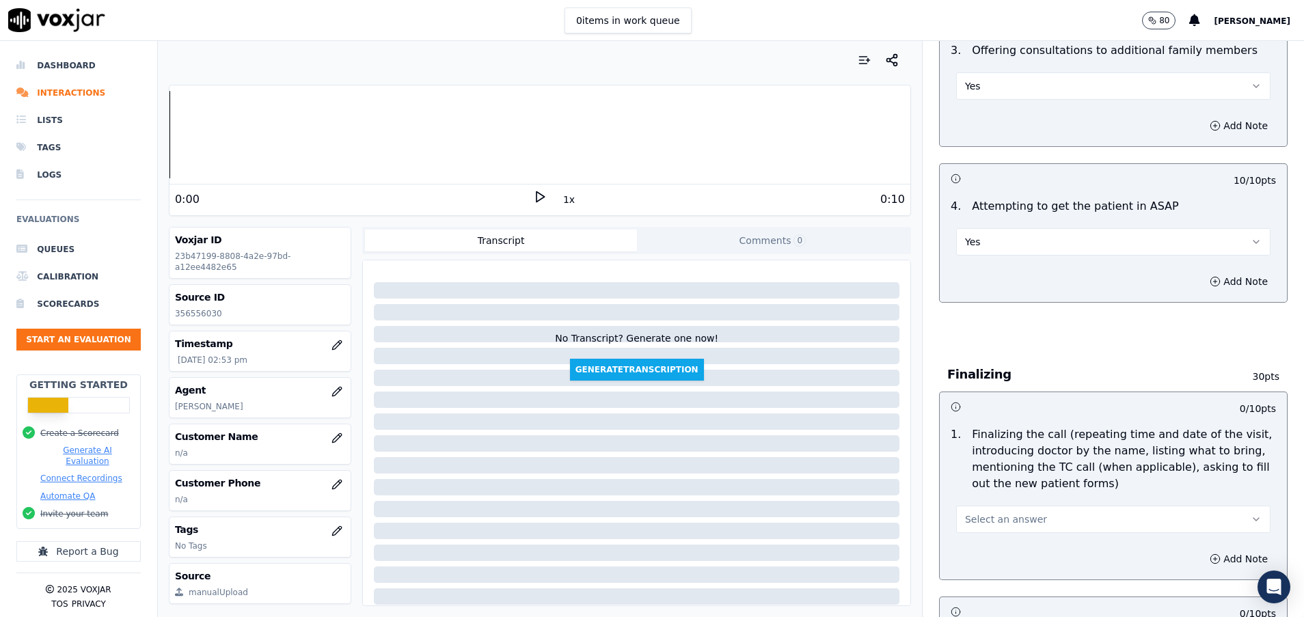
scroll to position [1275, 0]
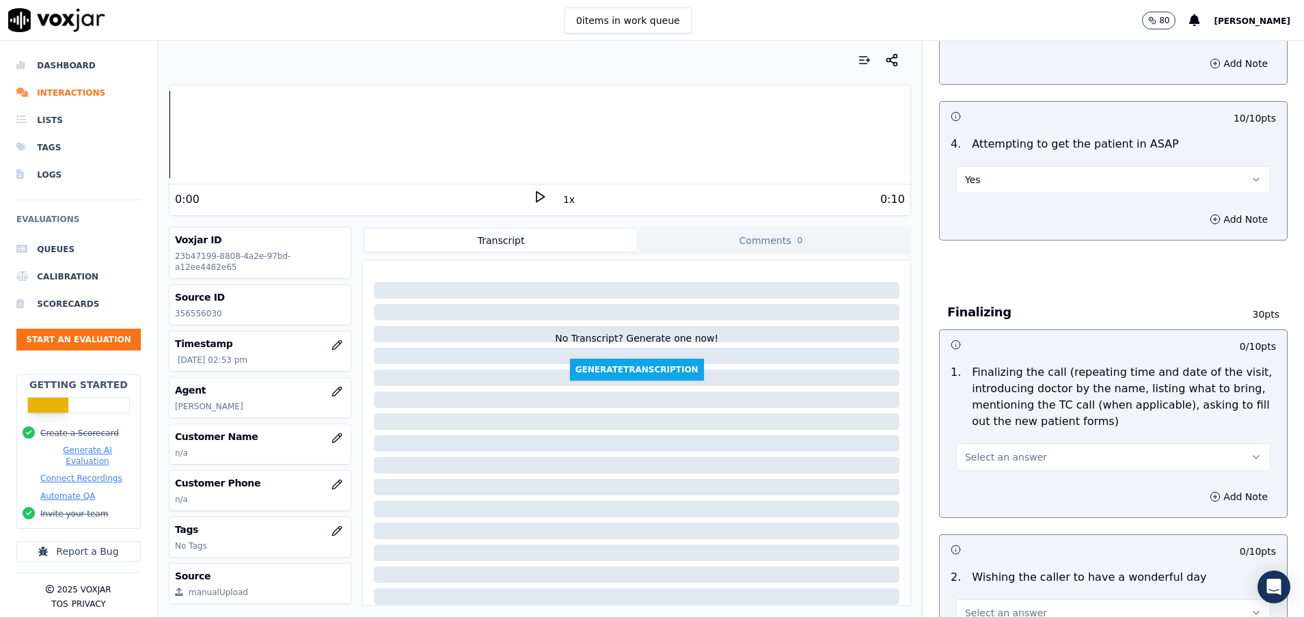
click at [1036, 454] on button "Select an answer" at bounding box center [1113, 456] width 314 height 27
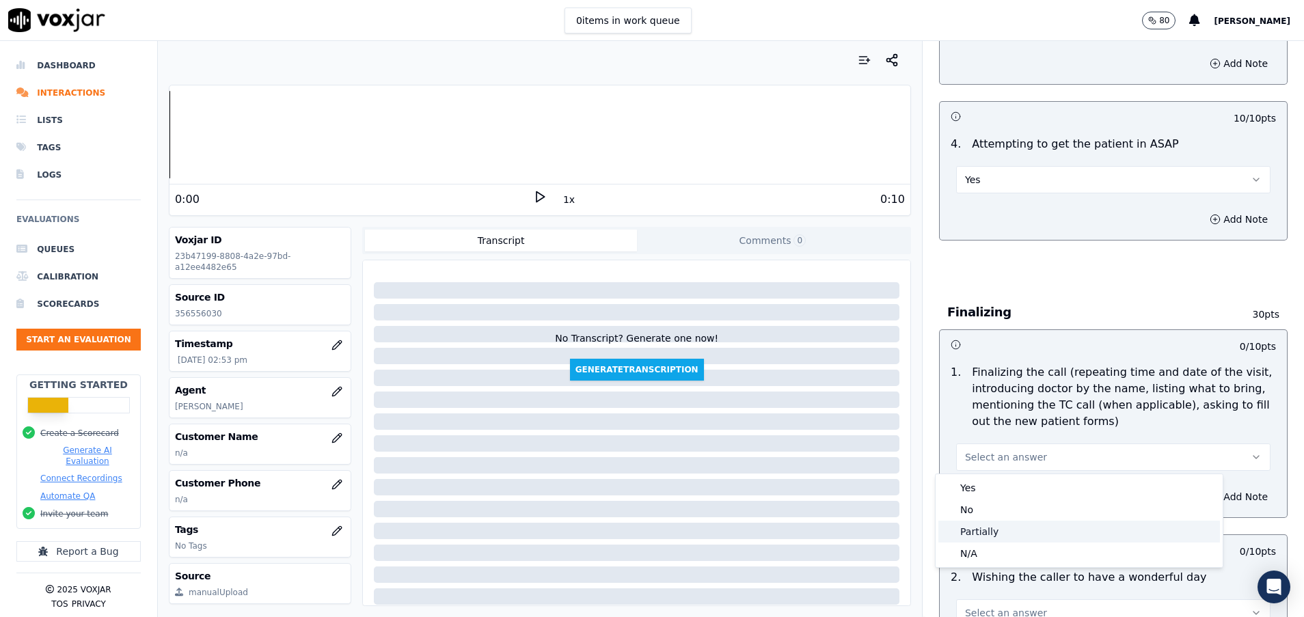
click at [981, 533] on div "Partially" at bounding box center [1078, 532] width 281 height 22
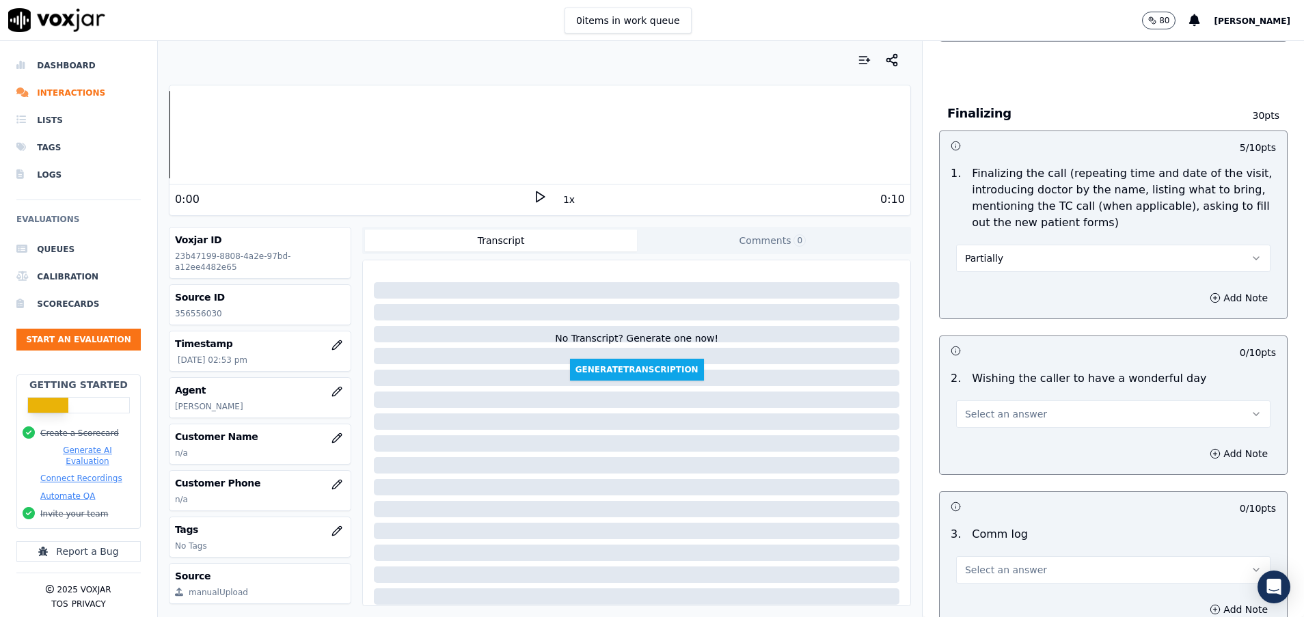
scroll to position [1480, 0]
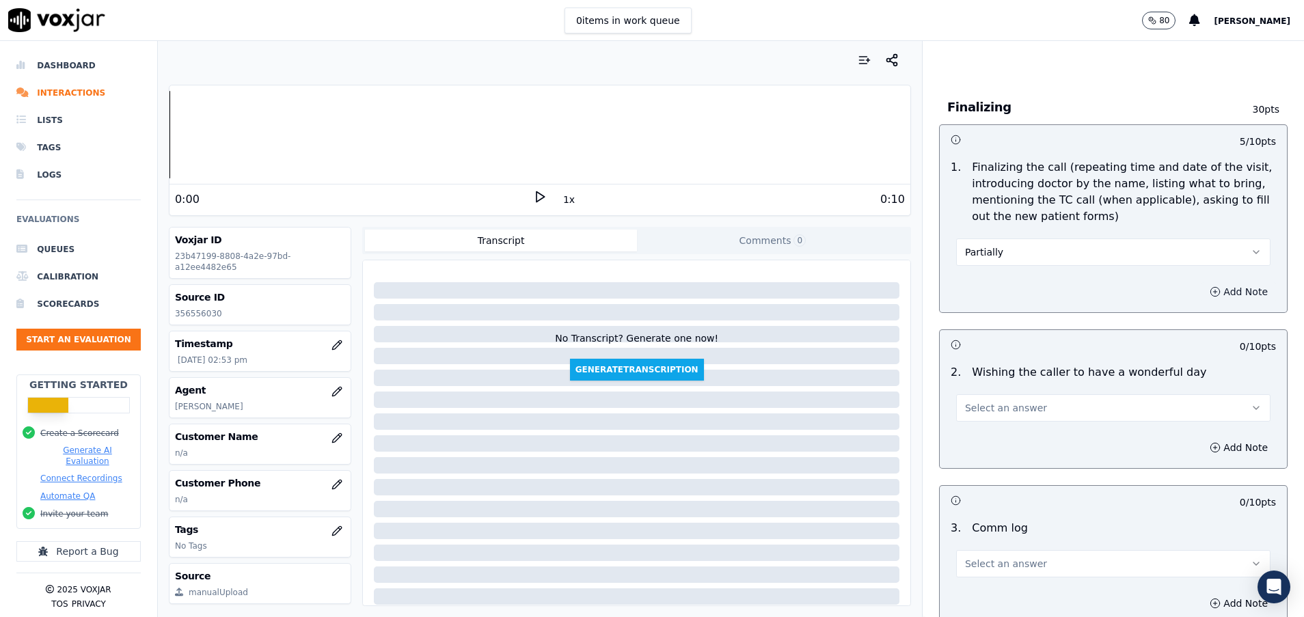
click at [1201, 285] on button "Add Note" at bounding box center [1238, 291] width 74 height 19
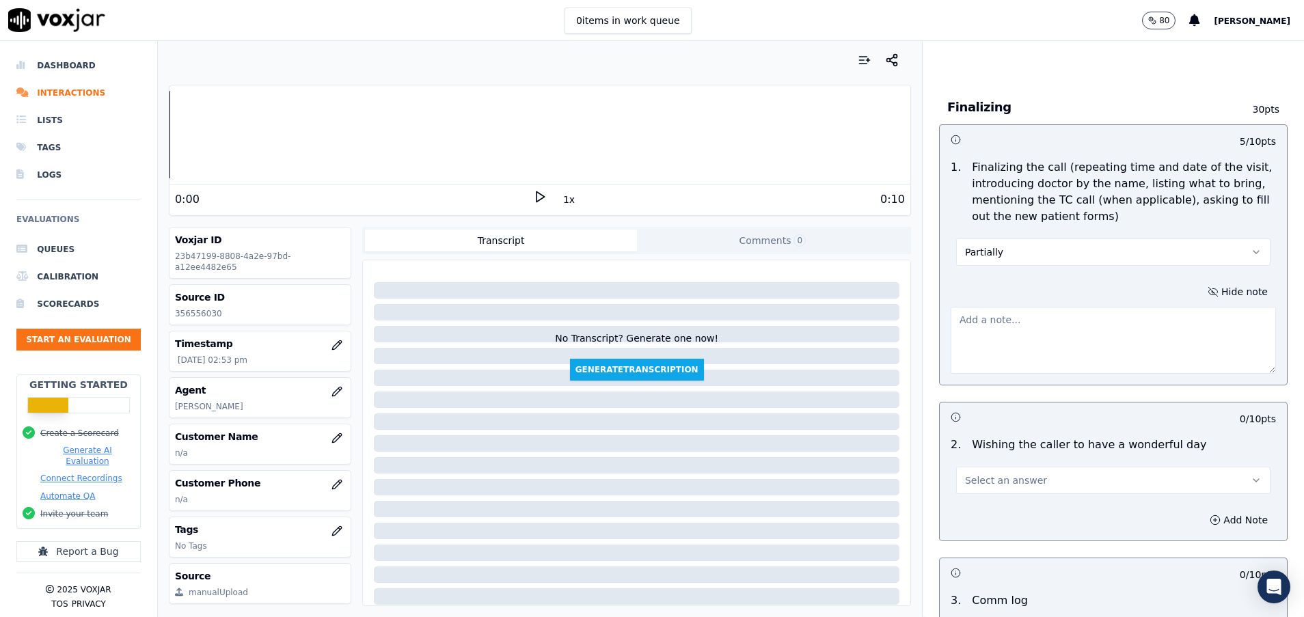
click at [983, 352] on textarea at bounding box center [1112, 340] width 325 height 67
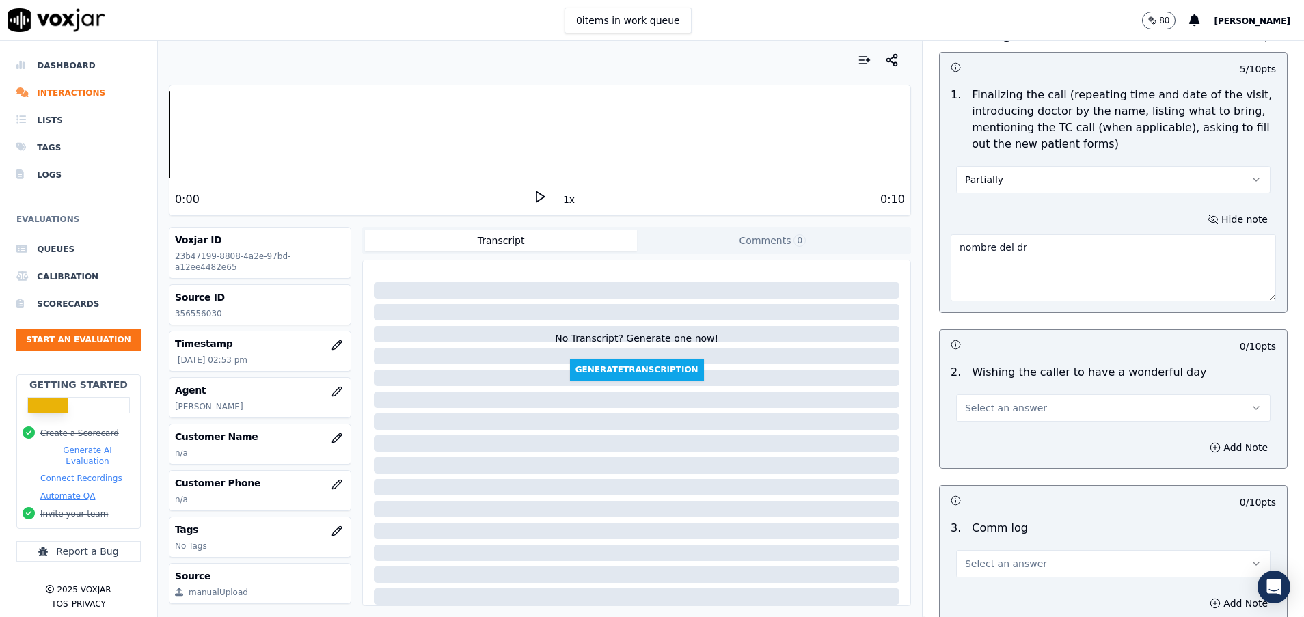
scroll to position [1582, 0]
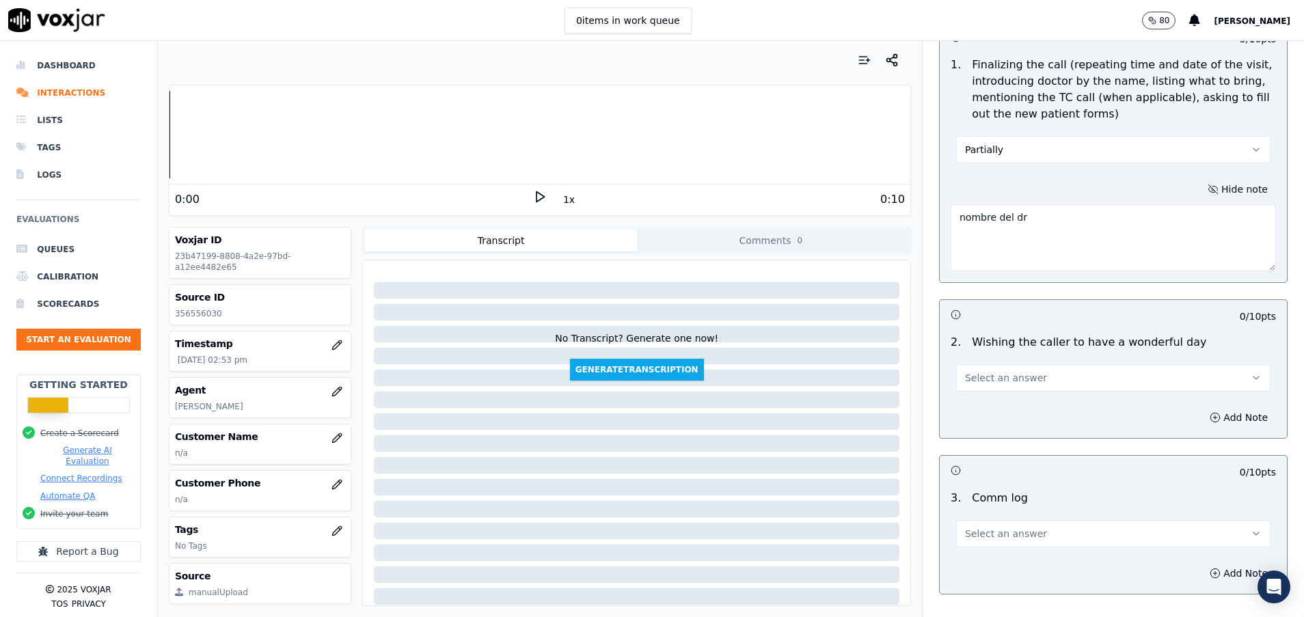
type textarea "nombre del dr"
click at [1033, 379] on button "Select an answer" at bounding box center [1113, 377] width 314 height 27
click at [1026, 408] on div "Yes" at bounding box center [1078, 409] width 281 height 22
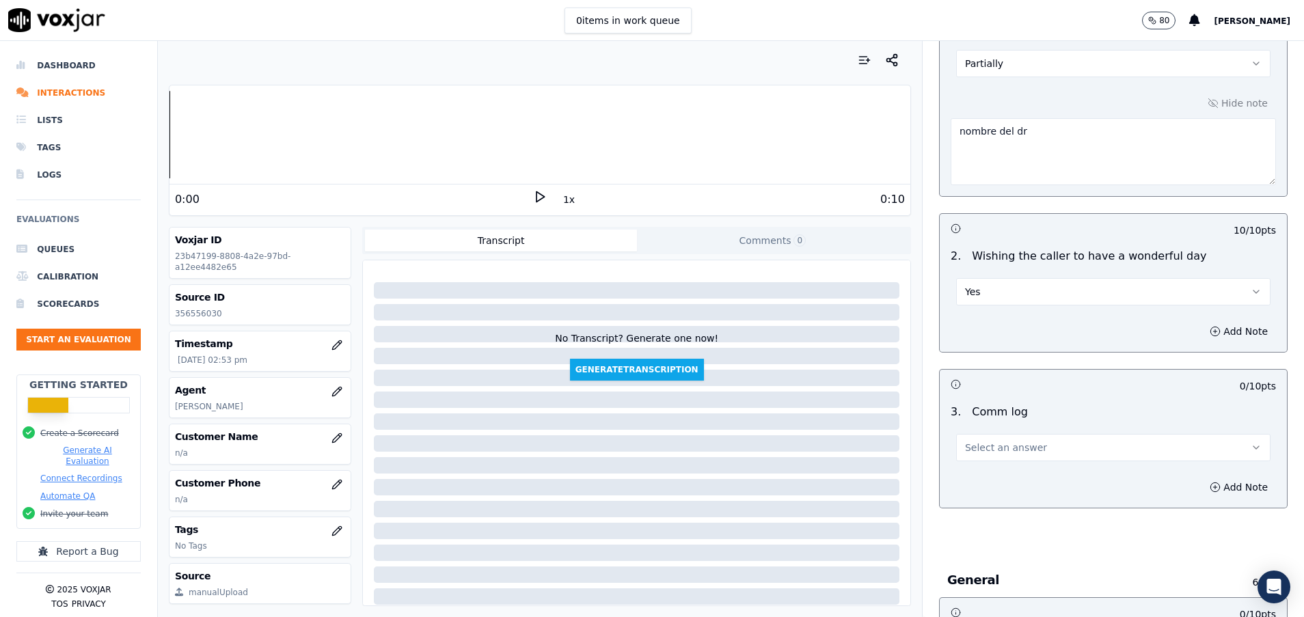
scroll to position [1787, 0]
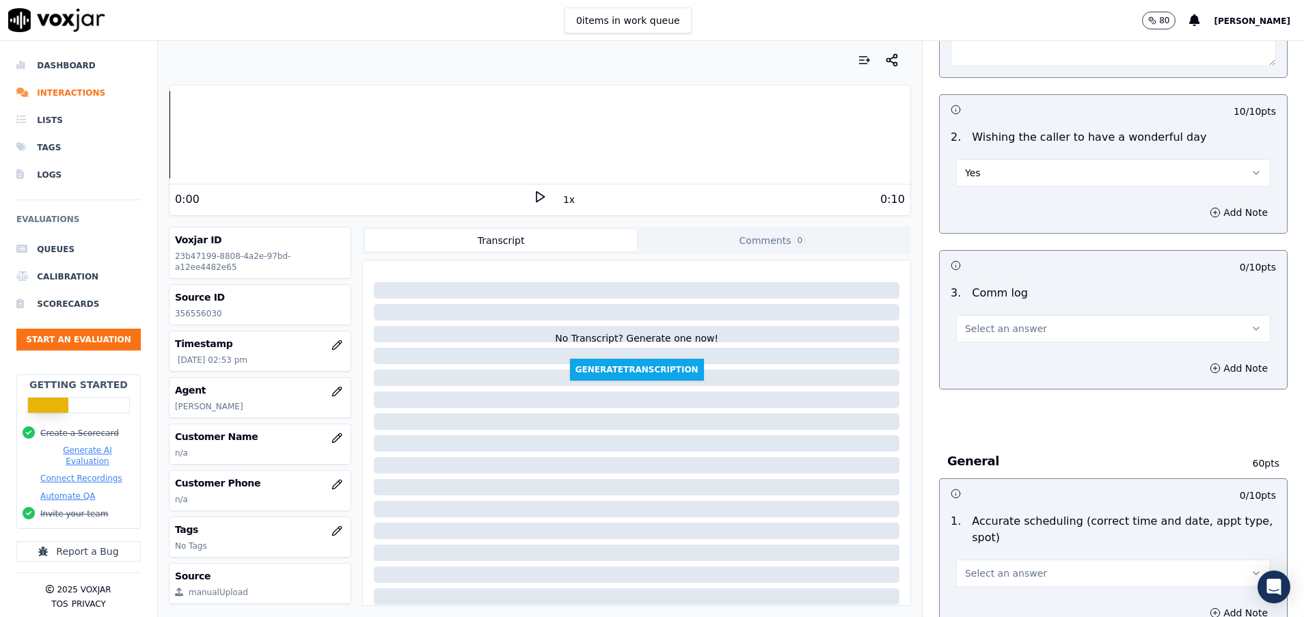
click at [978, 325] on span "Select an answer" at bounding box center [1006, 329] width 82 height 14
click at [981, 381] on div "No" at bounding box center [1078, 381] width 281 height 22
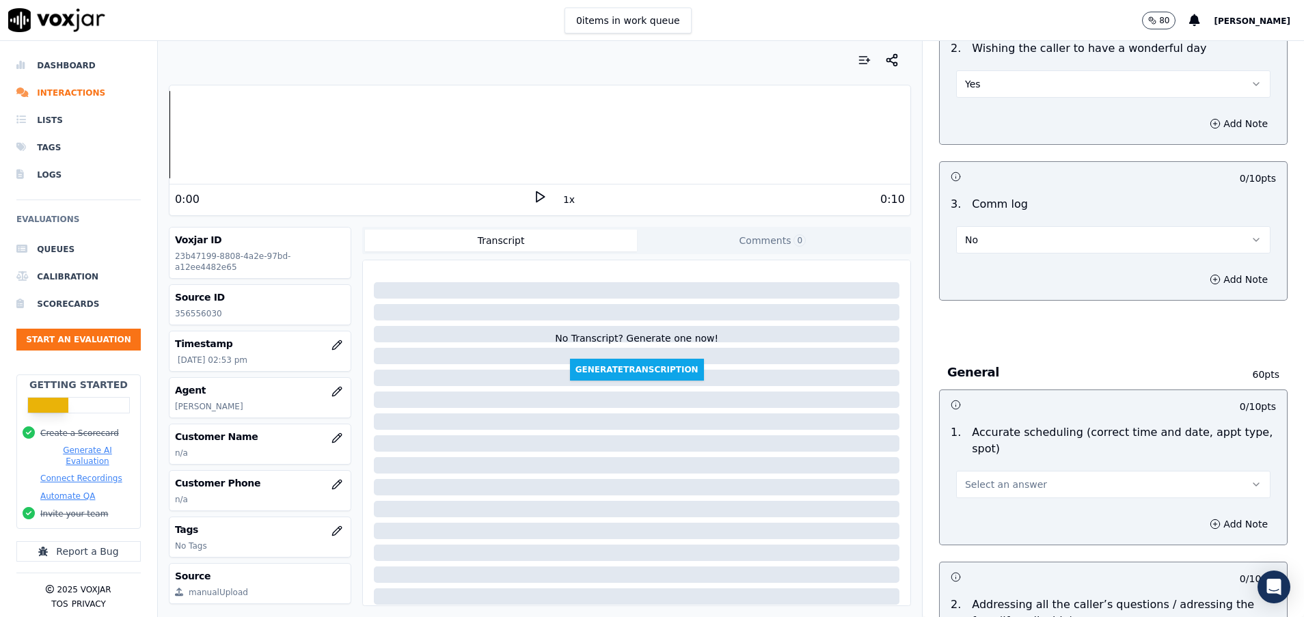
scroll to position [1992, 0]
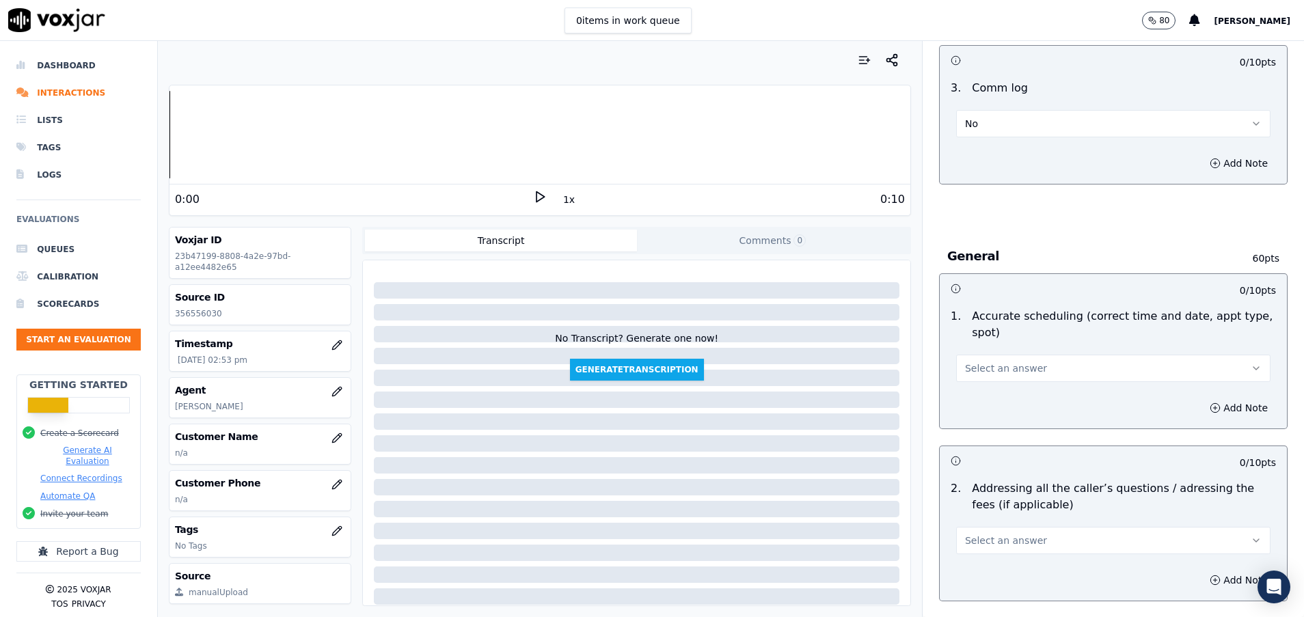
click at [980, 375] on button "Select an answer" at bounding box center [1113, 368] width 314 height 27
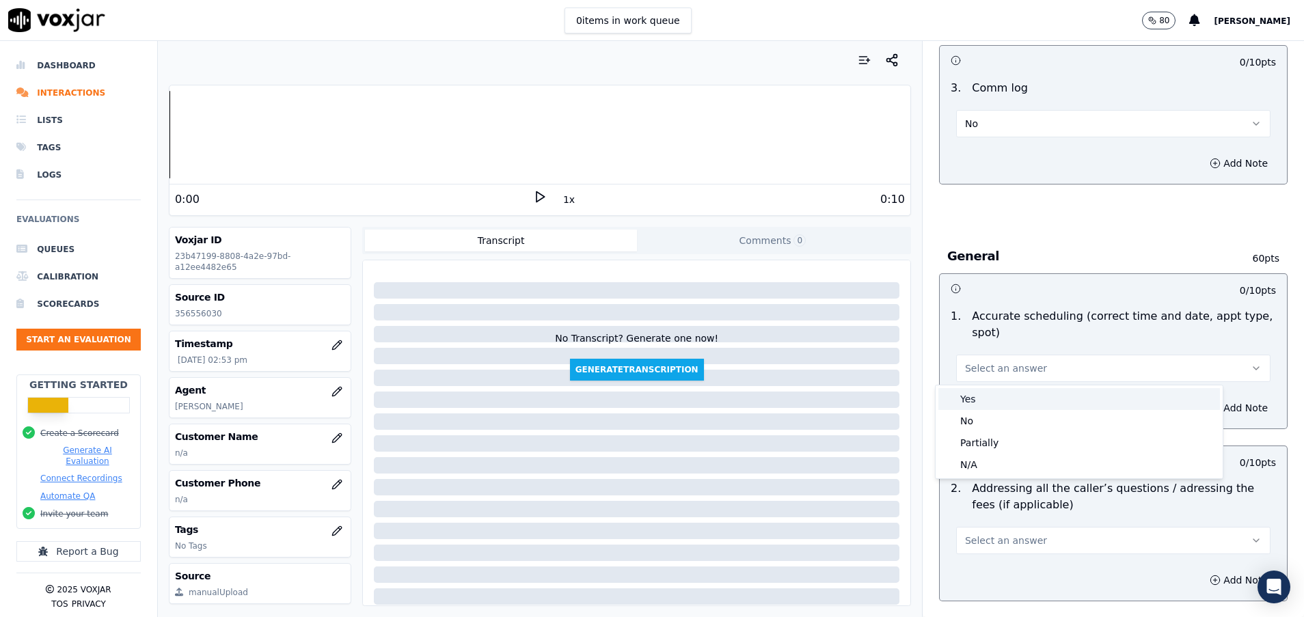
click at [982, 394] on div "Yes" at bounding box center [1078, 399] width 281 height 22
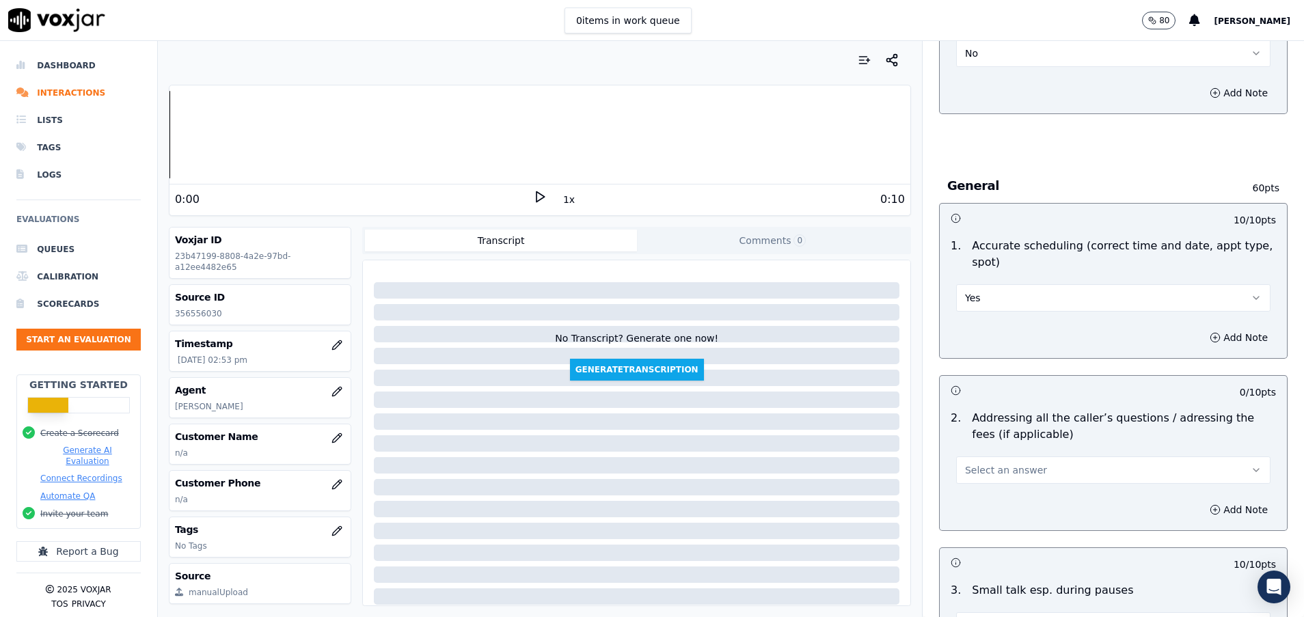
scroll to position [2197, 0]
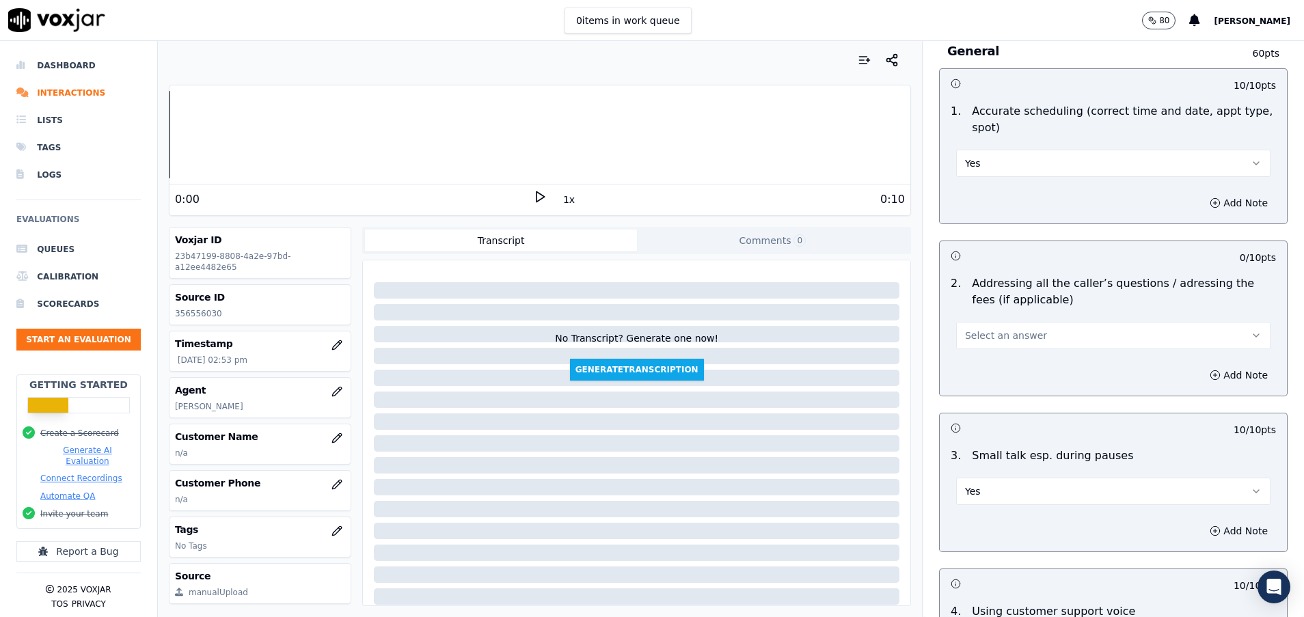
click at [988, 346] on button "Select an answer" at bounding box center [1113, 335] width 314 height 27
click at [982, 363] on div "Yes" at bounding box center [1078, 366] width 281 height 22
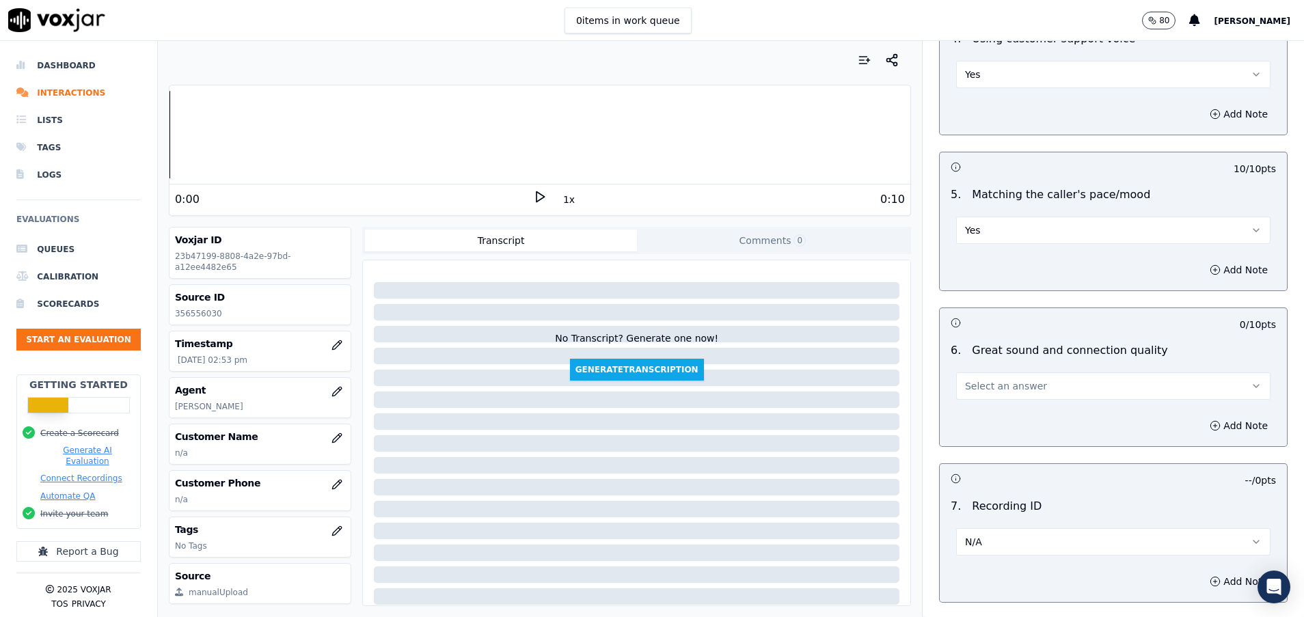
scroll to position [2812, 0]
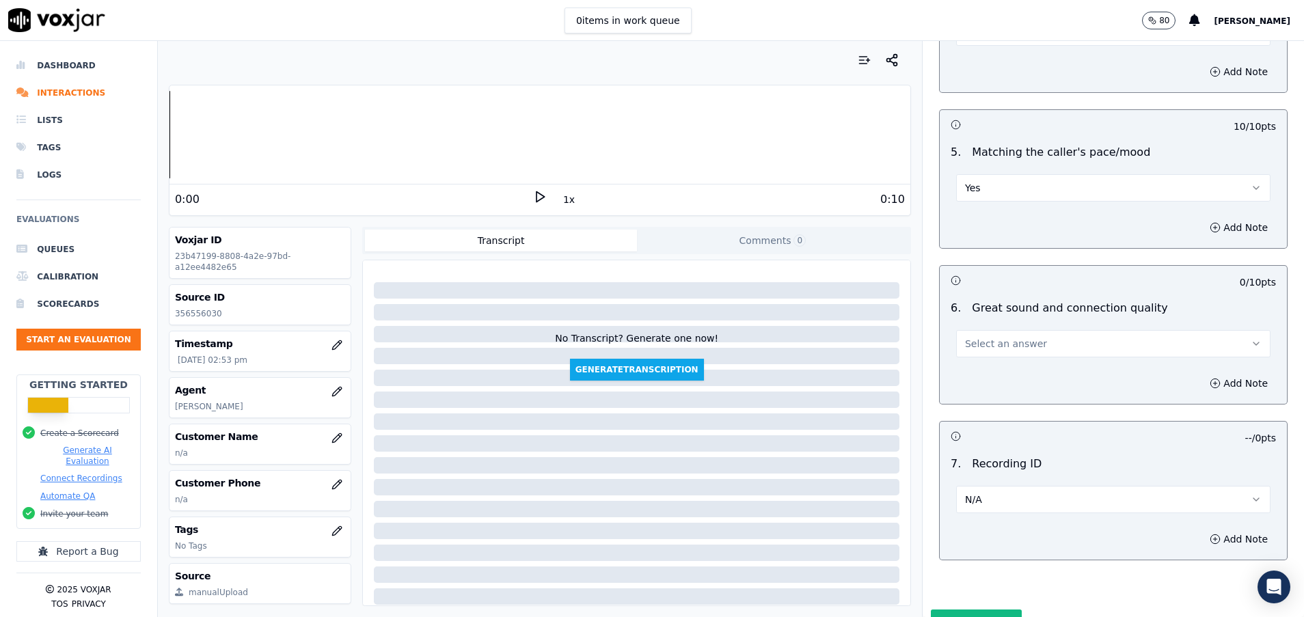
click at [1004, 345] on span "Select an answer" at bounding box center [1006, 344] width 82 height 14
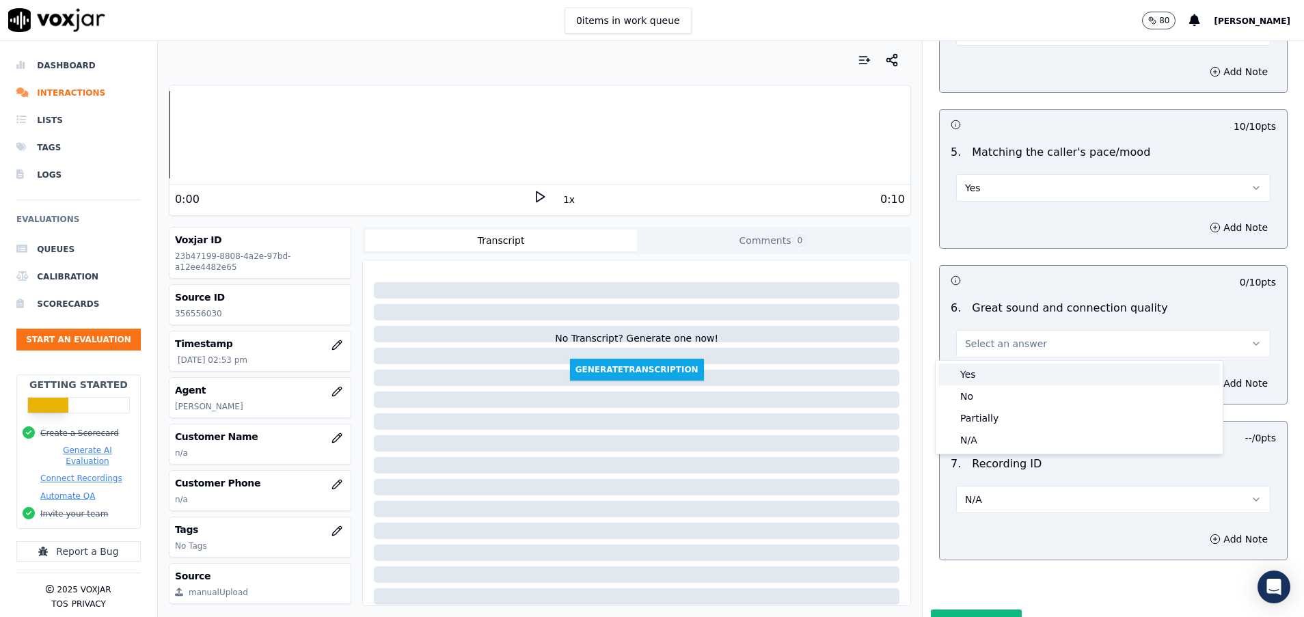
click at [971, 375] on div "Yes" at bounding box center [1078, 374] width 281 height 22
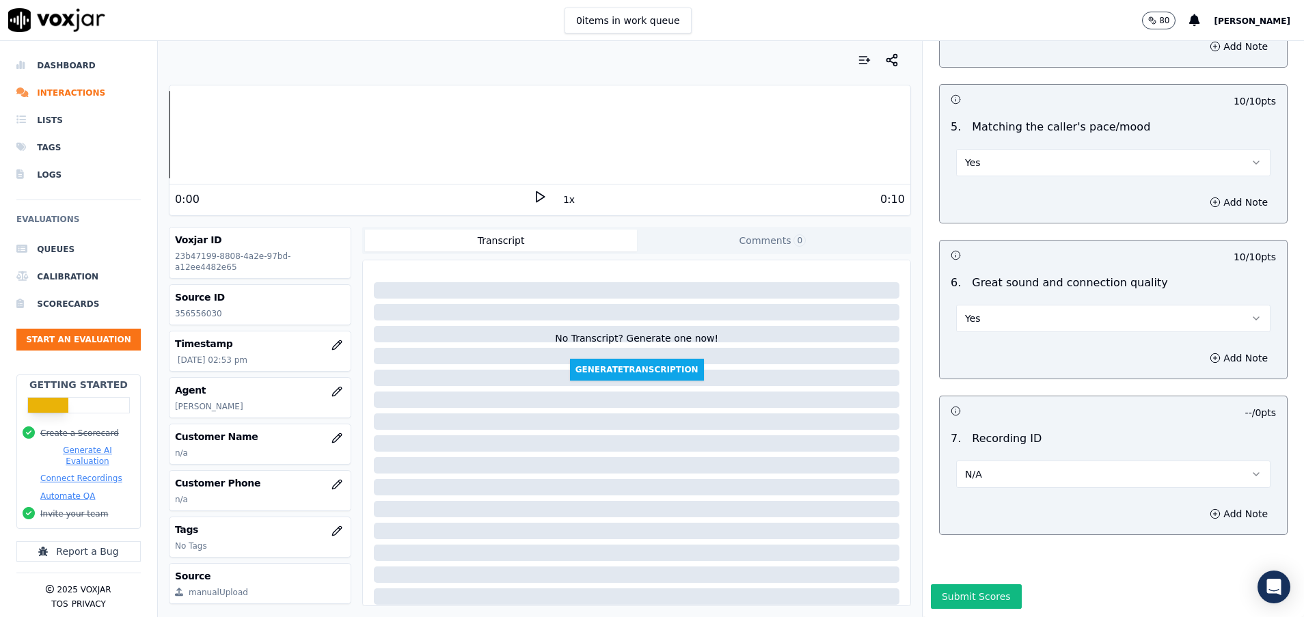
scroll to position [2885, 0]
click at [963, 584] on button "Submit Scores" at bounding box center [976, 596] width 91 height 25
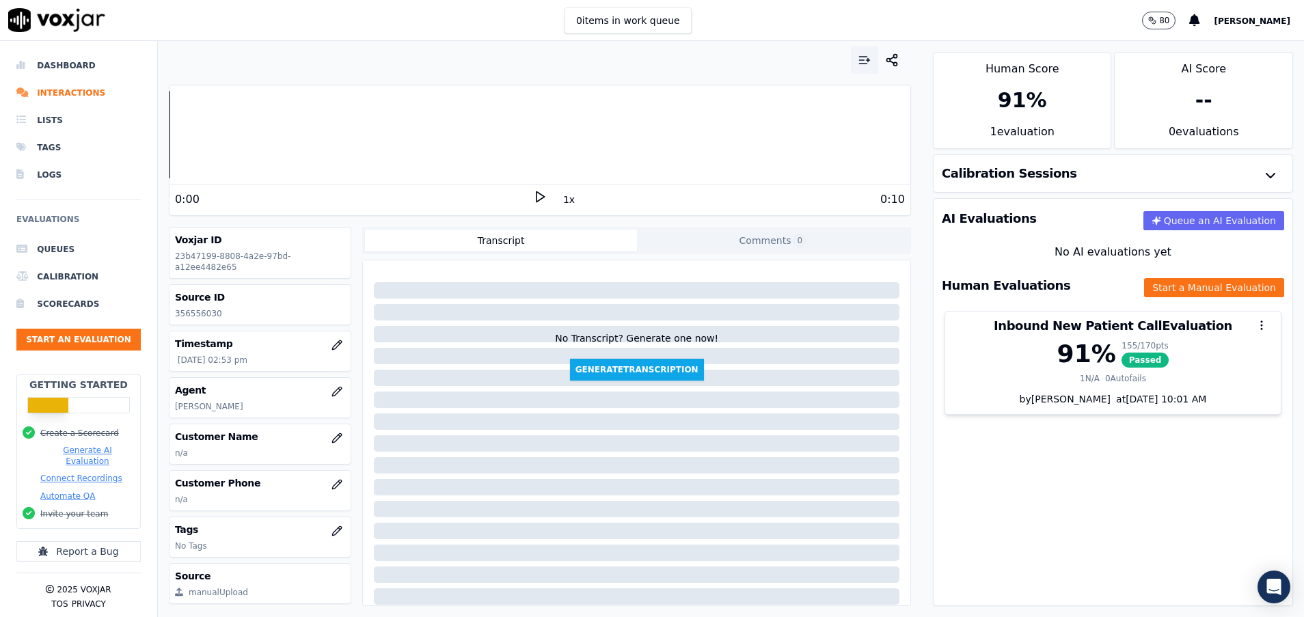
click at [857, 63] on icon "button" at bounding box center [864, 60] width 14 height 14
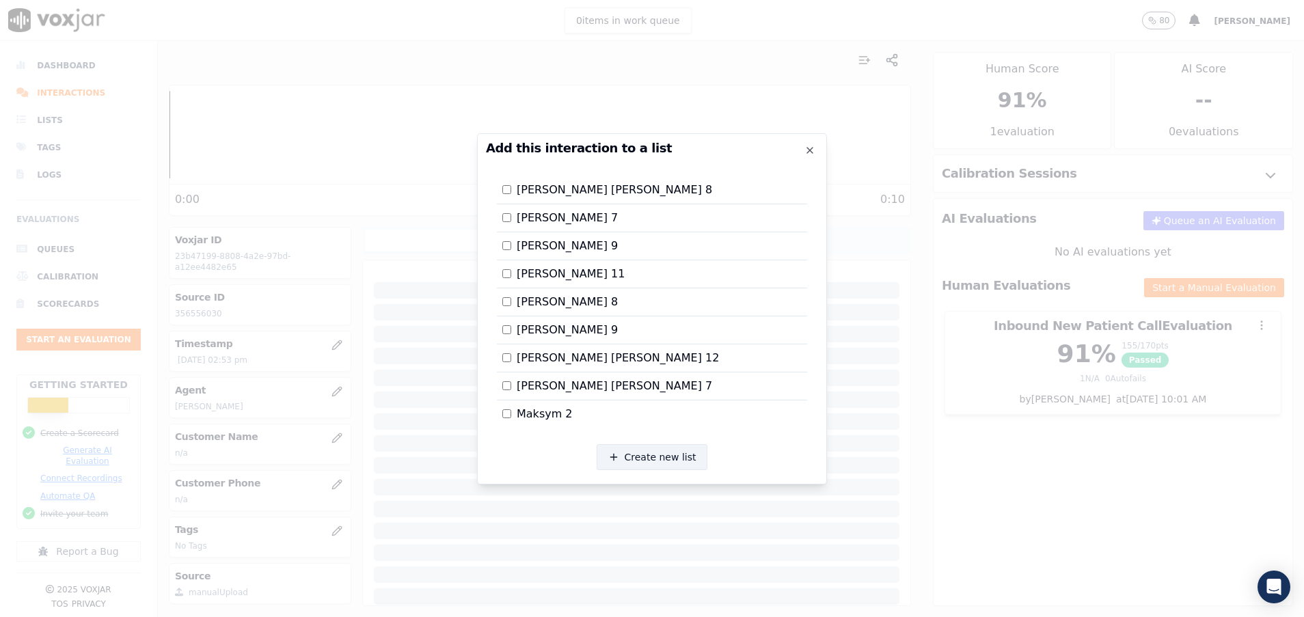
click at [635, 454] on button "Create new list" at bounding box center [651, 457] width 111 height 26
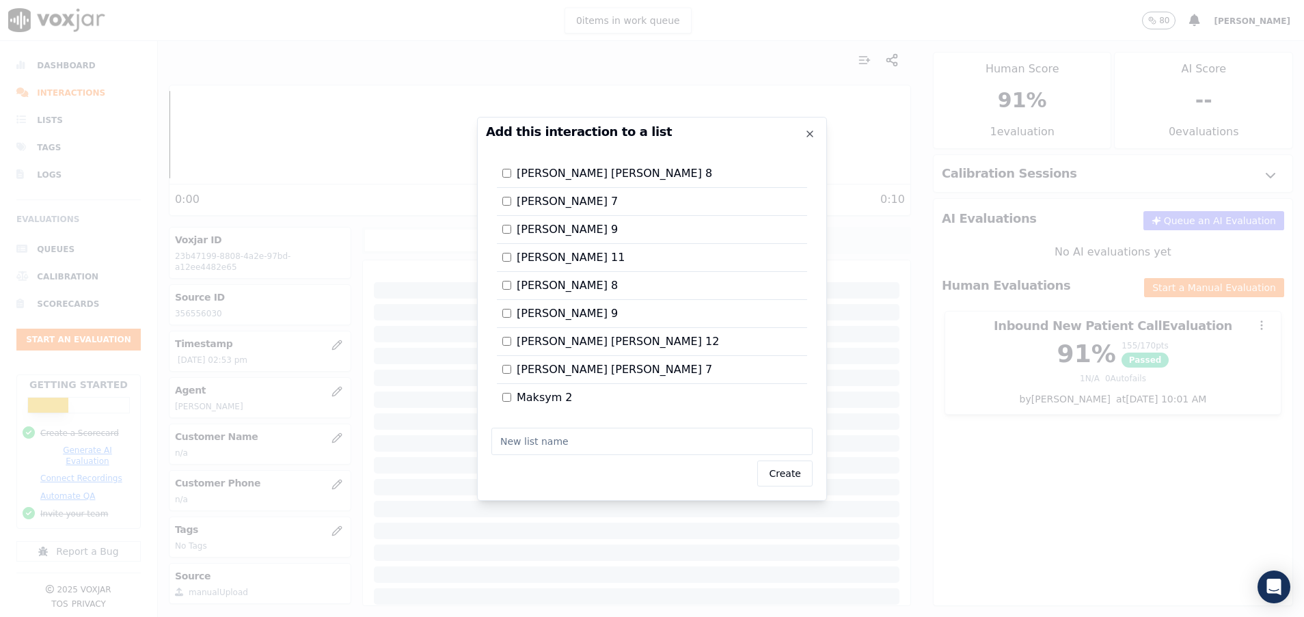
click at [509, 443] on input "text" at bounding box center [651, 441] width 321 height 27
type input "David 13"
click at [778, 475] on button "Create" at bounding box center [784, 473] width 55 height 26
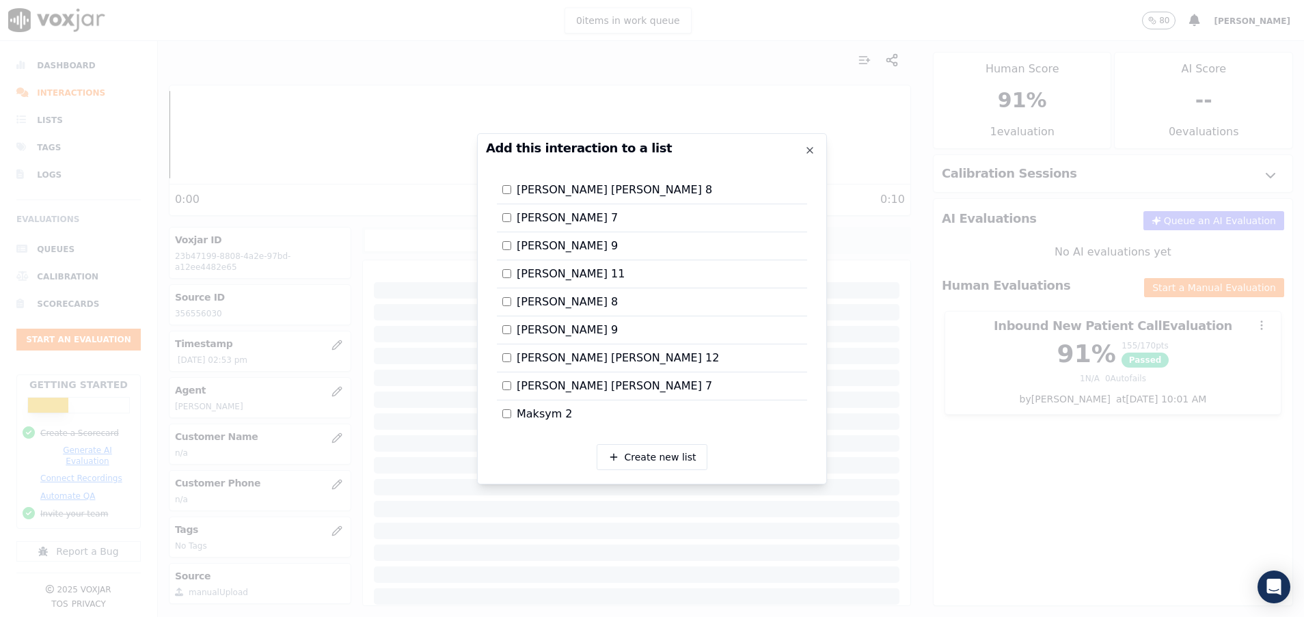
click at [987, 476] on div at bounding box center [652, 308] width 1304 height 617
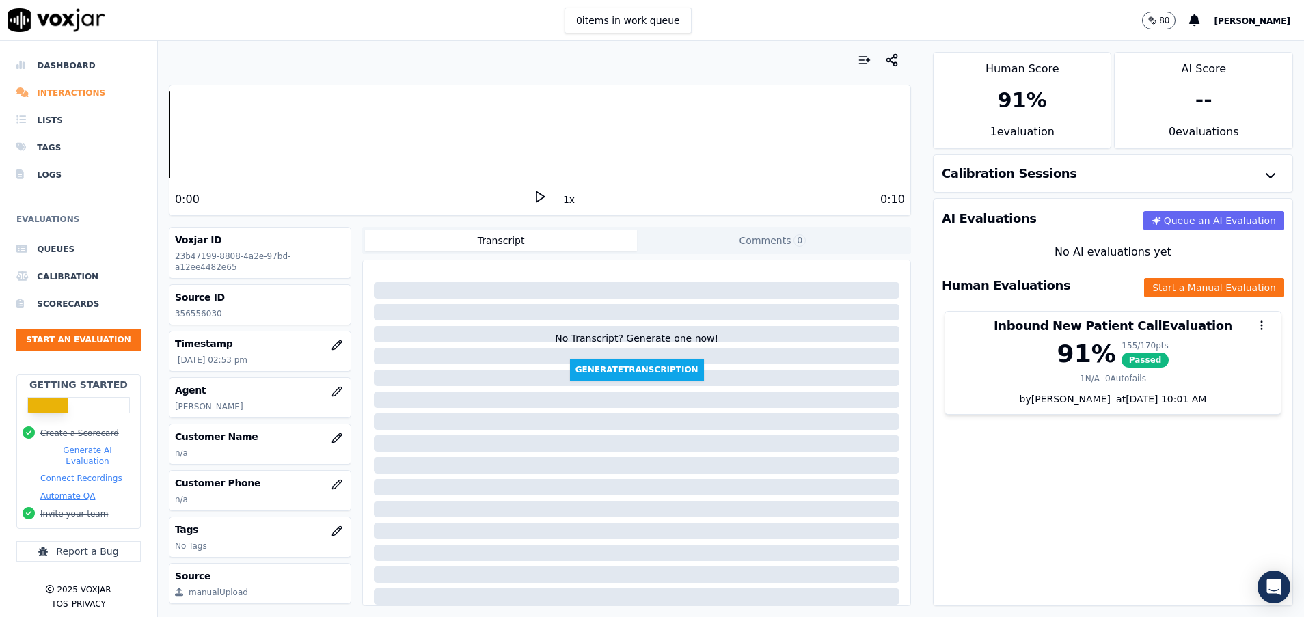
click at [65, 85] on li "Interactions" at bounding box center [78, 92] width 124 height 27
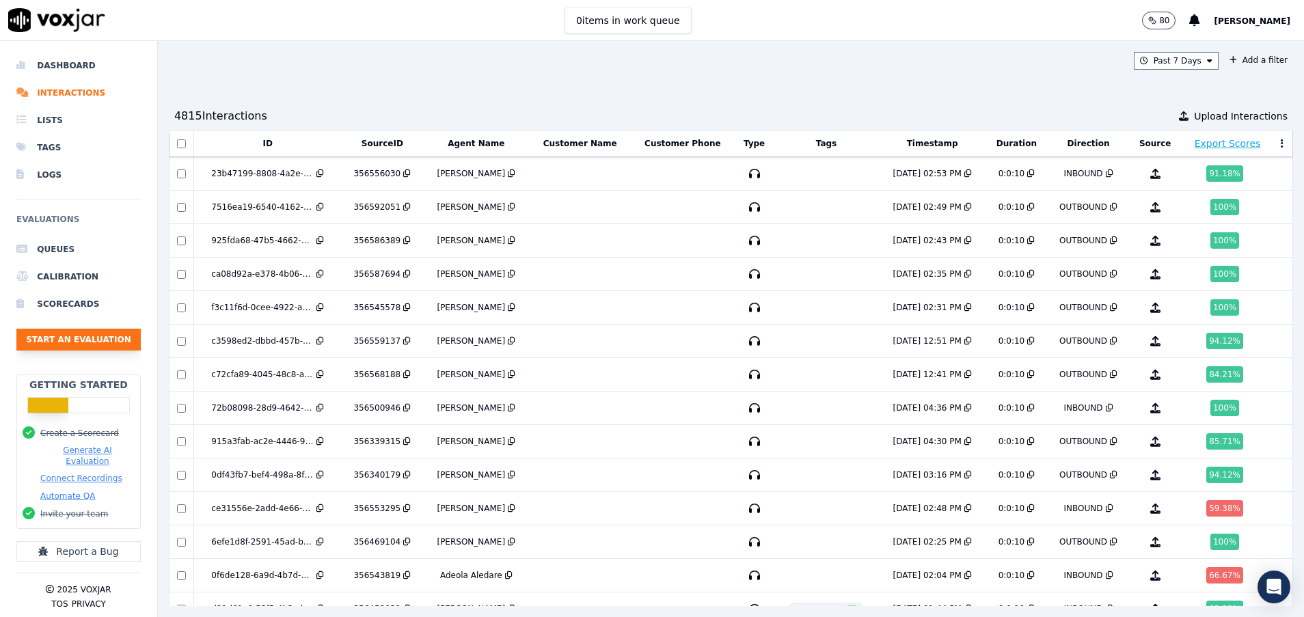
click at [111, 332] on button "Start an Evaluation" at bounding box center [78, 340] width 124 height 22
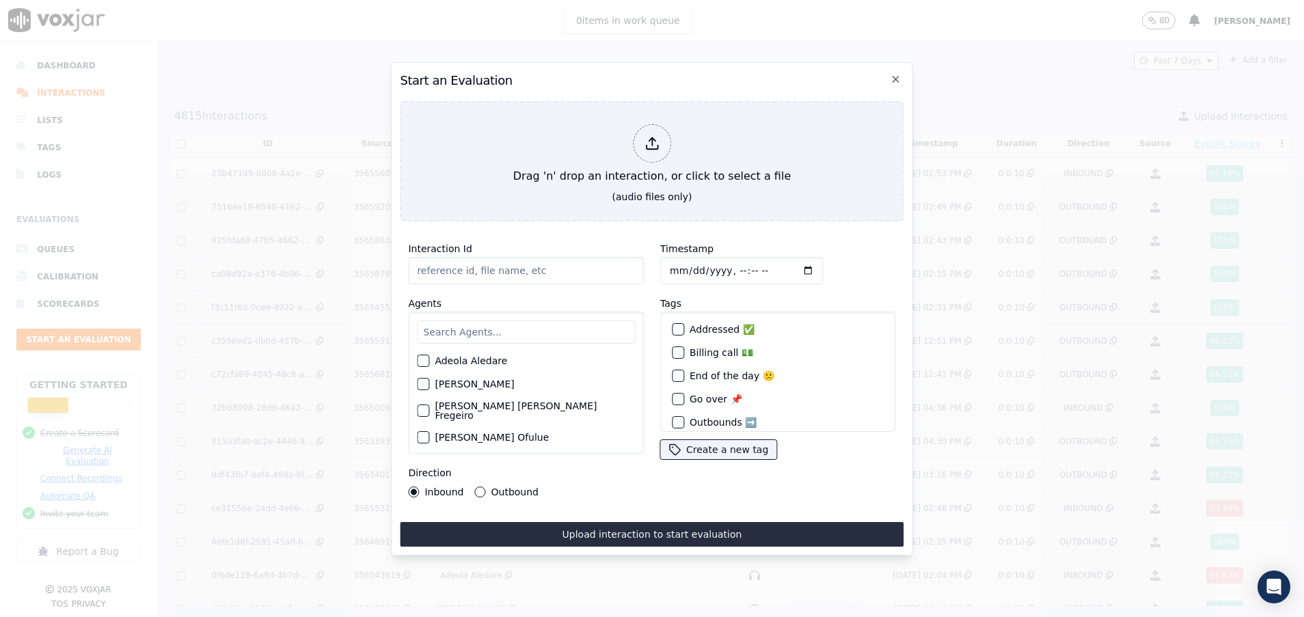
paste input "356540419"
type input "356540419"
click at [478, 323] on input "text" at bounding box center [526, 331] width 218 height 23
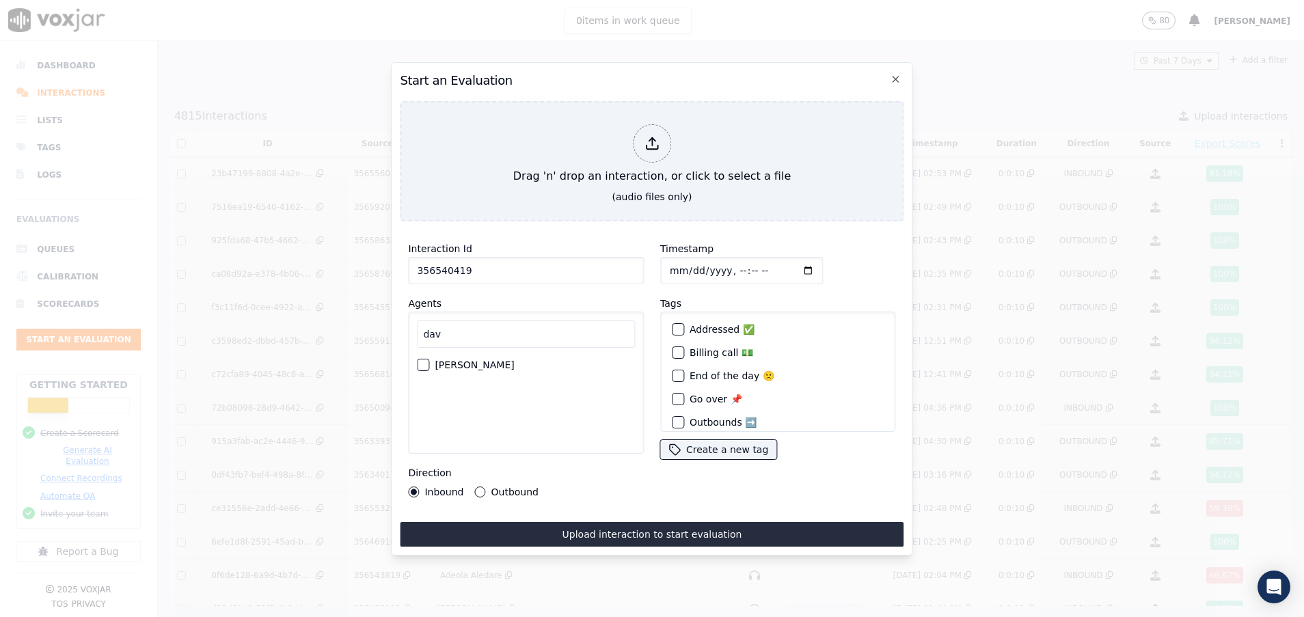
type input "dav"
click at [422, 360] on div "button" at bounding box center [422, 365] width 10 height 10
click at [475, 486] on button "Outbound" at bounding box center [480, 491] width 11 height 11
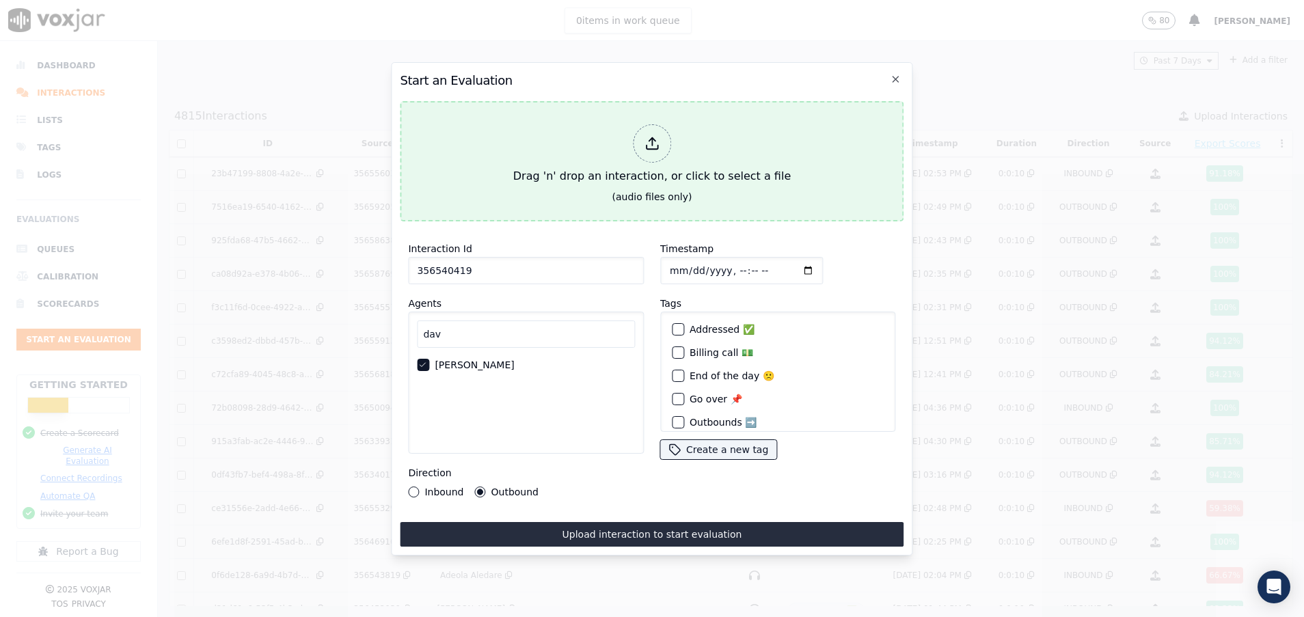
click at [555, 164] on div "Drag 'n' drop an interaction, or click to select a file" at bounding box center [652, 154] width 288 height 71
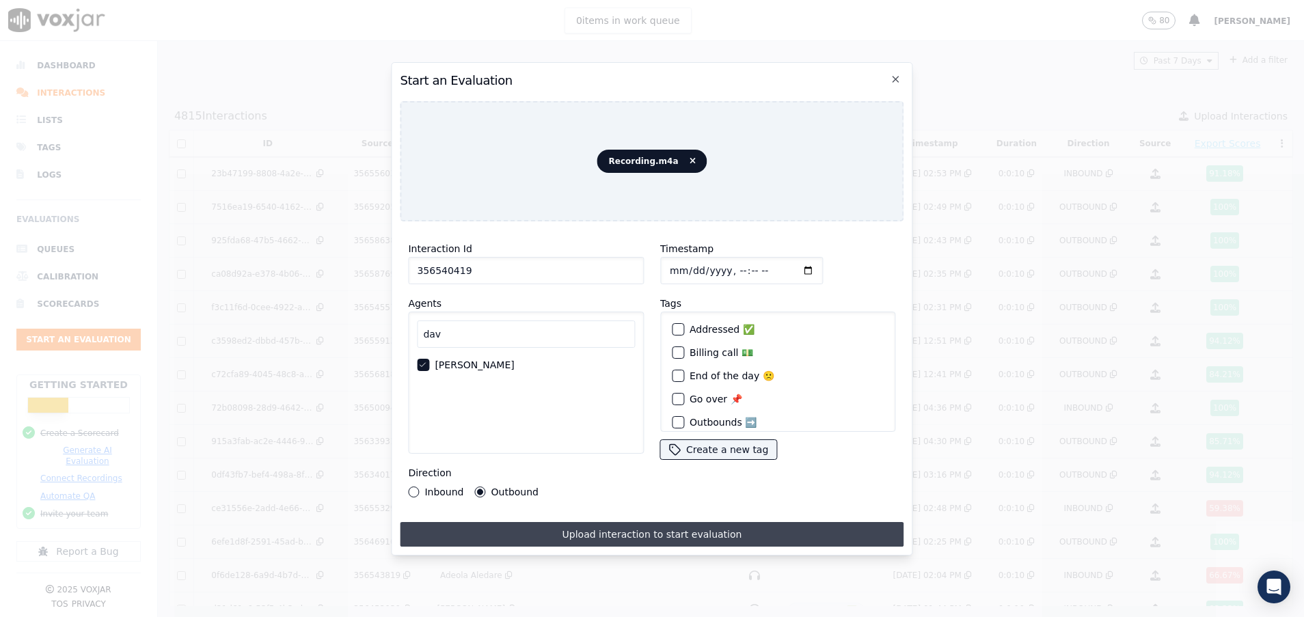
click at [674, 526] on button "Upload interaction to start evaluation" at bounding box center [652, 534] width 504 height 25
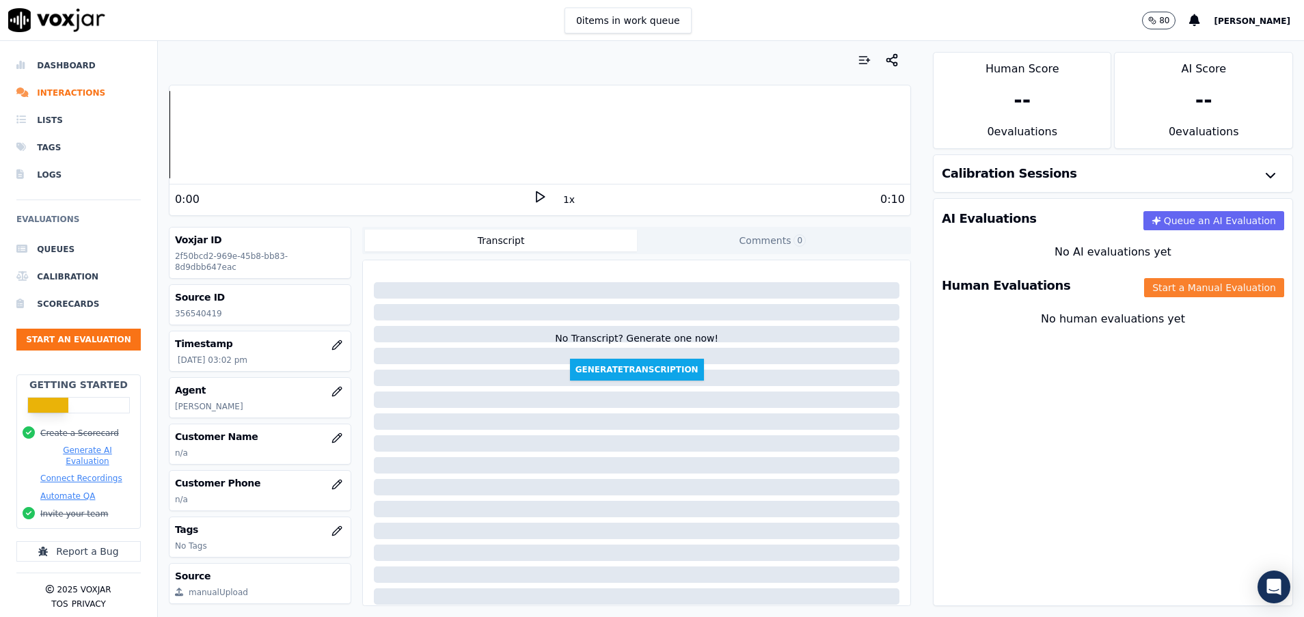
click at [1144, 289] on button "Start a Manual Evaluation" at bounding box center [1214, 287] width 140 height 19
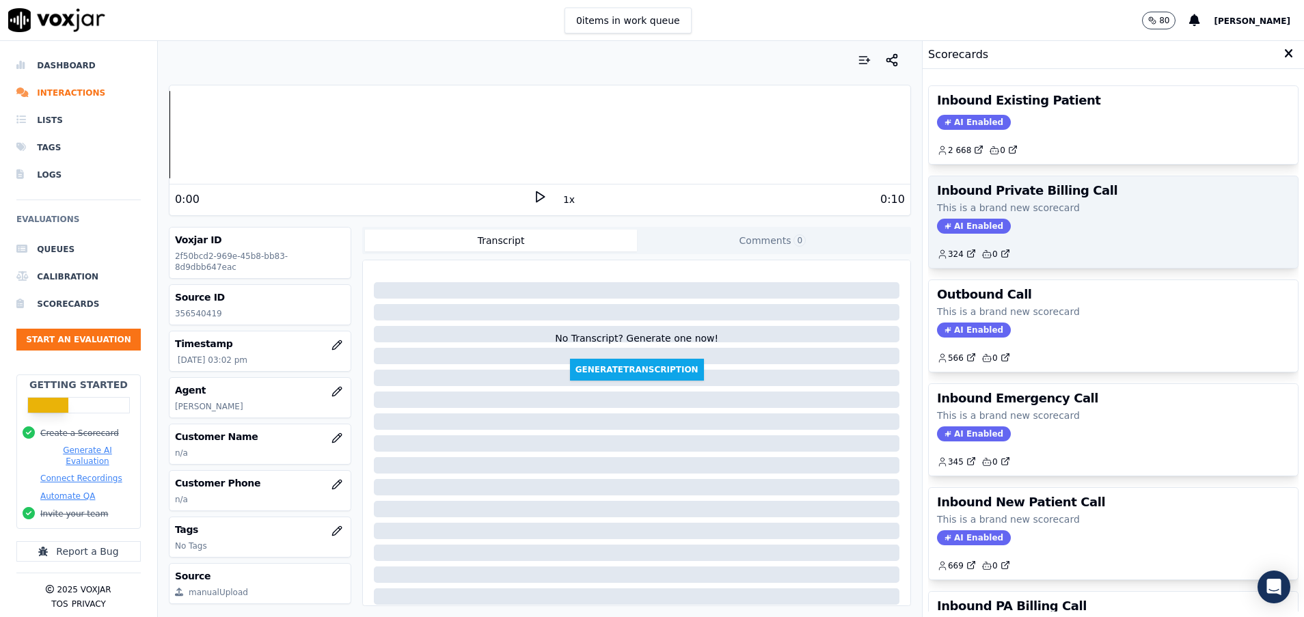
click at [1106, 217] on div "Inbound Private Billing Call This is a brand new scorecard AI Enabled 324 0" at bounding box center [1112, 222] width 369 height 92
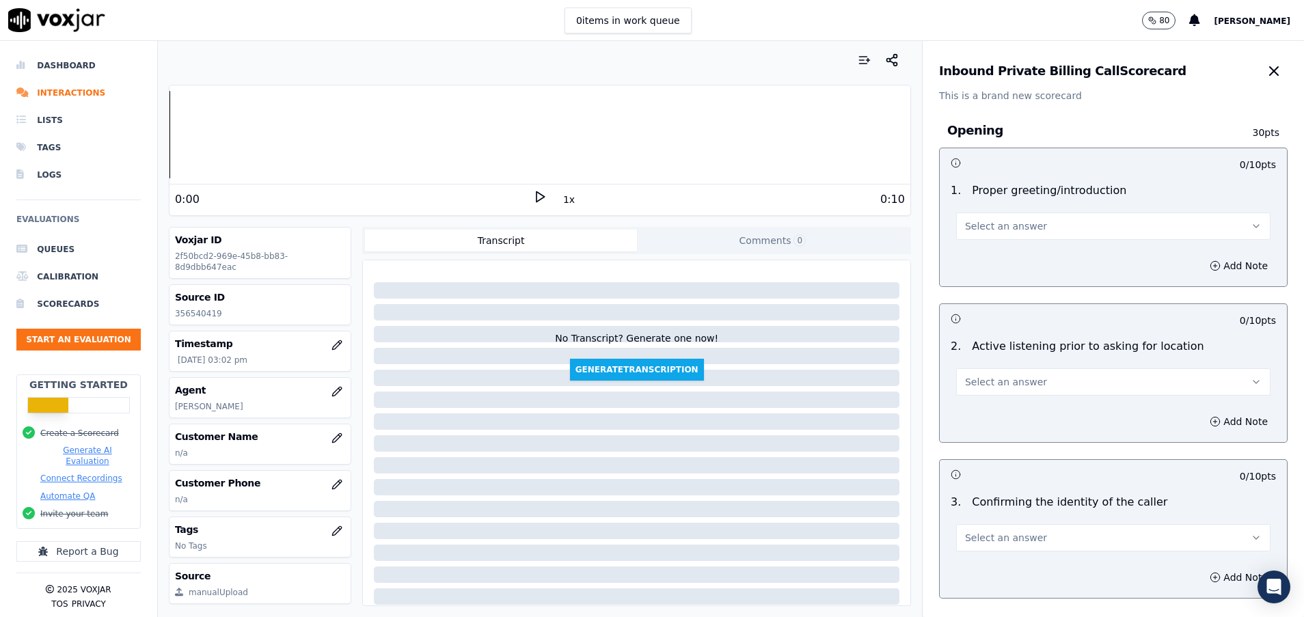
click at [1106, 217] on button "Select an answer" at bounding box center [1113, 225] width 314 height 27
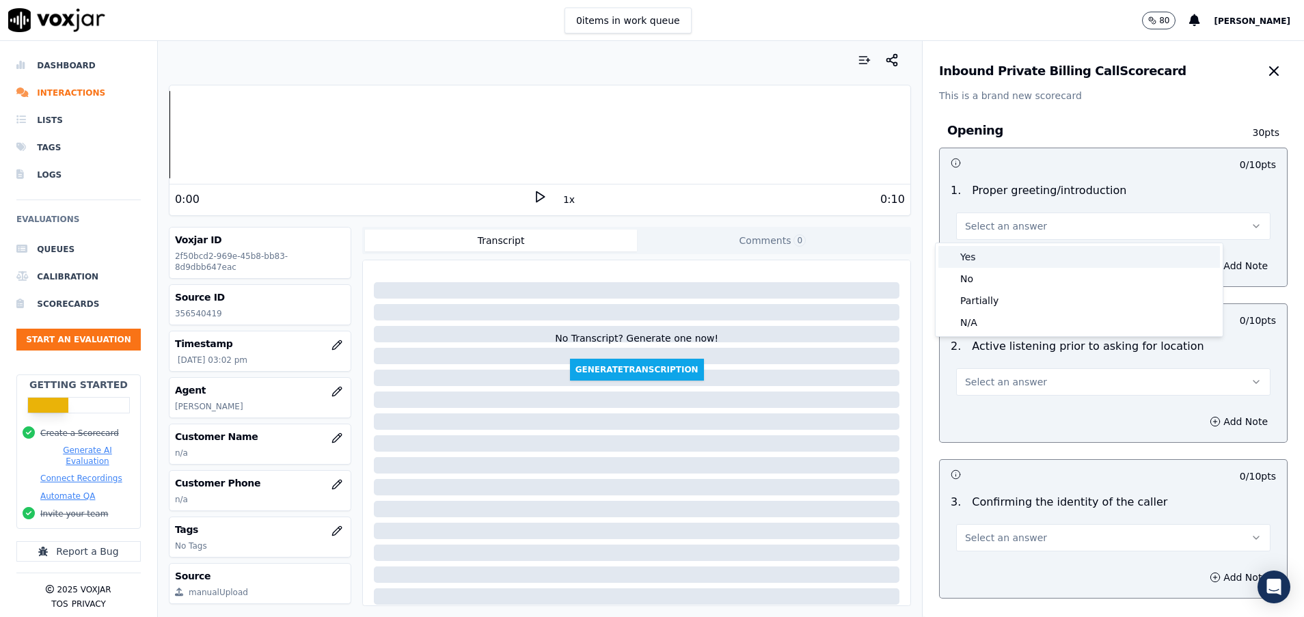
click at [1081, 249] on div "Yes" at bounding box center [1078, 257] width 281 height 22
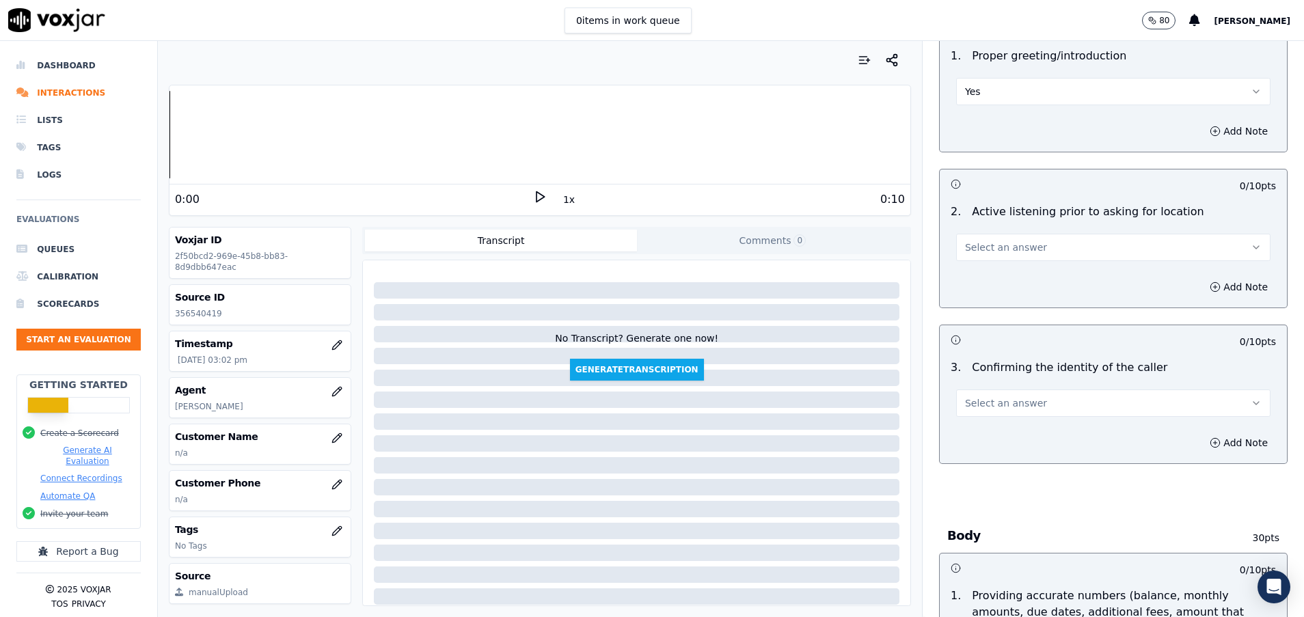
scroll to position [102, 0]
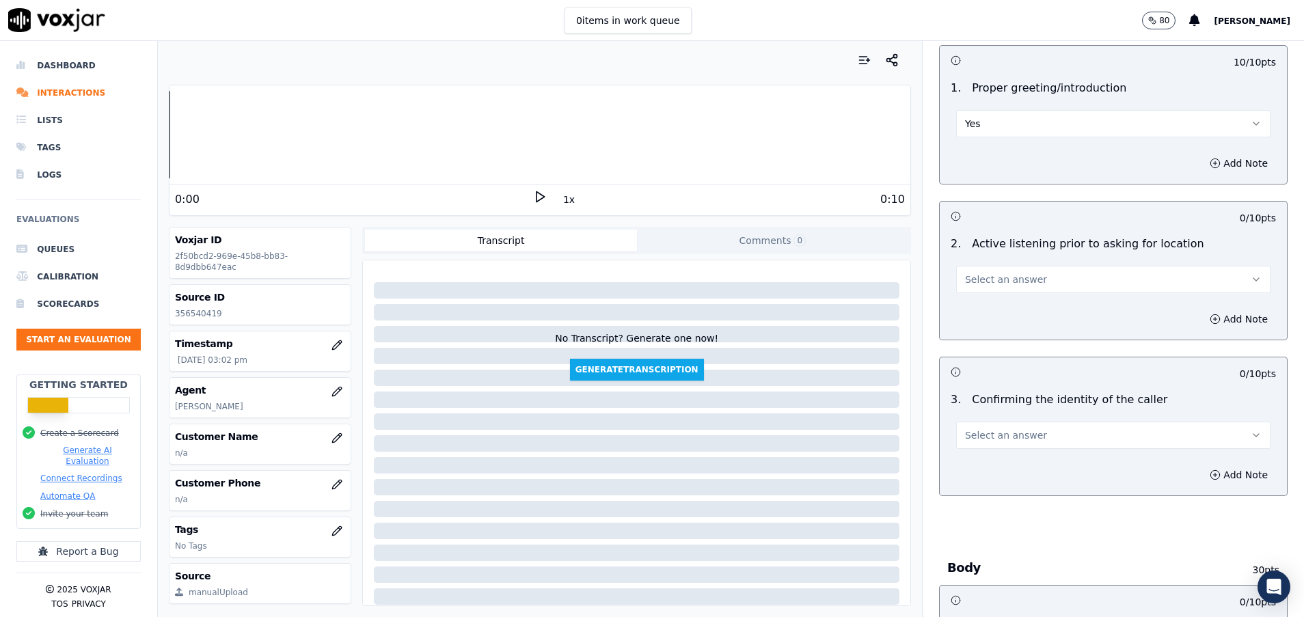
click at [963, 115] on button "Yes" at bounding box center [1113, 123] width 314 height 27
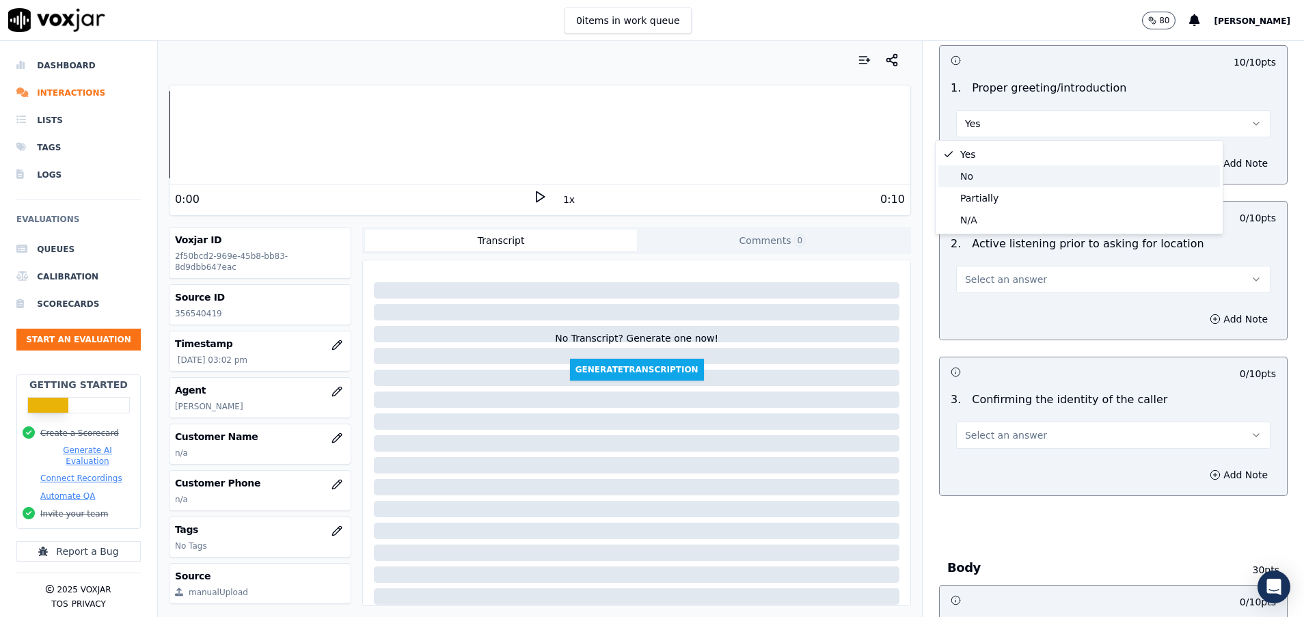
click at [972, 179] on div "No" at bounding box center [1078, 176] width 281 height 22
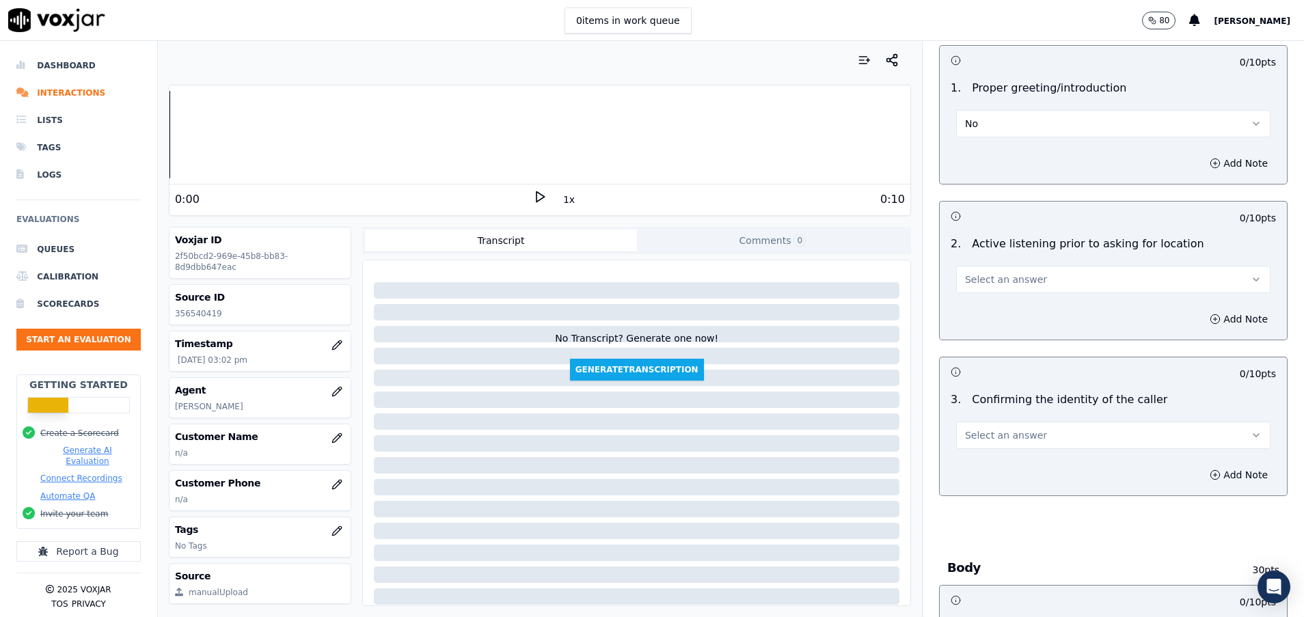
click at [979, 284] on span "Select an answer" at bounding box center [1006, 280] width 82 height 14
click at [979, 308] on div "Yes" at bounding box center [1078, 310] width 281 height 22
click at [1038, 440] on button "Select an answer" at bounding box center [1113, 435] width 314 height 27
click at [1017, 465] on div "Yes" at bounding box center [1078, 466] width 281 height 22
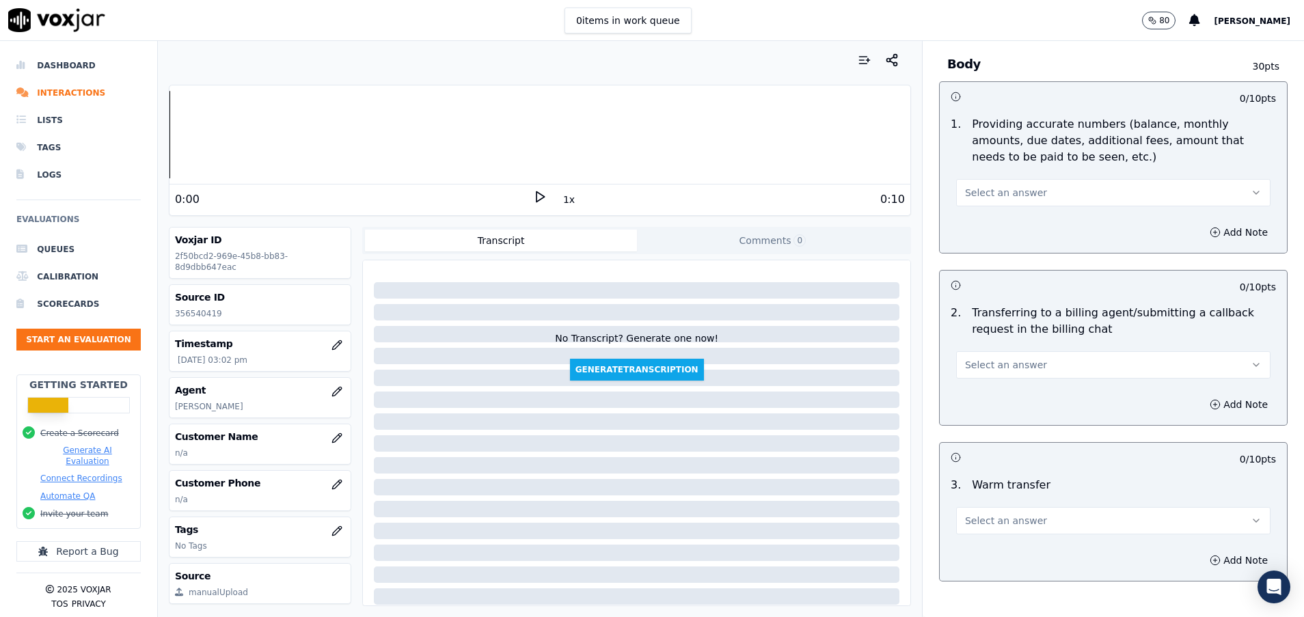
scroll to position [615, 0]
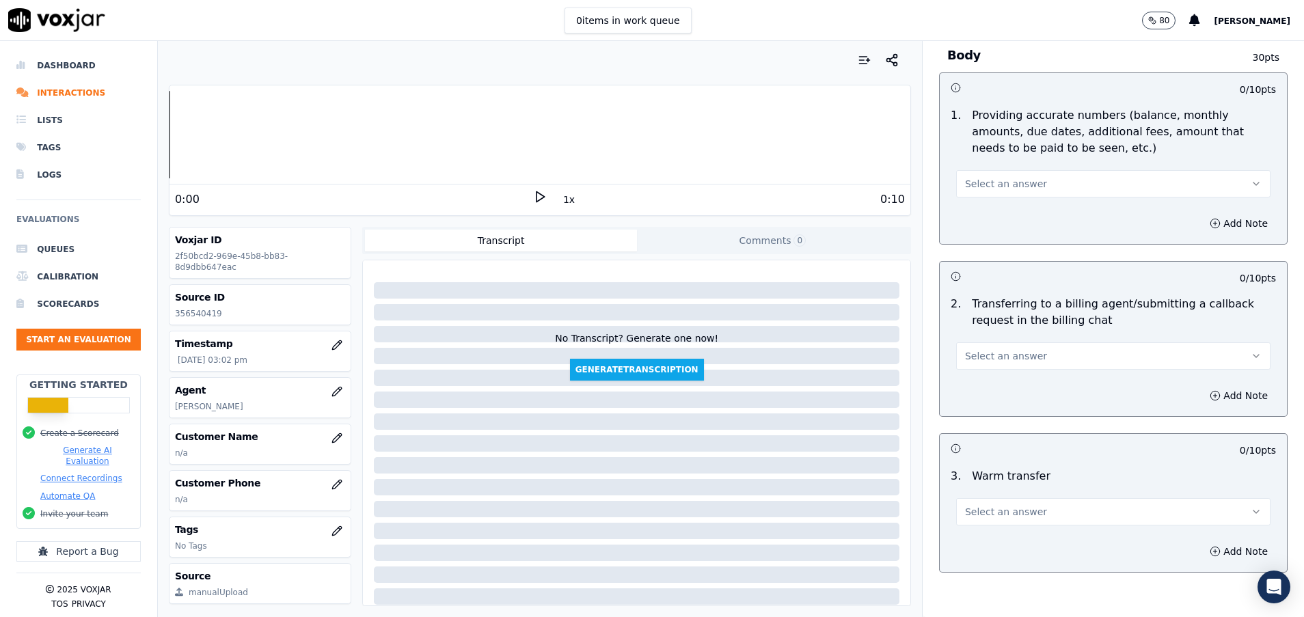
click at [1097, 350] on button "Select an answer" at bounding box center [1113, 355] width 314 height 27
click at [986, 424] on div "N/A" at bounding box center [1078, 430] width 281 height 22
click at [991, 519] on button "Select an answer" at bounding box center [1113, 511] width 314 height 27
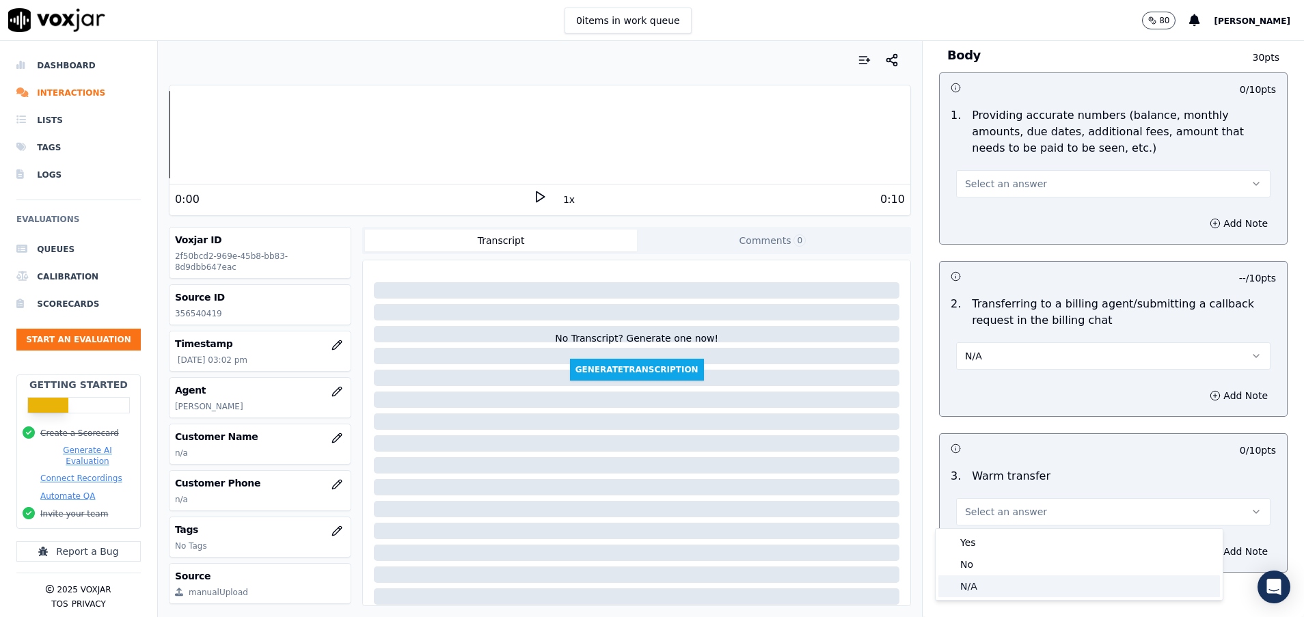
click at [978, 585] on div "N/A" at bounding box center [1078, 586] width 281 height 22
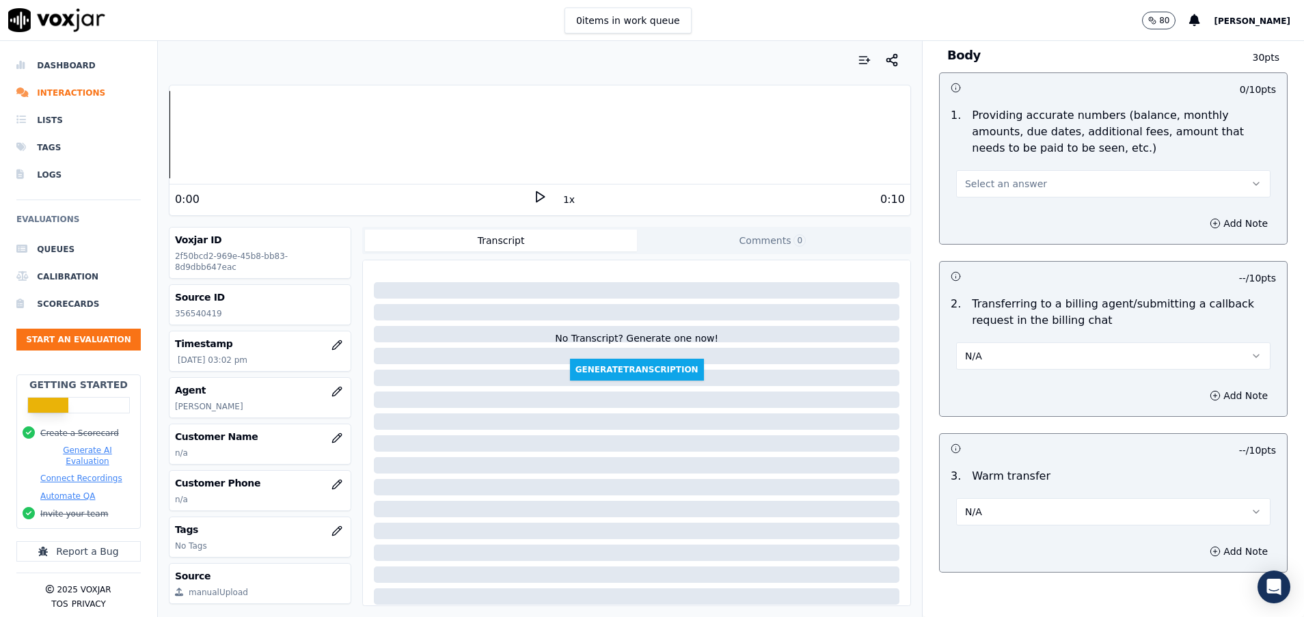
scroll to position [512, 0]
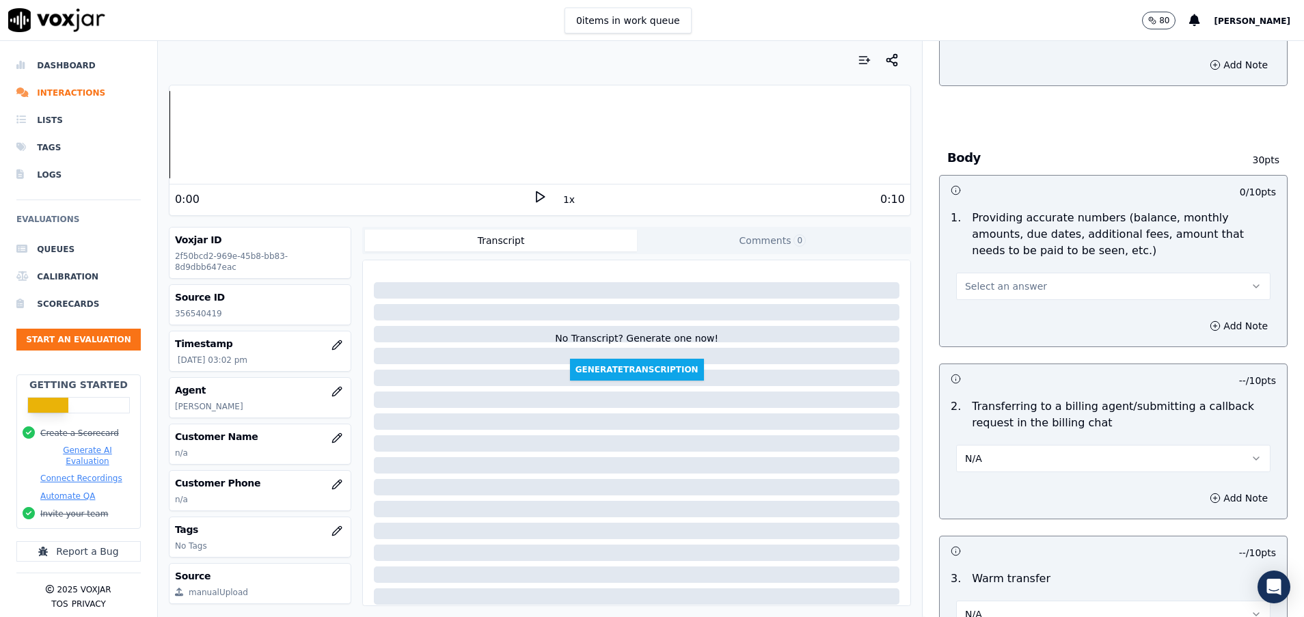
click at [956, 279] on button "Select an answer" at bounding box center [1113, 286] width 314 height 27
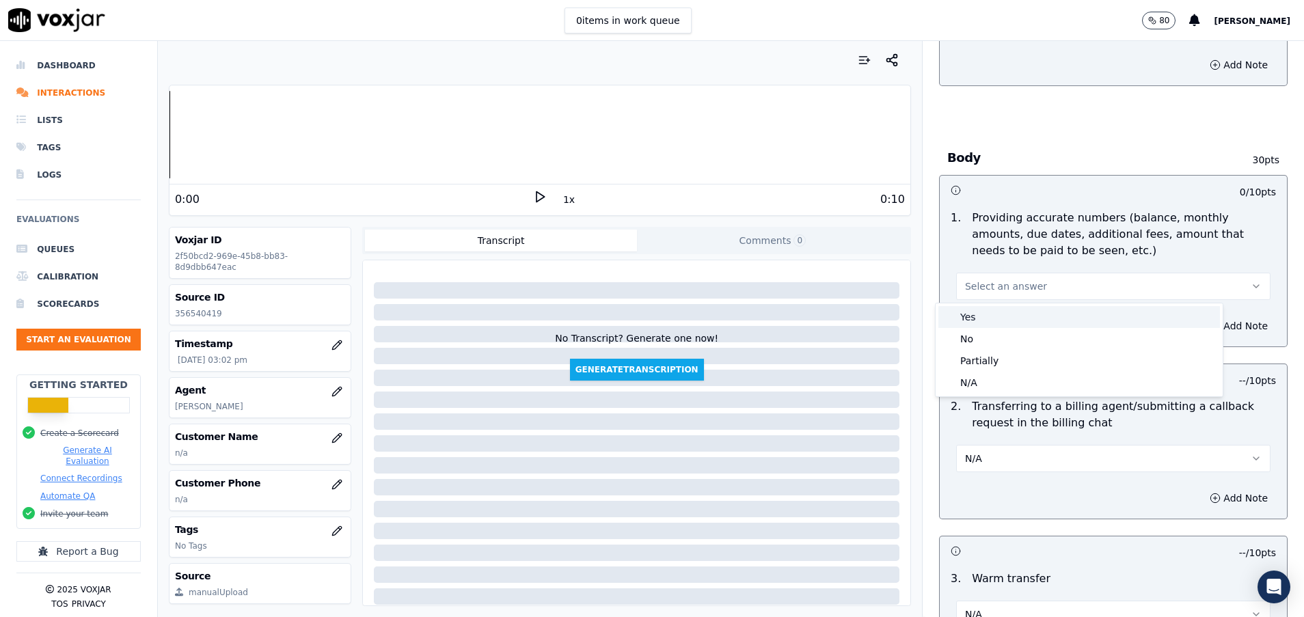
click at [963, 306] on div "Yes" at bounding box center [1078, 317] width 281 height 22
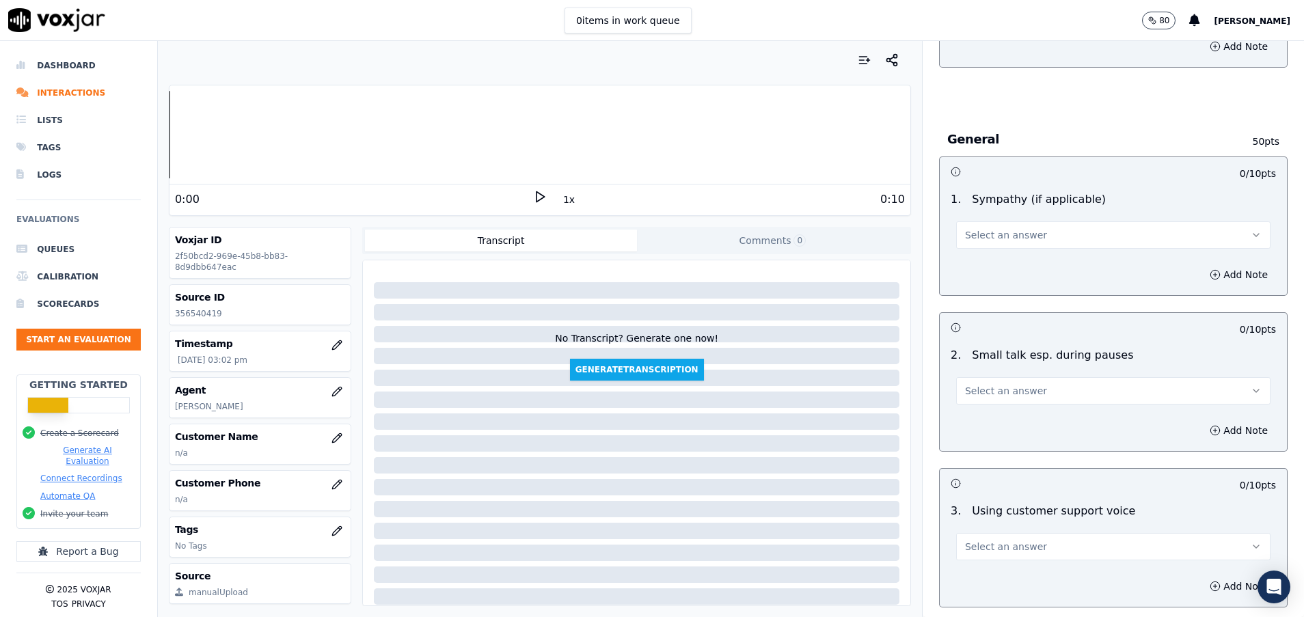
scroll to position [1537, 0]
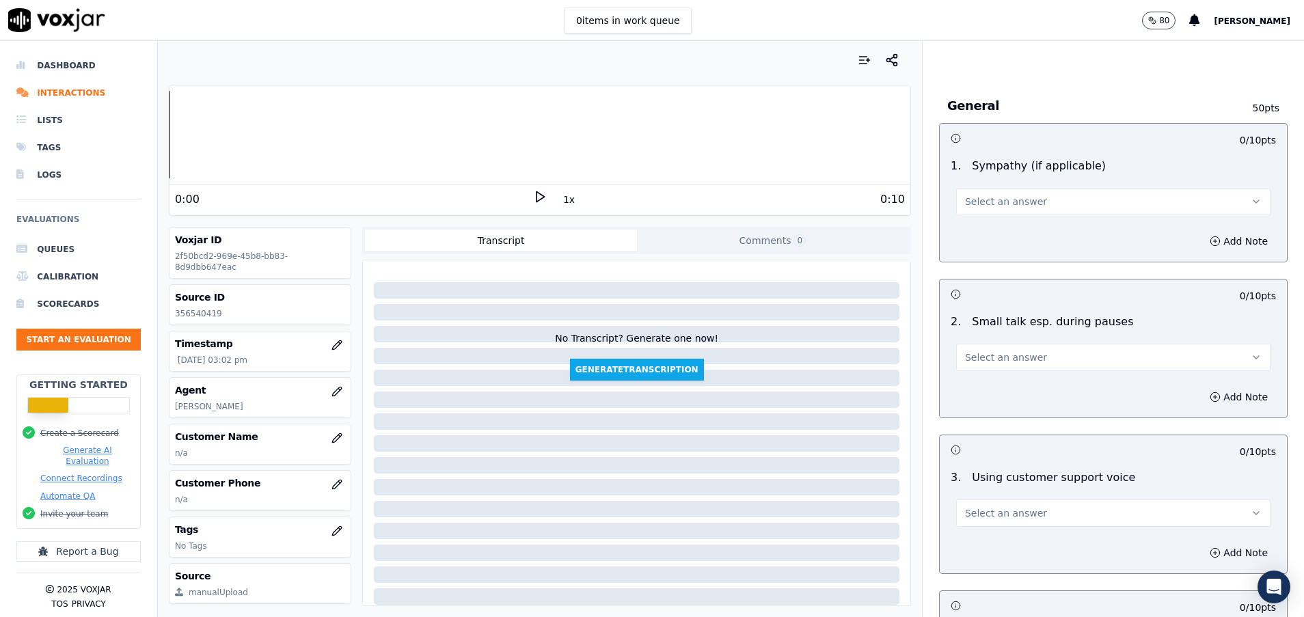
click at [1027, 349] on button "Select an answer" at bounding box center [1113, 357] width 314 height 27
click at [987, 404] on div "No" at bounding box center [1078, 410] width 281 height 22
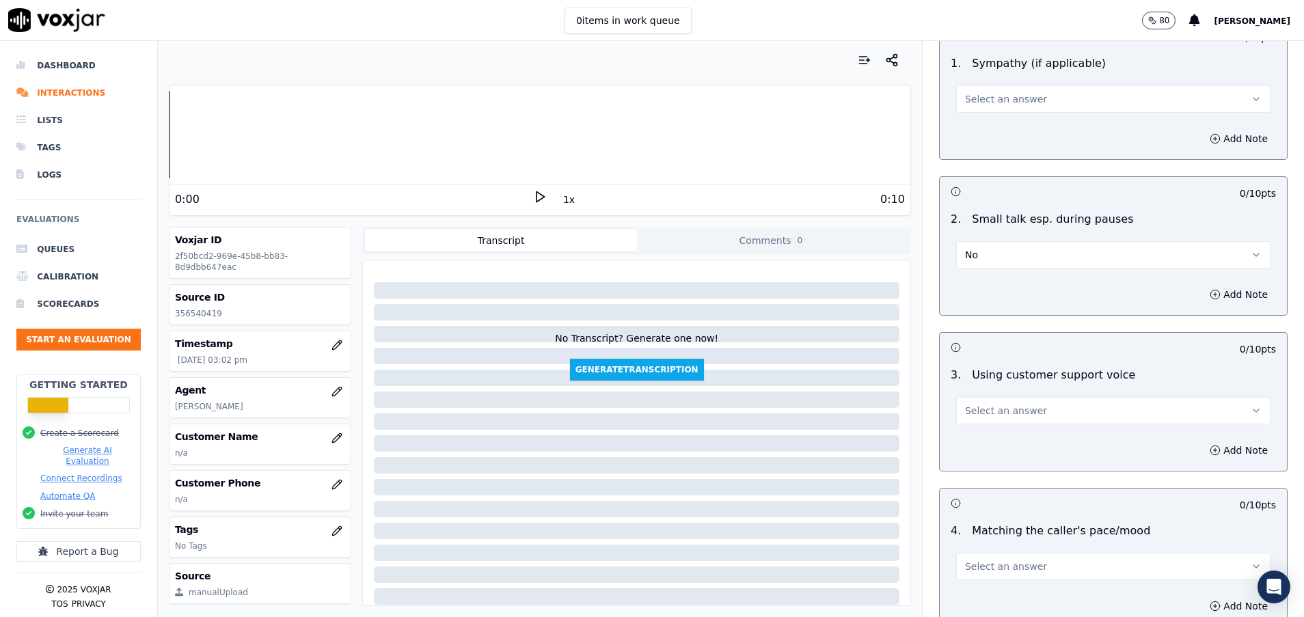
click at [987, 404] on span "Select an answer" at bounding box center [1006, 411] width 82 height 14
click at [987, 436] on div "Yes" at bounding box center [1078, 441] width 281 height 22
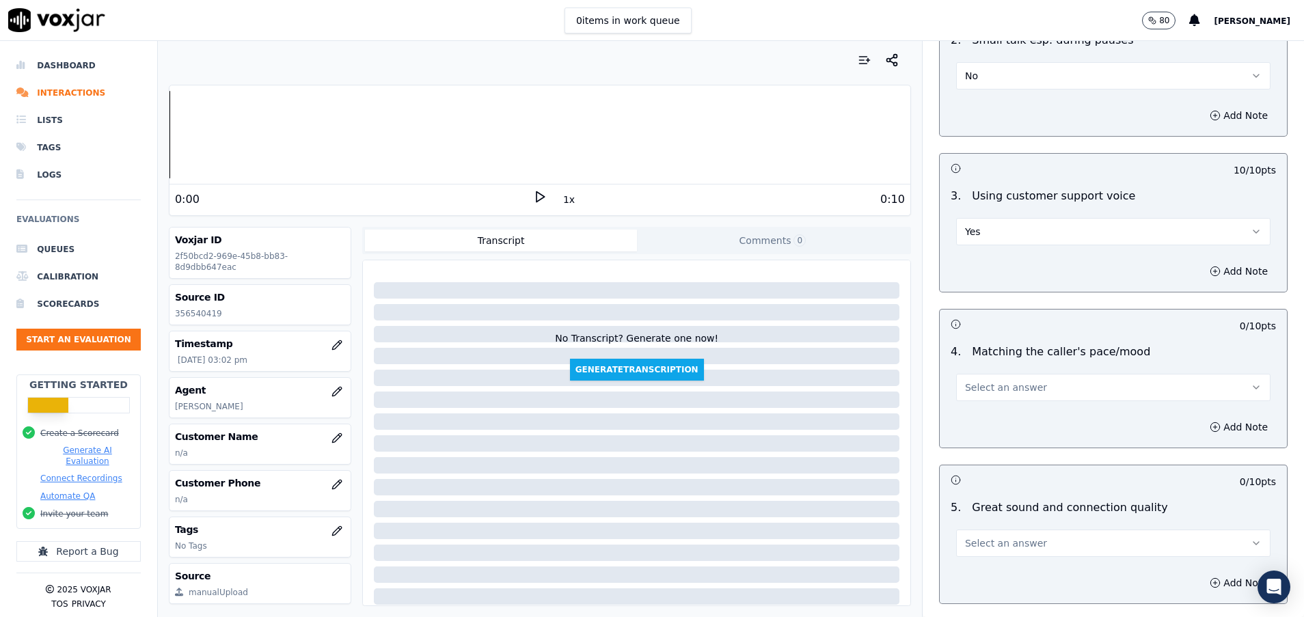
scroll to position [1845, 0]
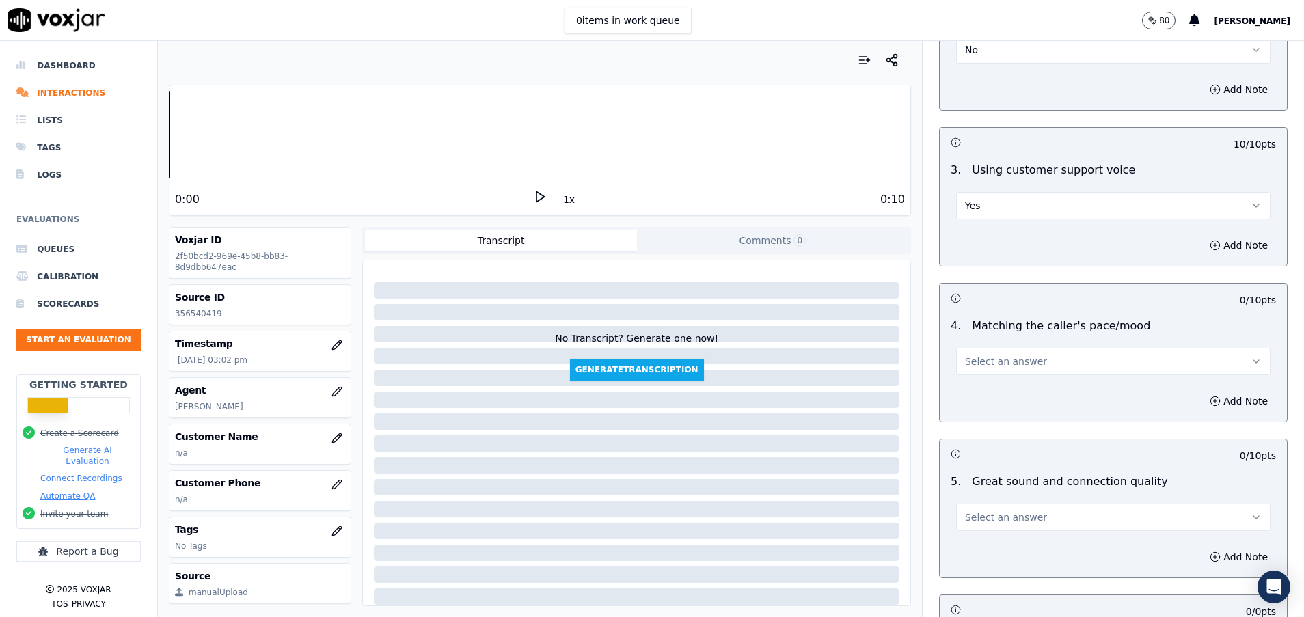
click at [1004, 363] on span "Select an answer" at bounding box center [1006, 362] width 82 height 14
click at [1004, 390] on div "Yes" at bounding box center [1078, 392] width 281 height 22
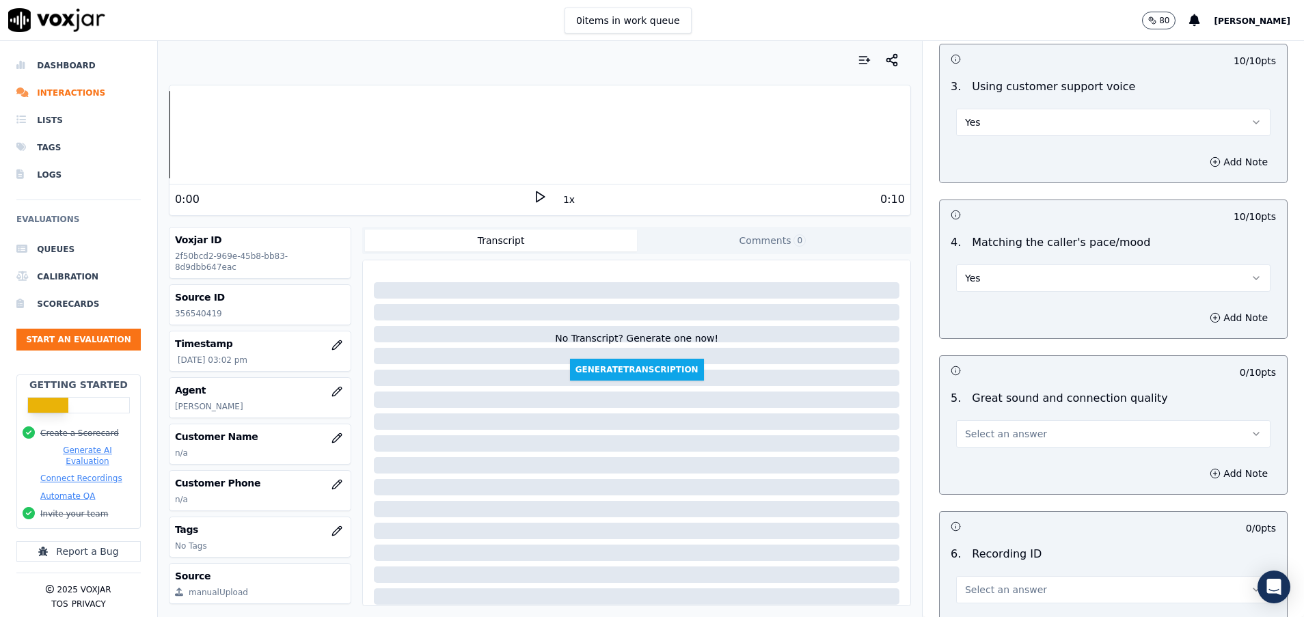
scroll to position [1947, 0]
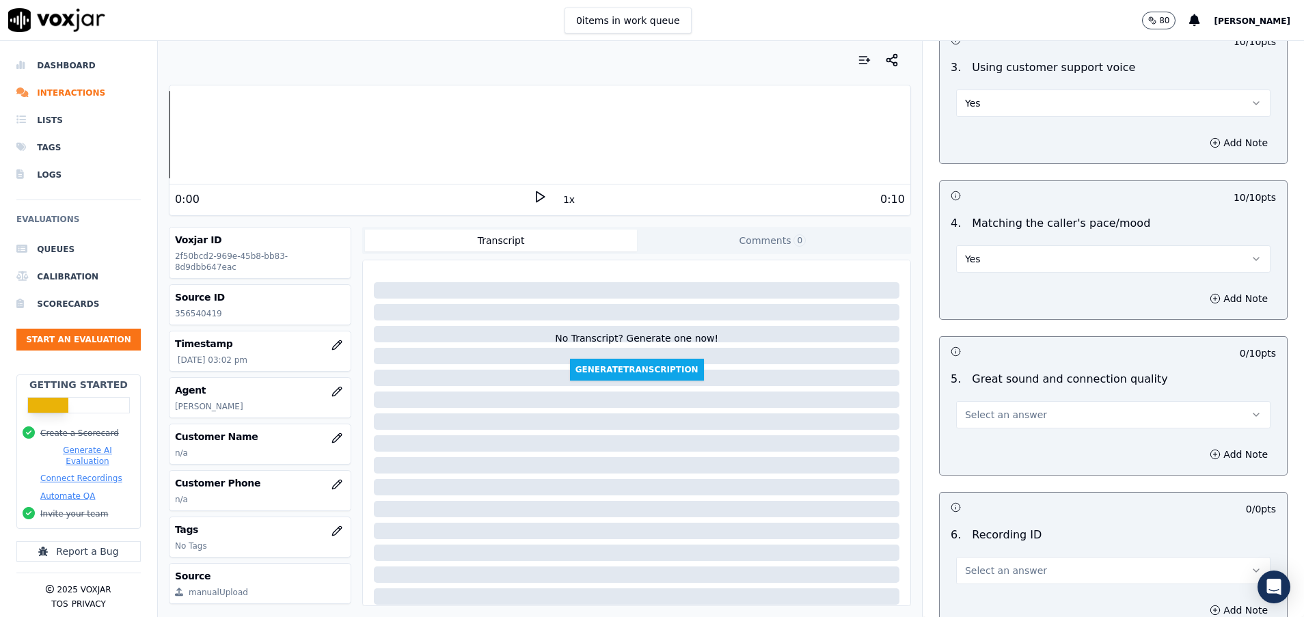
click at [1003, 412] on span "Select an answer" at bounding box center [1006, 415] width 82 height 14
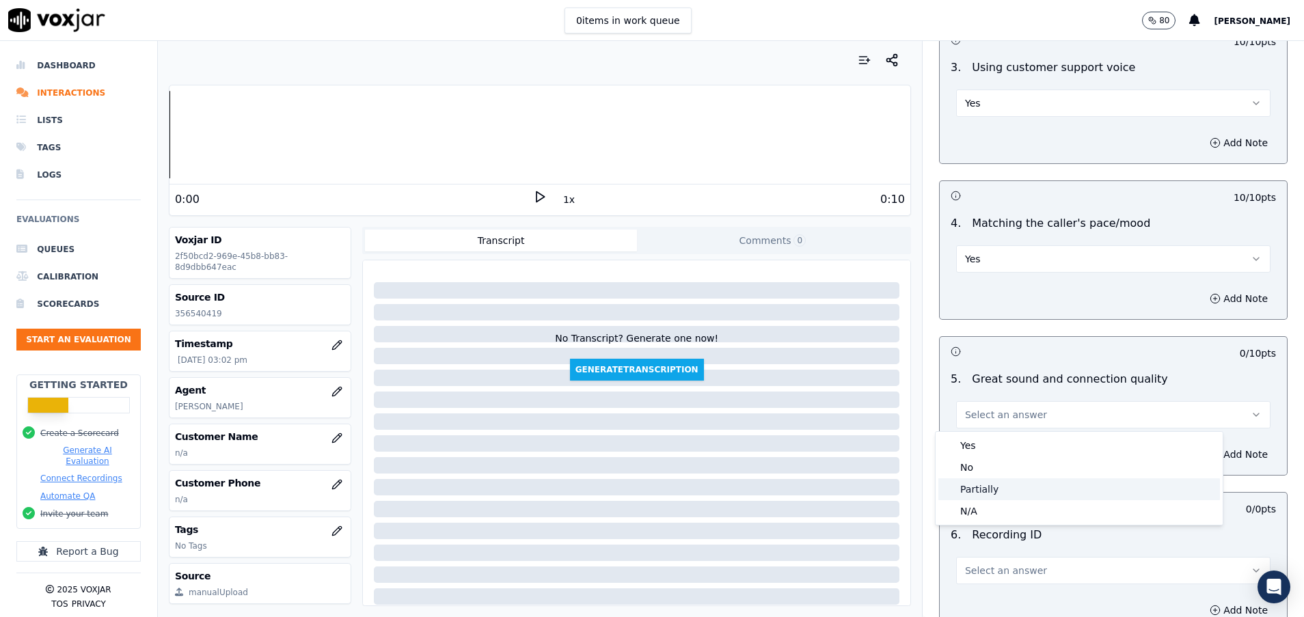
click at [1002, 484] on div "Partially" at bounding box center [1078, 489] width 281 height 22
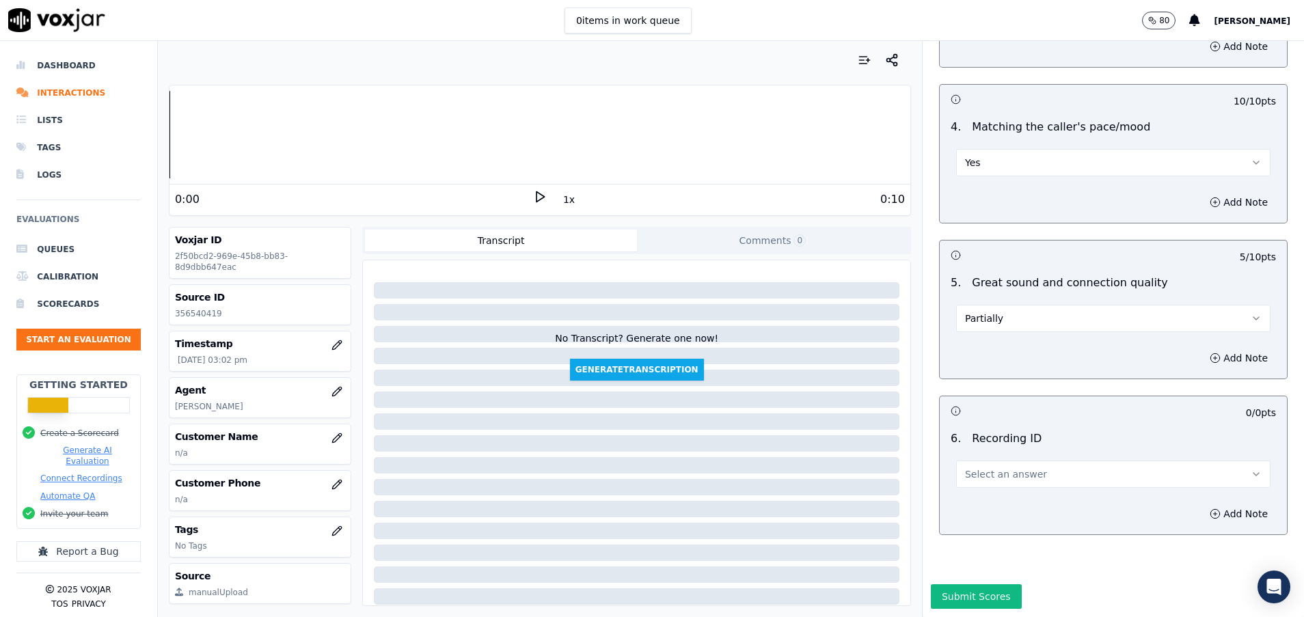
scroll to position [2091, 0]
click at [999, 467] on span "Select an answer" at bounding box center [1006, 474] width 82 height 14
click at [999, 463] on div "N/A" at bounding box center [1078, 466] width 281 height 22
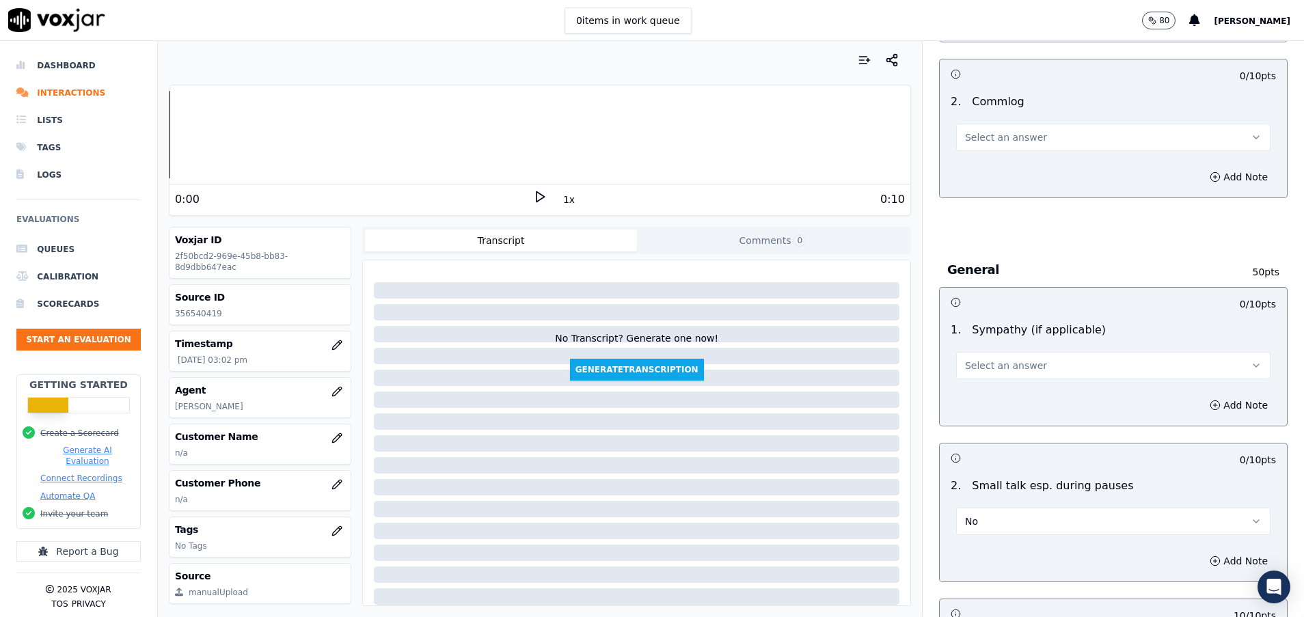
scroll to position [1271, 0]
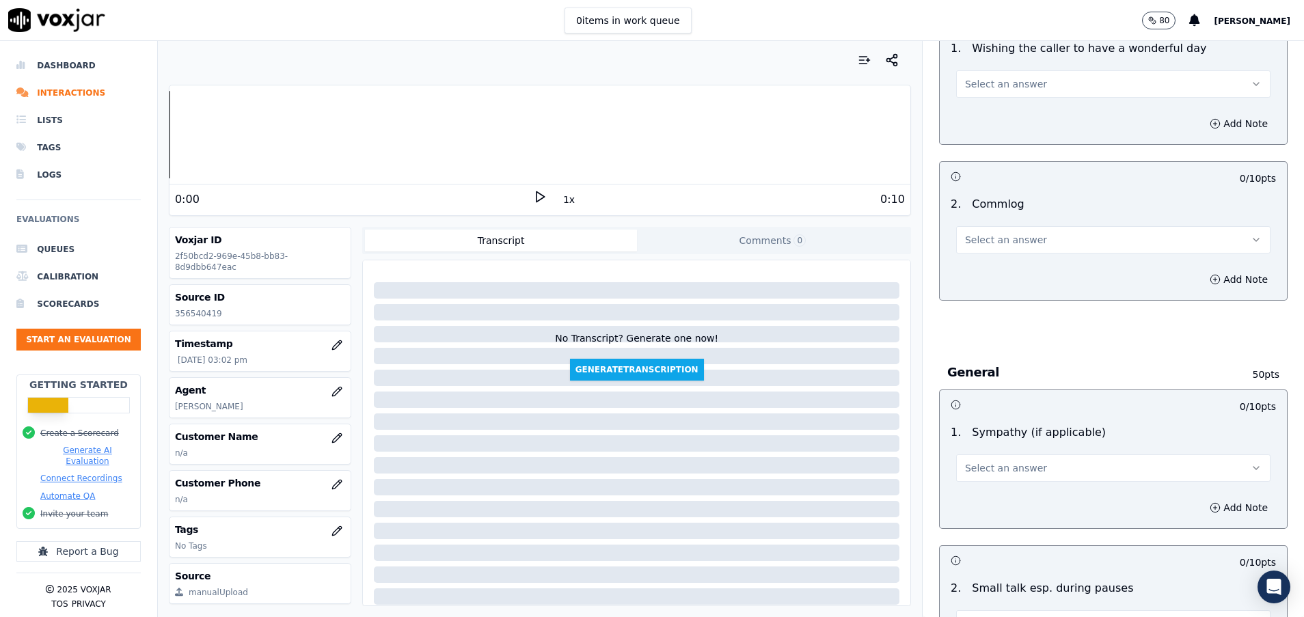
click at [1032, 241] on button "Select an answer" at bounding box center [1113, 239] width 314 height 27
click at [1010, 271] on div "Yes" at bounding box center [1078, 271] width 281 height 22
click at [1032, 469] on button "Select an answer" at bounding box center [1113, 467] width 314 height 27
click at [984, 544] on div "N/A" at bounding box center [1078, 543] width 281 height 22
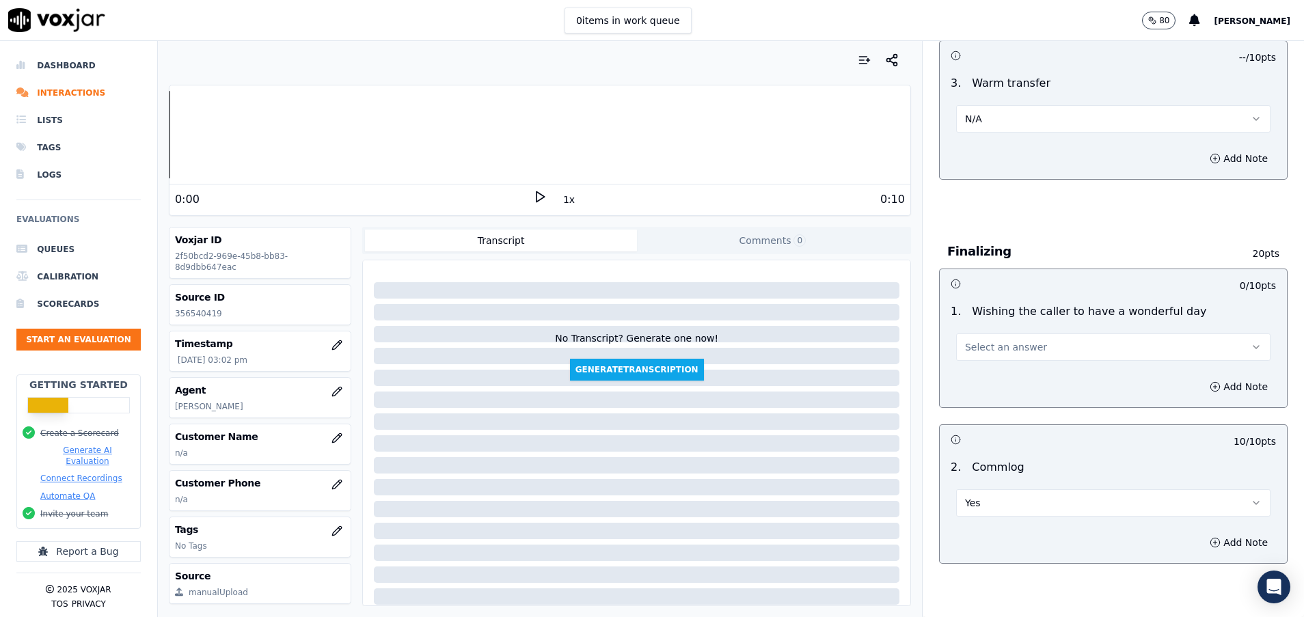
scroll to position [963, 0]
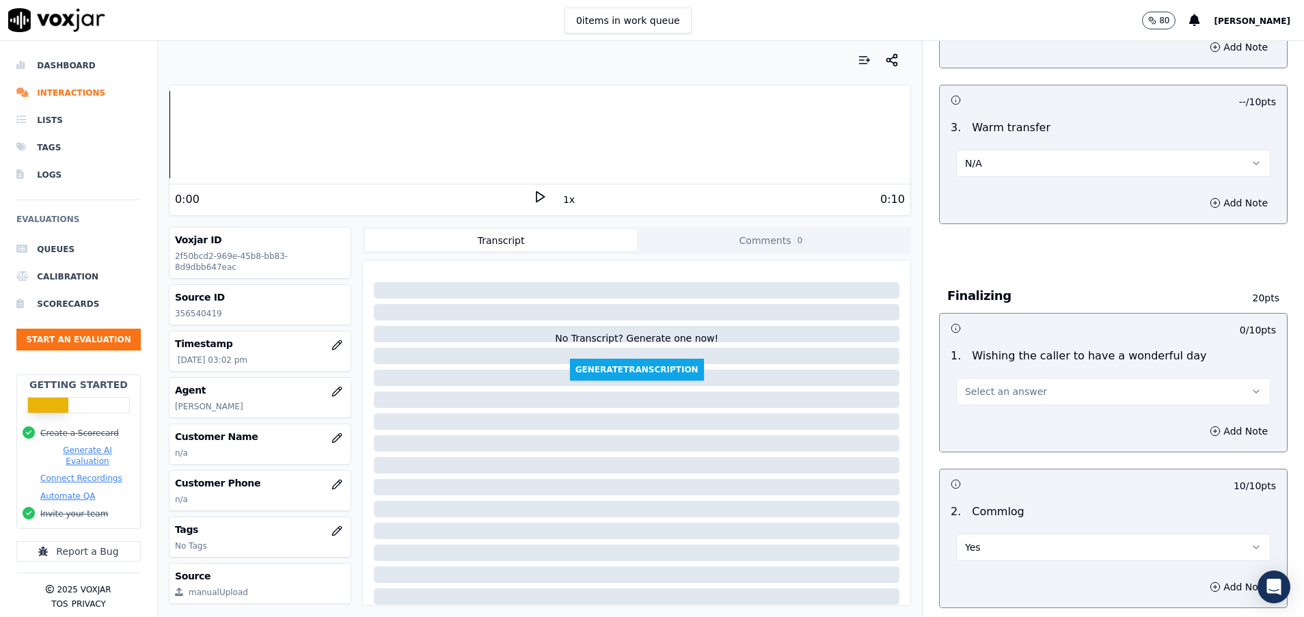
click at [988, 389] on span "Select an answer" at bounding box center [1006, 392] width 82 height 14
click at [989, 416] on div "Yes" at bounding box center [1078, 422] width 281 height 22
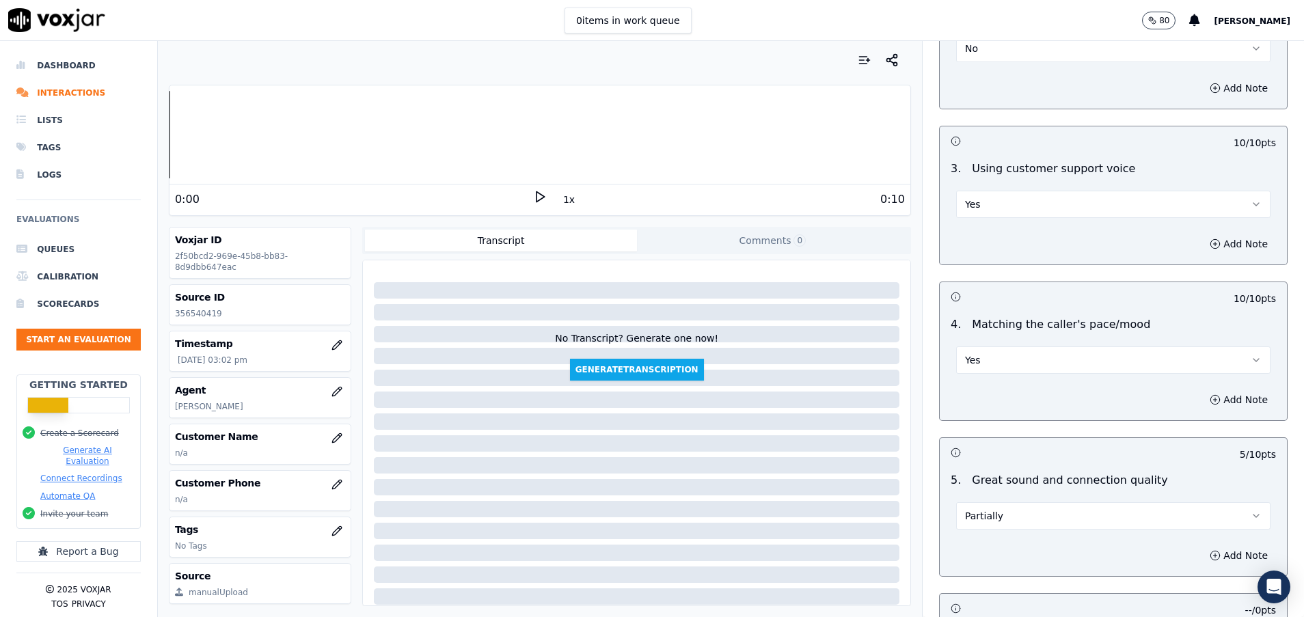
scroll to position [2091, 0]
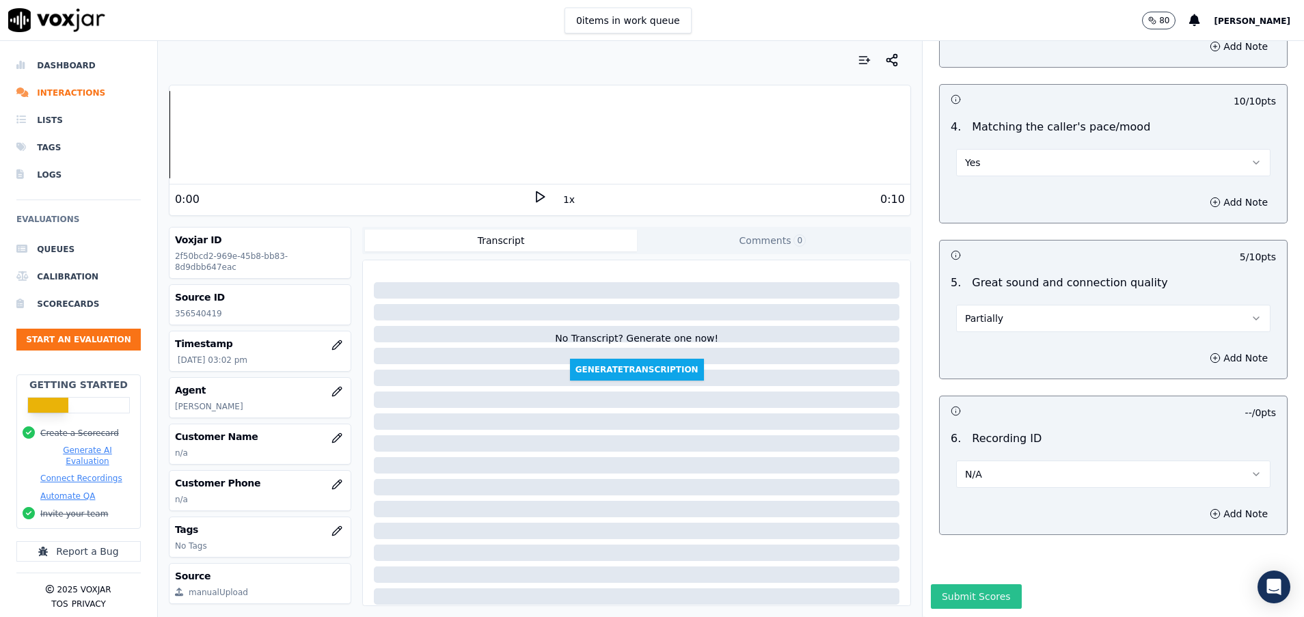
click at [975, 584] on button "Submit Scores" at bounding box center [976, 596] width 91 height 25
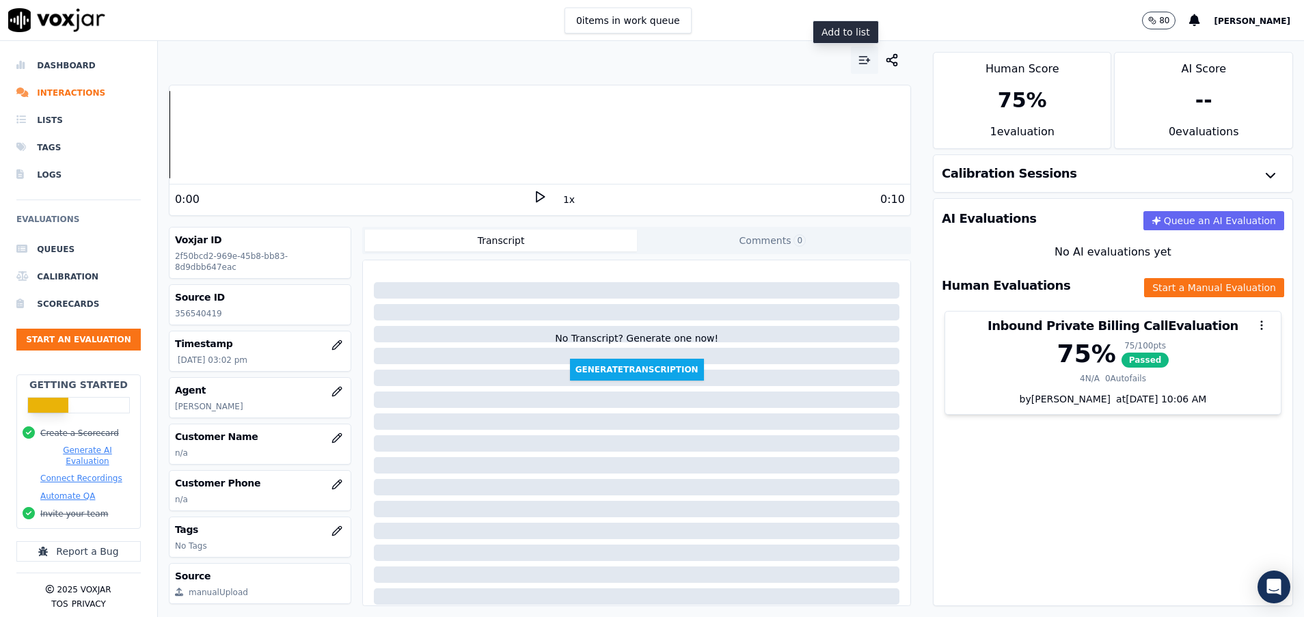
click at [857, 56] on icon "button" at bounding box center [864, 60] width 14 height 14
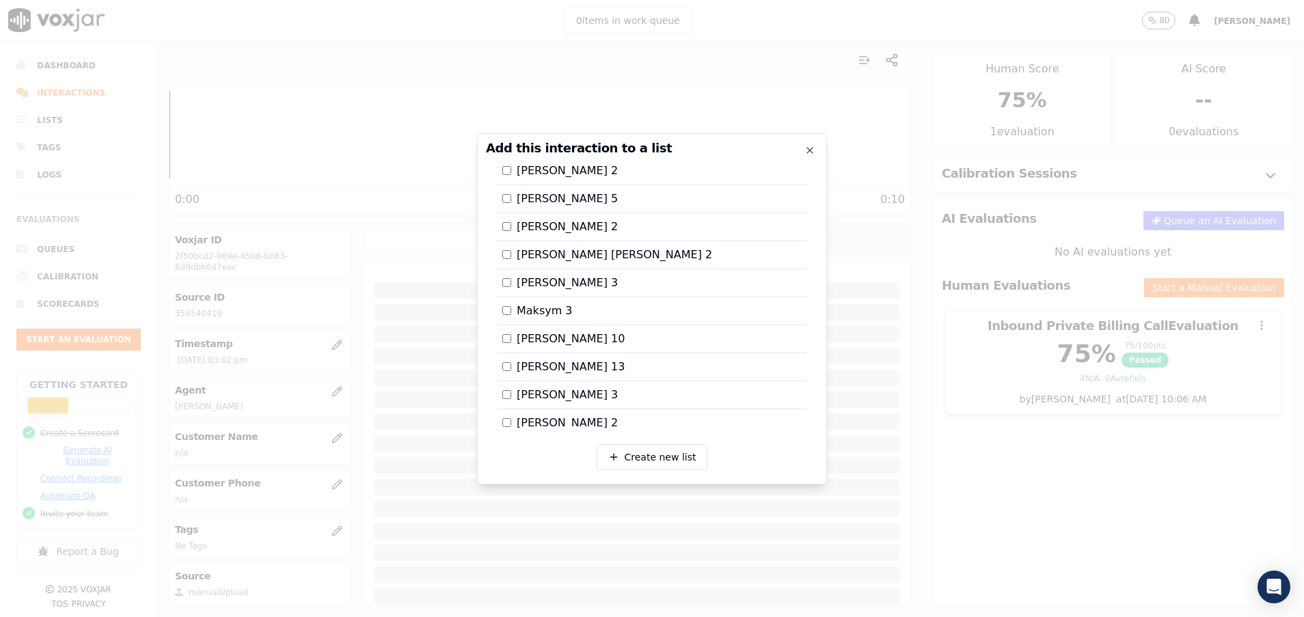
scroll to position [1335, 0]
click at [1004, 425] on div at bounding box center [652, 308] width 1304 height 617
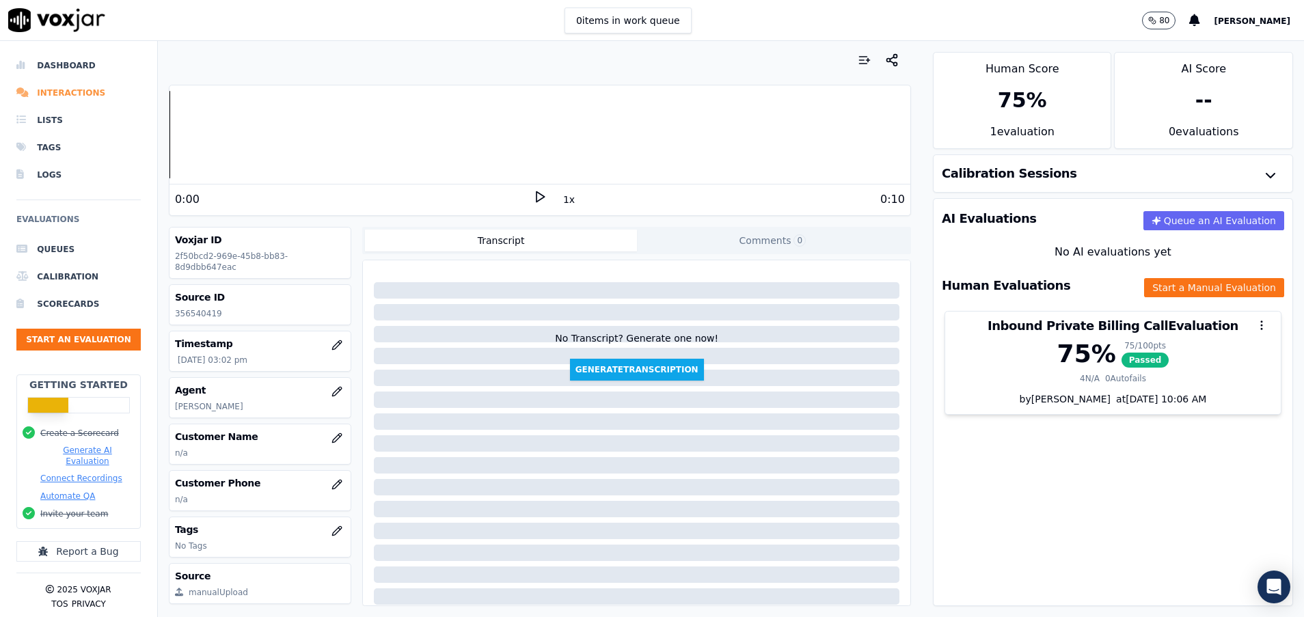
click at [87, 93] on li "Interactions" at bounding box center [78, 92] width 124 height 27
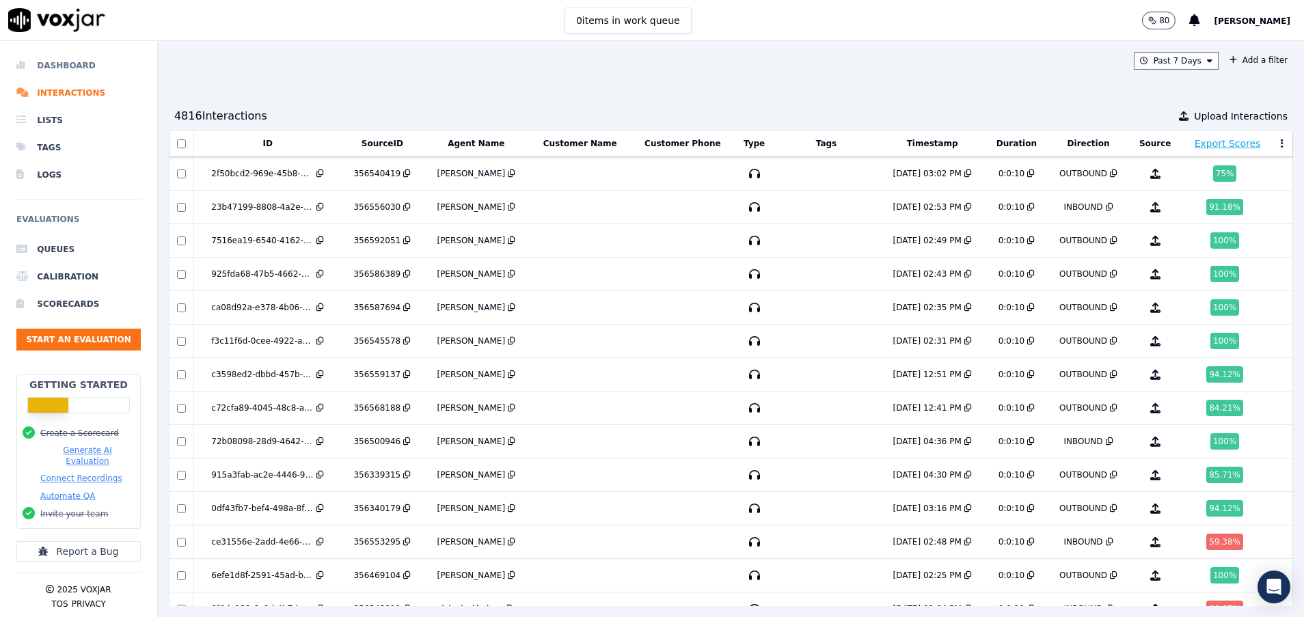
click at [48, 65] on li "Dashboard" at bounding box center [78, 65] width 124 height 27
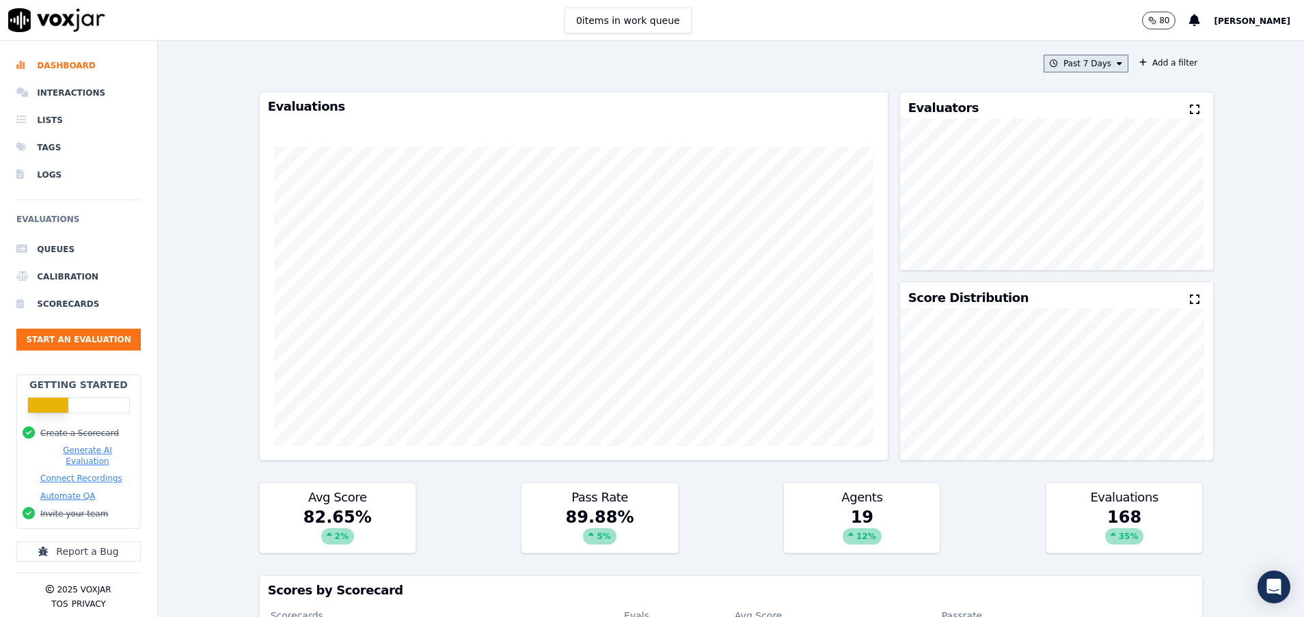
click at [1069, 61] on button "Past 7 Days" at bounding box center [1085, 64] width 85 height 18
click at [1065, 107] on div "Today" at bounding box center [1079, 105] width 28 height 11
click at [1094, 232] on button "Add" at bounding box center [1107, 221] width 27 height 22
click at [128, 339] on button "Start an Evaluation" at bounding box center [78, 340] width 124 height 22
